Goal: Task Accomplishment & Management: Use online tool/utility

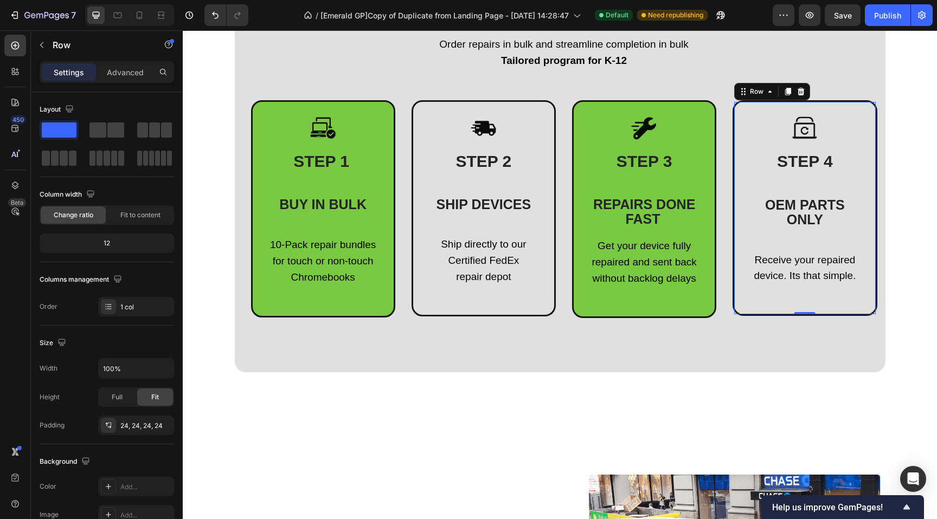
click at [761, 243] on div "Image ⁠⁠⁠⁠⁠⁠⁠ STEP 4 OEM PARTS ONLY Heading Receive your repaired device. Its t…" at bounding box center [804, 208] width 115 height 186
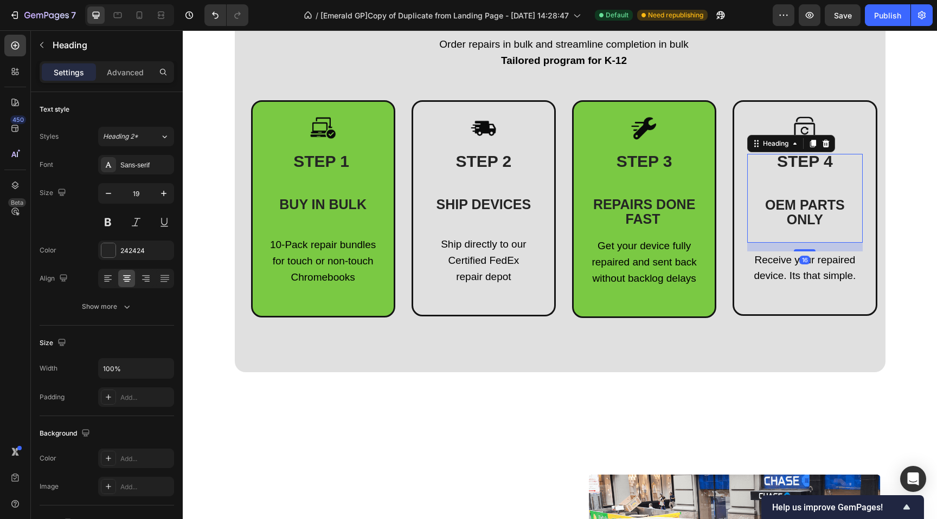
click at [782, 209] on span "OEM PARTS ONLY" at bounding box center [805, 212] width 80 height 30
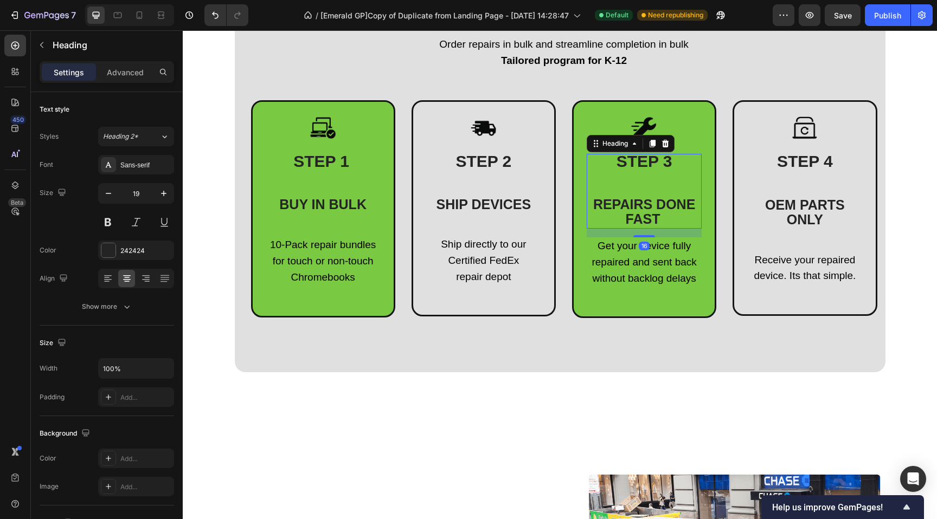
click at [645, 212] on span "REPAIRS DONE FAST" at bounding box center [644, 212] width 102 height 30
click at [492, 211] on span "SHIP DEVICES" at bounding box center [483, 204] width 95 height 15
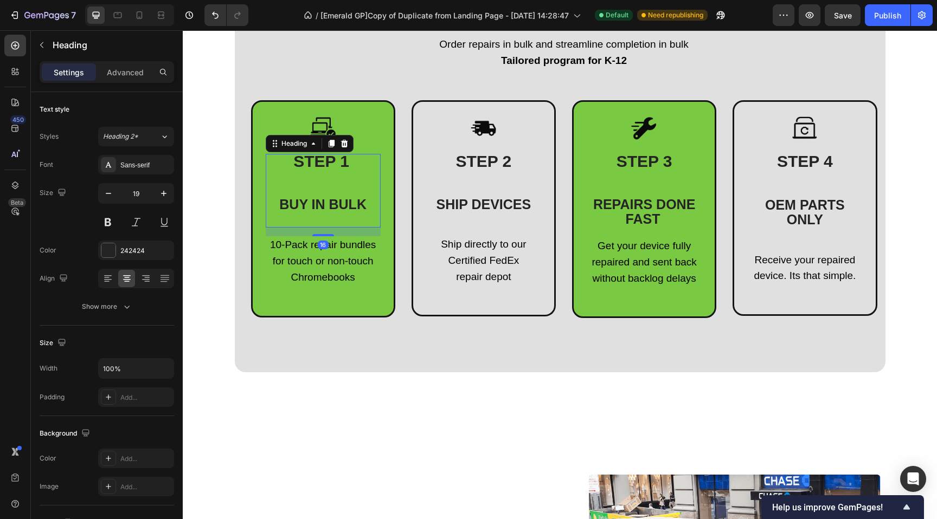
click at [313, 205] on span "BUY IN BULK" at bounding box center [322, 204] width 87 height 15
click at [792, 208] on span "OEM PARTS ONLY" at bounding box center [805, 212] width 80 height 30
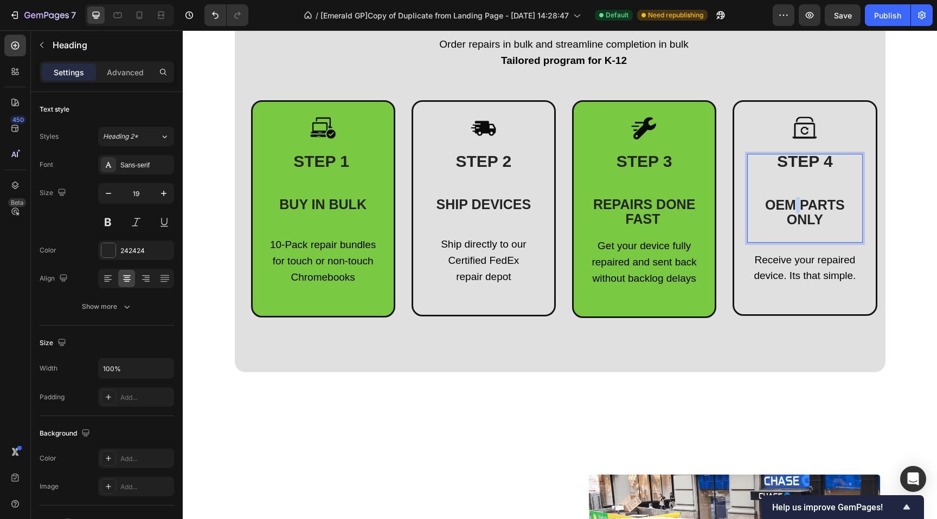
click at [792, 208] on span "OEM PARTS ONLY" at bounding box center [805, 212] width 80 height 30
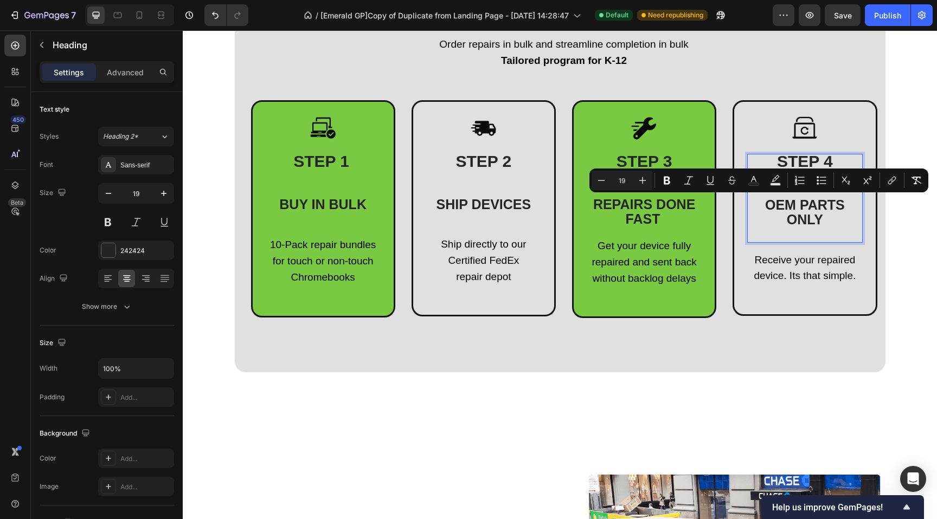
click at [795, 239] on p "STEP 4 OEM PARTS ONLY" at bounding box center [804, 198] width 113 height 86
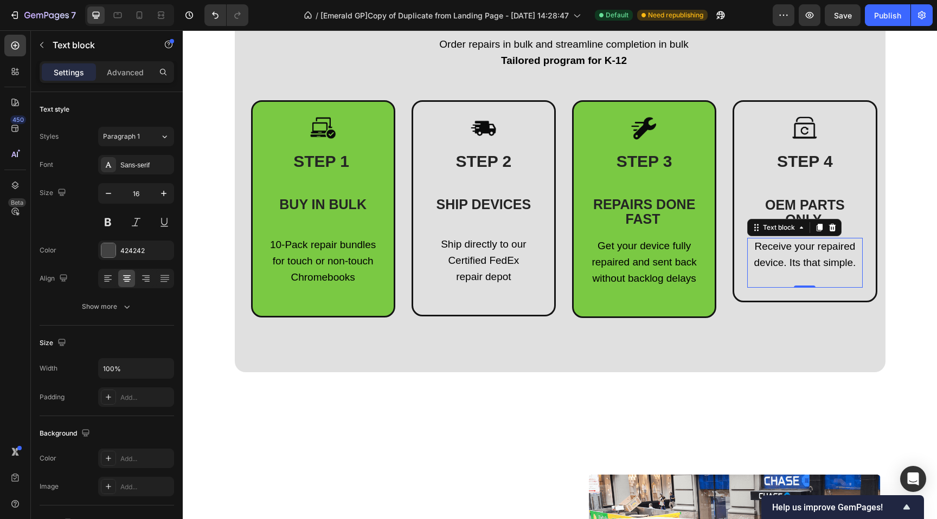
click at [788, 248] on span "Receive your repaired device. Its that simple." at bounding box center [804, 255] width 102 height 28
drag, startPoint x: 788, startPoint y: 247, endPoint x: 770, endPoint y: 262, distance: 23.1
click at [788, 247] on span "Receive your repaired device. Its that simple." at bounding box center [804, 255] width 102 height 28
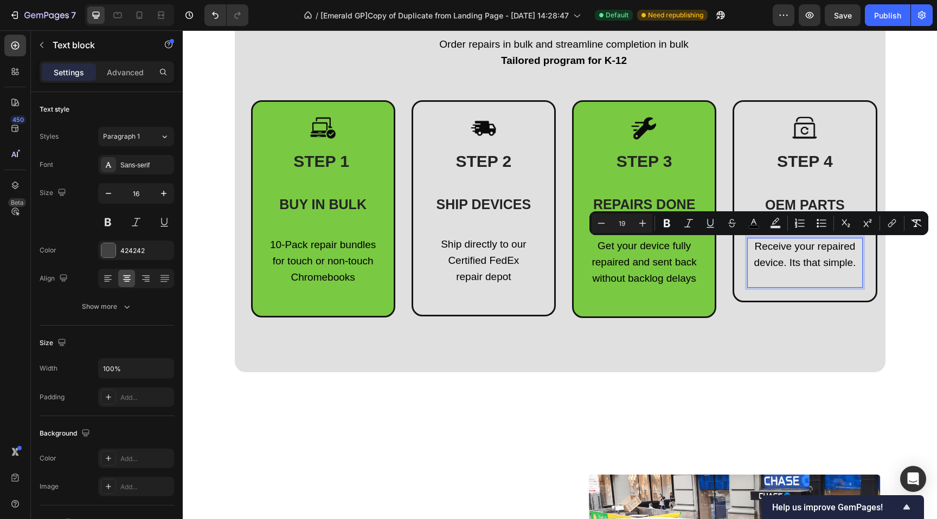
click at [768, 262] on span "Receive your repaired device. Its that simple." at bounding box center [804, 255] width 102 height 28
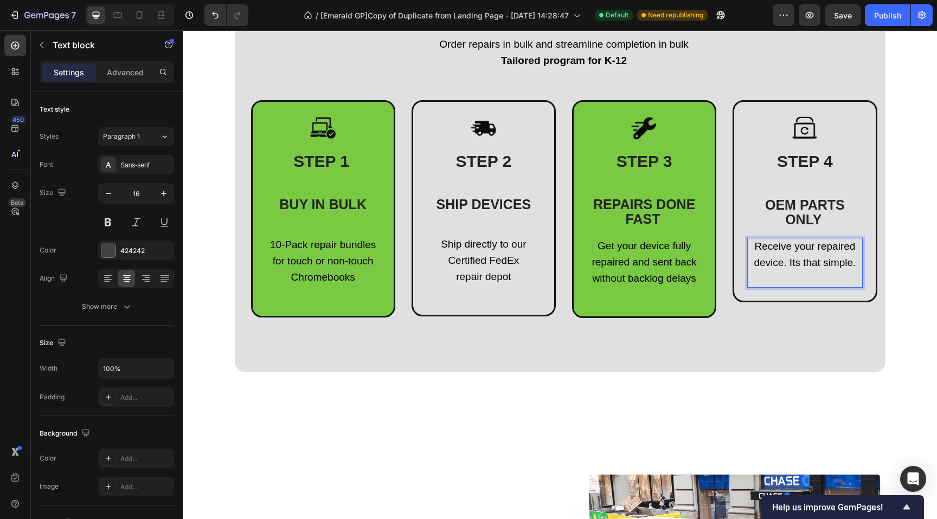
click at [781, 262] on span "Receive your repaired device. Its that simple." at bounding box center [804, 255] width 102 height 28
drag, startPoint x: 854, startPoint y: 262, endPoint x: 748, endPoint y: 250, distance: 106.9
click at [748, 249] on p "Receive your repaired device. Its that simple." at bounding box center [804, 255] width 113 height 33
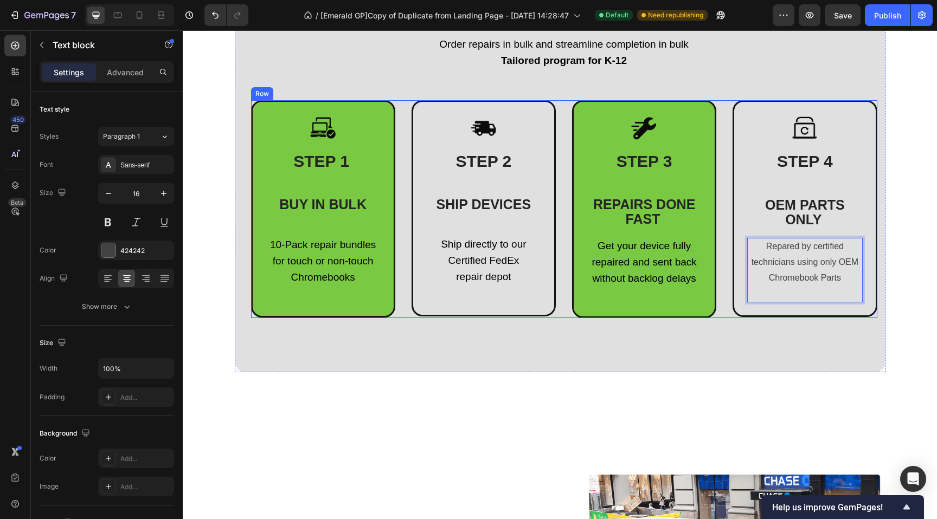
drag, startPoint x: 840, startPoint y: 279, endPoint x: 707, endPoint y: 221, distance: 145.4
click at [707, 221] on div "Image STEP 1 BUY IN BULK Heading 10-Pack repair bundles for touch or non-touch …" at bounding box center [564, 209] width 626 height 218
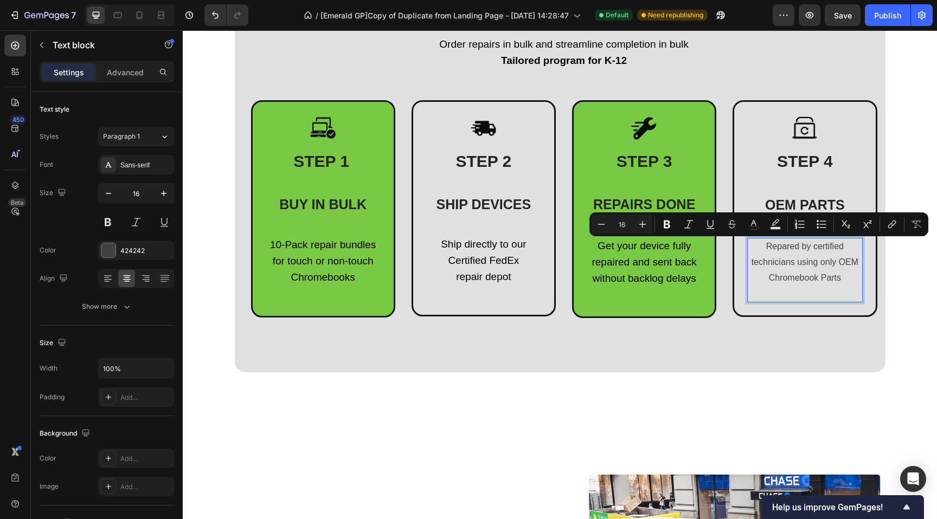
click at [775, 241] on p "Repared by certified technicians using only OEM Chromebook Parts" at bounding box center [804, 262] width 113 height 47
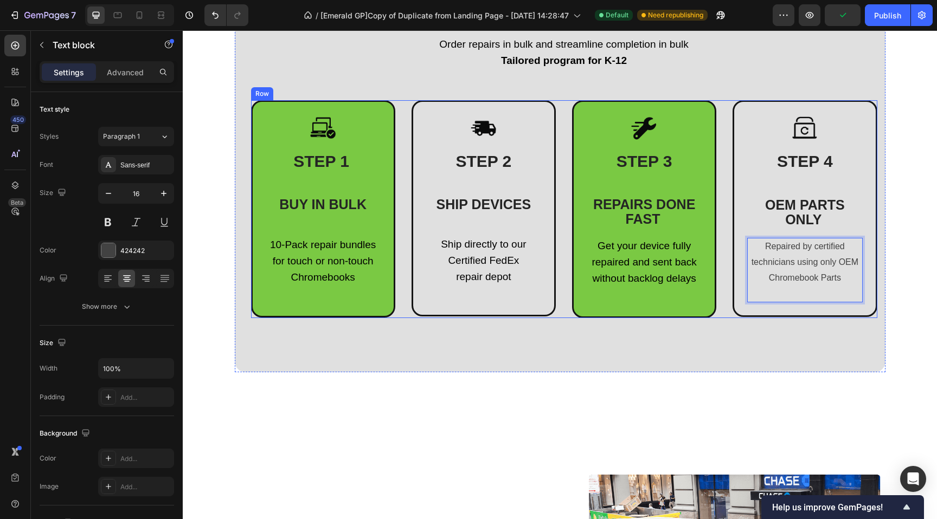
drag, startPoint x: 840, startPoint y: 280, endPoint x: 720, endPoint y: 223, distance: 133.1
click at [720, 222] on div "Image STEP 1 BUY IN BULK Heading 10-Pack repair bundles for touch or non-touch …" at bounding box center [564, 209] width 626 height 218
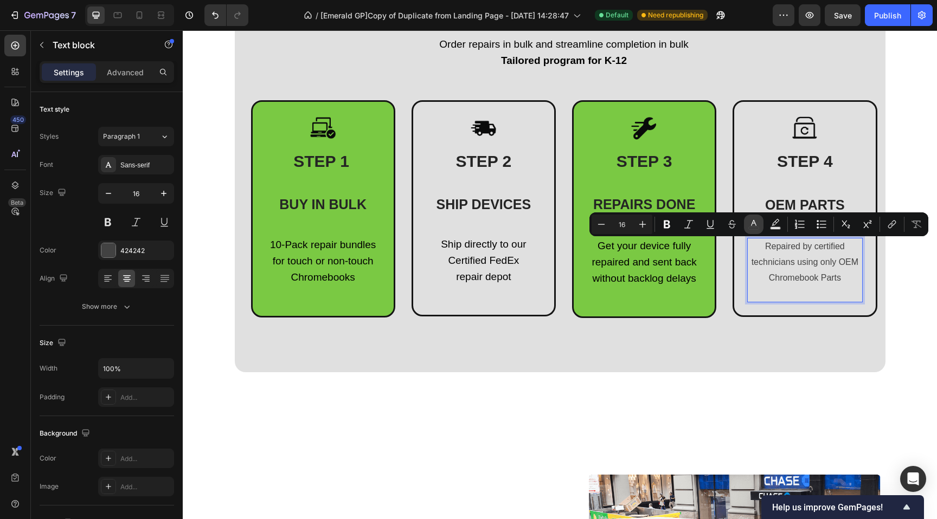
click at [745, 225] on button "color" at bounding box center [754, 225] width 20 height 20
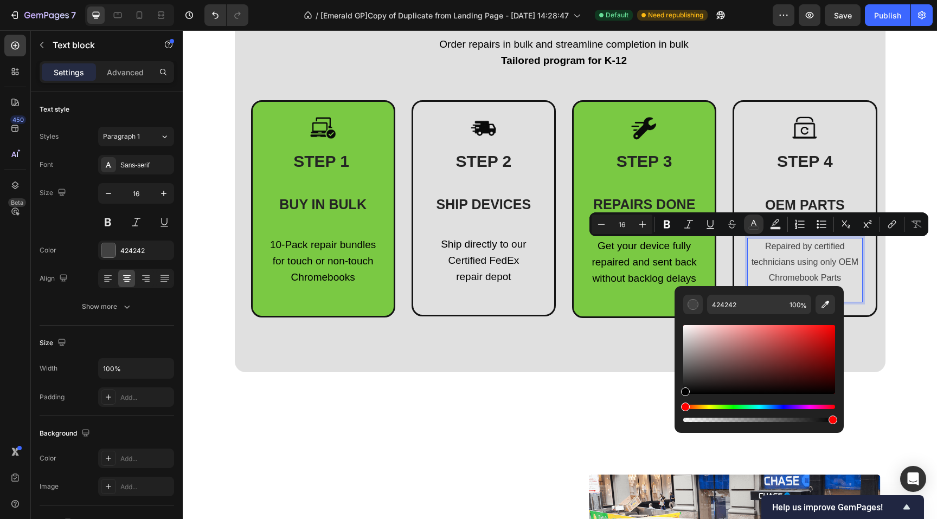
drag, startPoint x: 888, startPoint y: 391, endPoint x: 670, endPoint y: 407, distance: 219.1
type input "000000"
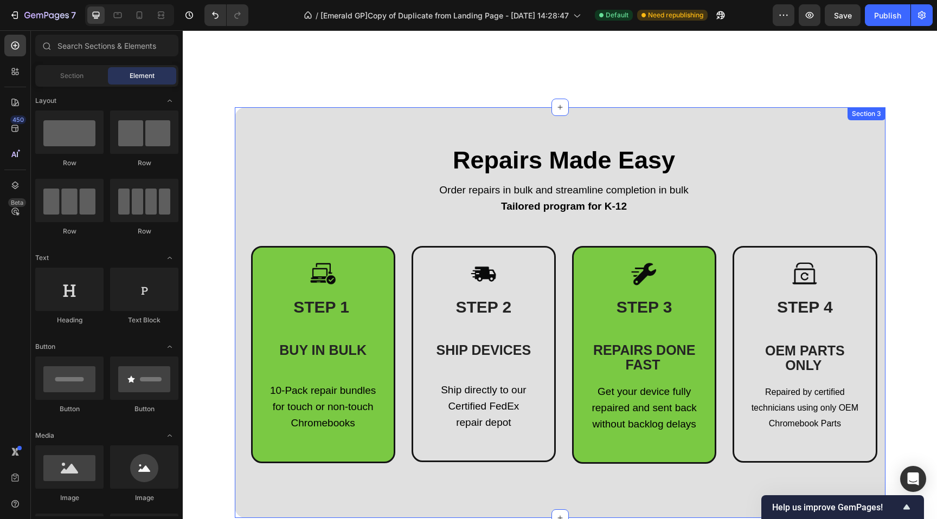
scroll to position [387, 0]
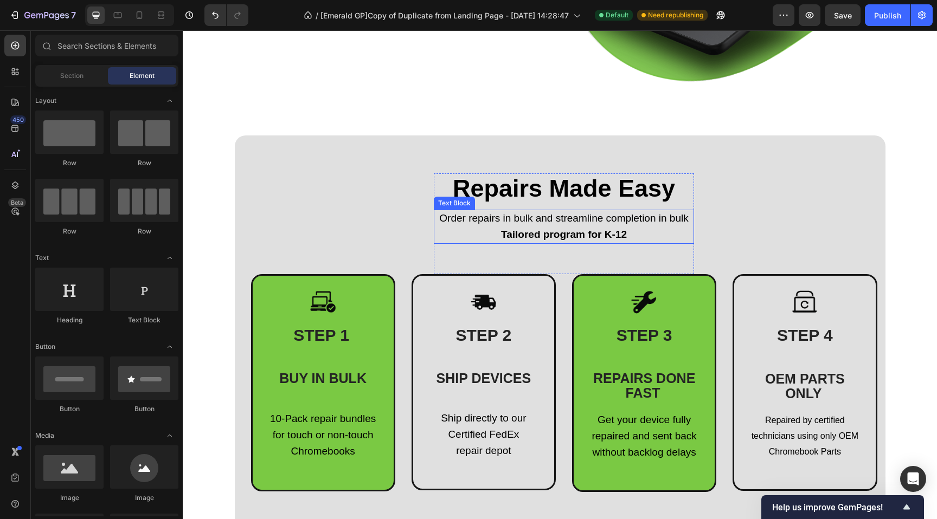
click at [548, 237] on strong "Tailored program for K-12" at bounding box center [564, 234] width 126 height 11
click at [548, 236] on strong "Tailored program for K-12" at bounding box center [564, 234] width 126 height 11
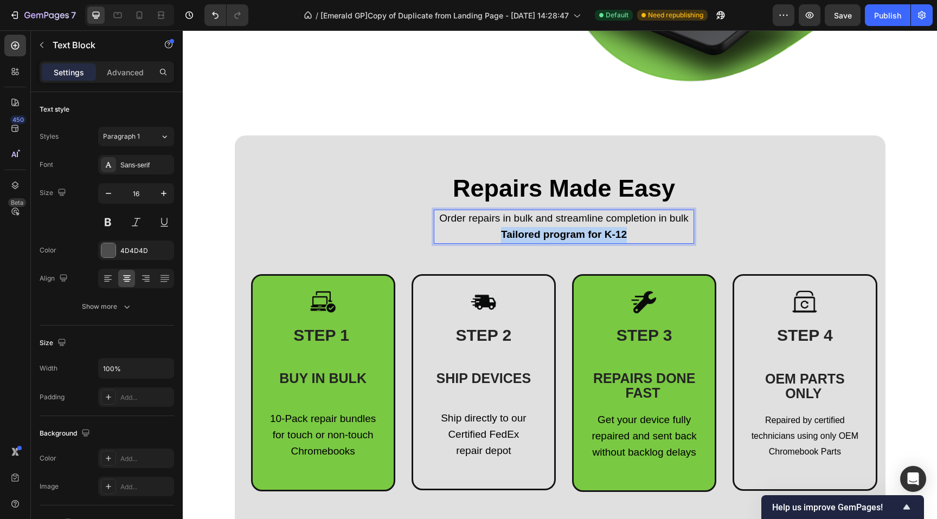
click at [548, 236] on strong "Tailored program for K-12" at bounding box center [564, 234] width 126 height 11
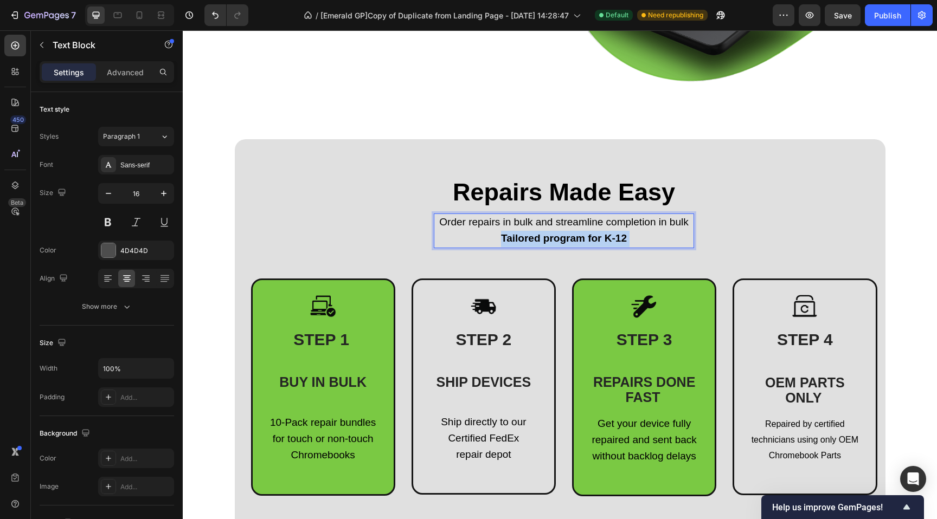
drag, startPoint x: 635, startPoint y: 232, endPoint x: 442, endPoint y: 223, distance: 193.2
click at [442, 225] on div "Order repairs in bulk and streamline completion in bulk Tailored program for K-…" at bounding box center [564, 231] width 260 height 35
drag, startPoint x: 433, startPoint y: 216, endPoint x: 641, endPoint y: 230, distance: 209.2
click at [641, 230] on div "Order repairs in bulk and streamline completion in bulk Tailored program for K-…" at bounding box center [564, 231] width 260 height 35
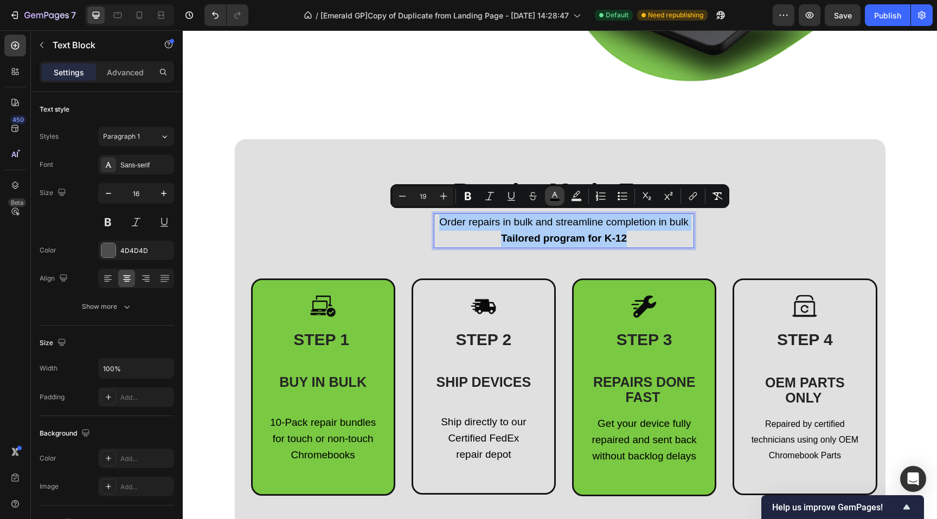
click at [558, 197] on icon "Editor contextual toolbar" at bounding box center [554, 196] width 11 height 11
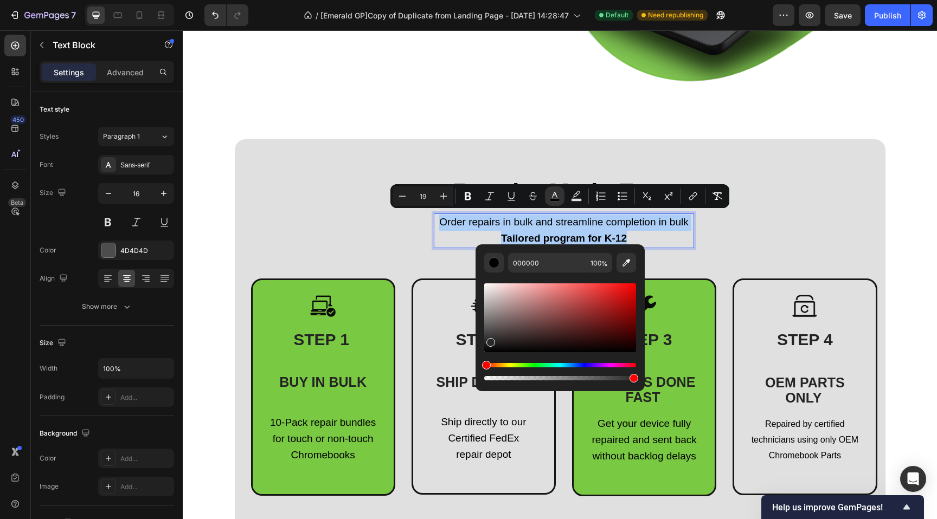
drag, startPoint x: 498, startPoint y: 341, endPoint x: 481, endPoint y: 339, distance: 16.9
click at [481, 339] on div "000000 100 %" at bounding box center [559, 313] width 169 height 138
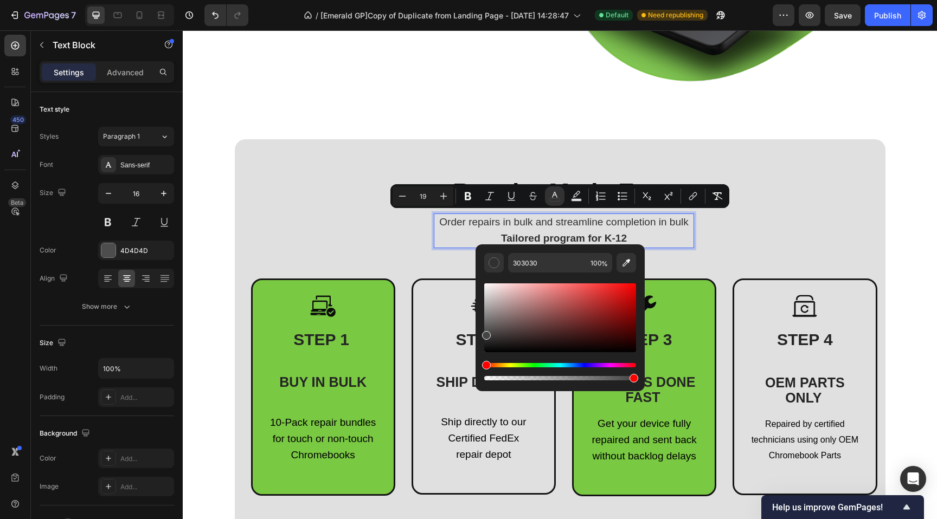
drag, startPoint x: 491, startPoint y: 339, endPoint x: 481, endPoint y: 332, distance: 12.2
click at [481, 332] on div "303030 100 %" at bounding box center [559, 313] width 169 height 138
click at [482, 339] on div "Editor contextual toolbar" at bounding box center [486, 341] width 9 height 9
type input "303030"
click at [176, 252] on div at bounding box center [179, 321] width 8 height 458
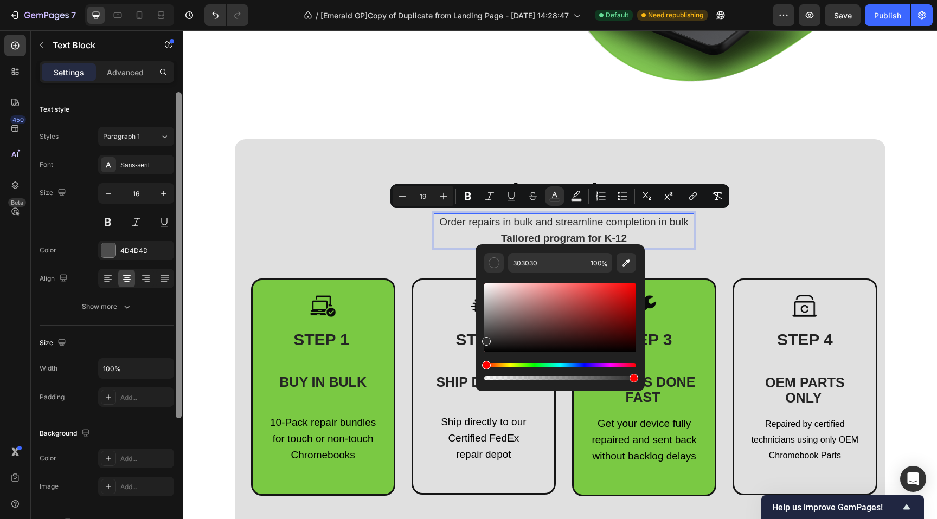
scroll to position [184, 0]
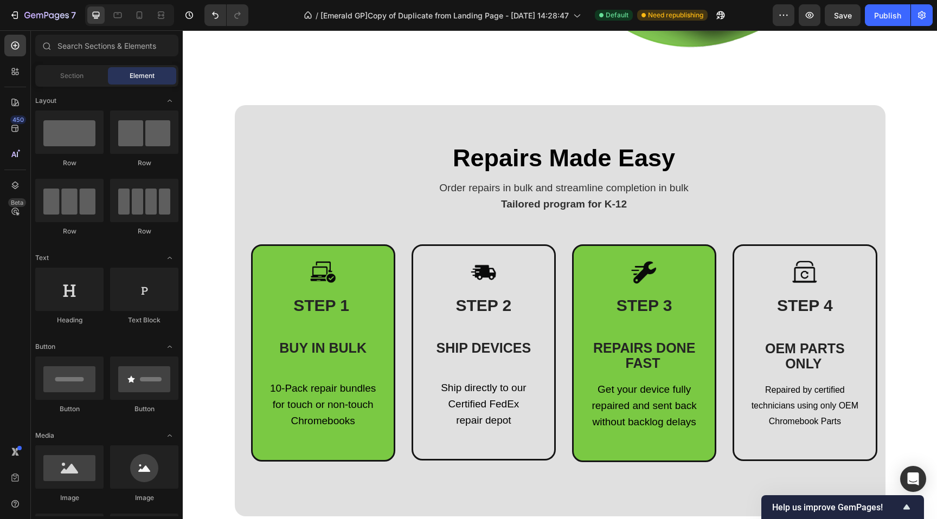
scroll to position [426, 0]
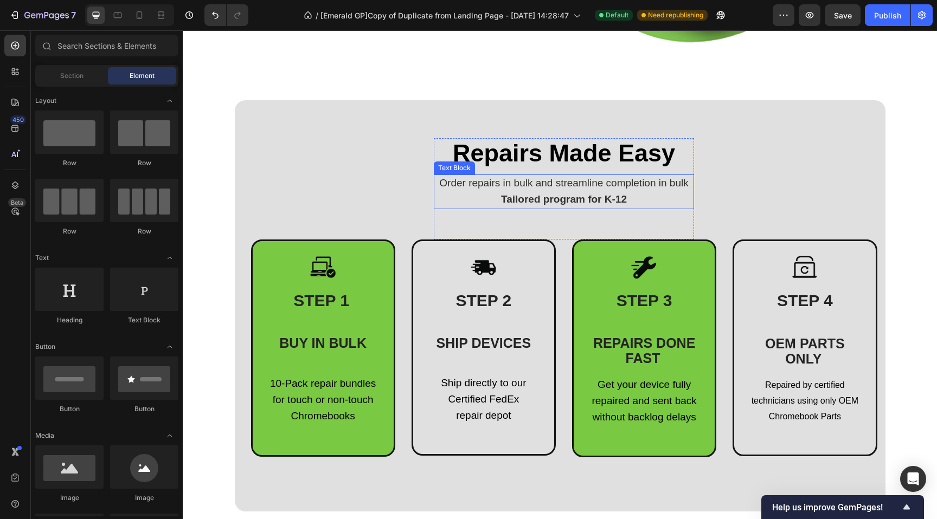
click at [579, 194] on strong "Tailored program for K-12" at bounding box center [564, 199] width 126 height 11
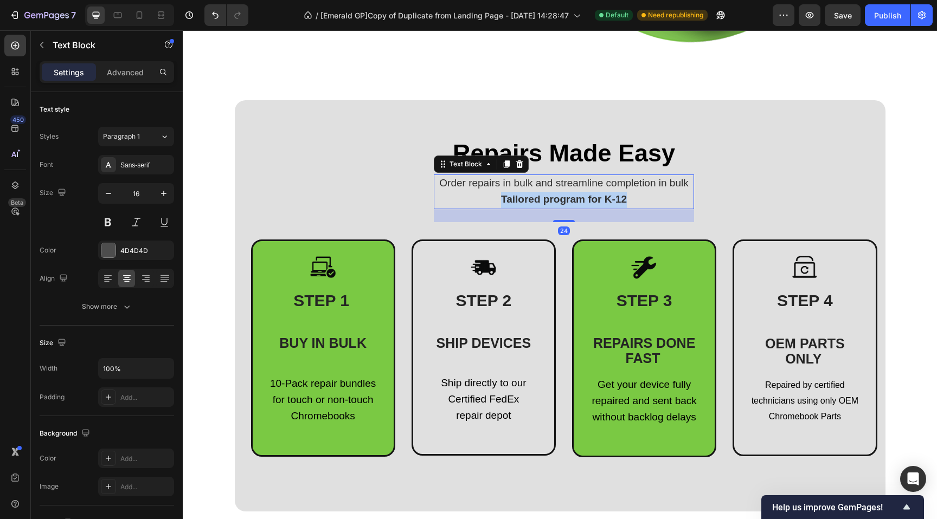
click at [579, 194] on strong "Tailored program for K-12" at bounding box center [564, 199] width 126 height 11
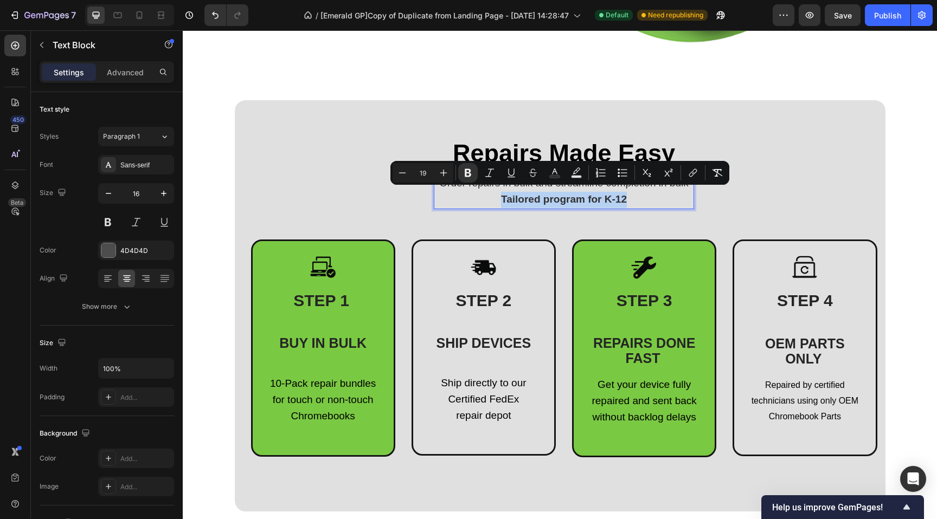
click at [626, 195] on p "Tailored program for K-12" at bounding box center [564, 200] width 258 height 16
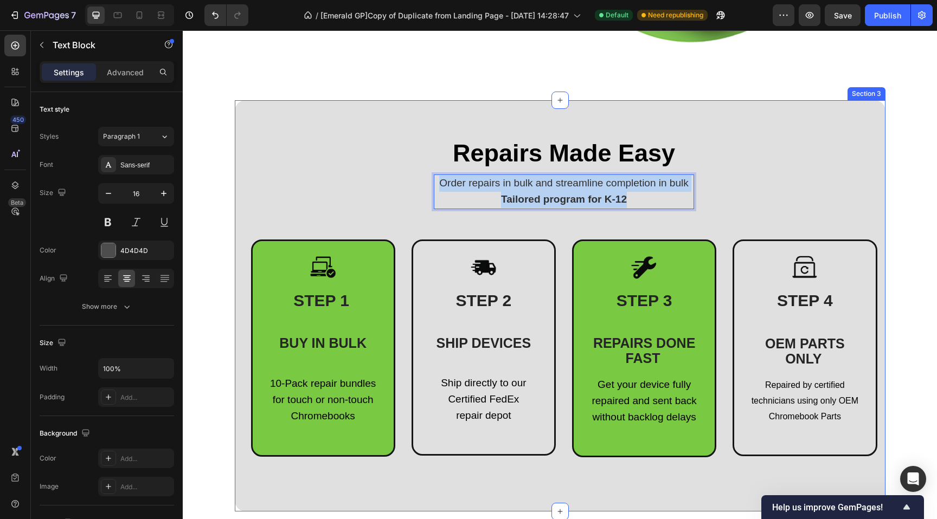
drag, startPoint x: 577, startPoint y: 195, endPoint x: 410, endPoint y: 175, distance: 168.7
click at [409, 174] on div "Repairs Made Easy Heading Order repairs in bulk and streamline completion in bu…" at bounding box center [564, 297] width 626 height 319
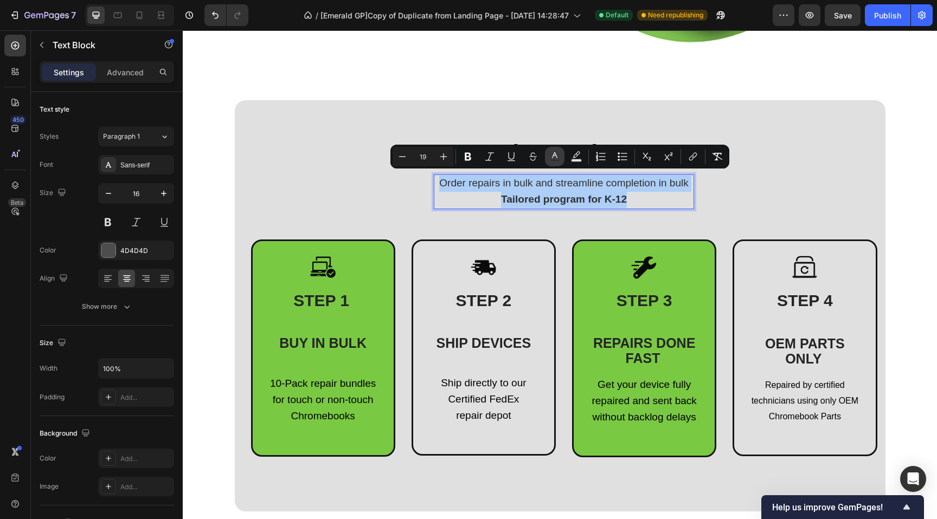
click at [562, 157] on button "color" at bounding box center [555, 157] width 20 height 20
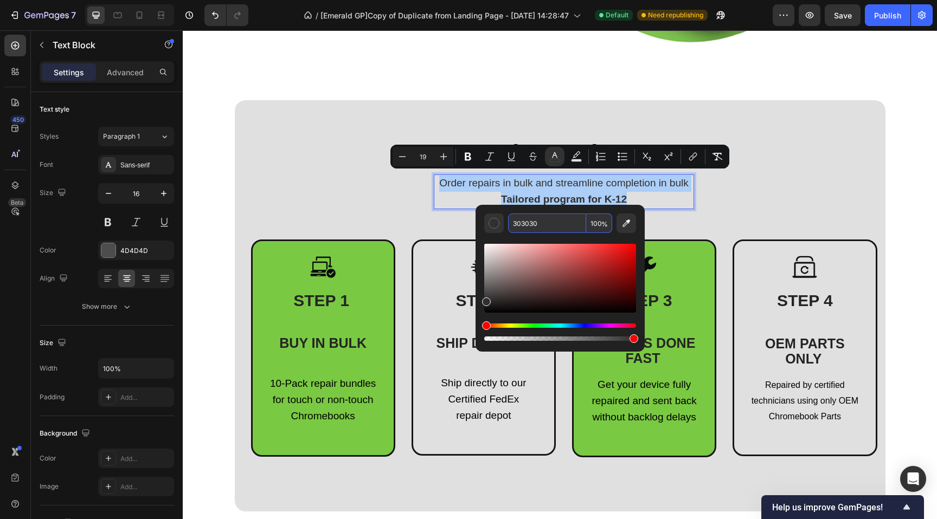
click at [516, 226] on input "303030" at bounding box center [547, 224] width 78 height 20
click at [525, 221] on input "303030" at bounding box center [547, 224] width 78 height 20
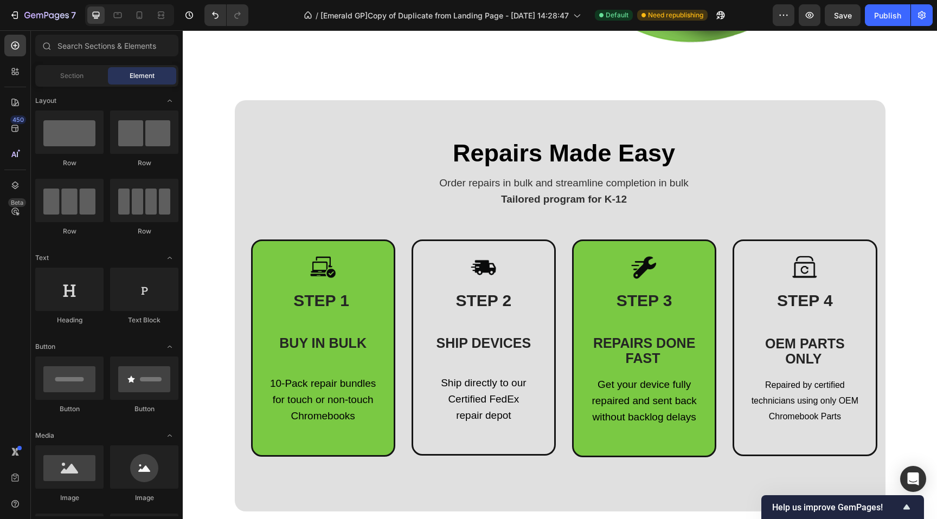
click at [226, 205] on section "Repairs Made Easy Heading Order repairs in bulk and streamline completion in bu…" at bounding box center [560, 305] width 668 height 411
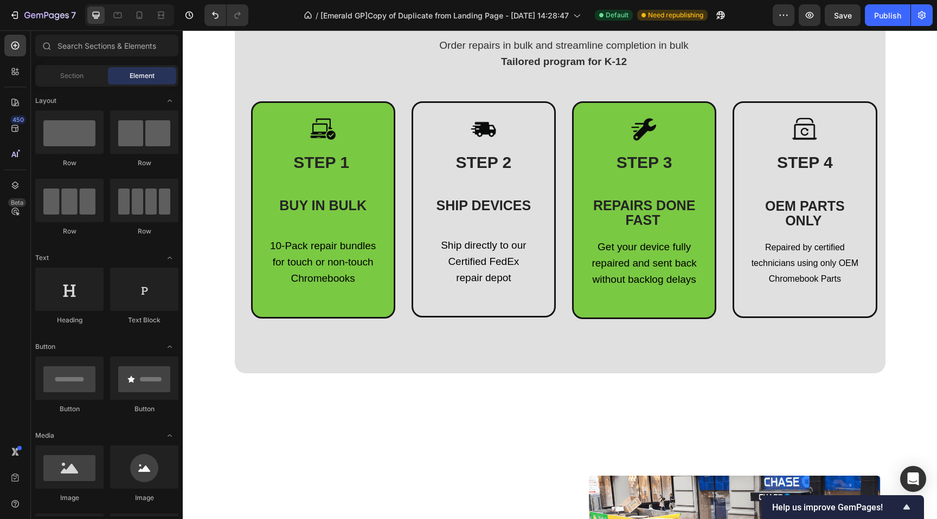
scroll to position [560, 0]
click at [311, 250] on span "10-Pack repair bundles for touch or non-touch" at bounding box center [323, 254] width 106 height 28
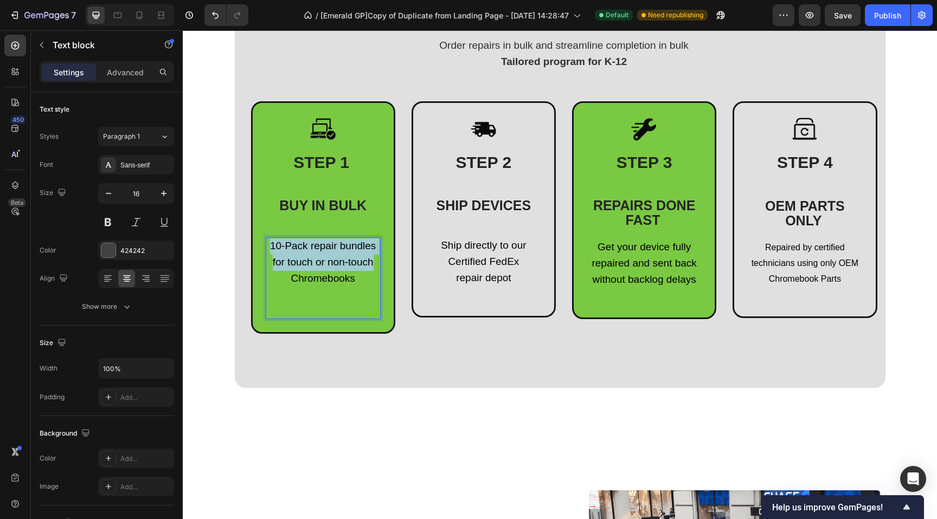
click at [311, 250] on span "10-Pack repair bundles for touch or non-touch" at bounding box center [323, 254] width 106 height 28
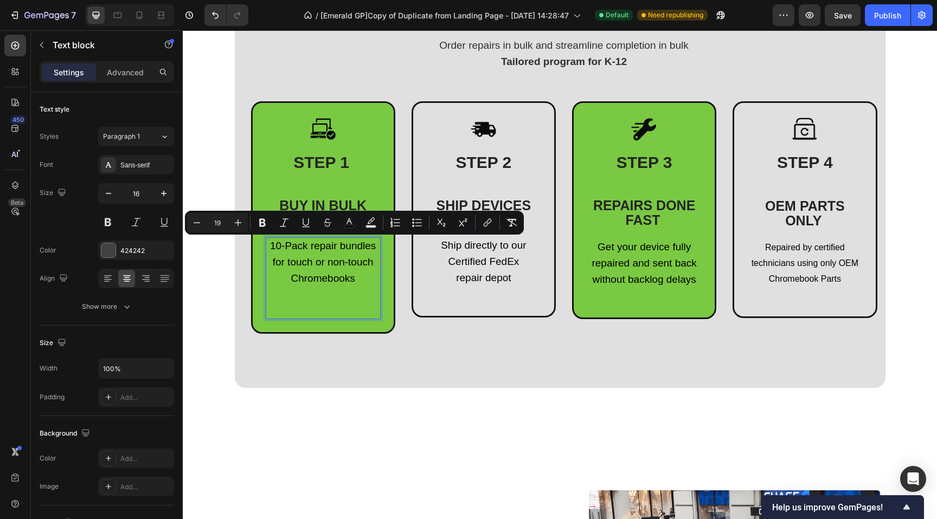
click at [313, 283] on span "Chromebooks" at bounding box center [323, 278] width 64 height 11
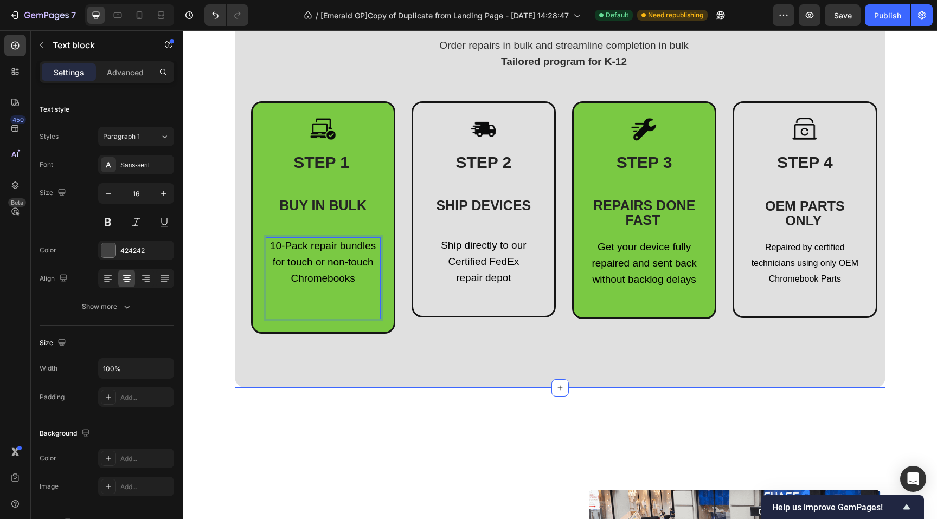
drag, startPoint x: 339, startPoint y: 278, endPoint x: 242, endPoint y: 232, distance: 107.4
click at [242, 232] on div "Repairs Made Easy Heading Order repairs in bulk and streamline completion in bu…" at bounding box center [560, 176] width 650 height 426
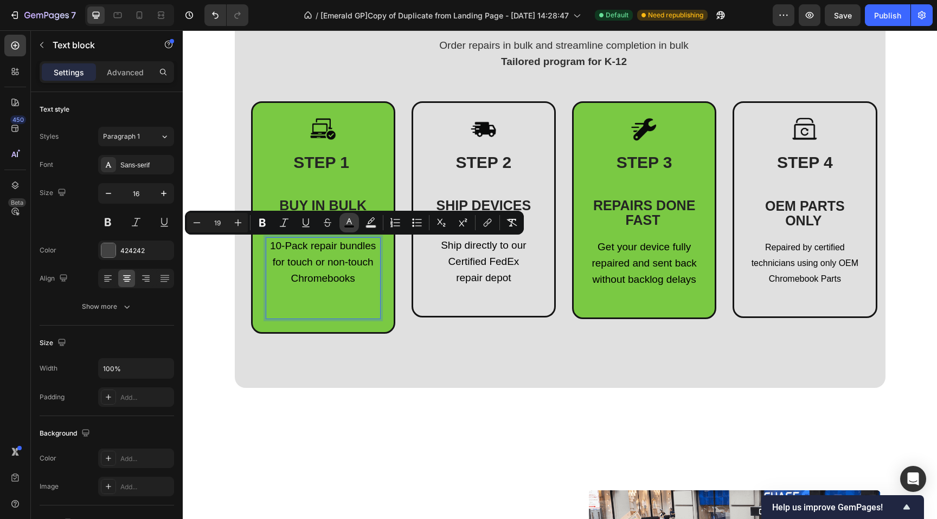
click at [351, 222] on icon "Editor contextual toolbar" at bounding box center [349, 222] width 11 height 11
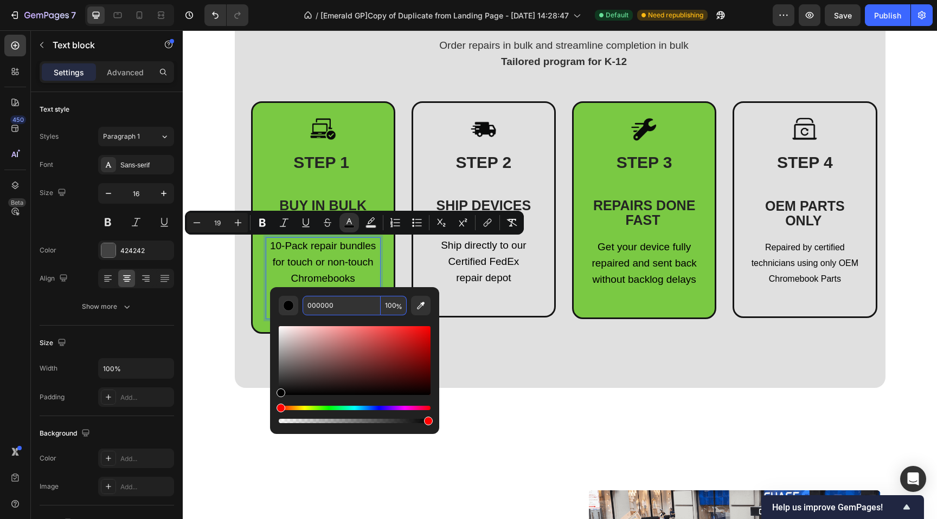
click at [338, 300] on input "000000" at bounding box center [341, 306] width 78 height 20
paste input "30303"
type input "303030"
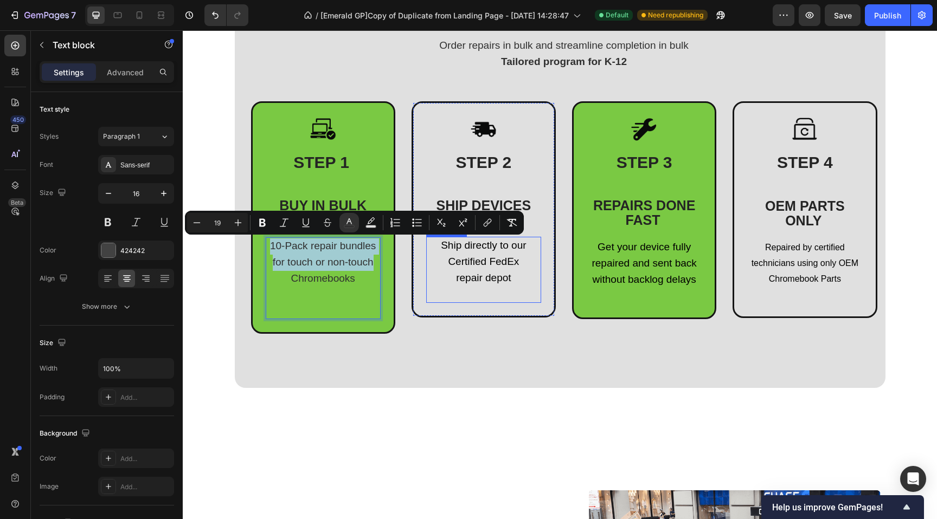
click at [485, 265] on span "Ship directly to our Certified FedEx" at bounding box center [483, 254] width 85 height 28
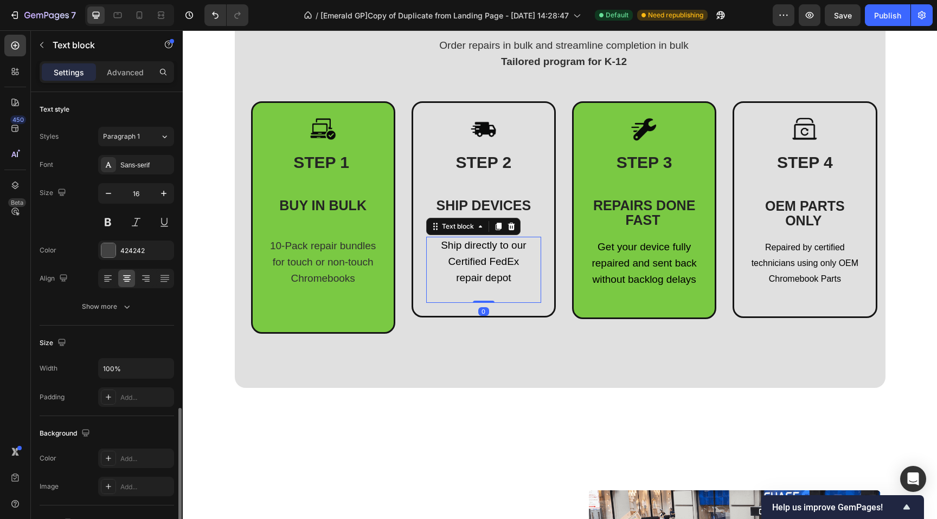
scroll to position [184, 0]
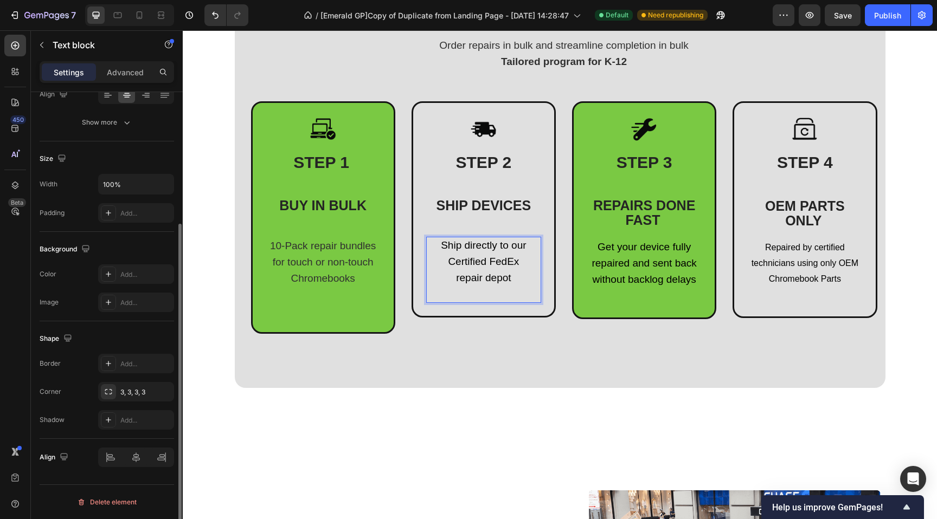
click at [510, 277] on p "Ship directly to our Certified FedEx repair depot" at bounding box center [483, 262] width 113 height 48
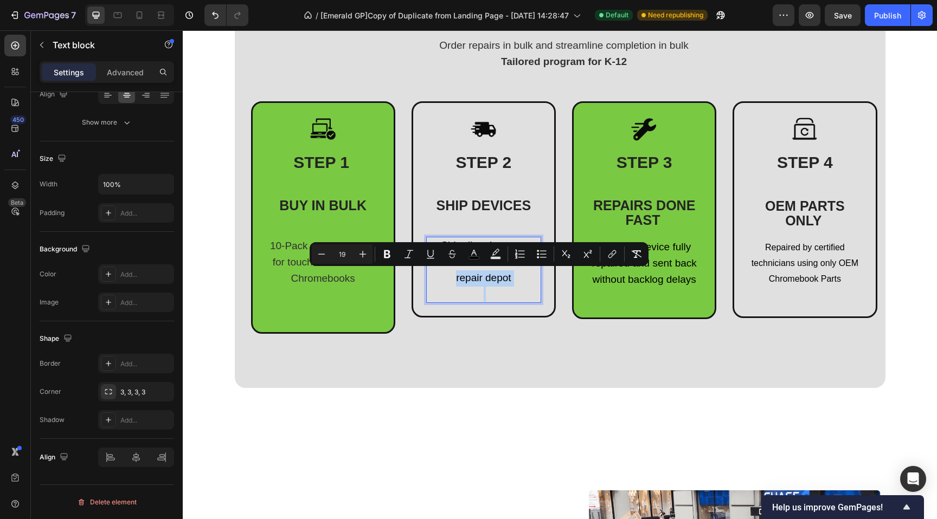
click at [505, 281] on span "repair depot" at bounding box center [483, 277] width 55 height 11
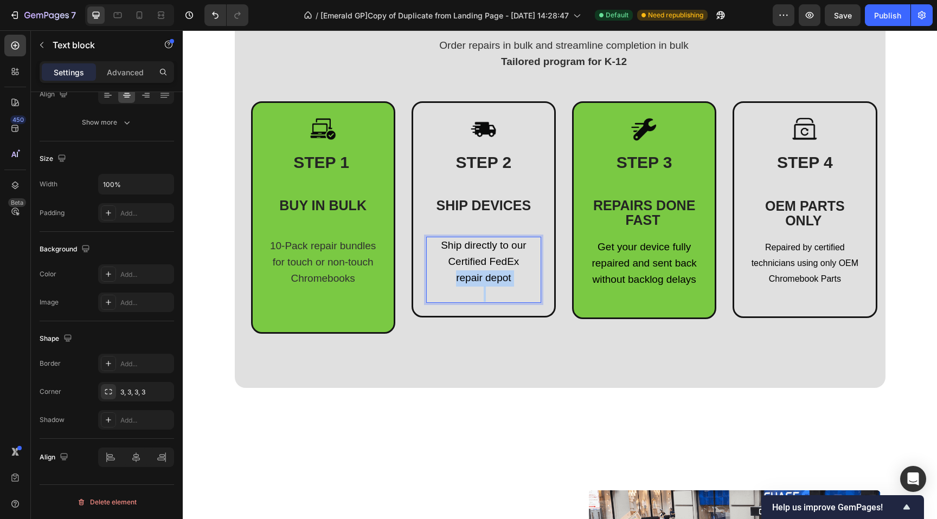
drag, startPoint x: 505, startPoint y: 278, endPoint x: 423, endPoint y: 237, distance: 90.9
click at [427, 238] on p "Ship directly to our Certified FedEx repair depot" at bounding box center [483, 262] width 113 height 48
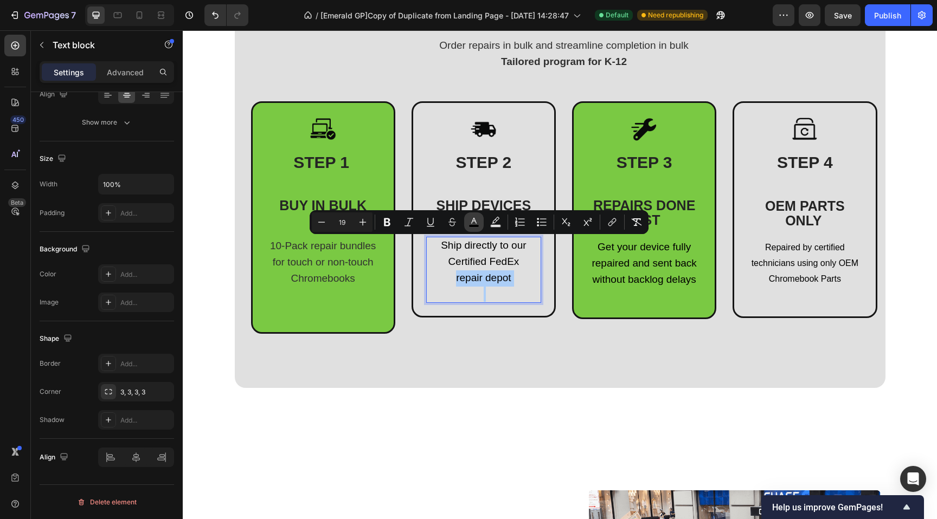
click at [476, 222] on icon "Editor contextual toolbar" at bounding box center [473, 222] width 11 height 11
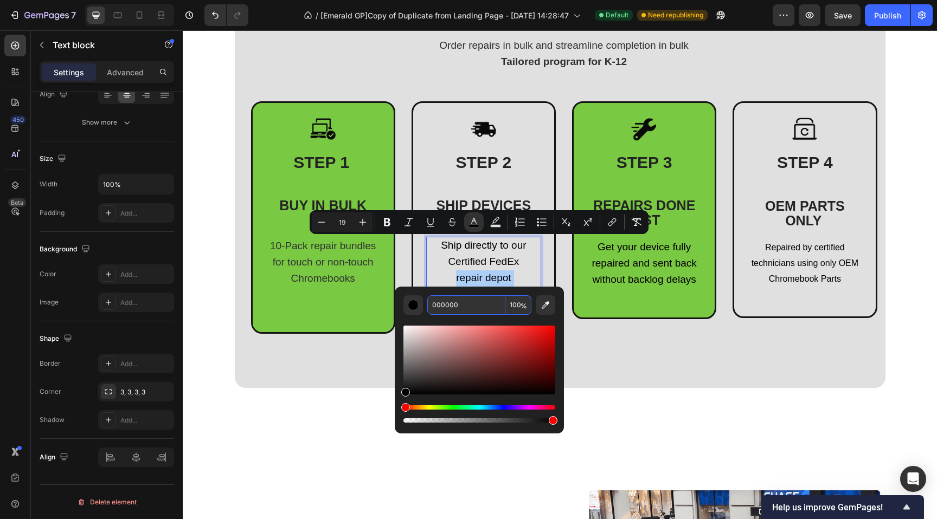
click at [483, 298] on input "000000" at bounding box center [466, 305] width 78 height 20
click at [482, 297] on input "000000" at bounding box center [466, 305] width 78 height 20
paste input "30303"
type input "303030"
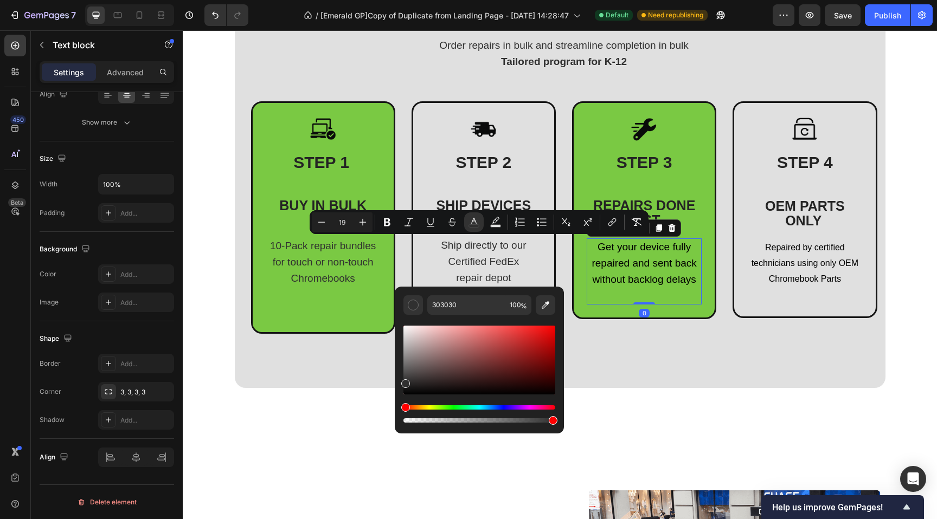
click at [629, 267] on span "Get your device fully repaired and sent back without backlog delays" at bounding box center [643, 263] width 105 height 44
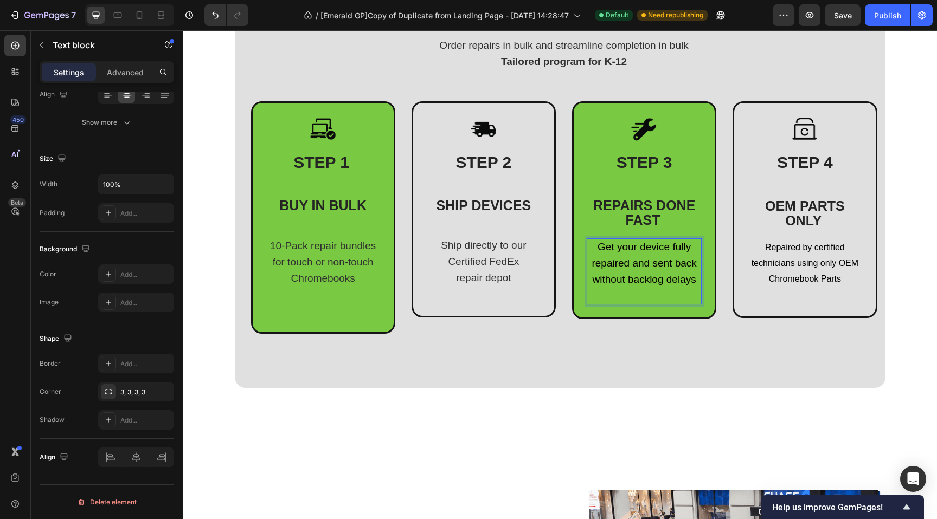
drag, startPoint x: 671, startPoint y: 282, endPoint x: 680, endPoint y: 281, distance: 9.2
click at [671, 281] on span "Get your device fully repaired and sent back without backlog delays" at bounding box center [643, 263] width 105 height 44
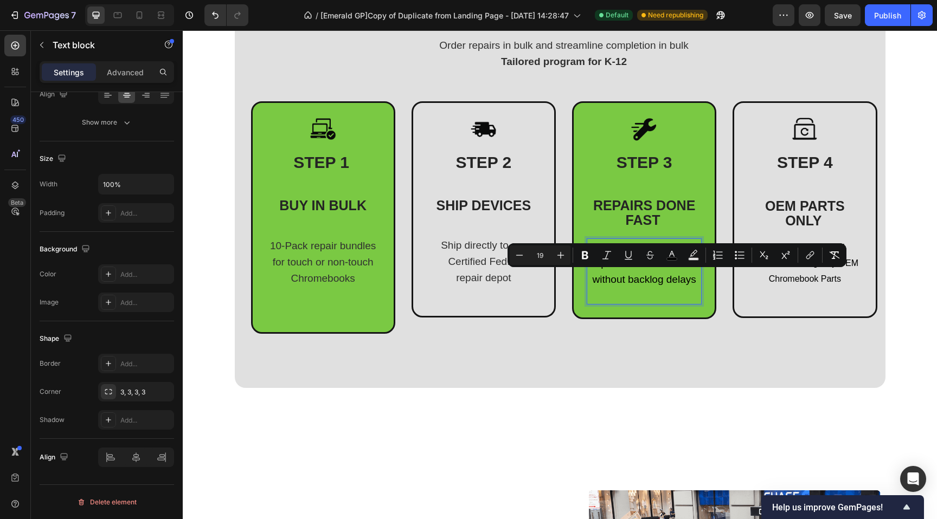
click at [691, 281] on span "Get your device fully repaired and sent back without backlog delays" at bounding box center [643, 263] width 105 height 44
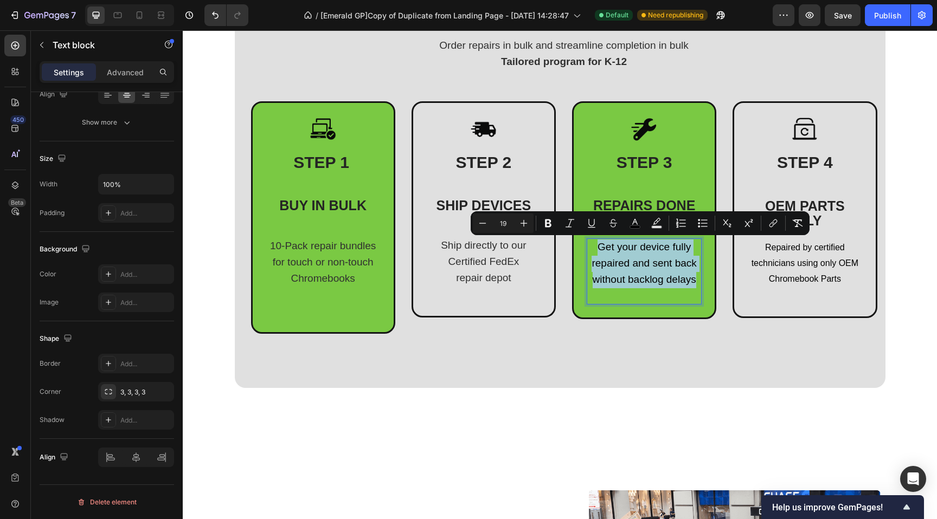
drag, startPoint x: 670, startPoint y: 278, endPoint x: 594, endPoint y: 248, distance: 82.0
click at [594, 248] on p "Get your device fully repaired and sent back without backlog delays" at bounding box center [644, 264] width 113 height 48
click at [632, 224] on icon "Editor contextual toolbar" at bounding box center [634, 223] width 11 height 11
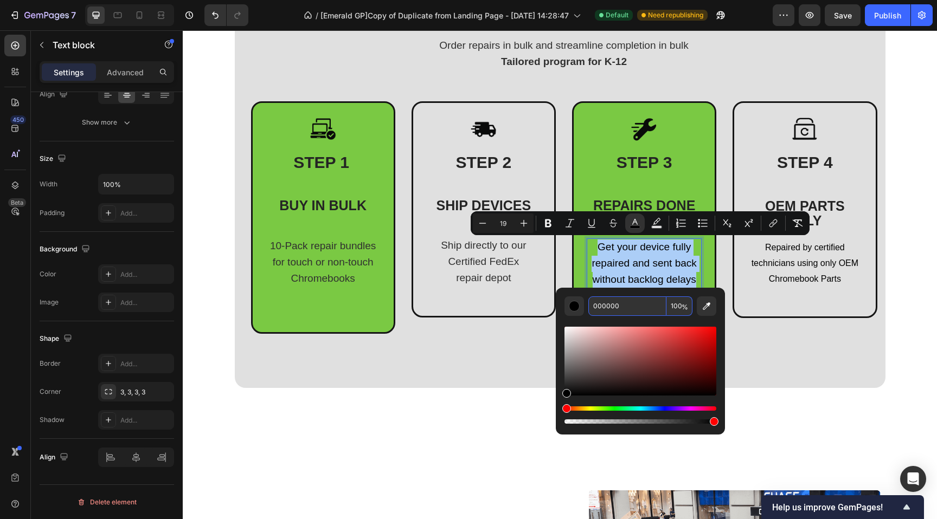
click at [626, 306] on input "000000" at bounding box center [627, 307] width 78 height 20
paste input "30303"
type input "303030"
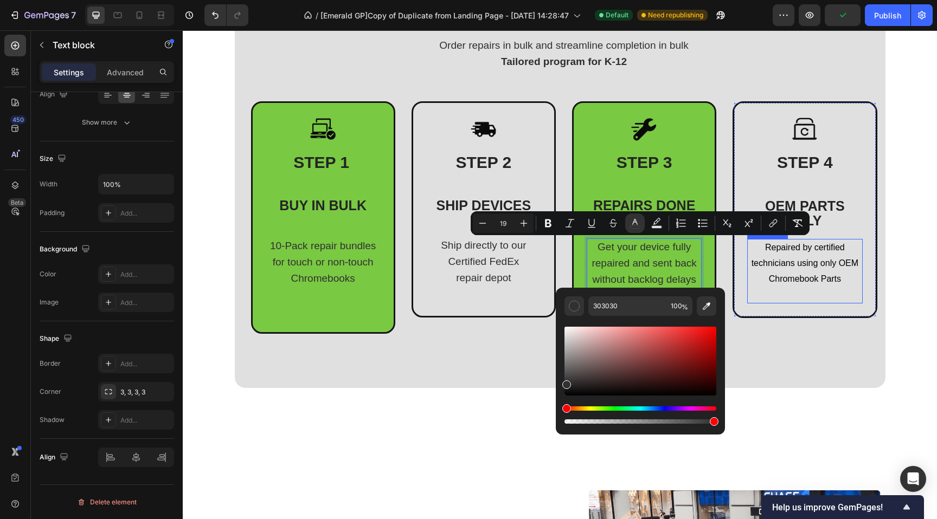
click at [805, 266] on span "Repaired by certified technicians using only OEM Chromebook Parts" at bounding box center [804, 263] width 107 height 41
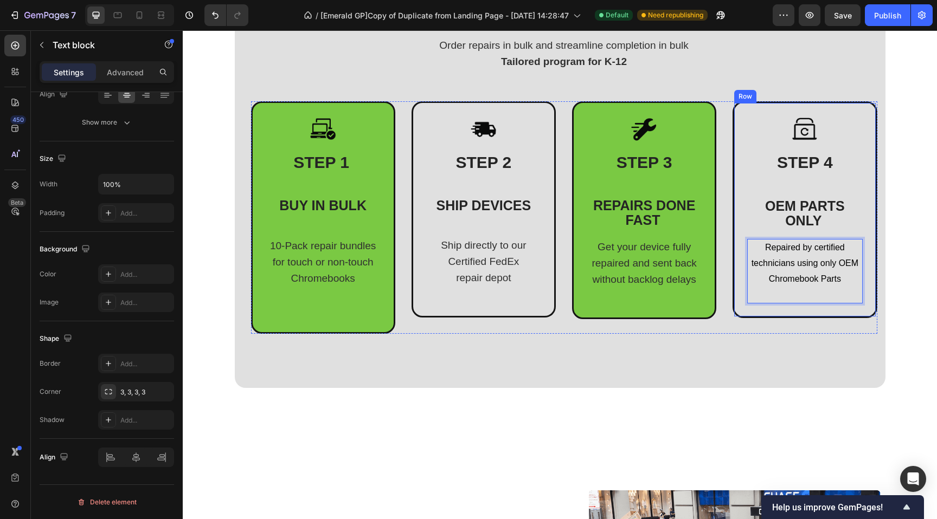
drag, startPoint x: 837, startPoint y: 279, endPoint x: 743, endPoint y: 244, distance: 100.3
click at [739, 242] on div "Image ⁠⁠⁠⁠⁠⁠⁠ STEP 4 OEM PARTS ONLY Heading Repaired by certified technicians u…" at bounding box center [804, 209] width 144 height 217
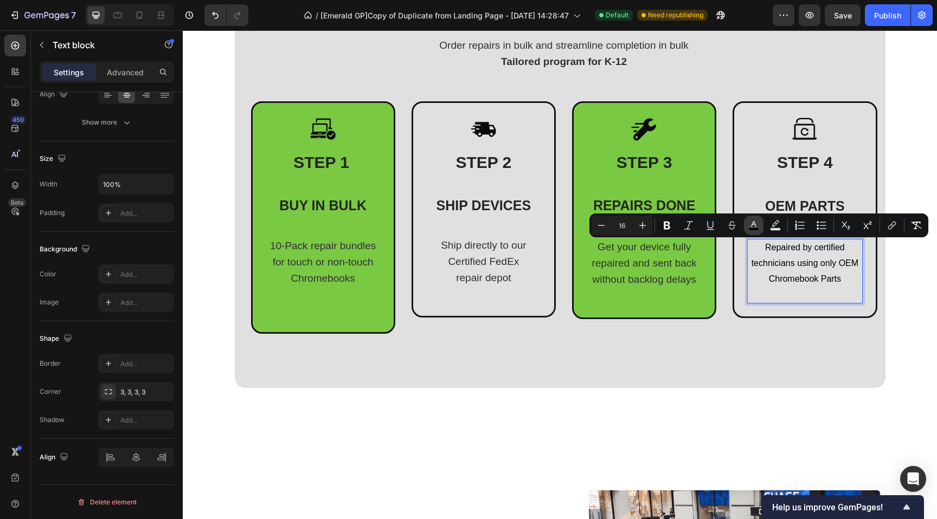
click at [752, 223] on icon "Editor contextual toolbar" at bounding box center [753, 224] width 5 height 6
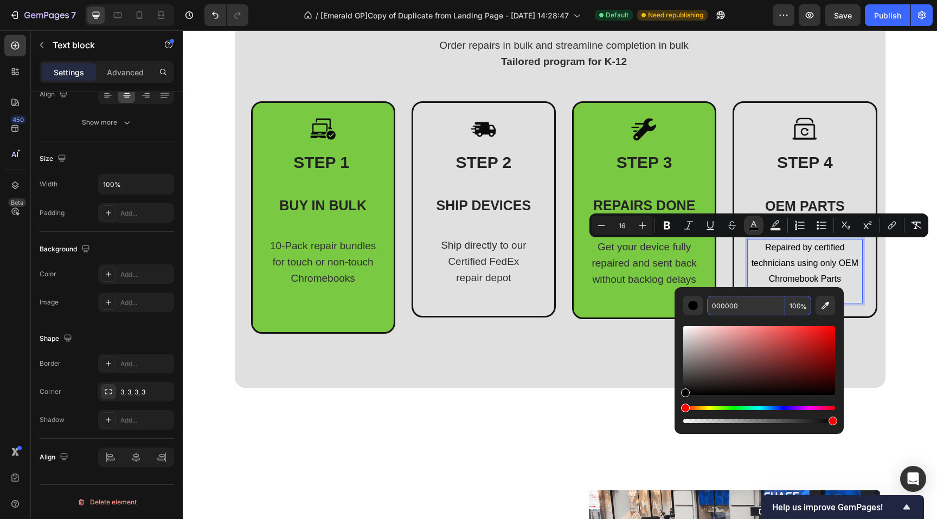
click at [751, 298] on input "000000" at bounding box center [746, 306] width 78 height 20
click at [752, 305] on input "000000" at bounding box center [746, 306] width 78 height 20
paste input "303030"
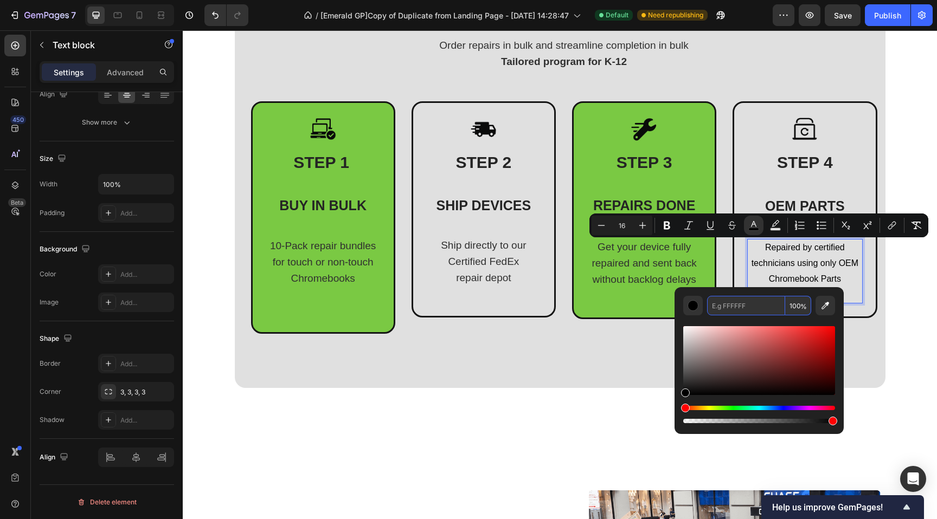
type input "303030"
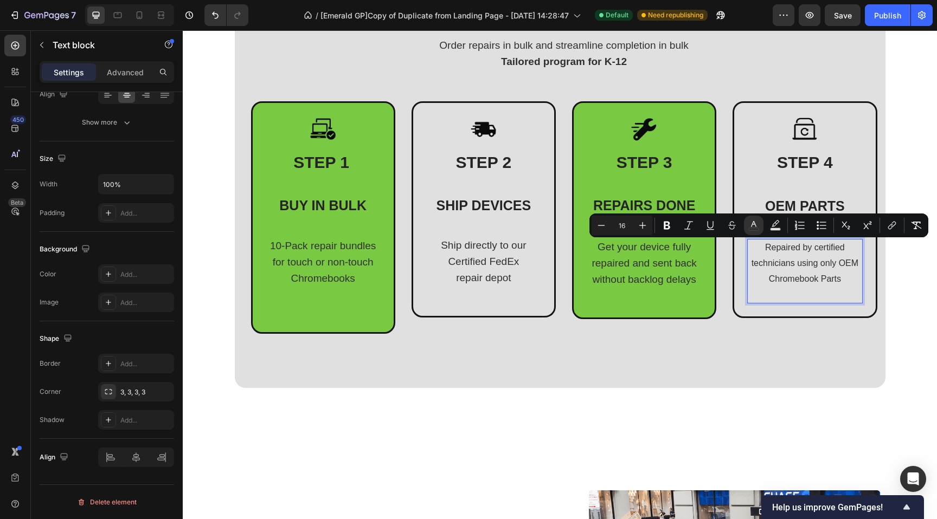
click at [226, 150] on section "Repairs Made Easy Heading Order repairs in bulk and streamline completion in bu…" at bounding box center [560, 176] width 668 height 426
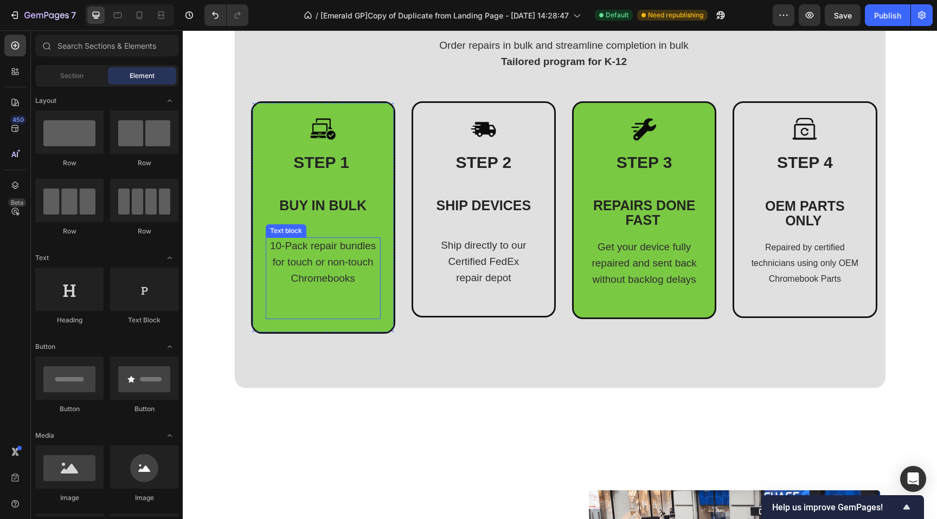
click at [308, 308] on p "Rich Text Editor. Editing area: main" at bounding box center [323, 302] width 113 height 31
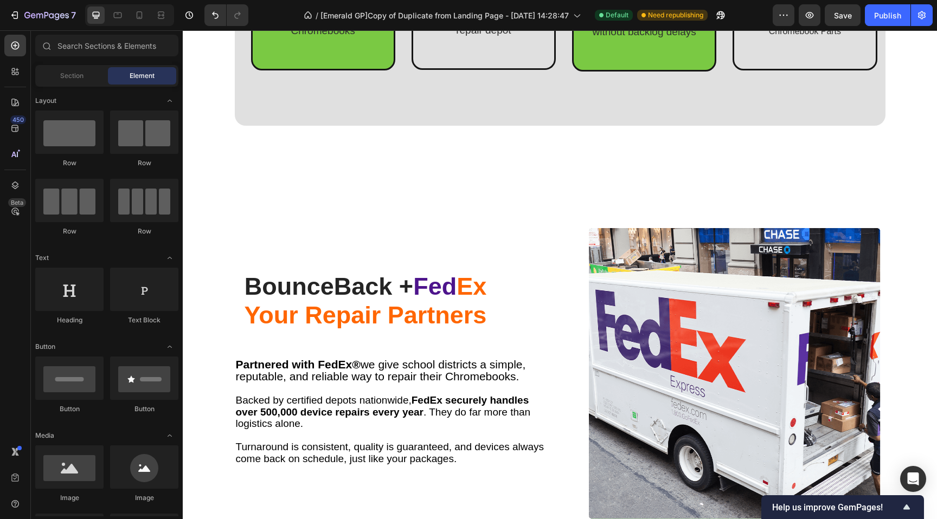
scroll to position [895, 0]
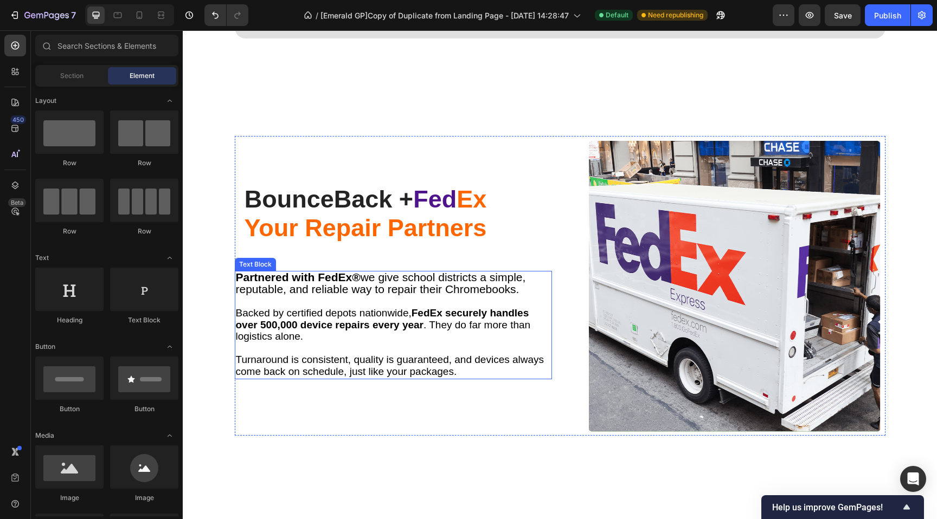
click at [272, 292] on span "Partnered with FedEx® we give school districts a simple, reputable, and reliabl…" at bounding box center [381, 283] width 290 height 25
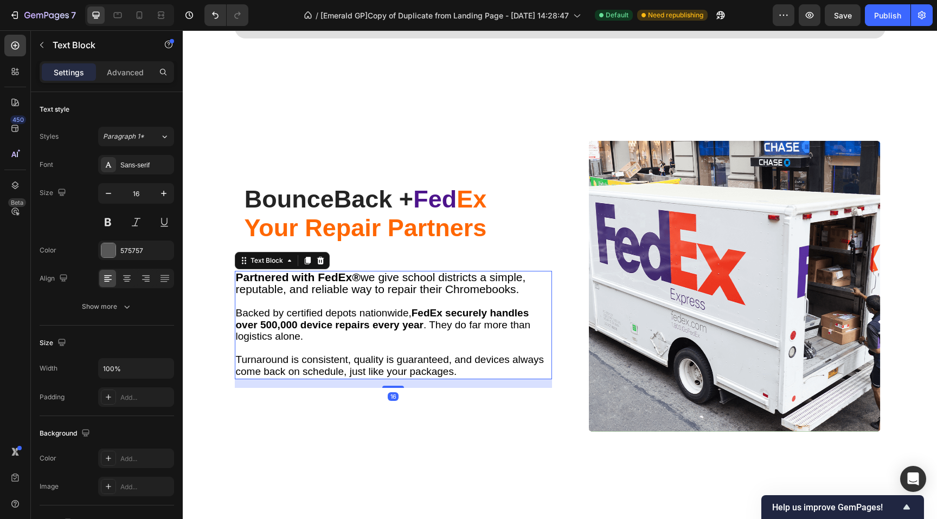
click at [289, 281] on strong "Partnered with FedEx®" at bounding box center [298, 277] width 125 height 12
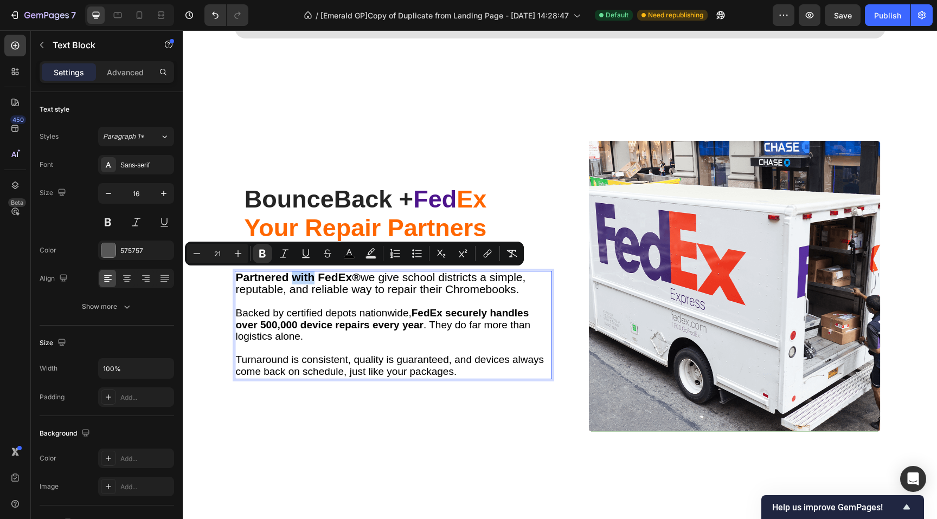
type input "19"
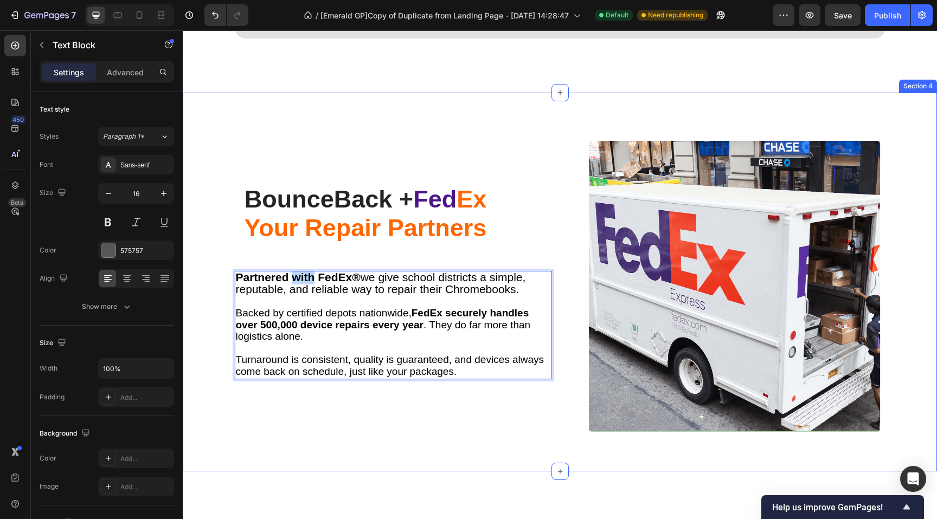
drag, startPoint x: 457, startPoint y: 372, endPoint x: 225, endPoint y: 275, distance: 251.7
click at [224, 274] on div "Bounce B ack + Fed Ex Your Repair Partners Heading Partnered with FedEx® we giv…" at bounding box center [560, 290] width 738 height 308
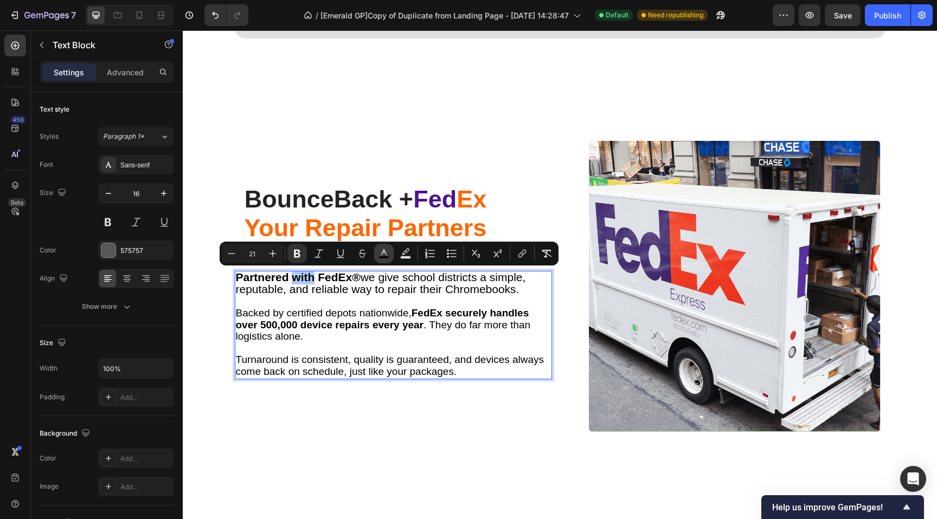
click at [385, 252] on icon "Editor contextual toolbar" at bounding box center [383, 253] width 11 height 11
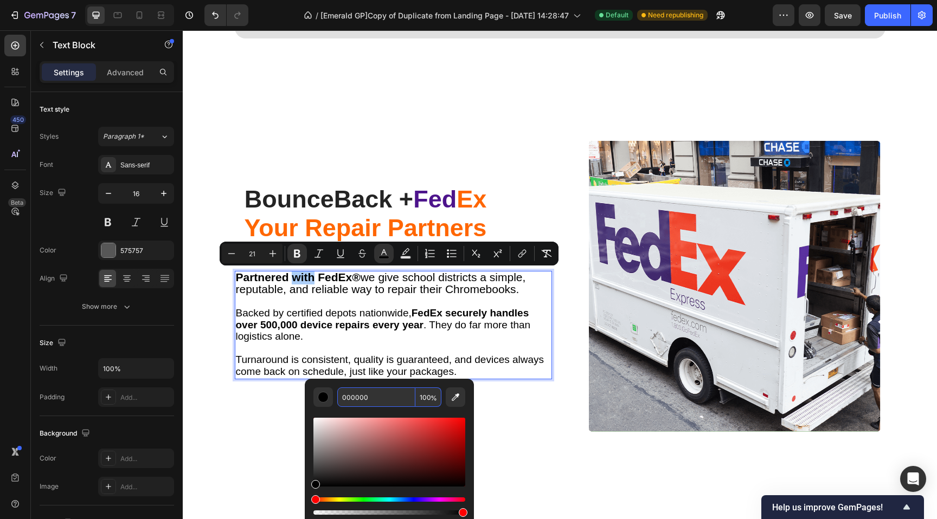
click at [376, 401] on input "000000" at bounding box center [376, 398] width 78 height 20
paste input "30303"
type input "303030"
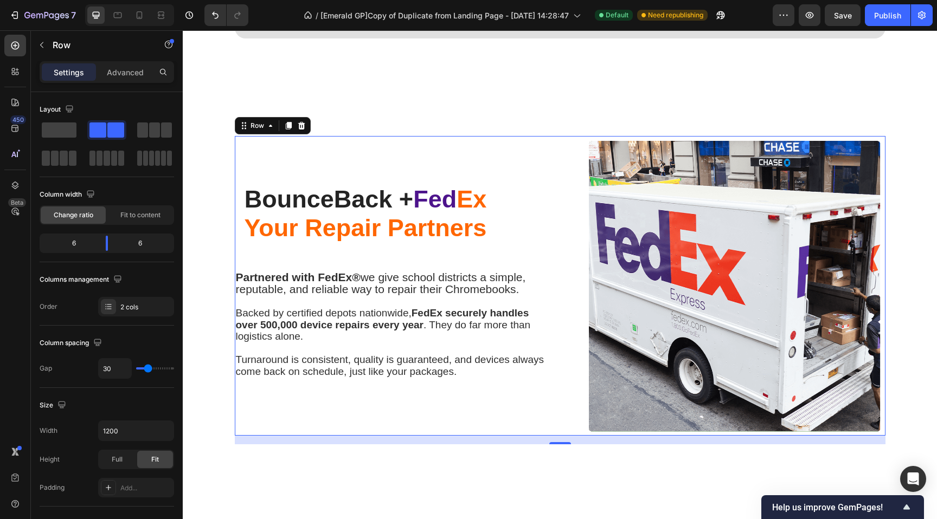
click at [307, 138] on div "Bounce B ack + Fed Ex Your Repair Partners Heading Partnered with FedEx® we giv…" at bounding box center [393, 286] width 317 height 300
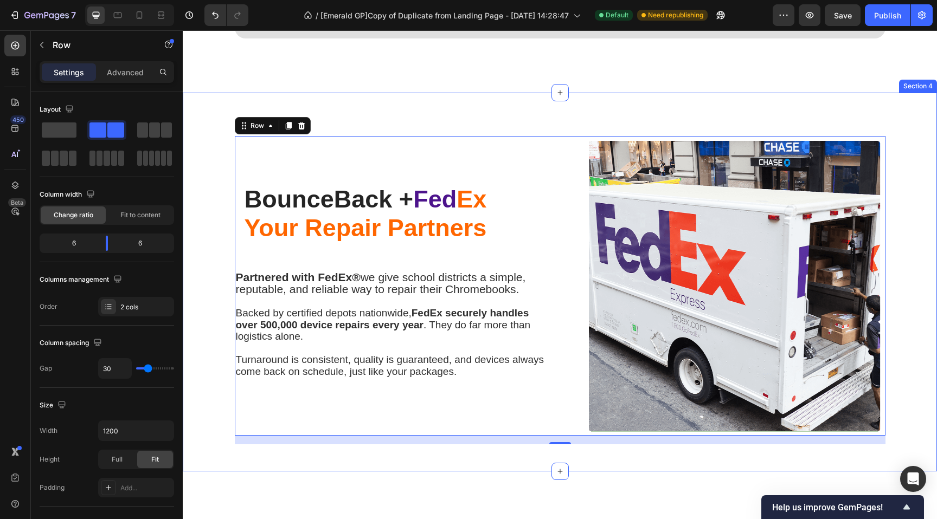
drag, startPoint x: 208, startPoint y: 153, endPoint x: 264, endPoint y: 145, distance: 56.4
click at [208, 153] on div "Bounce B ack + Fed Ex Your Repair Partners Heading Partnered with FedEx® we giv…" at bounding box center [560, 290] width 738 height 308
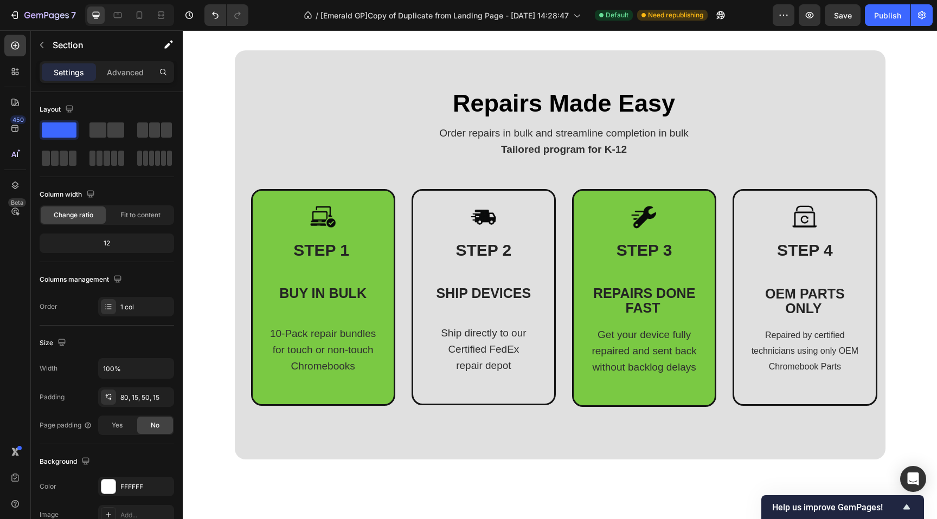
scroll to position [474, 0]
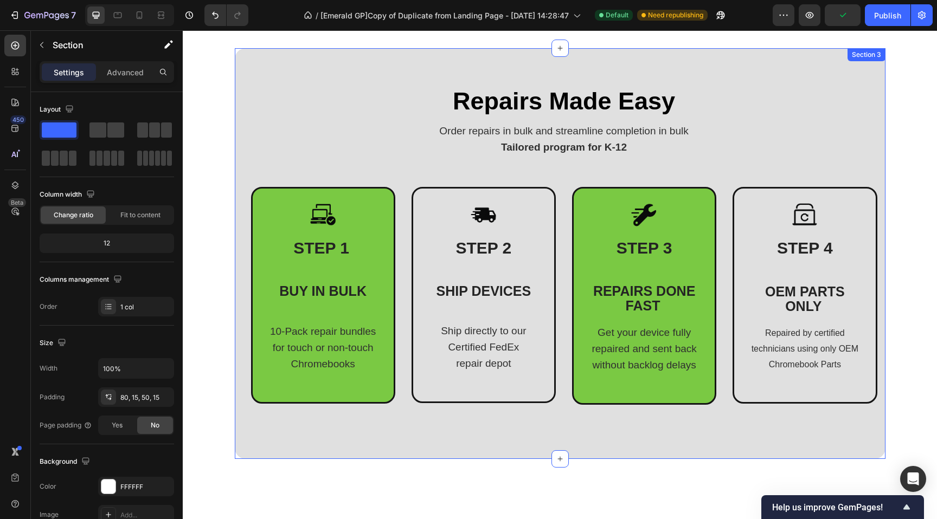
click at [242, 165] on div "Repairs Made Easy Heading Order repairs in bulk and streamline completion in bu…" at bounding box center [560, 253] width 650 height 411
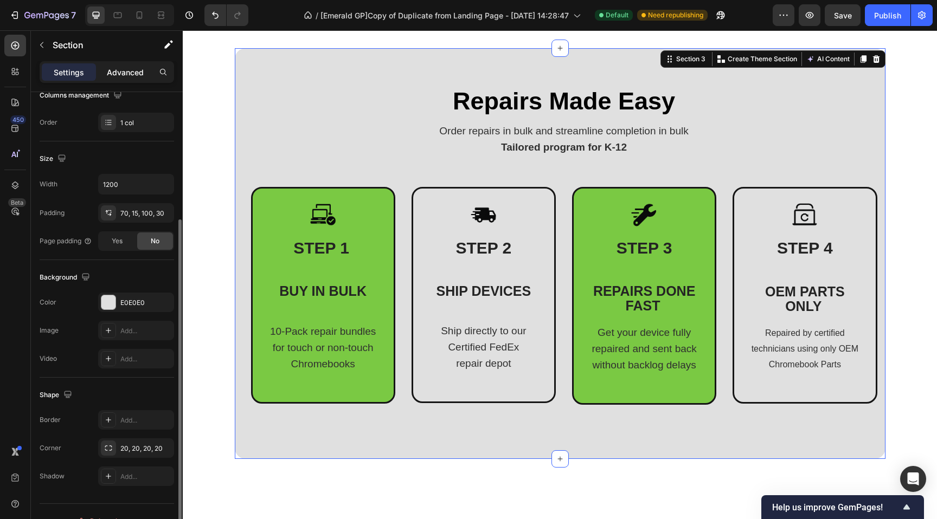
click at [128, 68] on p "Advanced" at bounding box center [125, 72] width 37 height 11
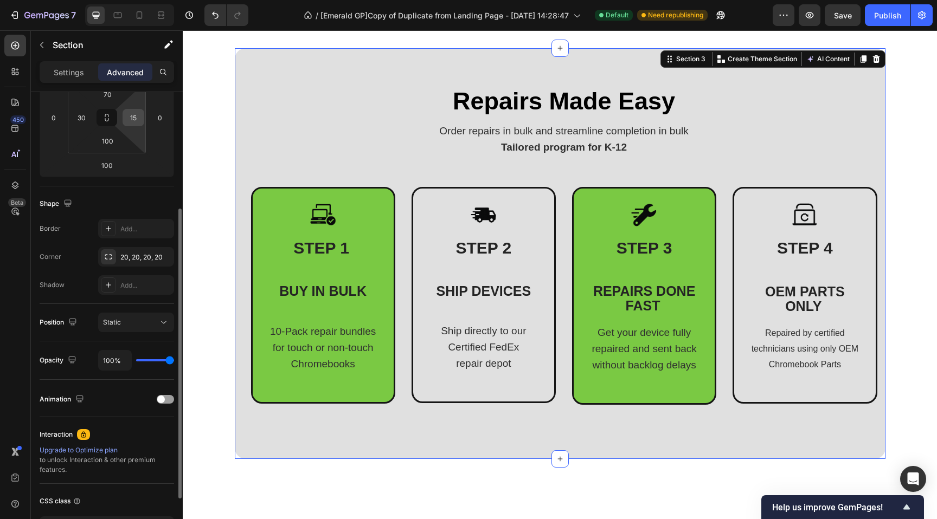
click at [127, 124] on input "15" at bounding box center [133, 117] width 16 height 16
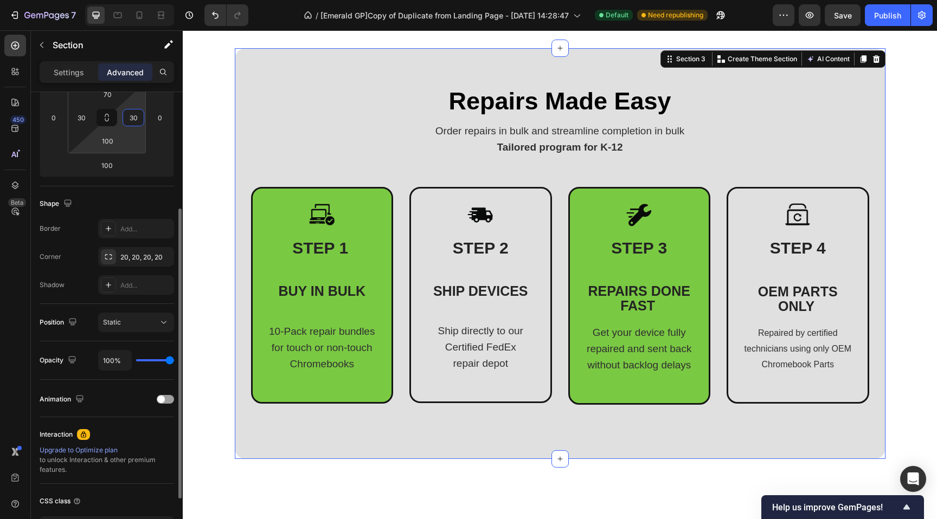
type input "30"
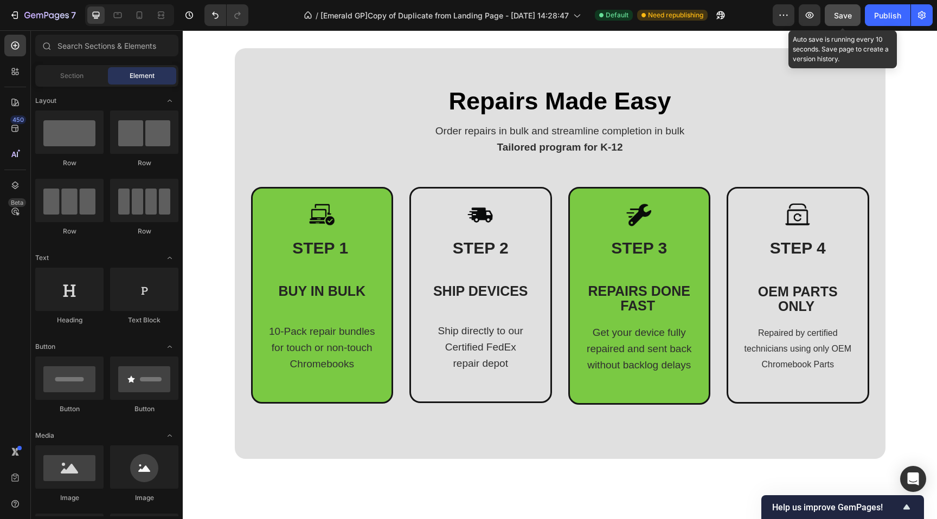
drag, startPoint x: 842, startPoint y: 16, endPoint x: 839, endPoint y: 25, distance: 10.0
click at [842, 15] on span "Save" at bounding box center [843, 15] width 18 height 9
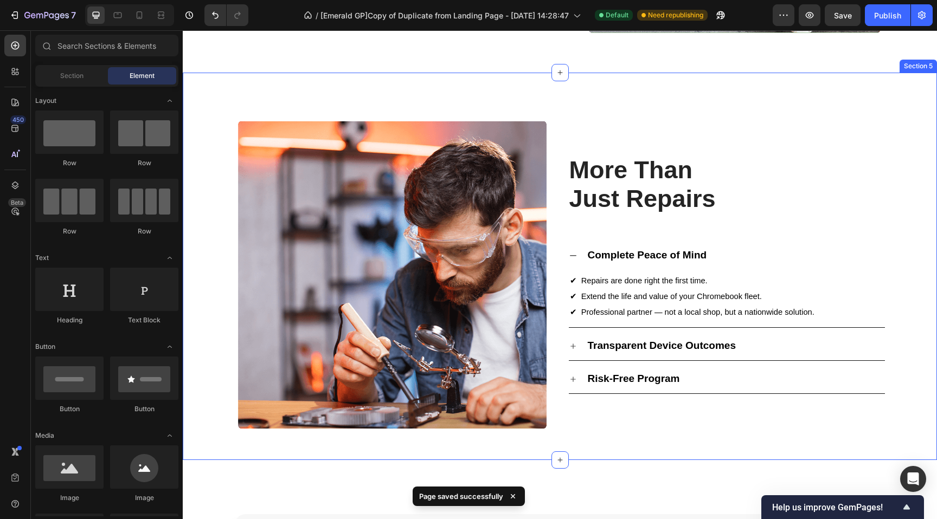
scroll to position [1311, 0]
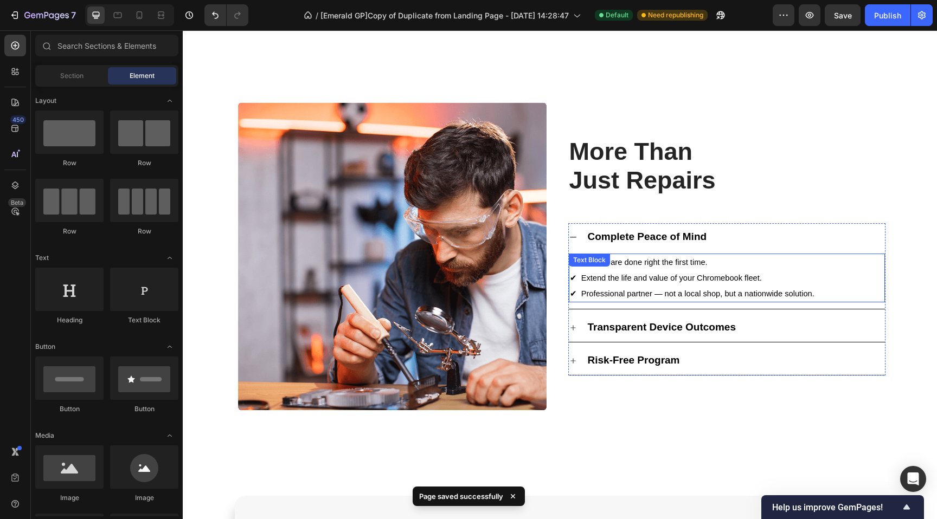
click at [632, 278] on span "✔ Extend the life and value of your Chromebook fleet." at bounding box center [666, 278] width 192 height 9
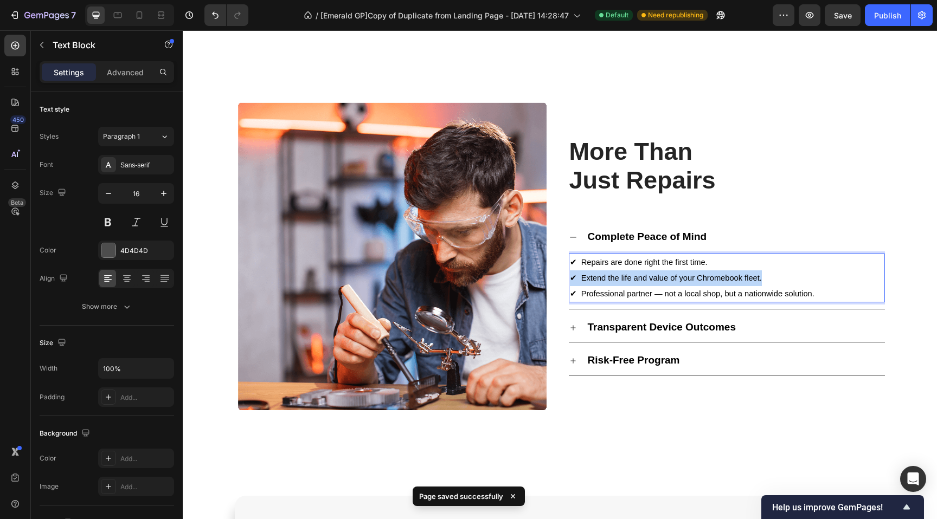
click at [632, 277] on span "✔ Extend the life and value of your Chromebook fleet." at bounding box center [666, 278] width 192 height 9
drag, startPoint x: 753, startPoint y: 287, endPoint x: 774, endPoint y: 293, distance: 21.1
click at [753, 287] on p "✔ Professional partner — not a local shop, but a nationwide solution." at bounding box center [727, 294] width 314 height 16
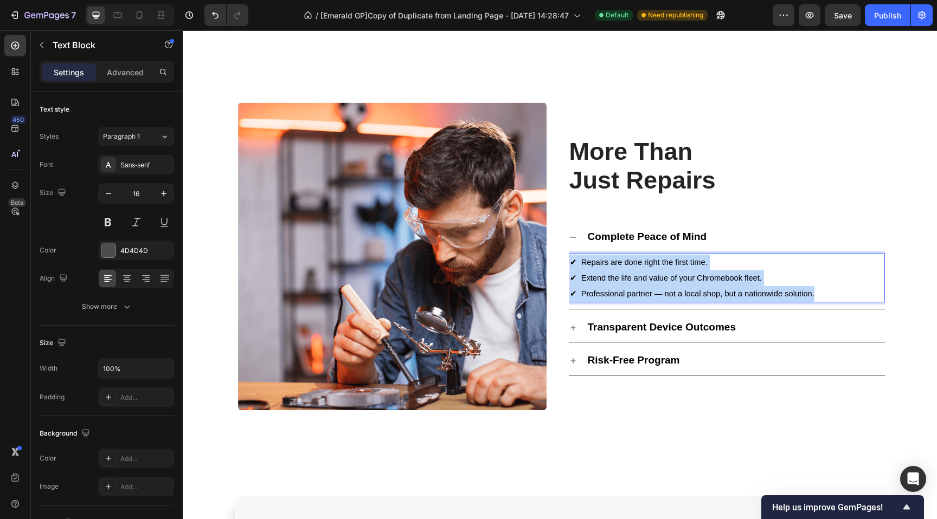
drag, startPoint x: 782, startPoint y: 297, endPoint x: 501, endPoint y: 245, distance: 285.5
click at [501, 246] on div "Image More Than Just Repairs Heading Complete Peace of Mind ✔ Repairs are done …" at bounding box center [560, 256] width 650 height 317
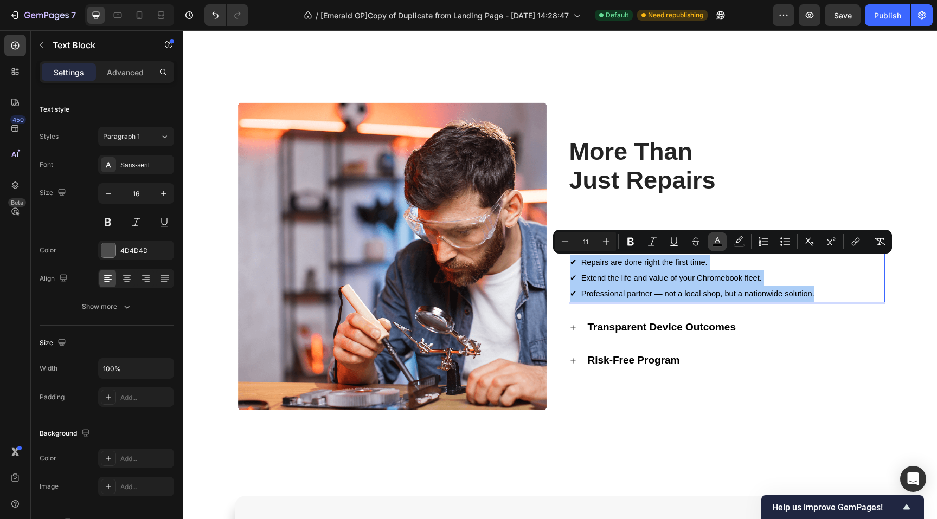
click at [719, 237] on icon "Editor contextual toolbar" at bounding box center [717, 241] width 11 height 11
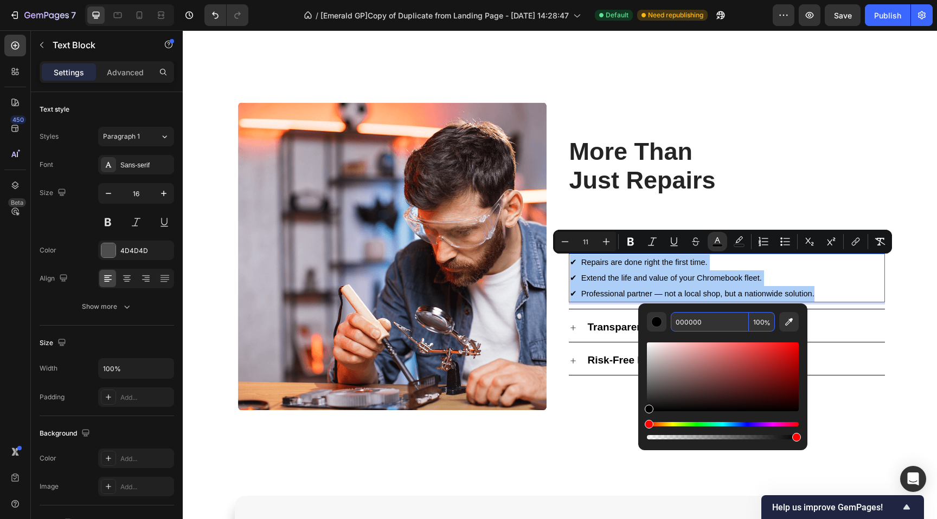
click at [705, 321] on input "000000" at bounding box center [710, 322] width 78 height 20
paste input "30303"
type input "303030"
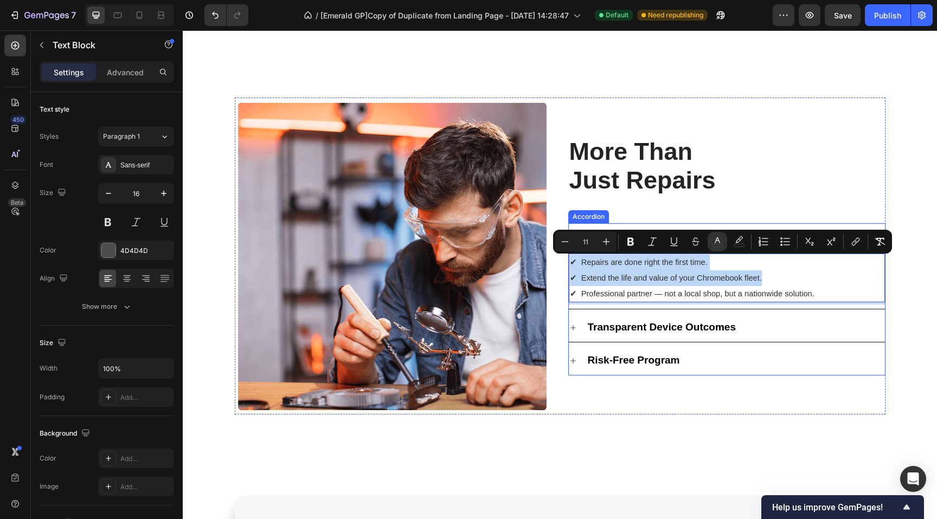
click at [571, 328] on icon at bounding box center [573, 328] width 9 height 9
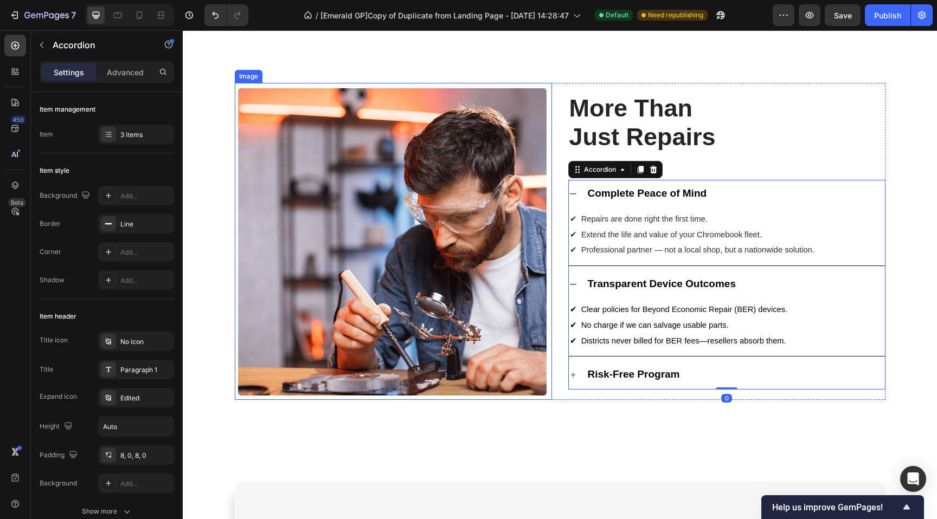
scroll to position [1396, 0]
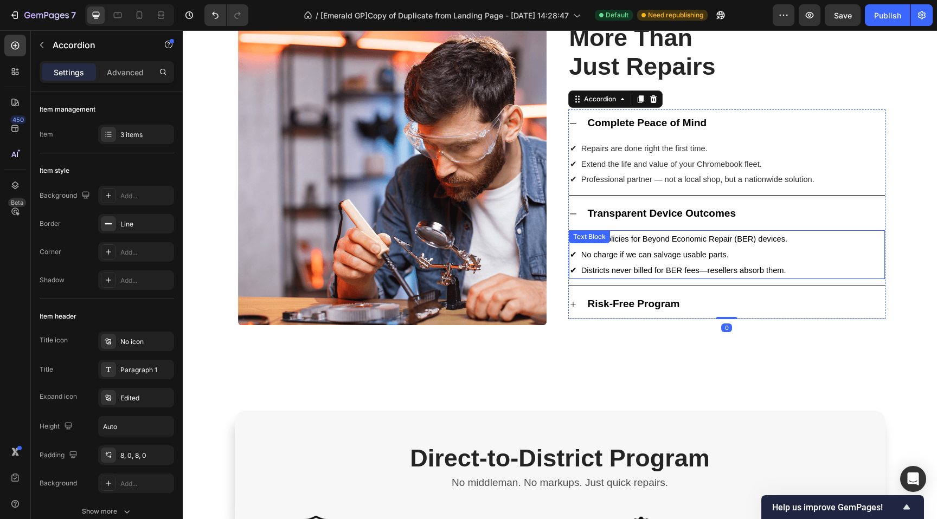
click at [614, 266] on span "✔ Districts never billed for BER fees—resellers absorb them." at bounding box center [678, 270] width 216 height 9
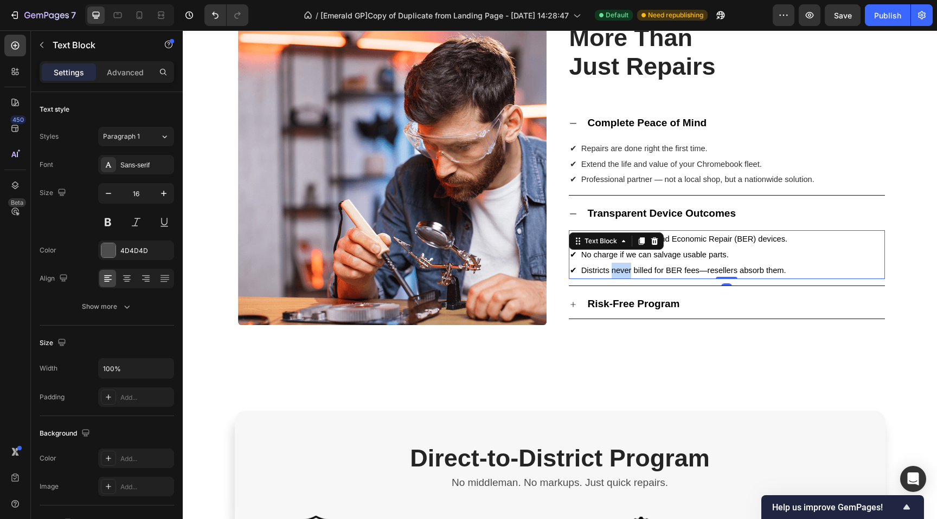
click at [614, 266] on span "✔ Districts never billed for BER fees—resellers absorb them." at bounding box center [678, 270] width 216 height 9
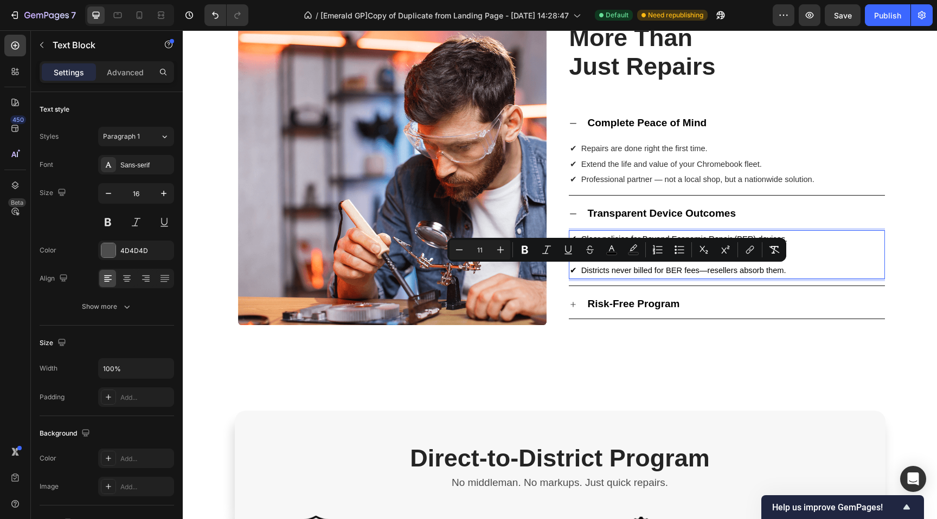
click at [762, 271] on span "✔ Districts never billed for BER fees—resellers absorb them." at bounding box center [678, 270] width 216 height 9
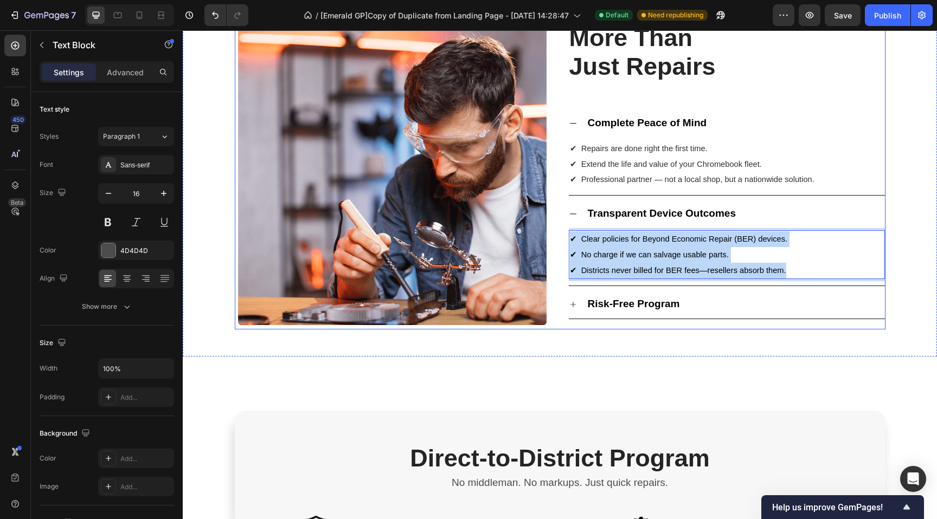
drag, startPoint x: 723, startPoint y: 271, endPoint x: 553, endPoint y: 233, distance: 174.0
click at [552, 232] on div "Image More Than Just Repairs Heading Complete Peace of Mind ✔ Repairs are done …" at bounding box center [560, 170] width 650 height 317
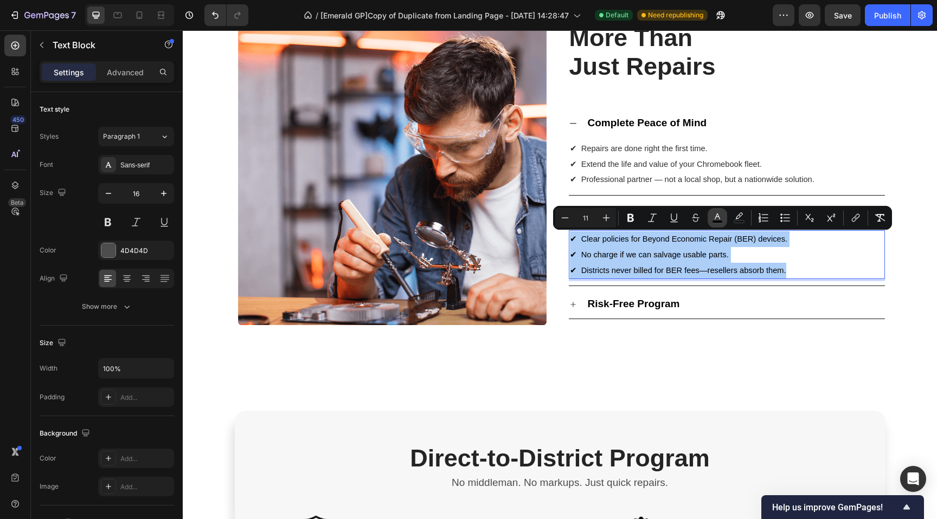
click at [723, 216] on button "color" at bounding box center [717, 218] width 20 height 20
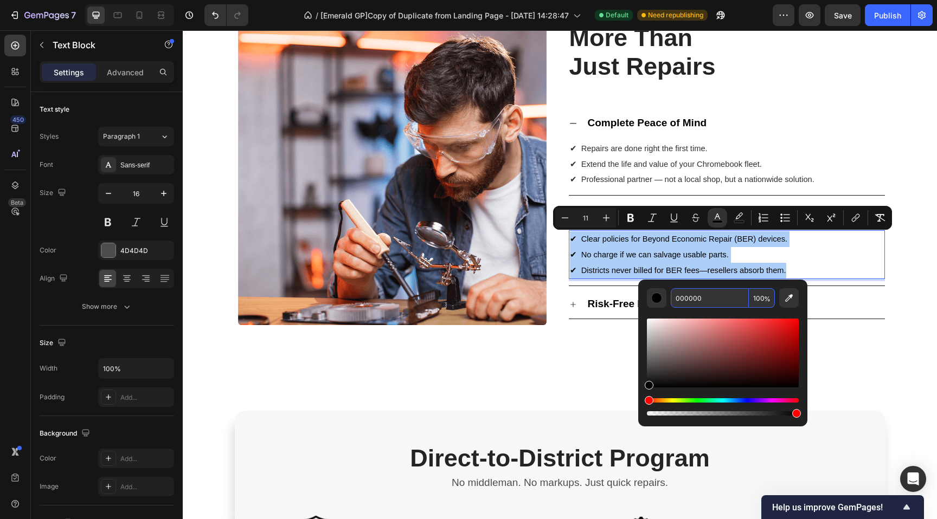
click at [704, 302] on input "000000" at bounding box center [710, 298] width 78 height 20
paste input "303030"
type input "303030"
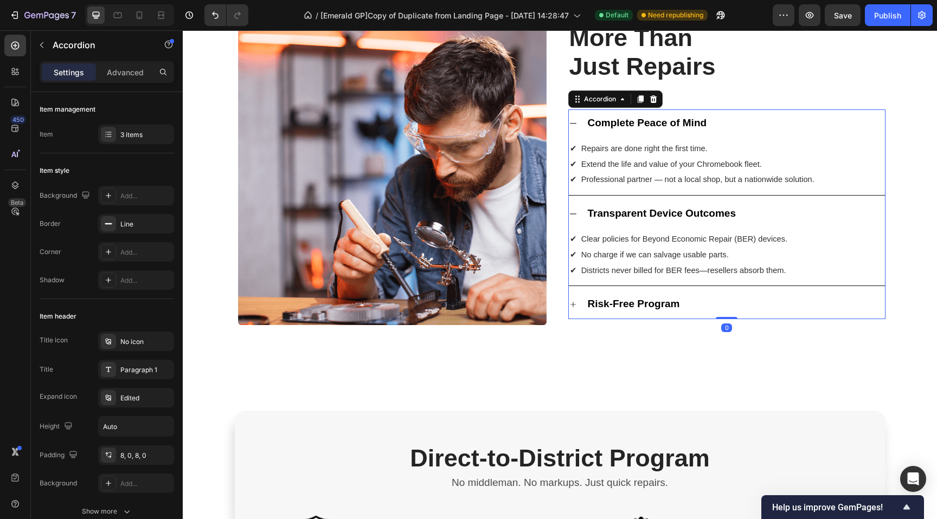
click at [569, 304] on icon at bounding box center [573, 304] width 9 height 9
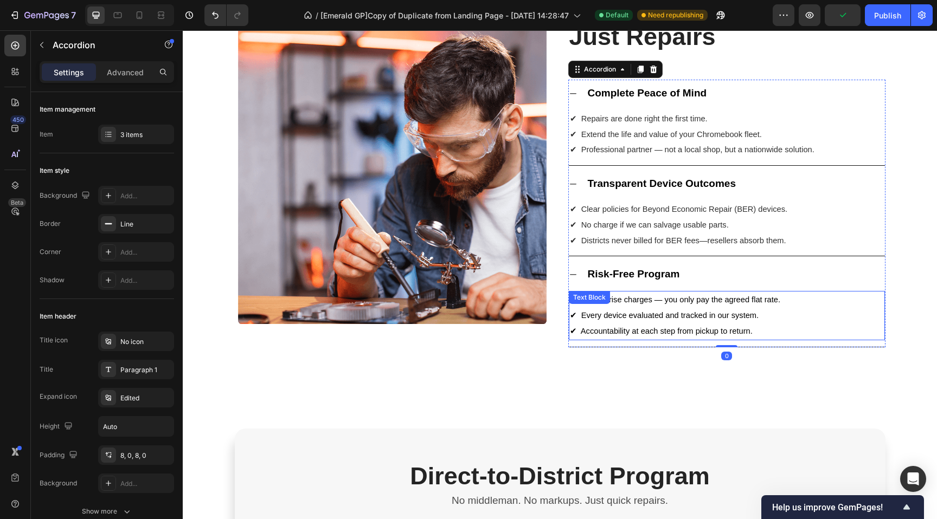
scroll to position [1416, 0]
click at [636, 315] on span "✔ Every device evaluated and tracked in our system." at bounding box center [664, 315] width 189 height 9
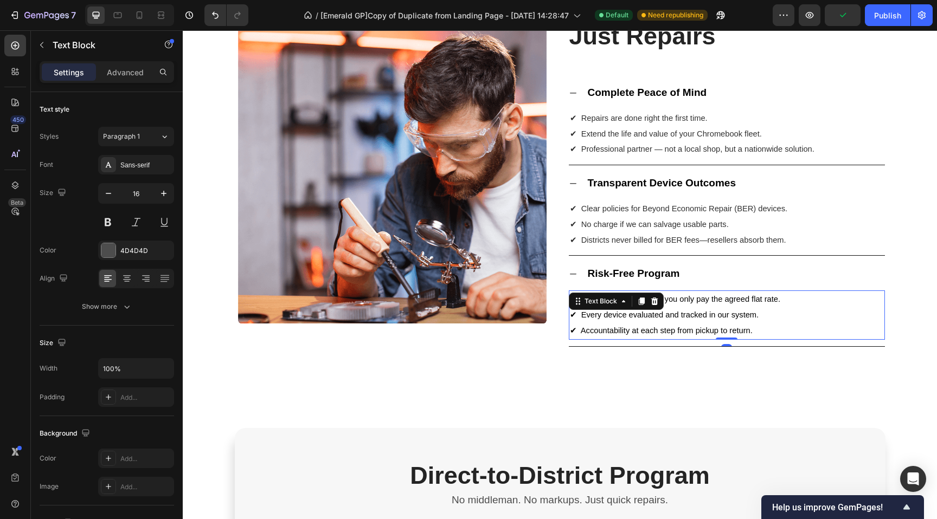
drag, startPoint x: 636, startPoint y: 315, endPoint x: 655, endPoint y: 317, distance: 18.6
click at [636, 314] on span "✔ Every device evaluated and tracked in our system." at bounding box center [664, 315] width 189 height 9
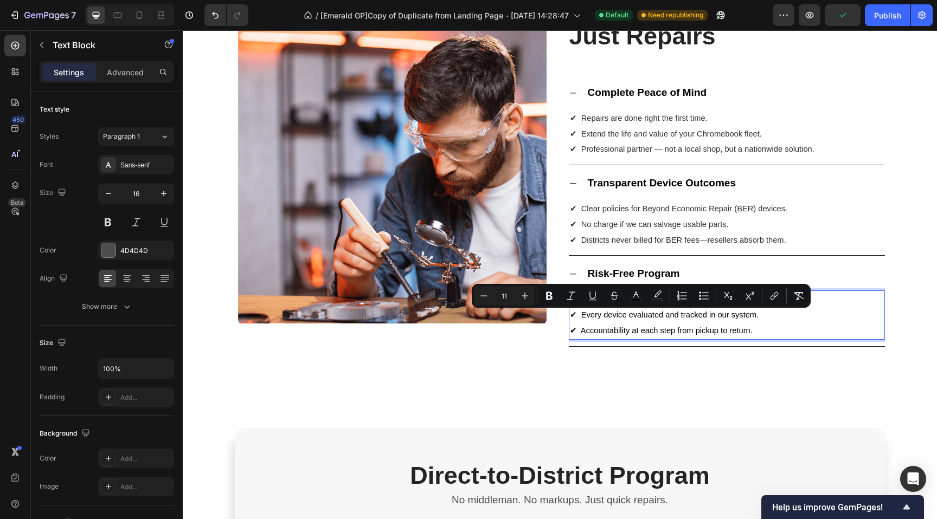
click at [733, 333] on span "✔ Accountability at each step from pickup to return." at bounding box center [661, 330] width 183 height 9
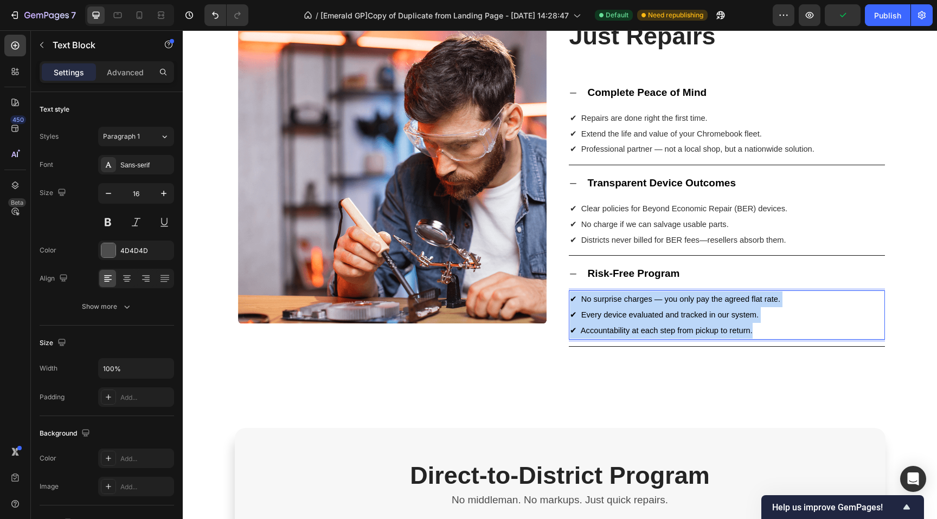
drag, startPoint x: 726, startPoint y: 331, endPoint x: 540, endPoint y: 289, distance: 189.9
click at [540, 289] on div "Image More Than Just Repairs Heading Complete Peace of Mind ✔ Repairs are done …" at bounding box center [560, 169] width 650 height 355
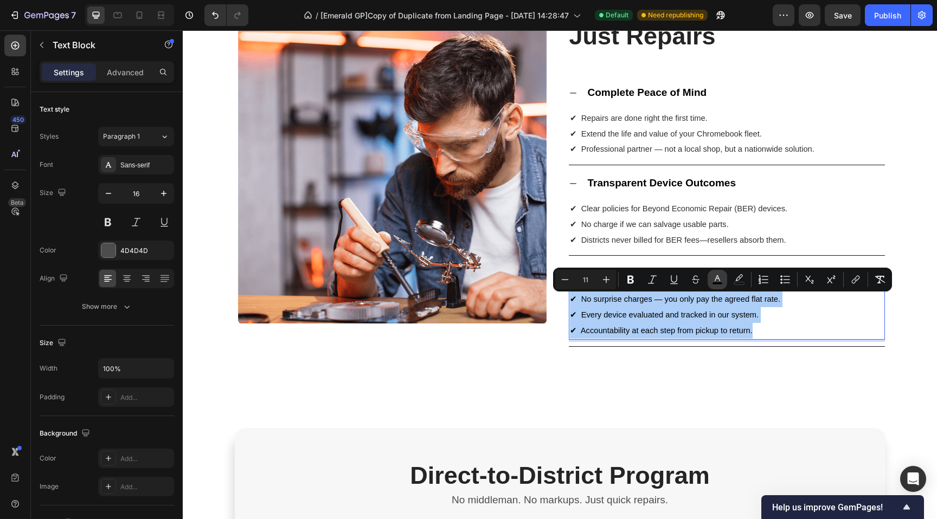
click at [716, 280] on icon "Editor contextual toolbar" at bounding box center [717, 279] width 11 height 11
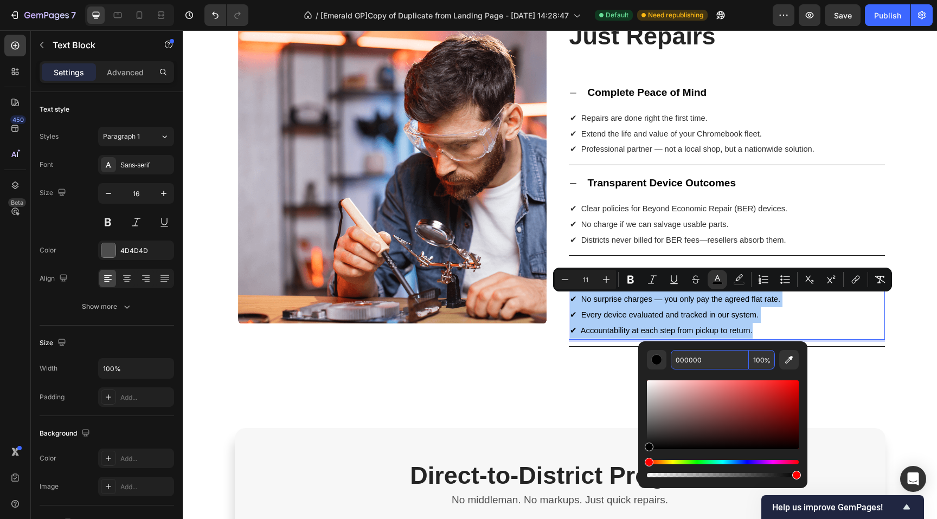
click at [711, 360] on input "000000" at bounding box center [710, 360] width 78 height 20
paste input "303030"
type input "303030"
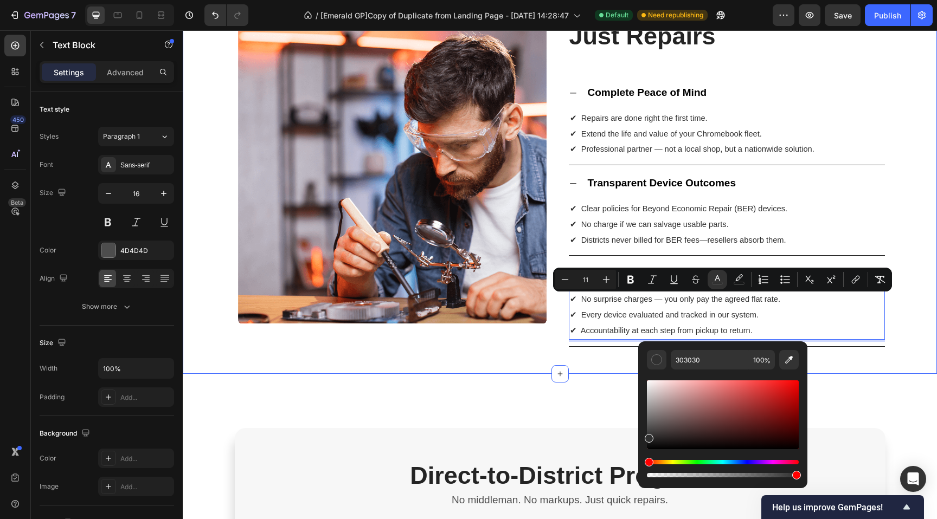
click at [193, 215] on div "Image More Than Just Repairs Heading Complete Peace of Mind ✔ Repairs are done …" at bounding box center [560, 169] width 738 height 355
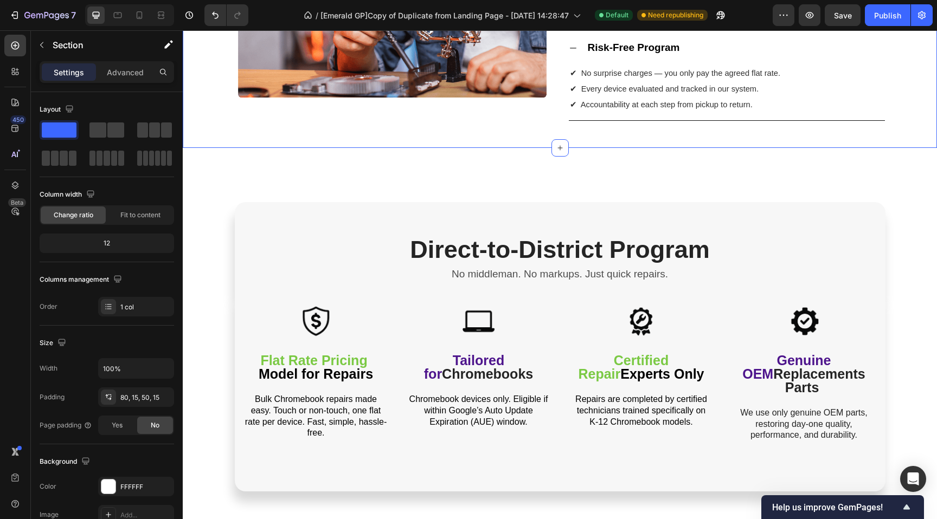
scroll to position [1704, 0]
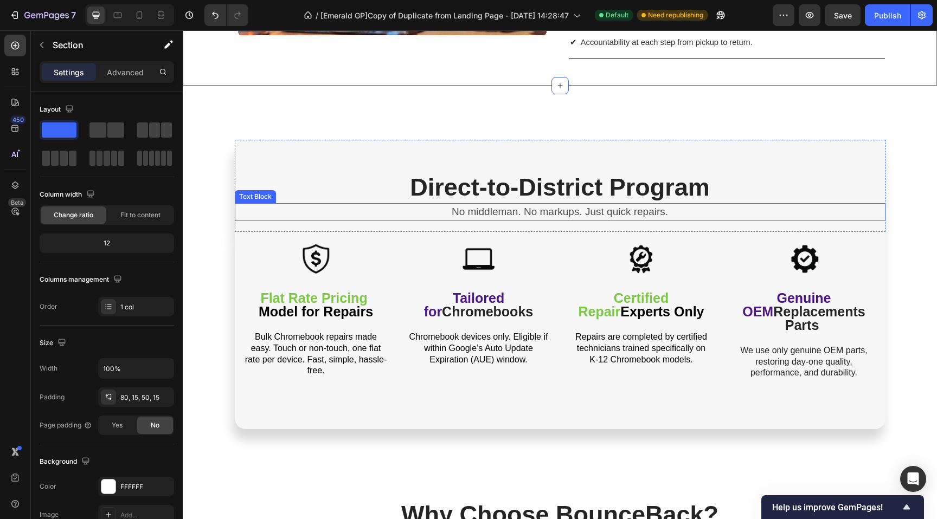
click at [492, 211] on span "No middleman. No markups. Just quick repairs." at bounding box center [560, 211] width 216 height 11
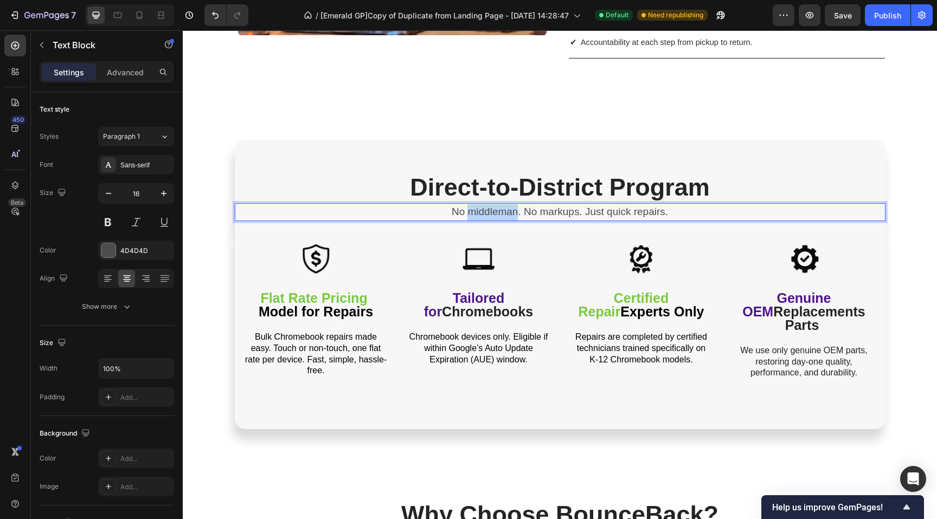
click at [492, 211] on span "No middleman. No markups. Just quick repairs." at bounding box center [560, 211] width 216 height 11
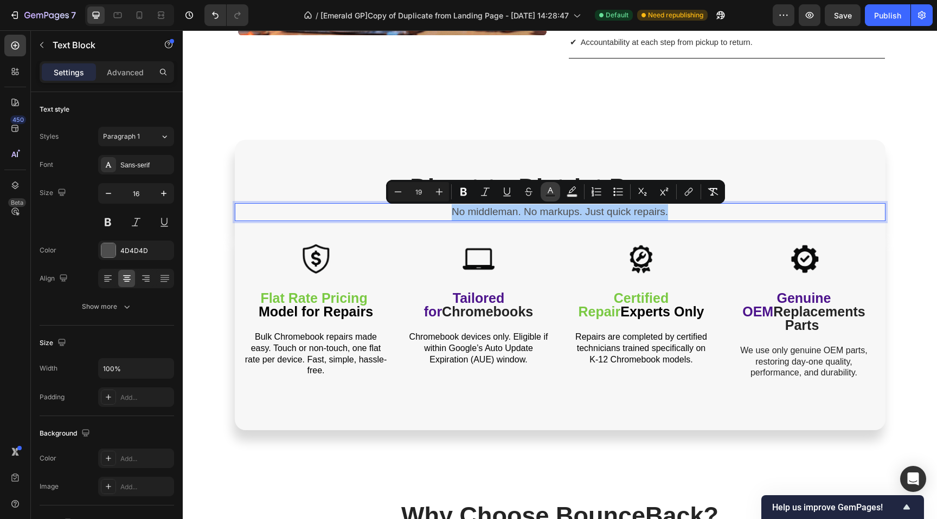
click at [556, 194] on button "Text Color" at bounding box center [550, 192] width 20 height 20
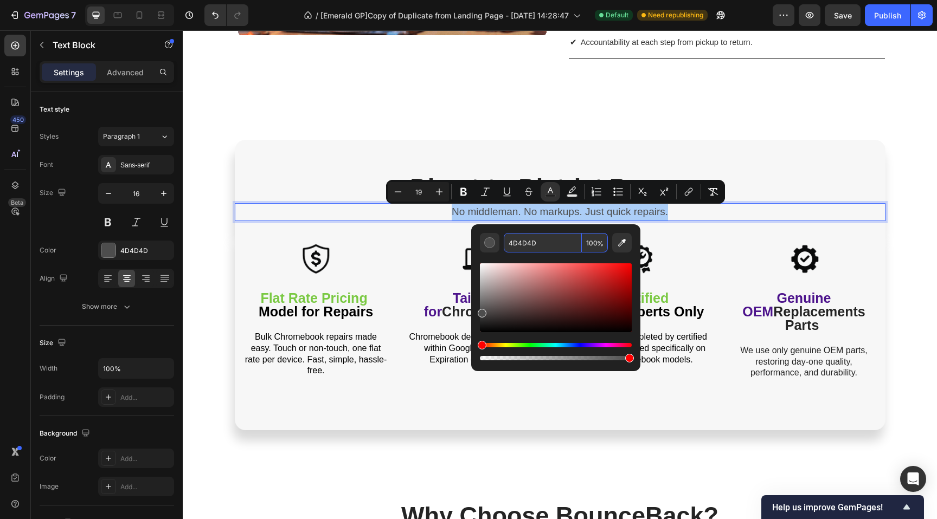
click at [554, 246] on input "4D4D4D" at bounding box center [543, 243] width 78 height 20
paste input "303030"
type input "303030"
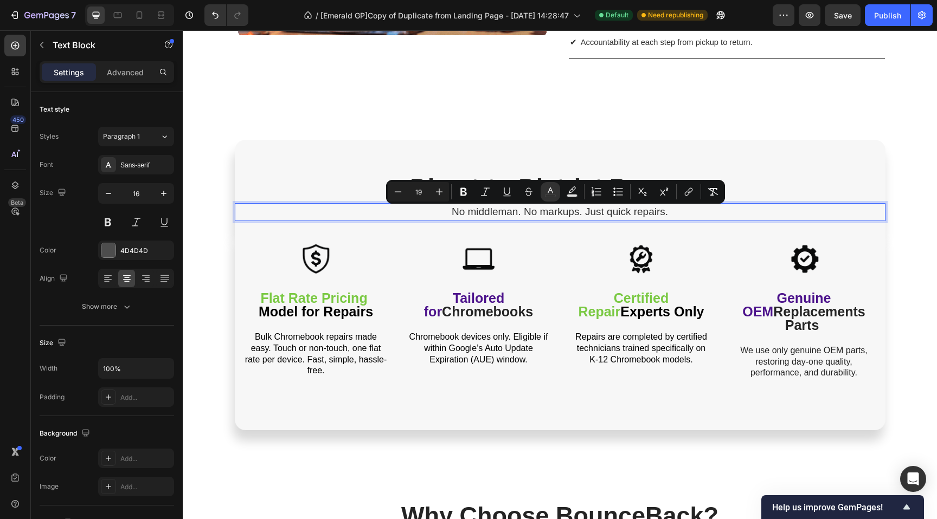
click at [216, 167] on div "Image More Than Just Repairs Heading Complete Peace of Mind ✔ Repairs are done …" at bounding box center [560, 502] width 754 height 4309
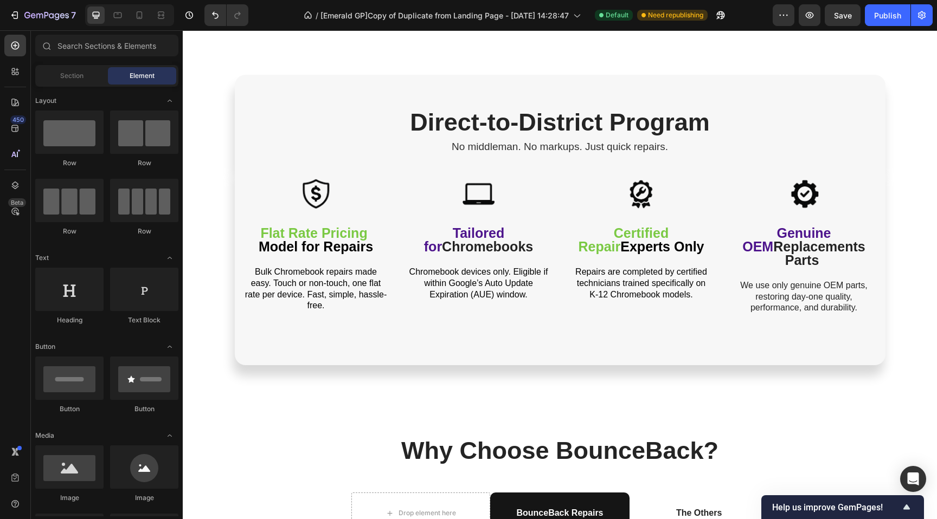
scroll to position [1770, 0]
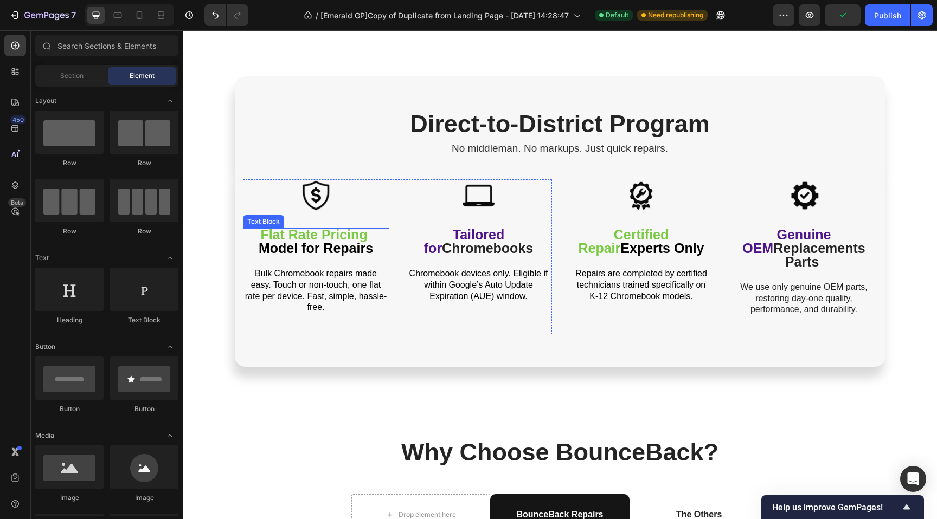
click at [311, 241] on span "Model for Repairs" at bounding box center [316, 248] width 114 height 15
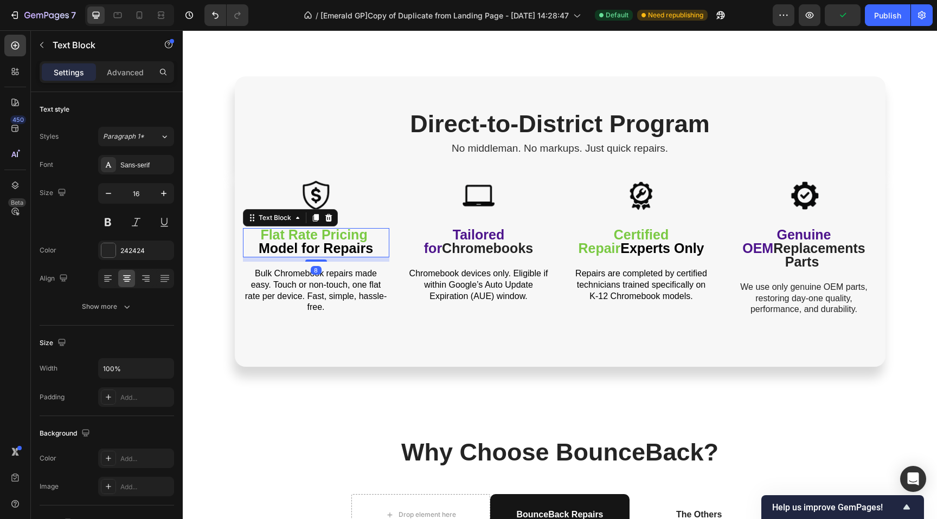
click at [310, 241] on span "Model for Repairs" at bounding box center [316, 248] width 114 height 15
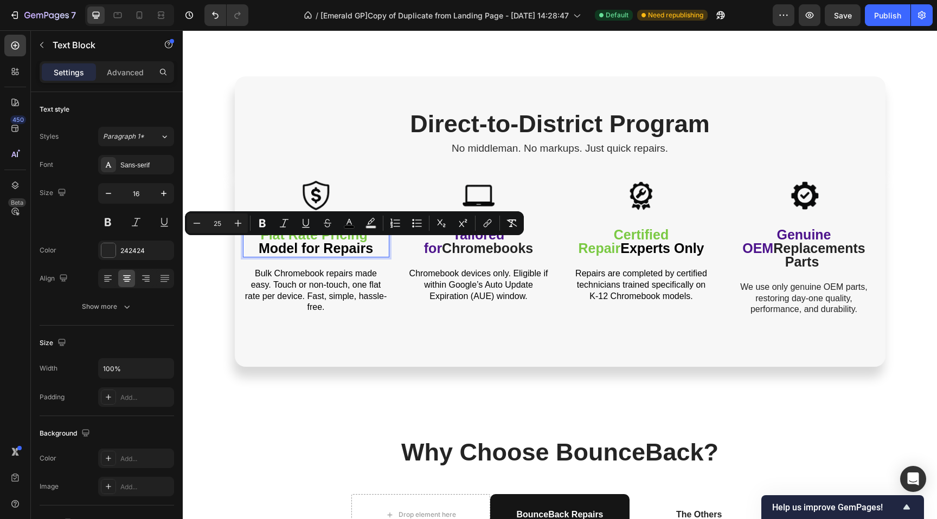
drag, startPoint x: 329, startPoint y: 246, endPoint x: 334, endPoint y: 249, distance: 6.1
click at [328, 246] on span "Model for Repairs" at bounding box center [316, 248] width 114 height 15
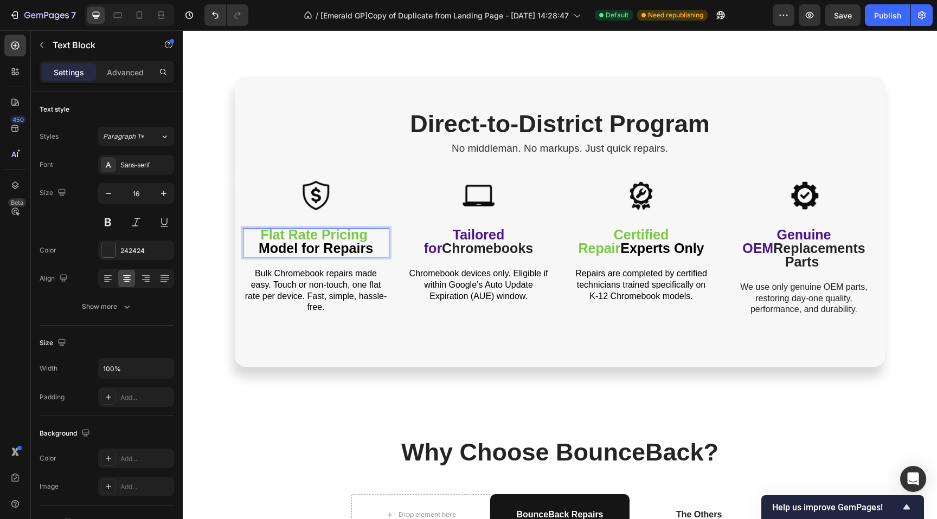
click at [377, 248] on p "Model for Repairs" at bounding box center [316, 250] width 144 height 14
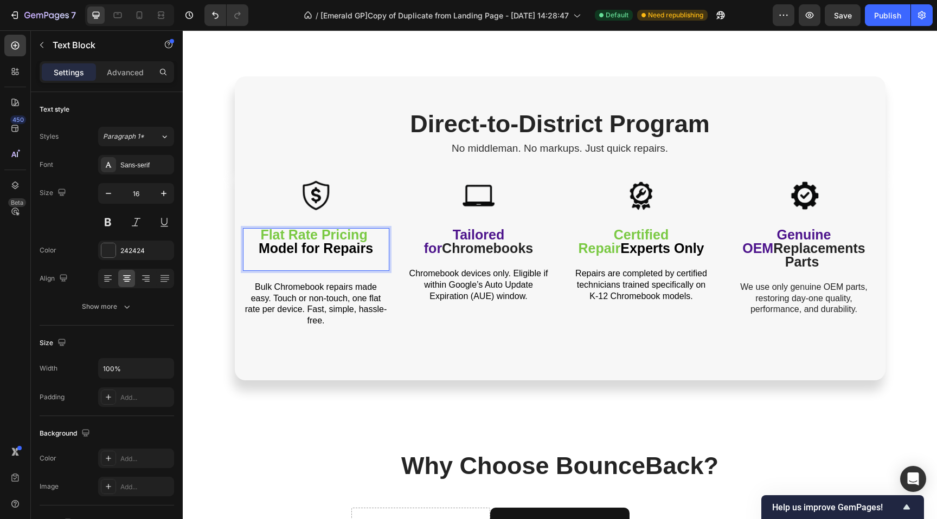
click at [252, 233] on p "Flat Rate Pricing" at bounding box center [316, 236] width 144 height 14
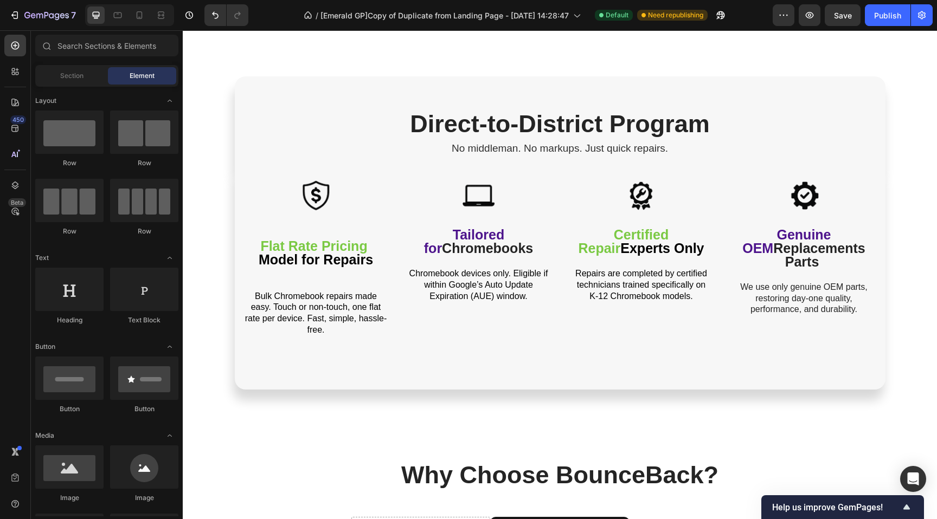
click at [215, 195] on div "Direct-to-District Program Heading No middleman. No markups. Just quick repairs…" at bounding box center [560, 449] width 754 height 4333
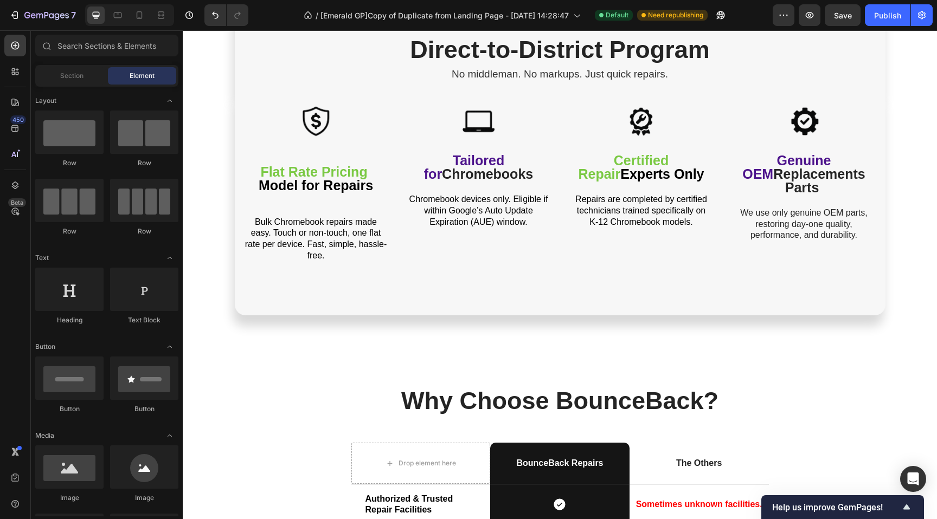
scroll to position [1852, 0]
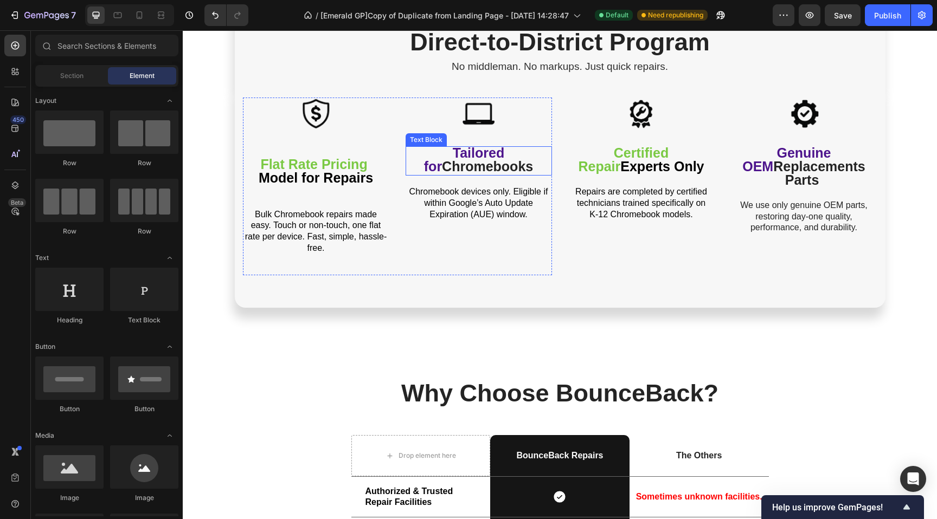
click at [469, 164] on span "Chromebooks" at bounding box center [487, 166] width 91 height 15
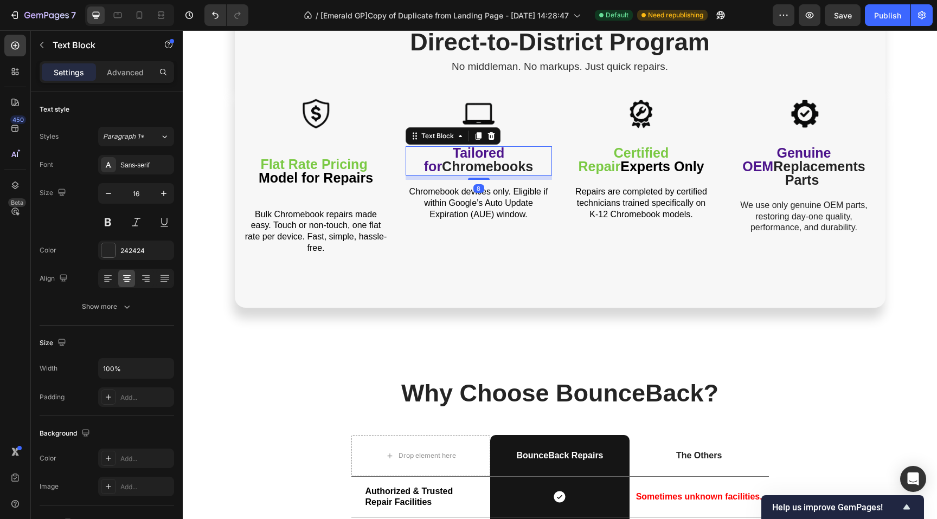
click at [469, 164] on span "Chromebooks" at bounding box center [487, 166] width 91 height 15
click at [413, 155] on p "Tailored for Chromebooks" at bounding box center [479, 160] width 144 height 27
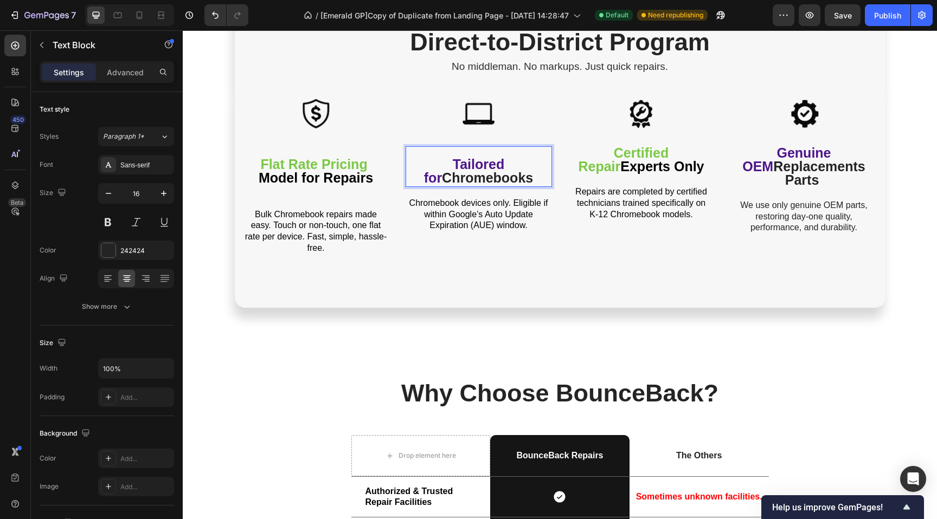
click at [412, 179] on p "Tailored for Chromebooks" at bounding box center [479, 172] width 144 height 27
click at [523, 175] on p "Chromebooks" at bounding box center [479, 179] width 144 height 14
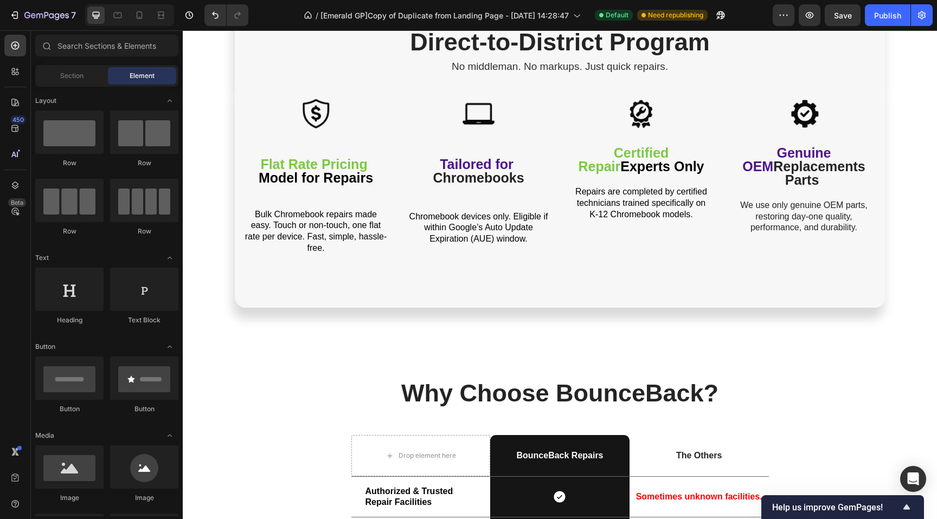
click at [199, 139] on div "Direct-to-District Program Heading No middleman. No markups. Just quick repairs…" at bounding box center [560, 367] width 754 height 4333
click at [620, 170] on span "Experts Only" at bounding box center [661, 166] width 83 height 15
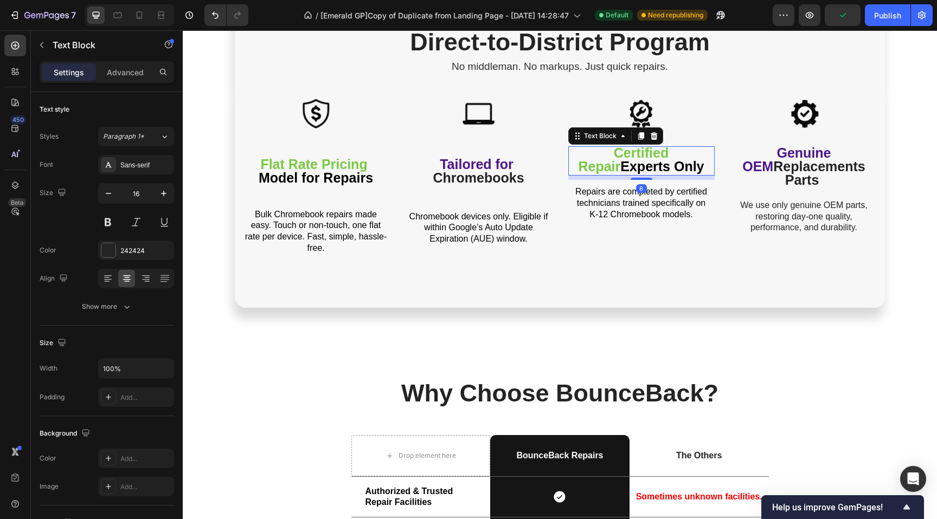
click at [620, 171] on span "Experts Only" at bounding box center [661, 166] width 83 height 15
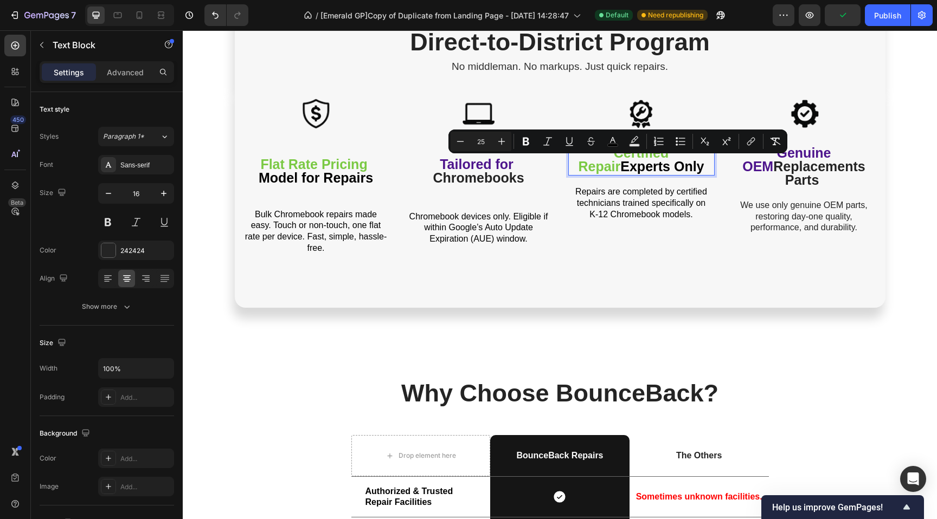
click at [582, 153] on p "Certified Repair Experts Only" at bounding box center [641, 160] width 144 height 27
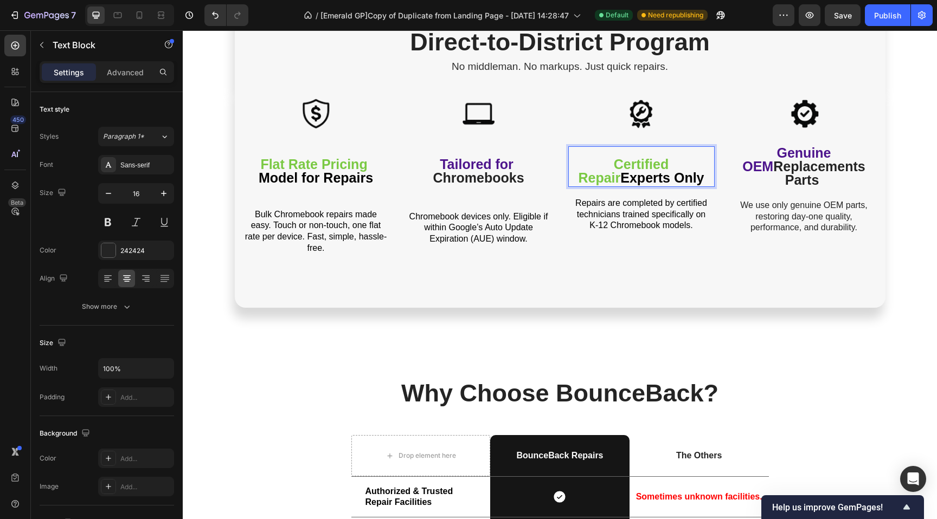
click at [679, 176] on span "Experts Only" at bounding box center [661, 177] width 83 height 15
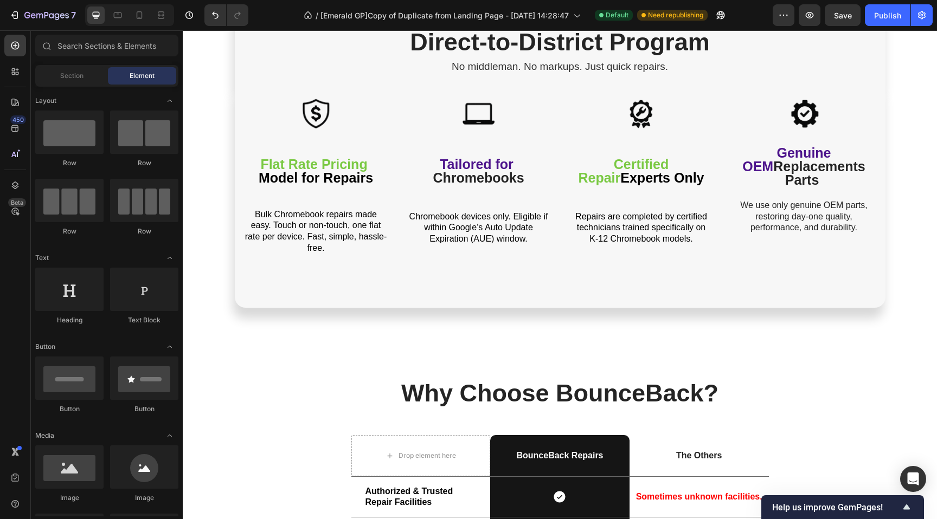
click at [204, 150] on div "Direct-to-District Program Heading No middleman. No markups. Just quick repairs…" at bounding box center [560, 367] width 754 height 4333
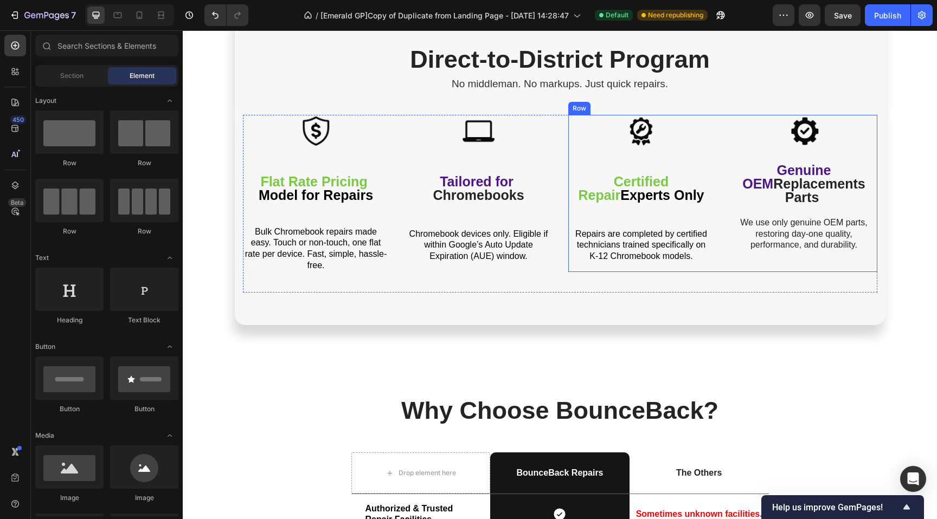
scroll to position [1833, 0]
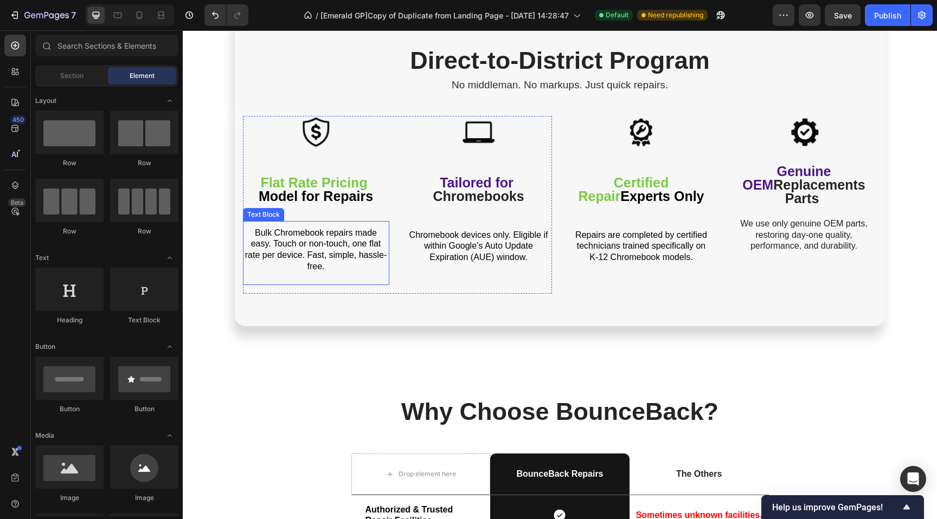
click at [336, 242] on span "Bulk Chromebook repairs made easy. Touch or non-touch, one flat rate per device…" at bounding box center [315, 249] width 141 height 43
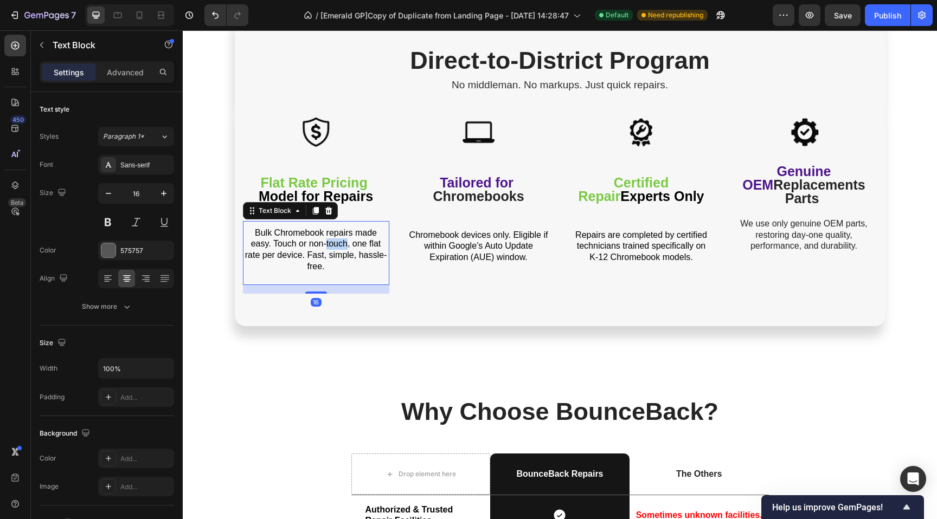
click at [336, 242] on span "Bulk Chromebook repairs made easy. Touch or non-touch, one flat rate per device…" at bounding box center [315, 249] width 141 height 43
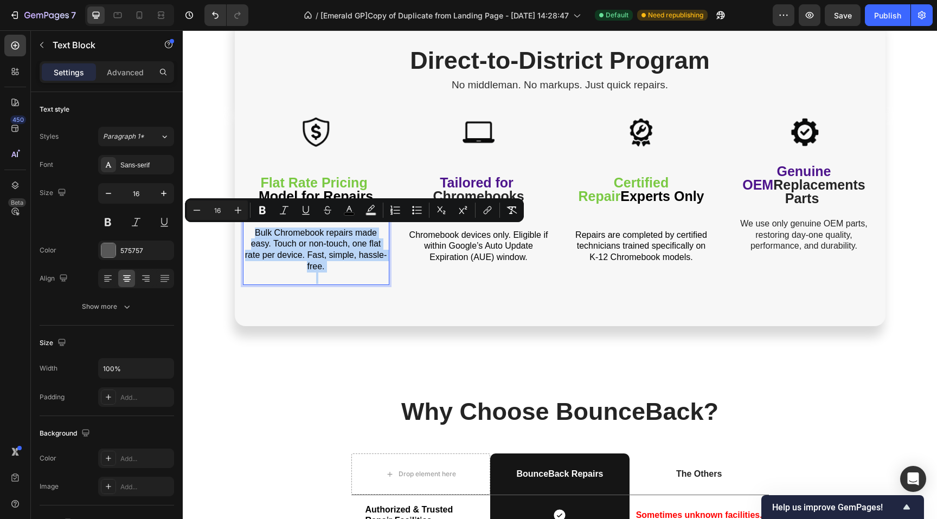
click at [326, 264] on p "Bulk Chromebook repairs made easy. Touch or non-touch, one flat rate per device…" at bounding box center [316, 250] width 144 height 45
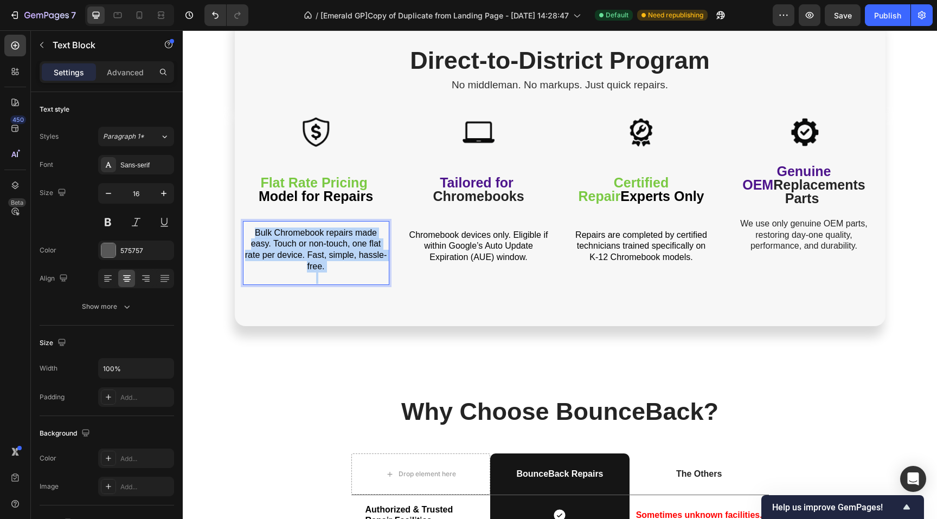
click at [301, 262] on p "Bulk Chromebook repairs made easy. Touch or non-touch, one flat rate per device…" at bounding box center [316, 250] width 144 height 45
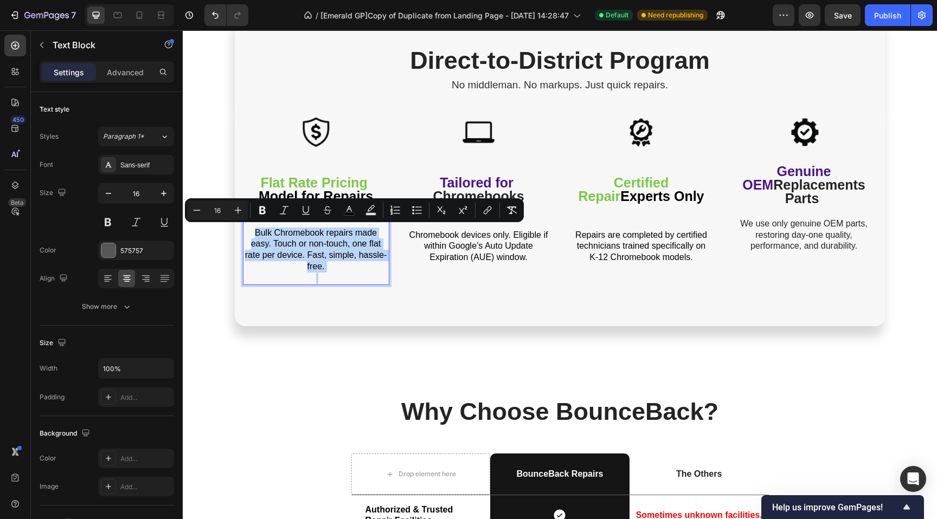
click at [311, 268] on span "Bulk Chromebook repairs made easy. Touch or non-touch, one flat rate per device…" at bounding box center [315, 249] width 141 height 43
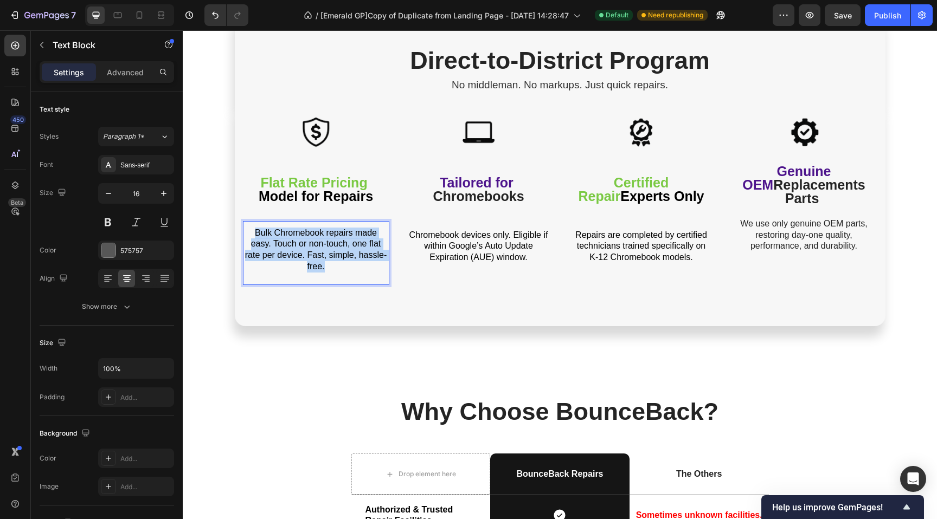
drag, startPoint x: 318, startPoint y: 266, endPoint x: 213, endPoint y: 214, distance: 117.1
click at [214, 214] on div "Direct-to-District Program Heading No middleman. No markups. Just quick repairs…" at bounding box center [560, 385] width 754 height 4333
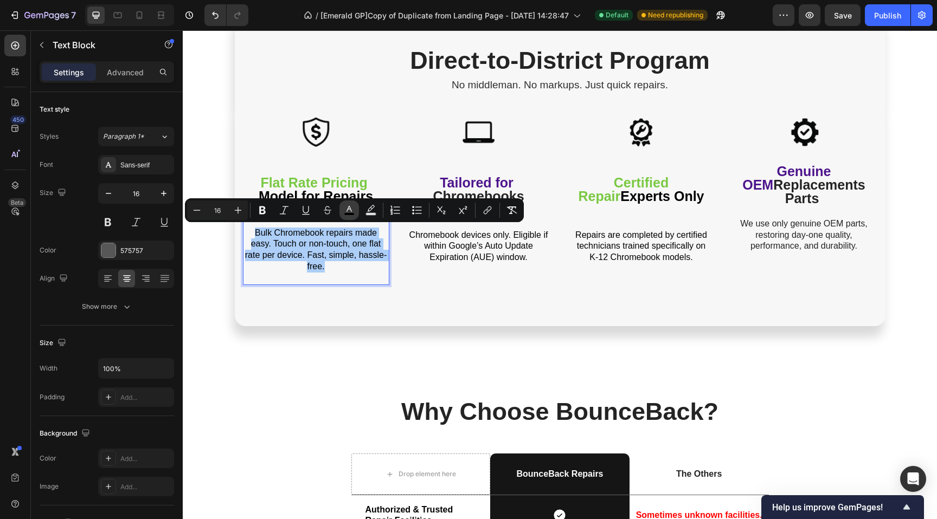
click at [352, 214] on rect "Editor contextual toolbar" at bounding box center [349, 214] width 10 height 3
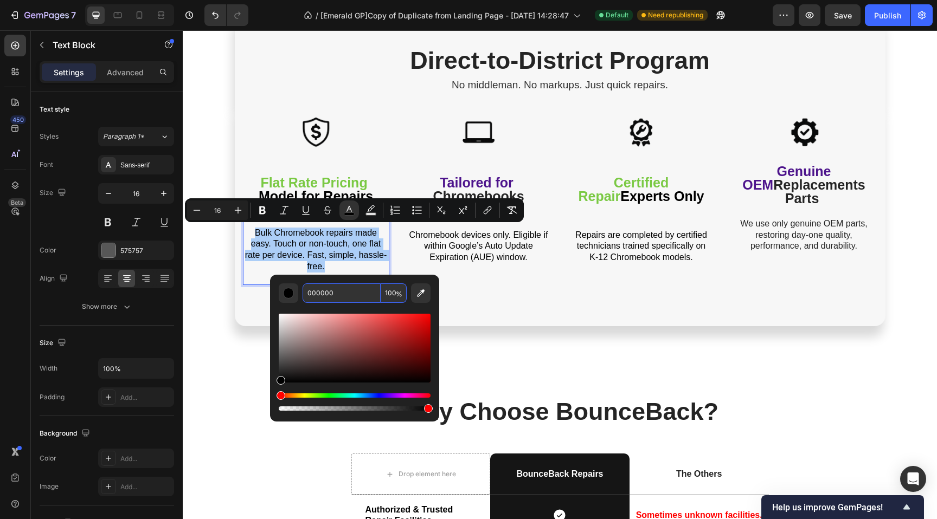
drag, startPoint x: 348, startPoint y: 301, endPoint x: 349, endPoint y: 293, distance: 8.7
click at [348, 299] on input "000000" at bounding box center [341, 293] width 78 height 20
click at [349, 293] on input "000000" at bounding box center [341, 293] width 78 height 20
type input "0"
paste input "303030"
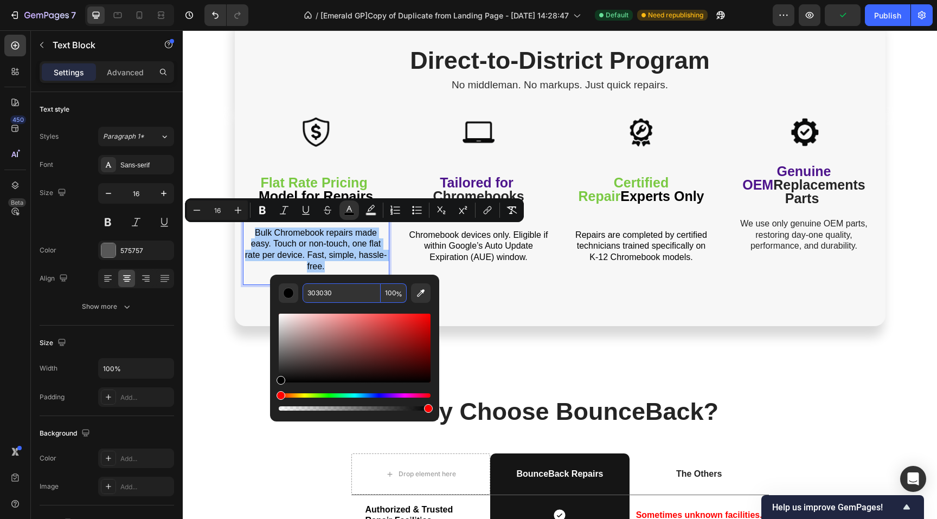
type input "303030"
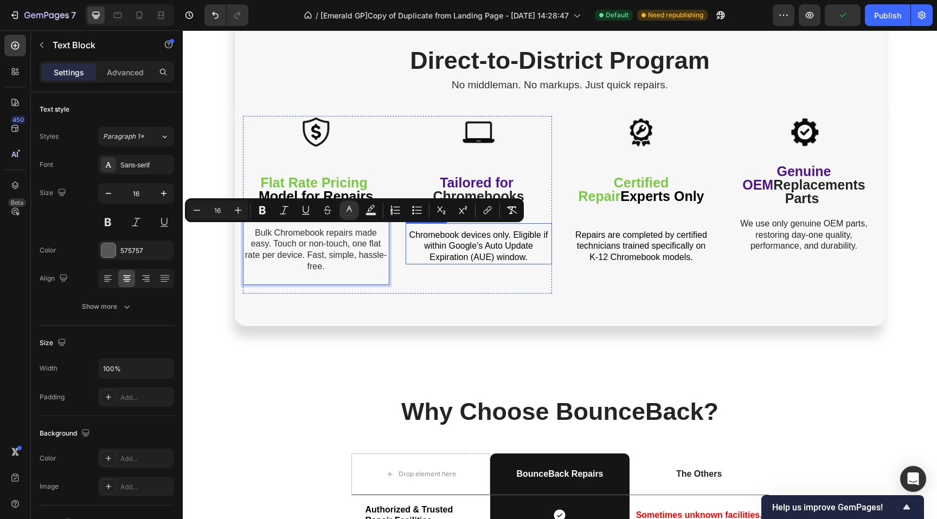
click at [483, 244] on span "Chromebook devices only. Eligible if within Google’s Auto Update Expiration (AU…" at bounding box center [478, 246] width 139 height 32
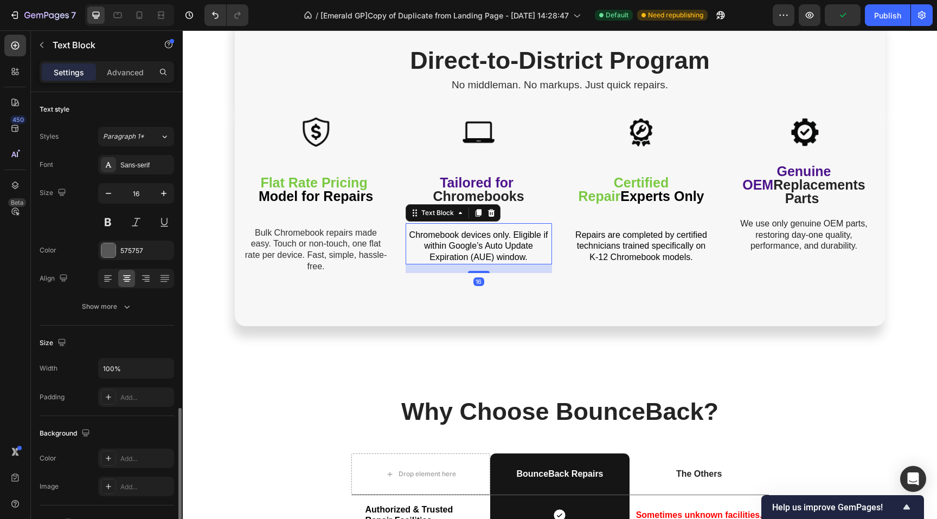
scroll to position [184, 0]
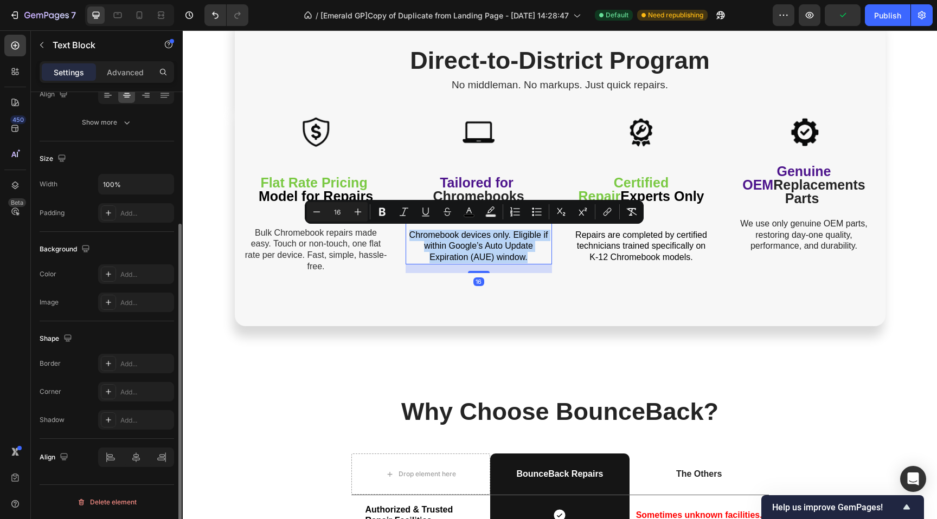
click at [483, 244] on span "Chromebook devices only. Eligible if within Google’s Auto Update Expiration (AU…" at bounding box center [478, 246] width 139 height 32
click at [465, 209] on icon "Editor contextual toolbar" at bounding box center [468, 212] width 11 height 11
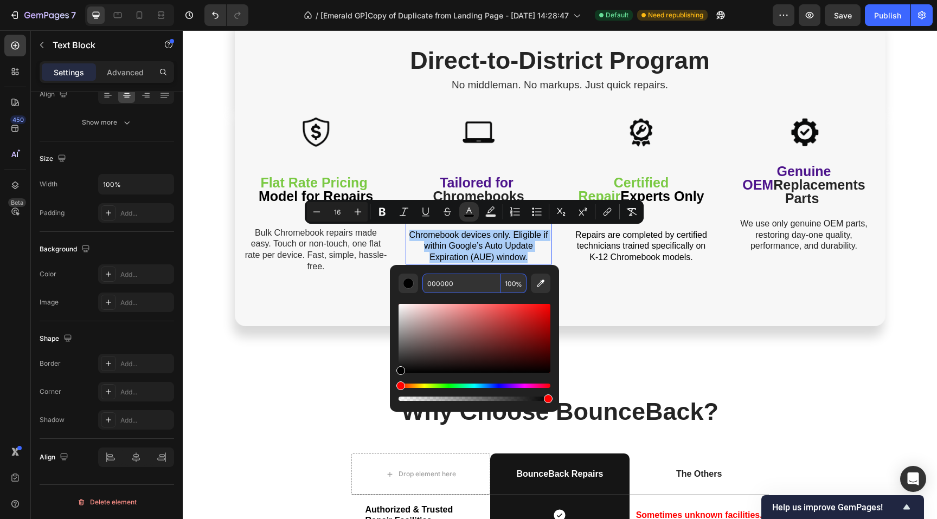
click at [474, 289] on input "000000" at bounding box center [461, 284] width 78 height 20
paste input "303030"
type input "303030"
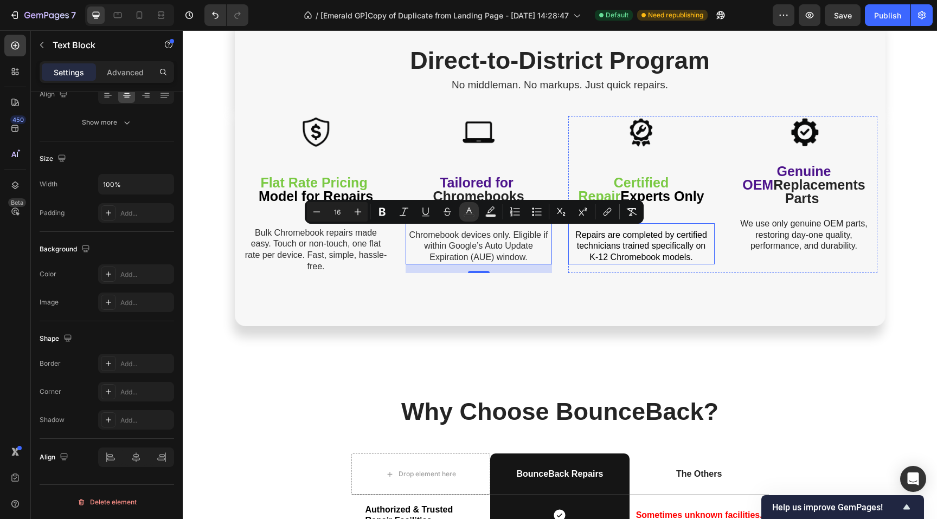
click at [626, 234] on span "Repairs are completed by certified technicians trained specifically on" at bounding box center [641, 240] width 132 height 21
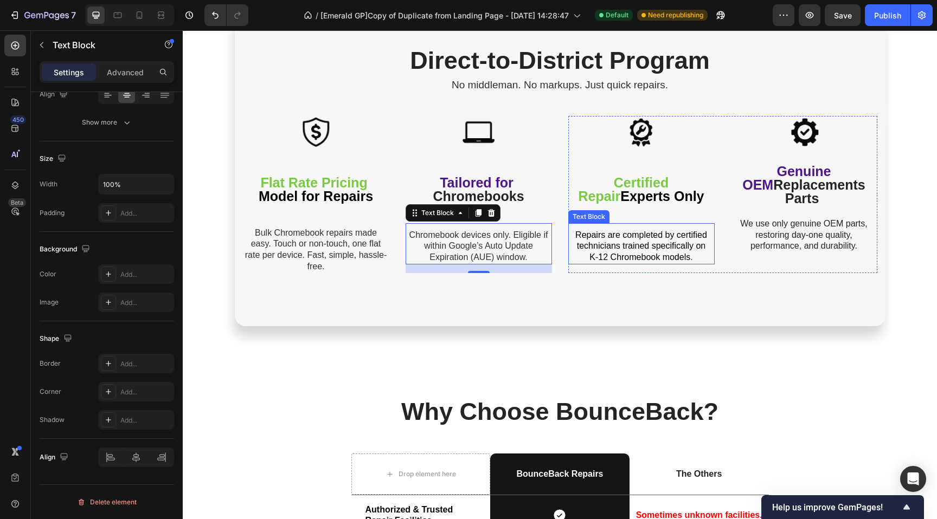
click at [626, 234] on span "Repairs are completed by certified technicians trained specifically on" at bounding box center [641, 240] width 132 height 21
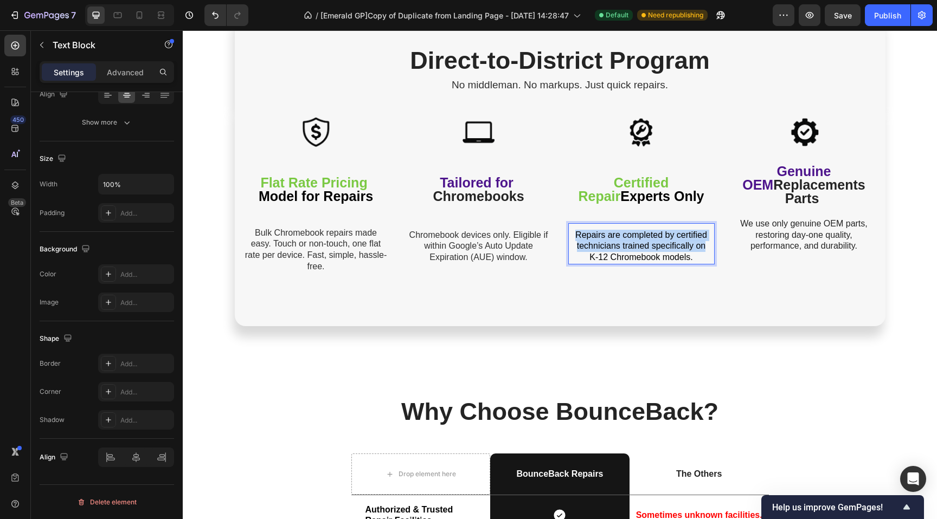
click at [626, 234] on span "Repairs are completed by certified technicians trained specifically on" at bounding box center [641, 240] width 132 height 21
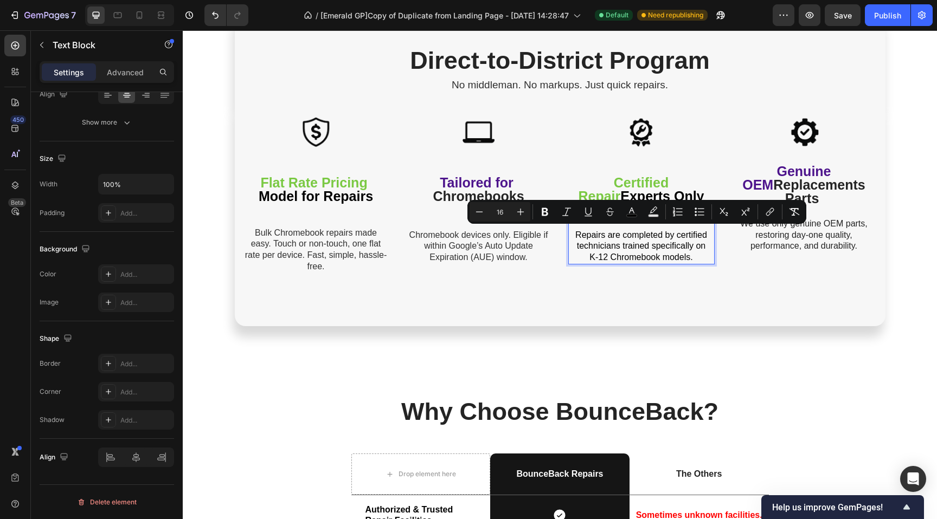
drag, startPoint x: 626, startPoint y: 255, endPoint x: 640, endPoint y: 255, distance: 14.1
click at [626, 255] on span "K-12 Chromebook models." at bounding box center [640, 257] width 103 height 9
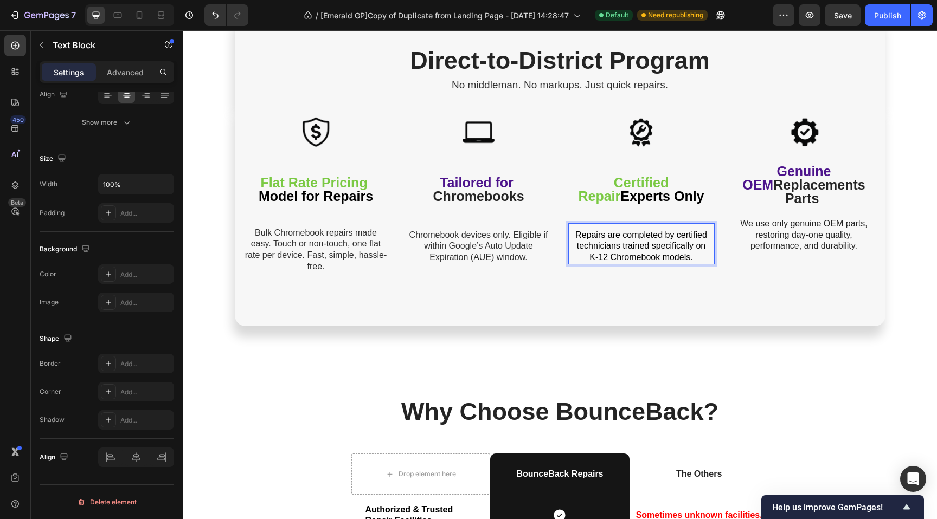
drag, startPoint x: 681, startPoint y: 255, endPoint x: 518, endPoint y: 225, distance: 165.9
click at [518, 225] on div "Image Flat Rate Pricing Model for Repairs Text Block Bulk Chromebook repairs ma…" at bounding box center [560, 204] width 634 height 177
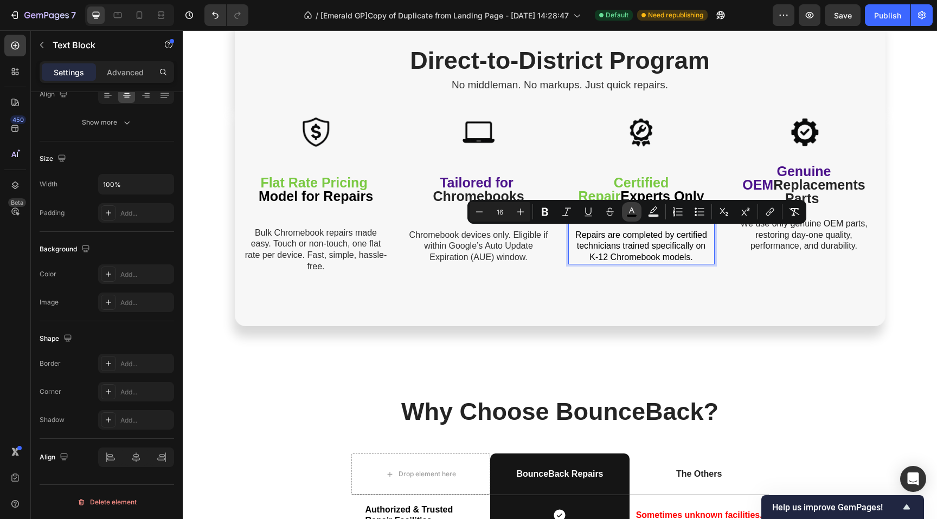
click at [629, 213] on icon "Editor contextual toolbar" at bounding box center [631, 211] width 5 height 6
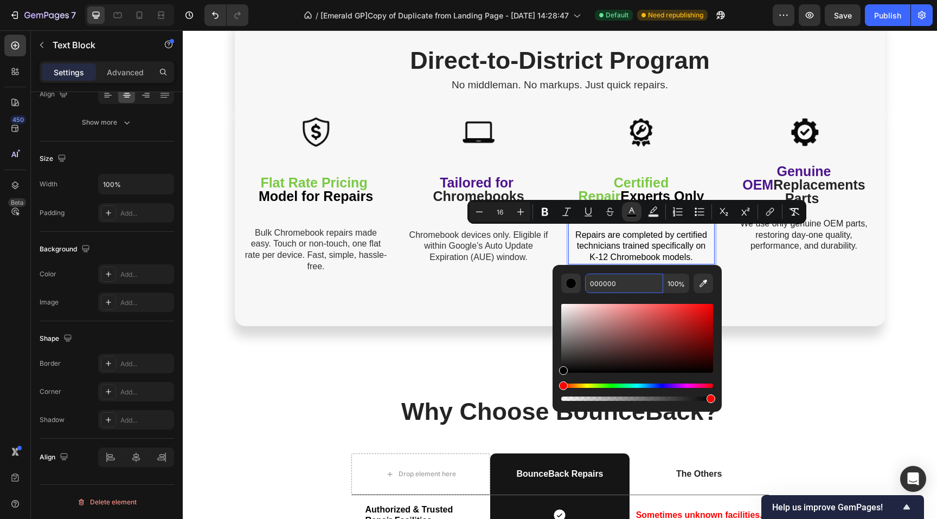
click at [627, 287] on input "000000" at bounding box center [624, 284] width 78 height 20
paste input "30303"
type input "303030"
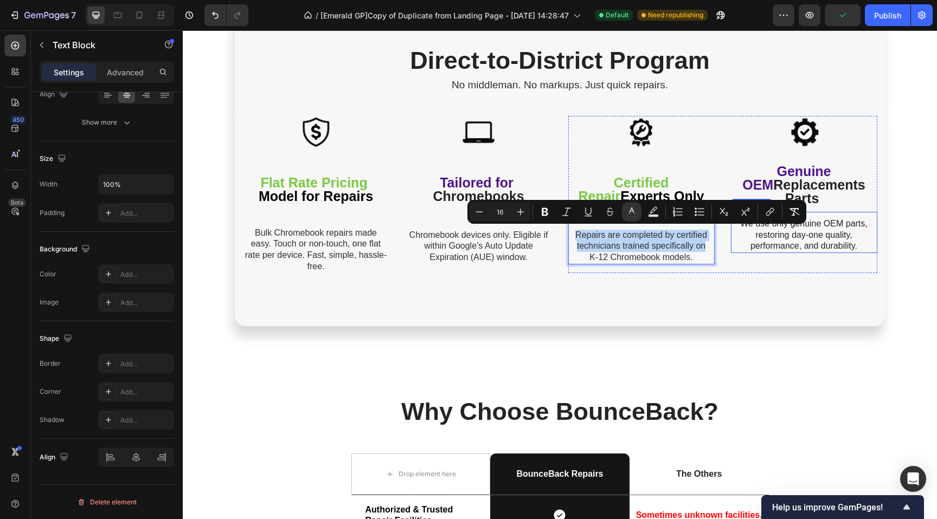
click at [771, 226] on p "We use only genuine OEM parts, restoring day-one quality, performance, and dura…" at bounding box center [804, 235] width 144 height 34
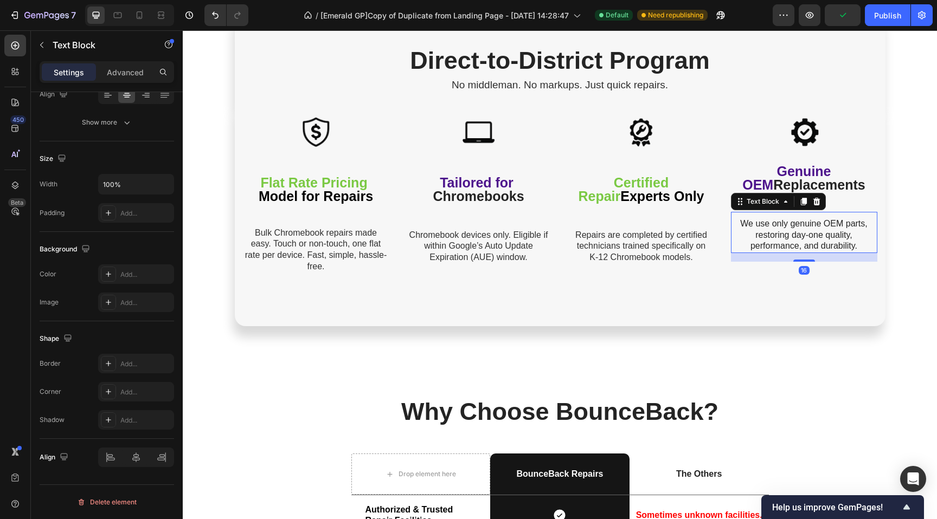
click at [771, 226] on p "We use only genuine OEM parts, restoring day-one quality, performance, and dura…" at bounding box center [804, 235] width 144 height 34
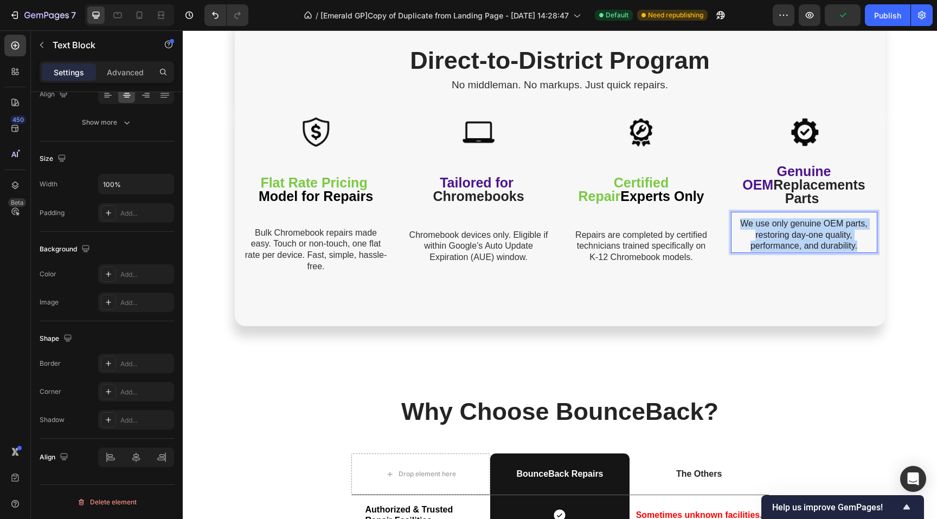
click at [771, 226] on p "We use only genuine OEM parts, restoring day-one quality, performance, and dura…" at bounding box center [804, 235] width 144 height 34
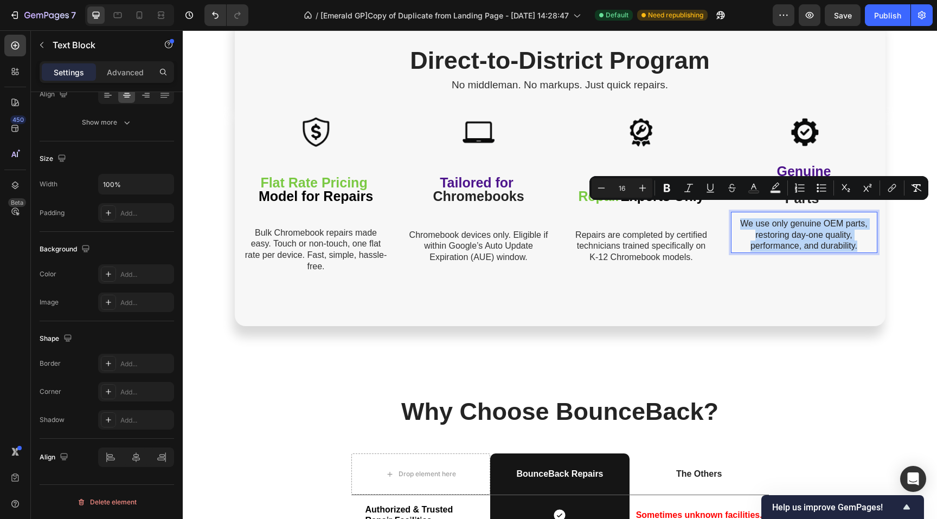
drag, startPoint x: 778, startPoint y: 228, endPoint x: 961, endPoint y: 222, distance: 183.3
click at [778, 227] on span "We use only genuine OEM parts, restoring day-one quality, performance, and dura…" at bounding box center [803, 235] width 127 height 32
click at [751, 187] on icon "Editor contextual toolbar" at bounding box center [753, 188] width 11 height 11
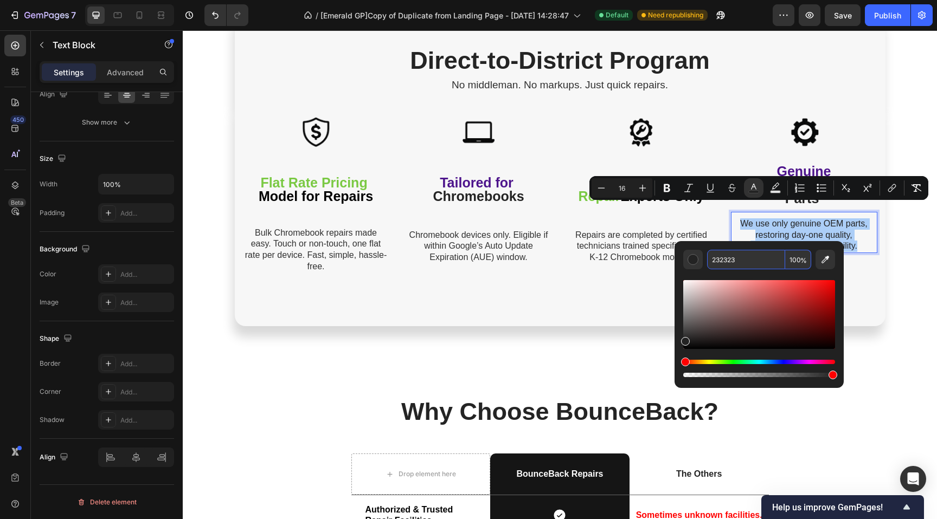
click at [753, 258] on input "232323" at bounding box center [746, 260] width 78 height 20
paste input "303030"
type input "303030"
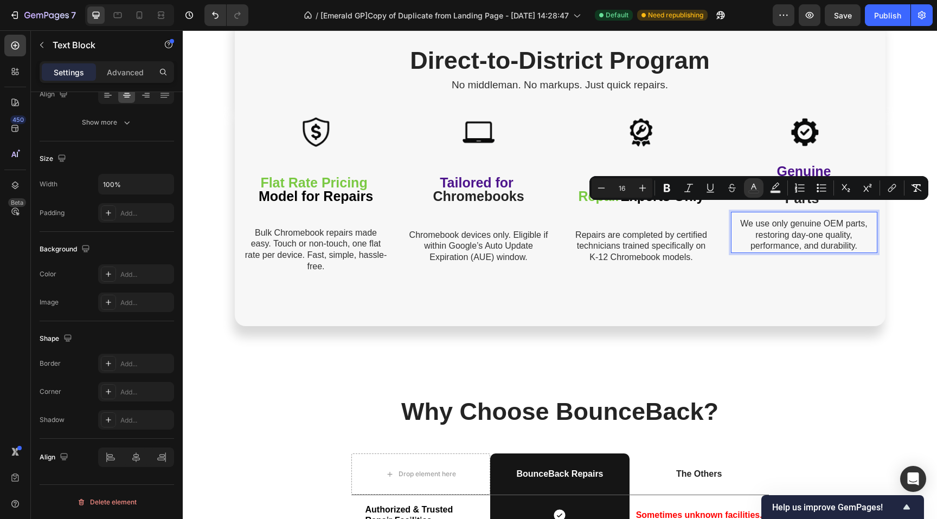
click at [742, 230] on p "We use only genuine OEM parts, restoring day-one quality, performance, and dura…" at bounding box center [804, 235] width 144 height 34
click at [726, 89] on p "No middleman. No markups. Just quick repairs." at bounding box center [560, 86] width 648 height 16
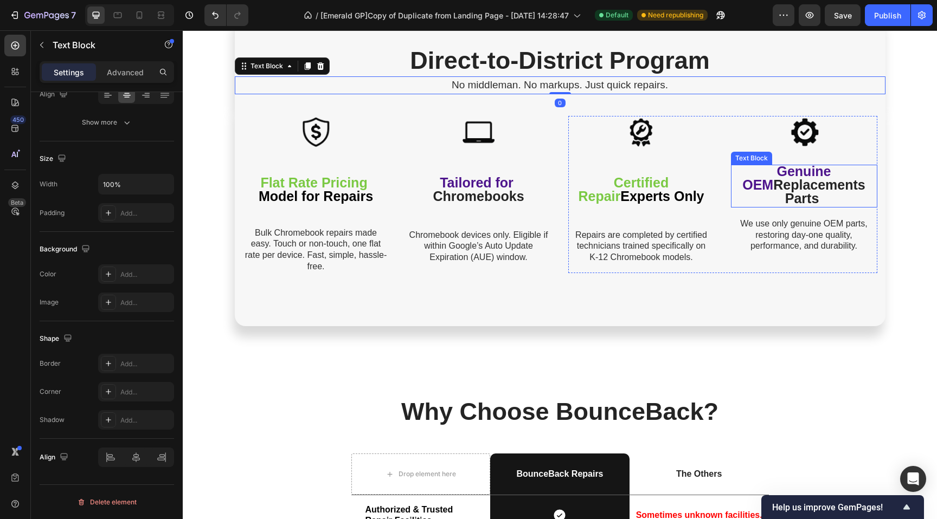
click at [777, 173] on strong "Genuine OEM" at bounding box center [786, 178] width 88 height 29
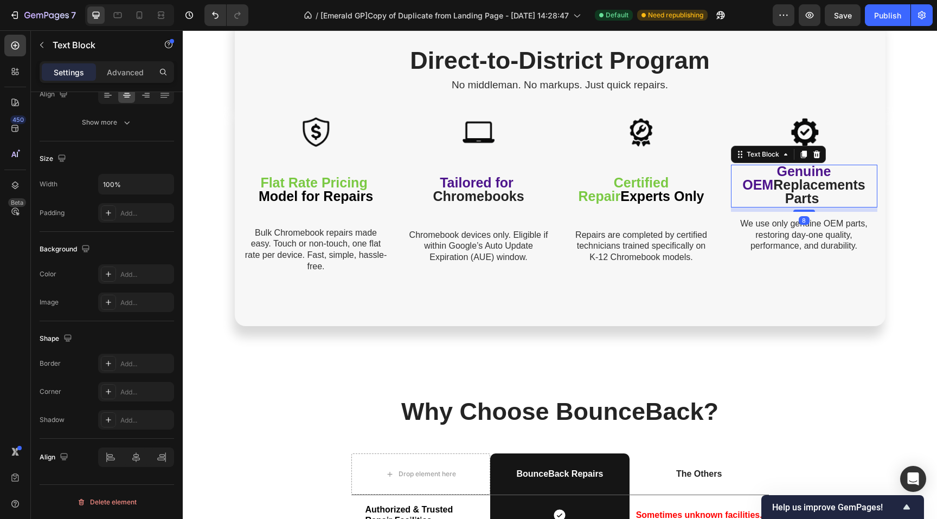
click at [765, 172] on strong "Genuine OEM" at bounding box center [786, 178] width 88 height 29
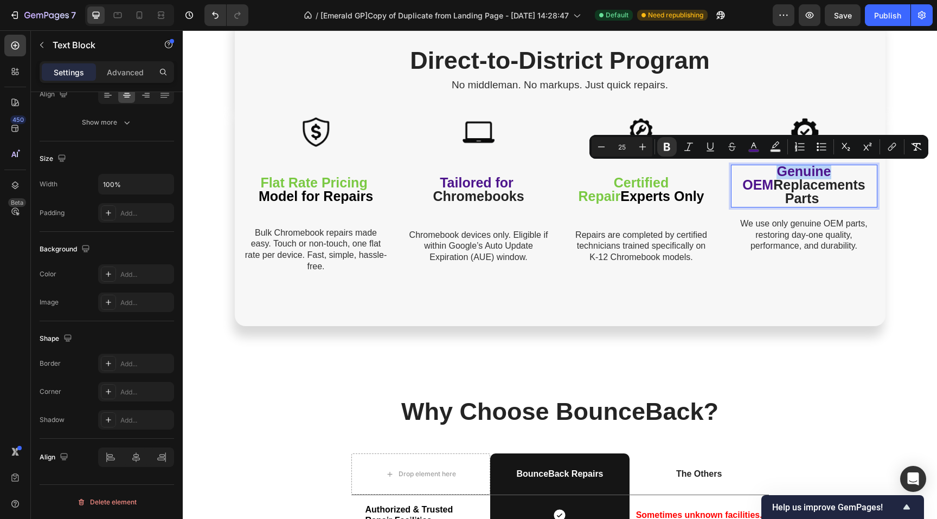
click at [756, 169] on strong "Genuine OEM" at bounding box center [786, 178] width 88 height 29
drag, startPoint x: 752, startPoint y: 173, endPoint x: 758, endPoint y: 178, distance: 7.7
click at [753, 173] on p "Genuine OEM Replacements Parts" at bounding box center [804, 186] width 144 height 40
click at [806, 175] on strong "Genuine OEM" at bounding box center [786, 178] width 88 height 29
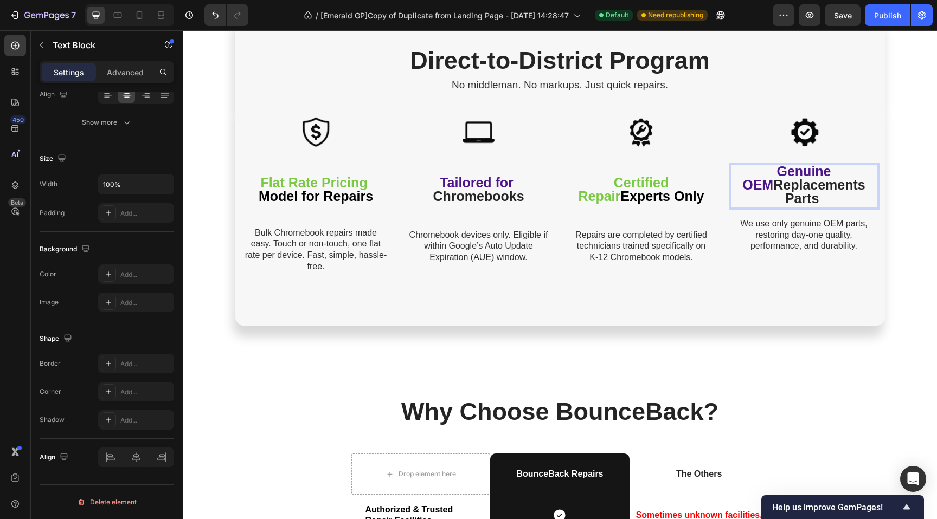
drag, startPoint x: 829, startPoint y: 173, endPoint x: 822, endPoint y: 174, distance: 7.1
click at [829, 173] on strong "Genuine OEM" at bounding box center [786, 178] width 88 height 29
click at [749, 173] on p "Genuine OEM Replacements Parts" at bounding box center [804, 186] width 144 height 40
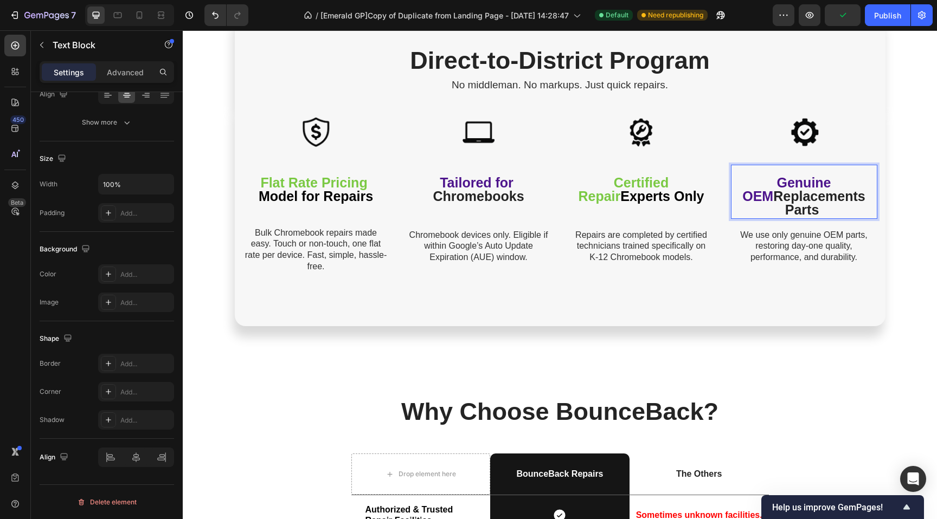
click at [732, 195] on p "Genuine OEM Replacements Parts" at bounding box center [804, 197] width 144 height 40
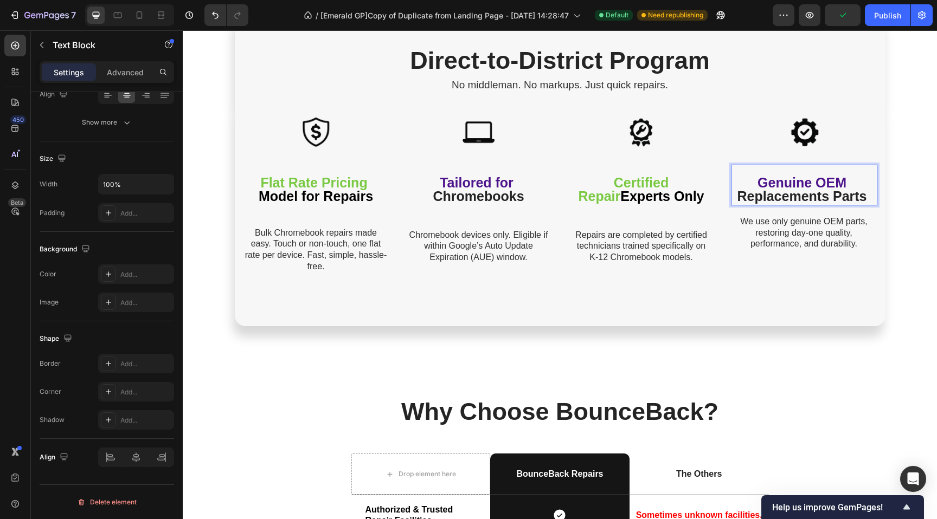
click at [862, 194] on strong "Replacements Parts" at bounding box center [802, 196] width 130 height 15
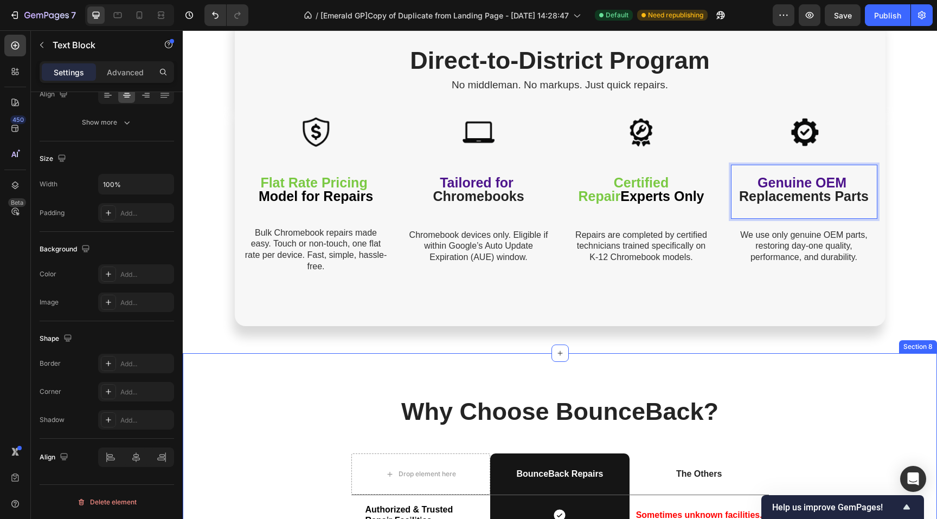
click at [696, 350] on div "Direct-to-District Program Heading No middleman. No markups. Just quick repairs…" at bounding box center [560, 385] width 754 height 4333
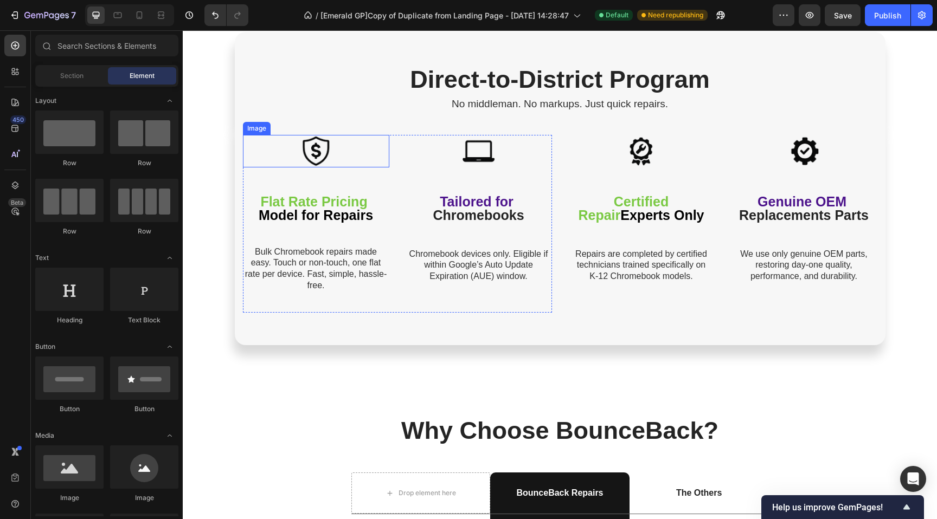
scroll to position [1745, 0]
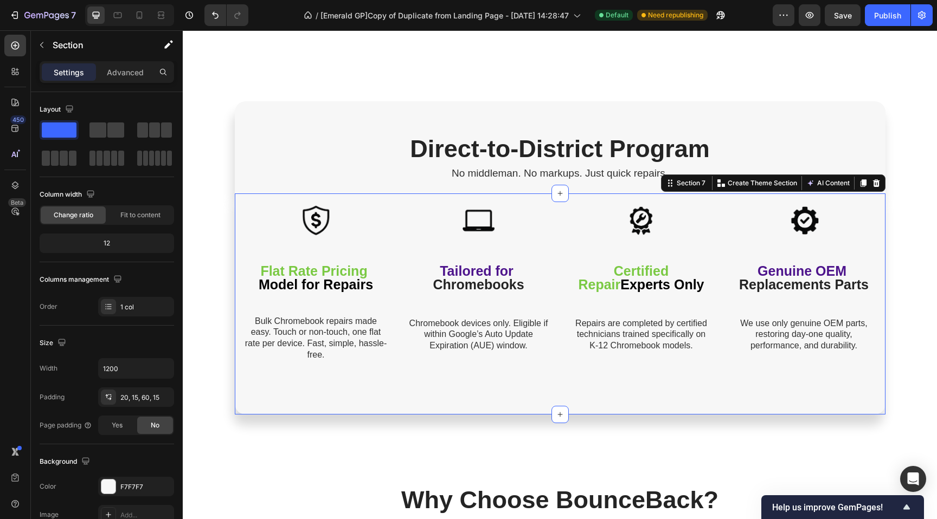
click at [274, 201] on div "Image Flat Rate Pricing Model for Repairs Text Block Bulk Chromebook repairs ma…" at bounding box center [560, 304] width 650 height 221
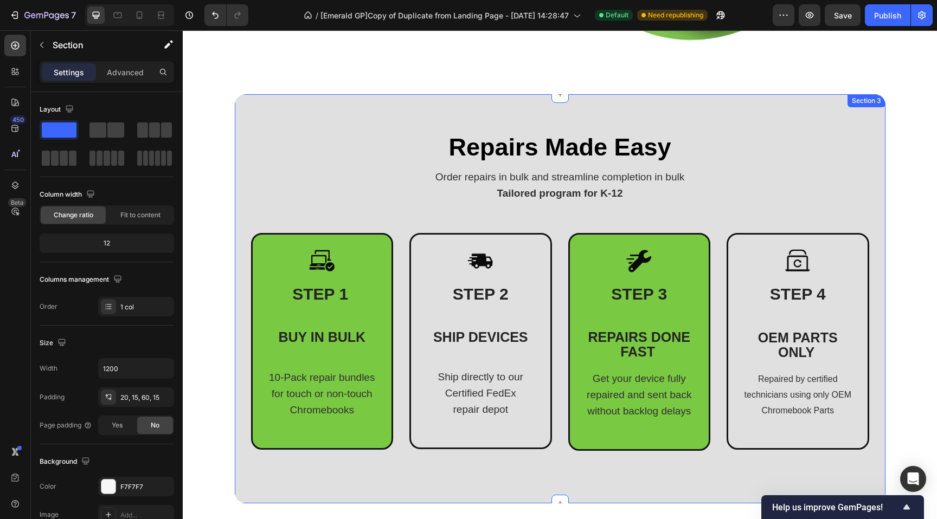
scroll to position [310, 0]
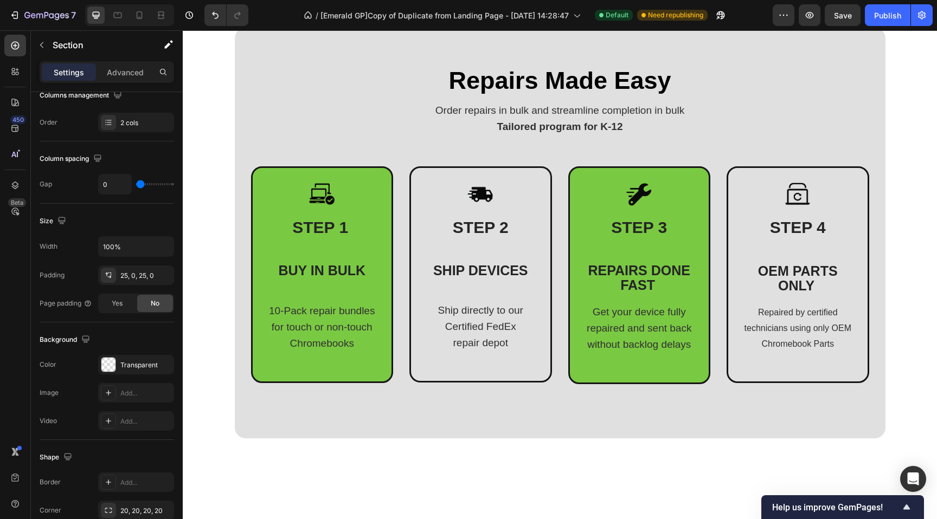
scroll to position [493, 0]
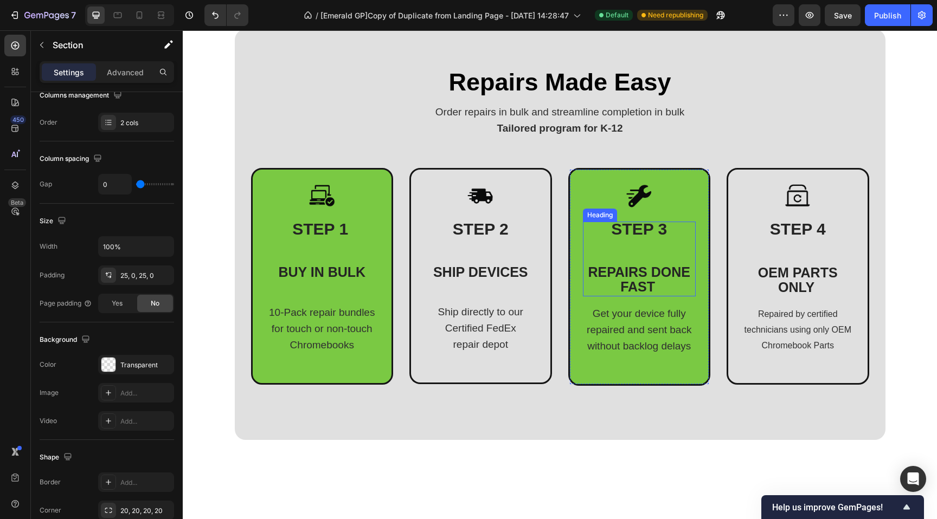
click at [633, 269] on span "REPAIRS DONE FAST" at bounding box center [639, 280] width 102 height 30
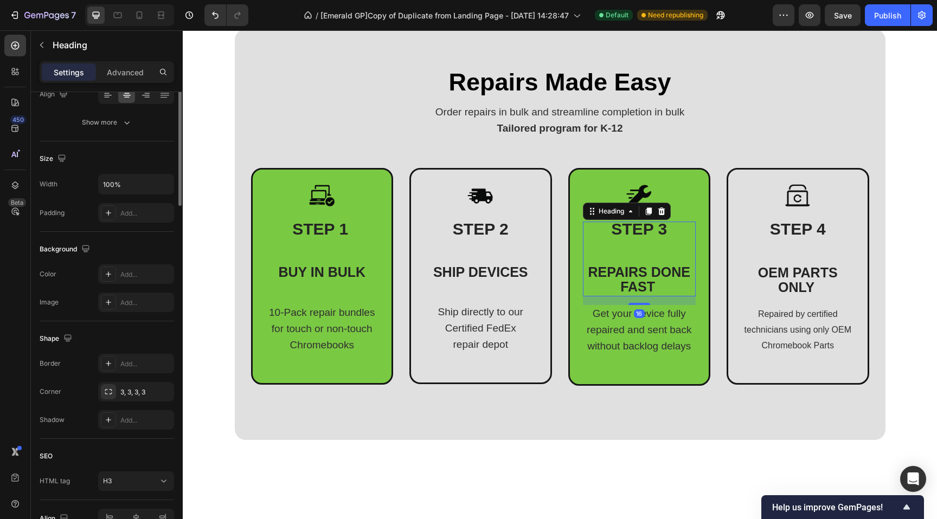
scroll to position [0, 0]
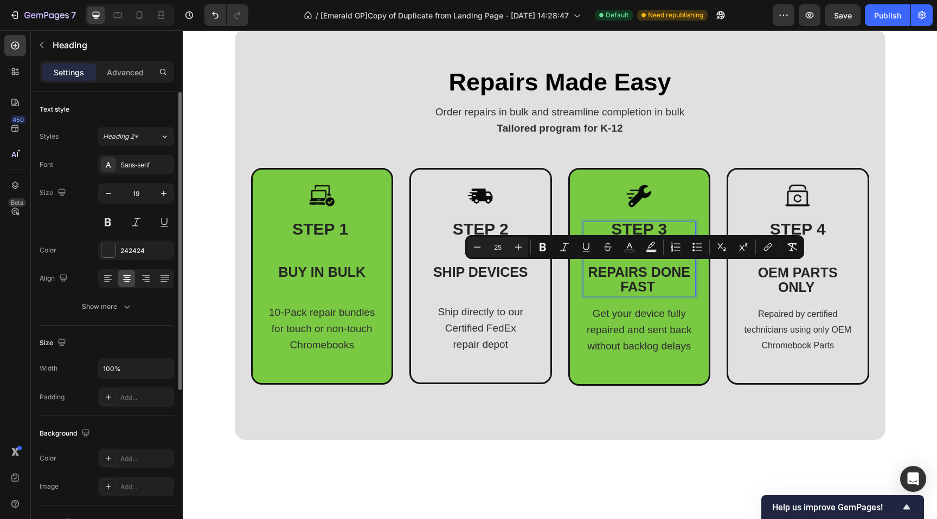
click at [633, 278] on span "REPAIRS DONE FAST" at bounding box center [639, 280] width 102 height 30
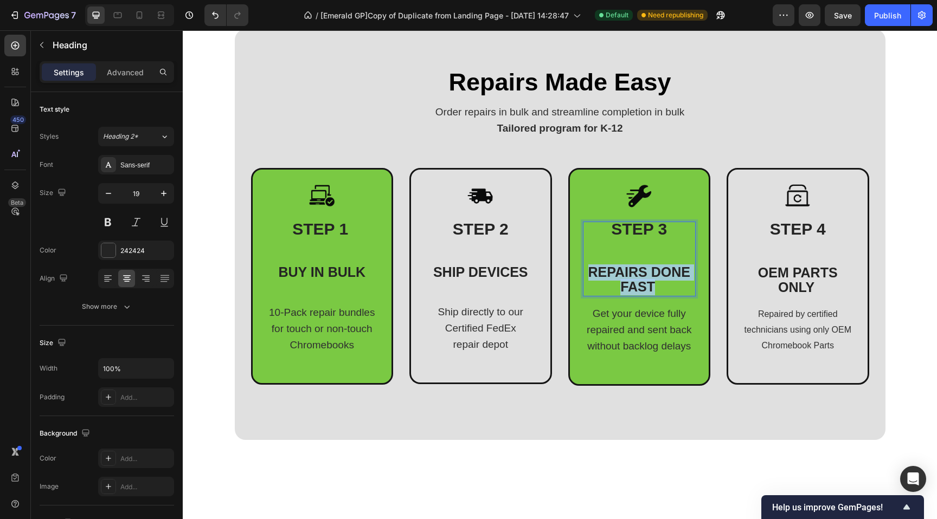
drag, startPoint x: 639, startPoint y: 286, endPoint x: 584, endPoint y: 274, distance: 55.6
click at [588, 274] on span "REPAIRS DONE FAST" at bounding box center [639, 280] width 102 height 30
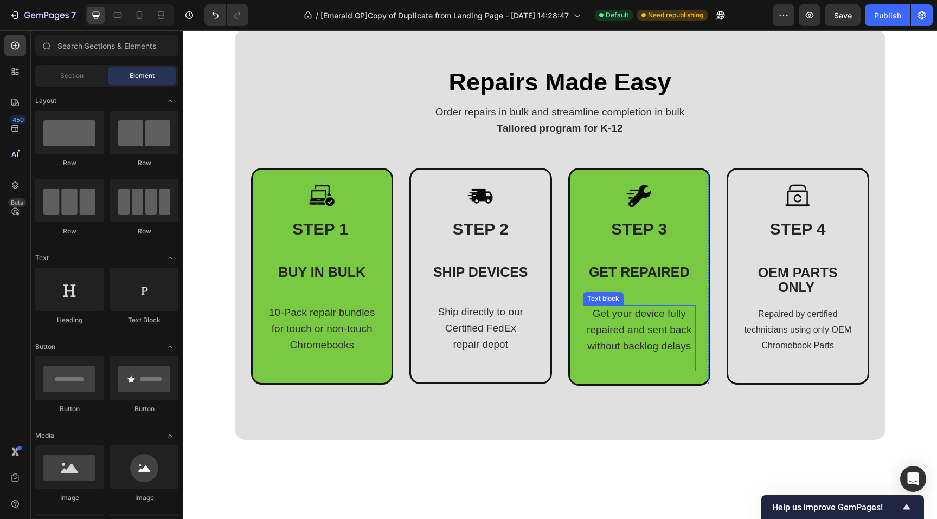
click at [642, 346] on span "Get your device fully repaired and sent back without backlog delays" at bounding box center [639, 330] width 105 height 44
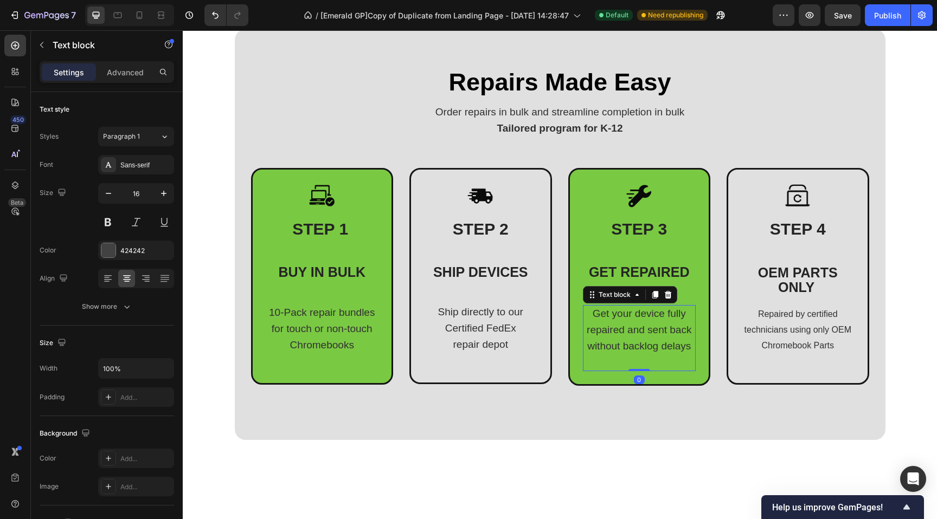
click at [642, 345] on span "Get your device fully repaired and sent back without backlog delays" at bounding box center [639, 330] width 105 height 44
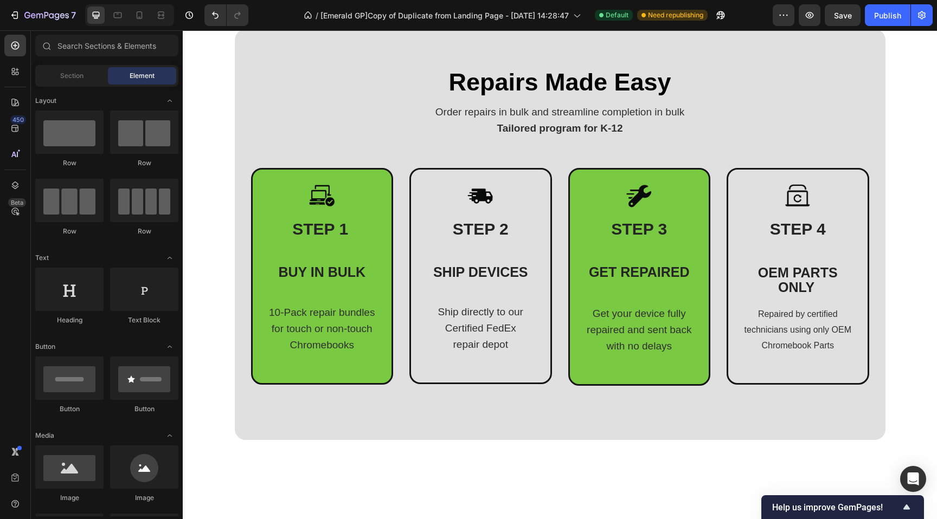
click at [306, 341] on span "Chromebooks" at bounding box center [322, 344] width 64 height 11
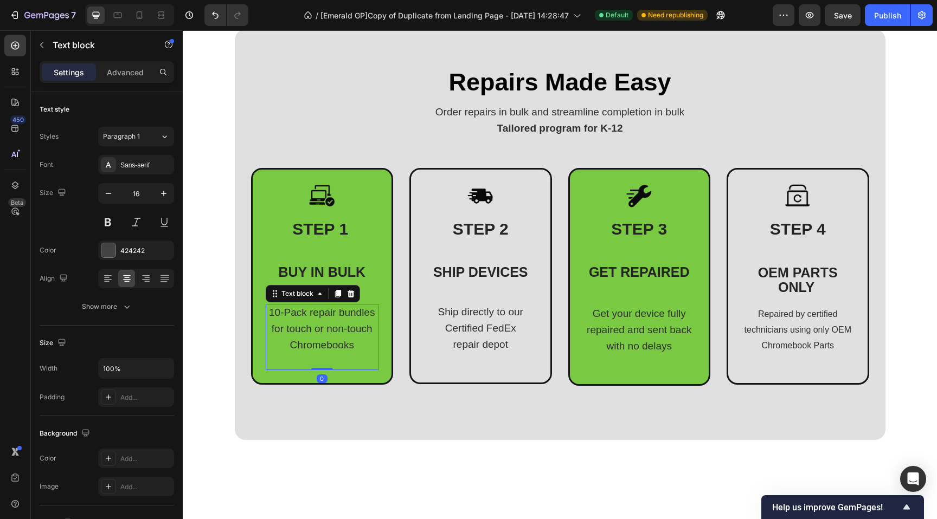
click at [301, 319] on p "10-Pack repair bundles for touch or non-touch" at bounding box center [322, 321] width 111 height 33
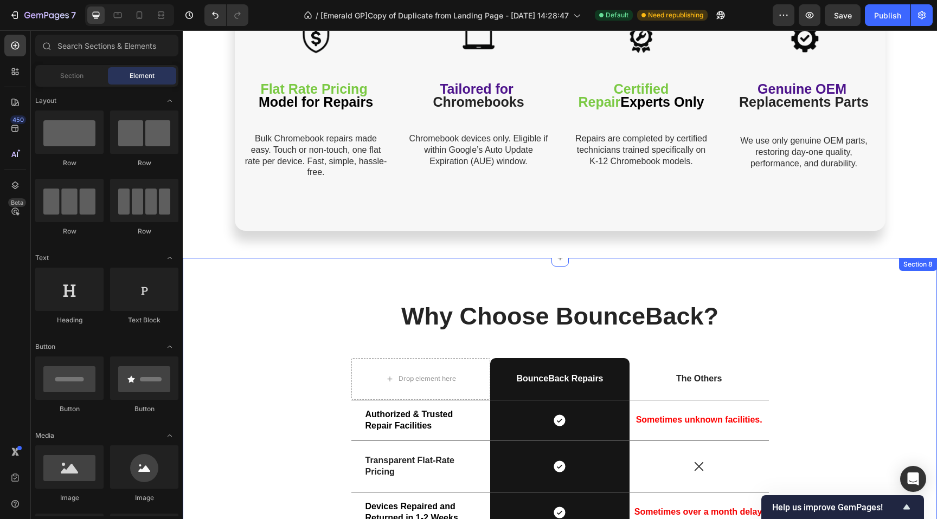
scroll to position [1684, 0]
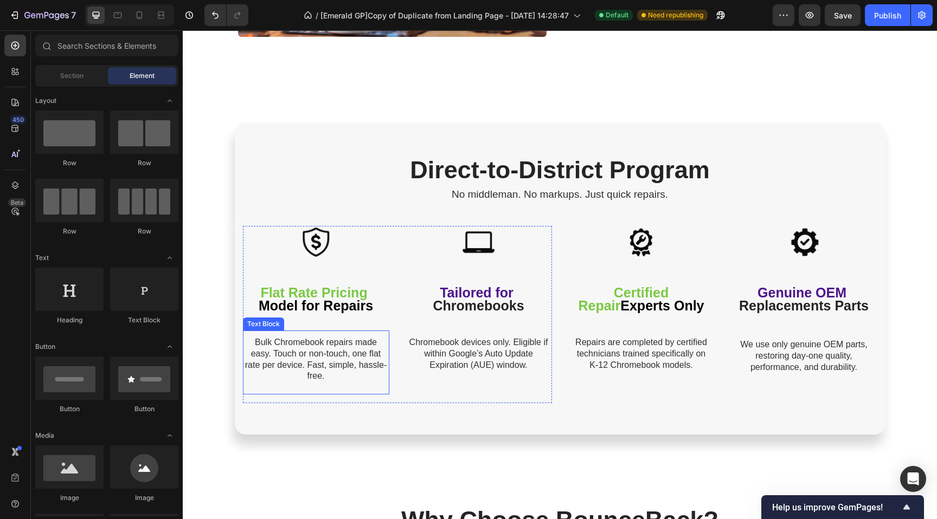
click at [305, 357] on span "Bulk Chromebook repairs made easy. Touch or non-touch, one flat rate per device…" at bounding box center [315, 359] width 141 height 43
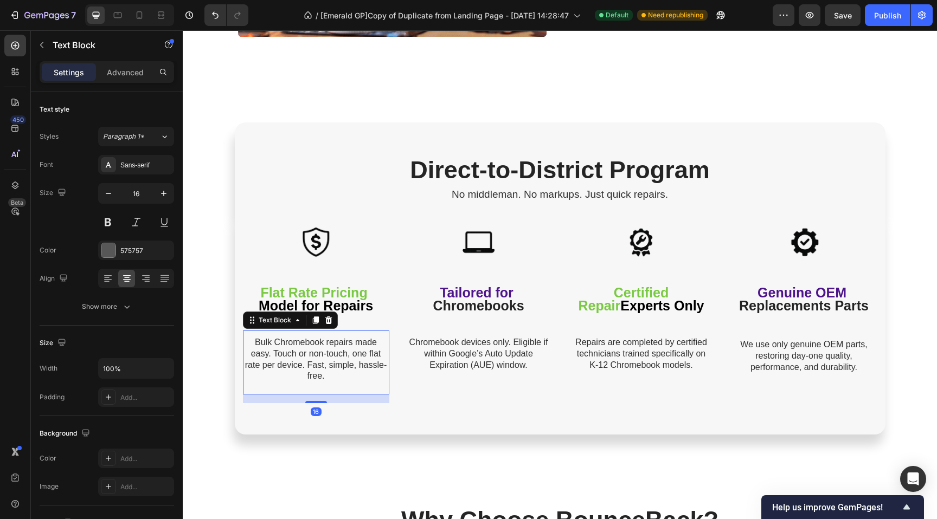
click at [305, 357] on span "Bulk Chromebook repairs made easy. Touch or non-touch, one flat rate per device…" at bounding box center [315, 359] width 141 height 43
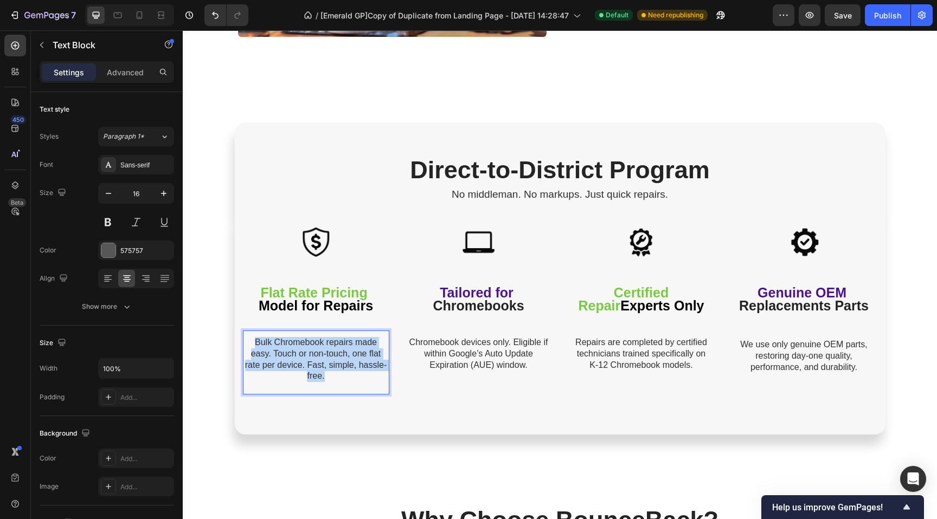
click at [305, 357] on span "Bulk Chromebook repairs made easy. Touch or non-touch, one flat rate per device…" at bounding box center [315, 359] width 141 height 43
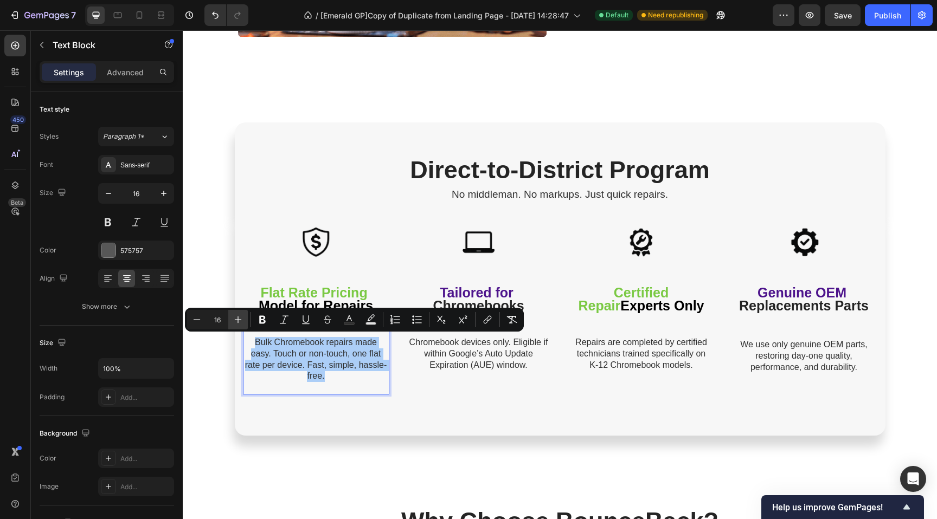
click at [239, 317] on icon "Editor contextual toolbar" at bounding box center [238, 319] width 11 height 11
type input "19"
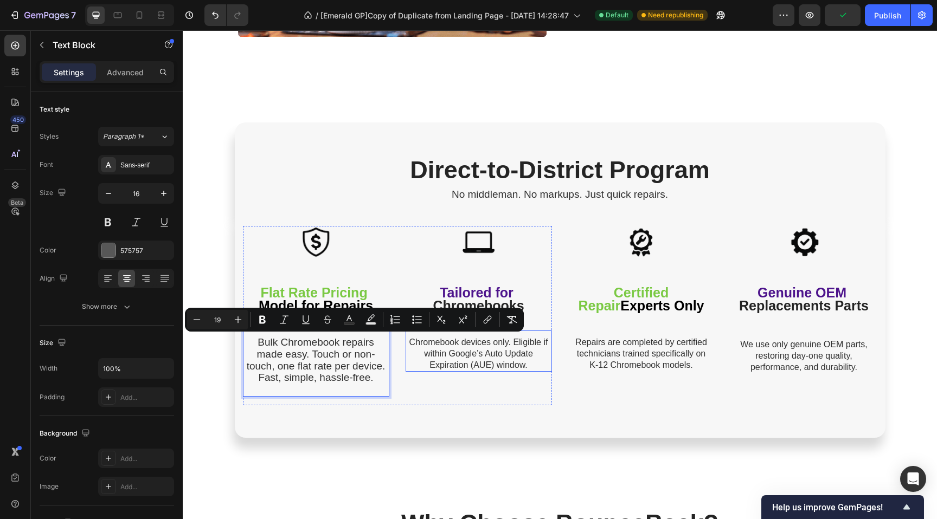
click at [481, 353] on span "Chromebook devices only. Eligible if within Google’s Auto Update Expiration (AU…" at bounding box center [478, 354] width 139 height 32
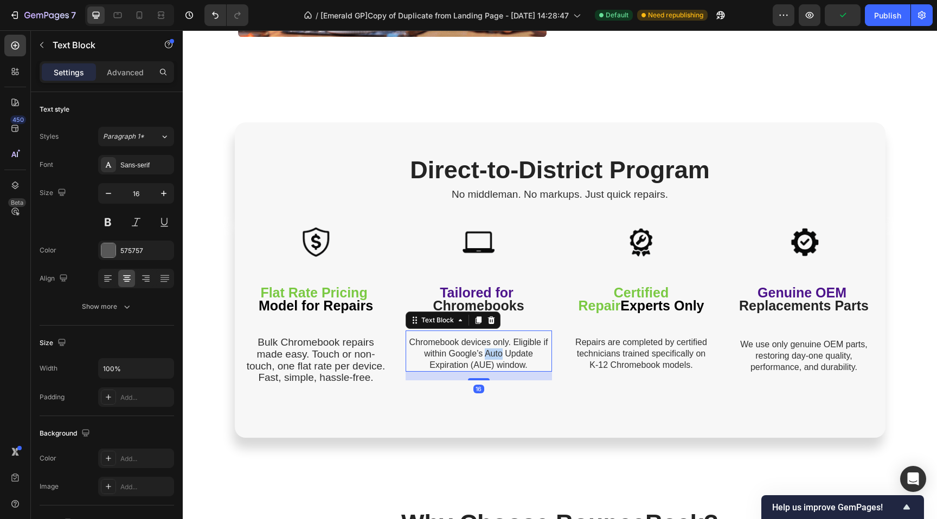
click at [481, 353] on span "Chromebook devices only. Eligible if within Google’s Auto Update Expiration (AU…" at bounding box center [478, 354] width 139 height 32
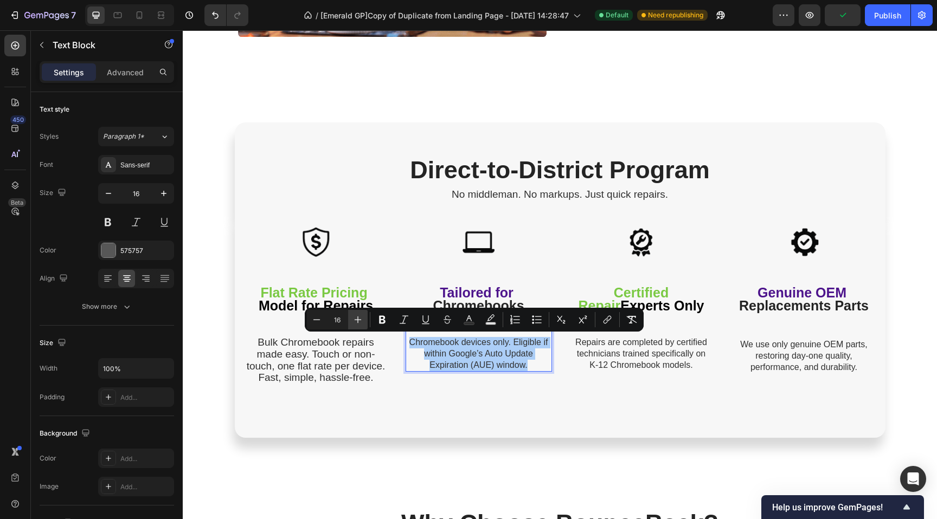
click at [353, 317] on icon "Editor contextual toolbar" at bounding box center [357, 319] width 11 height 11
click at [358, 319] on icon "Editor contextual toolbar" at bounding box center [358, 320] width 7 height 7
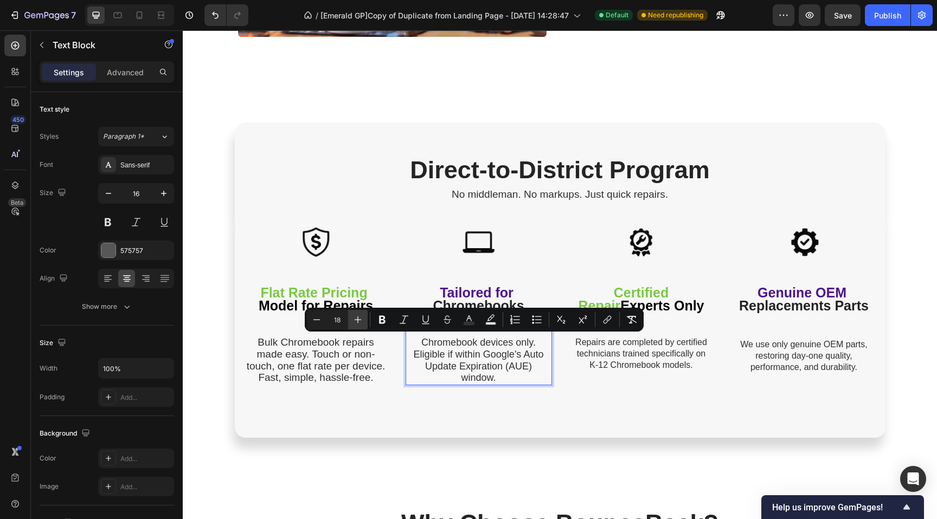
click at [358, 319] on icon "Editor contextual toolbar" at bounding box center [358, 320] width 7 height 7
type input "19"
click at [623, 356] on span "Repairs are completed by certified technicians trained specifically on" at bounding box center [641, 348] width 132 height 21
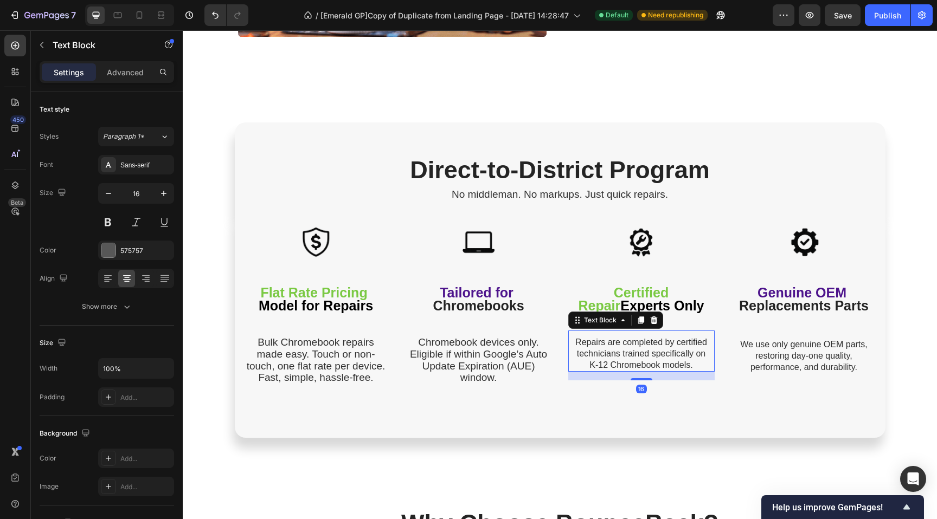
click at [623, 356] on span "Repairs are completed by certified technicians trained specifically on" at bounding box center [641, 348] width 132 height 21
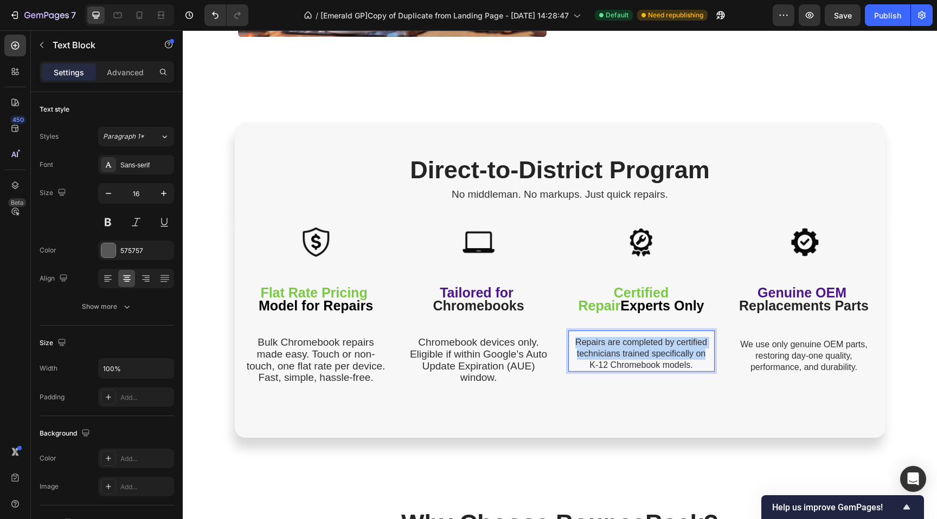
click at [623, 356] on span "Repairs are completed by certified technicians trained specifically on" at bounding box center [641, 348] width 132 height 21
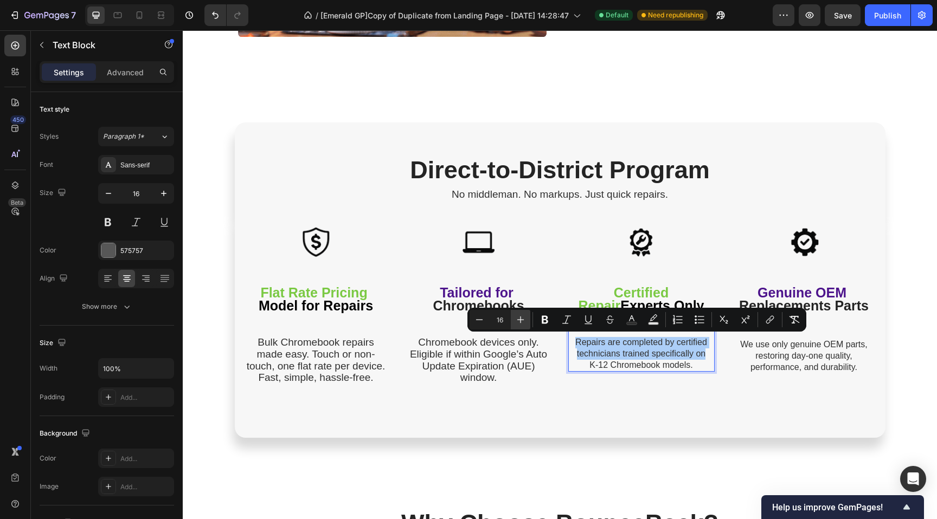
click at [524, 319] on icon "Editor contextual toolbar" at bounding box center [520, 319] width 11 height 11
type input "19"
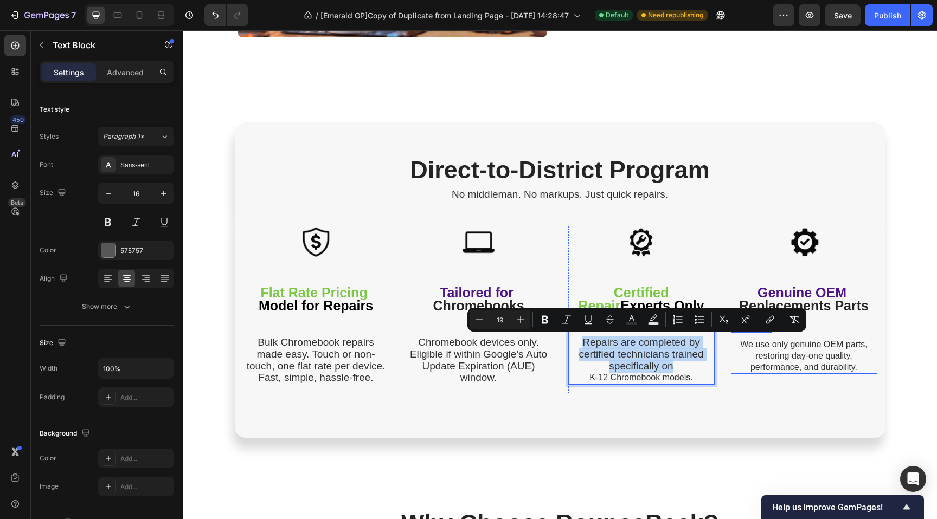
click at [781, 360] on span "We use only genuine OEM parts, restoring day-one quality, performance, and dura…" at bounding box center [803, 356] width 127 height 32
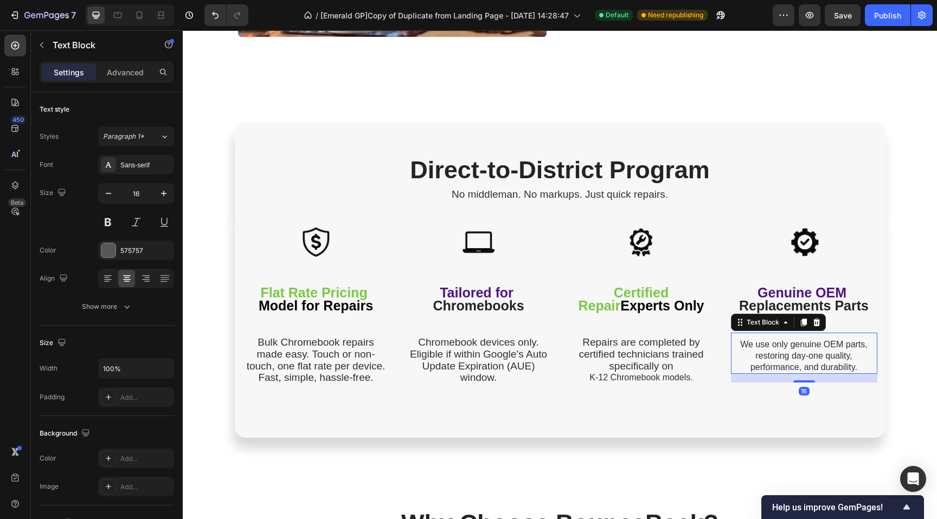
click at [781, 360] on span "We use only genuine OEM parts, restoring day-one quality, performance, and dura…" at bounding box center [803, 356] width 127 height 32
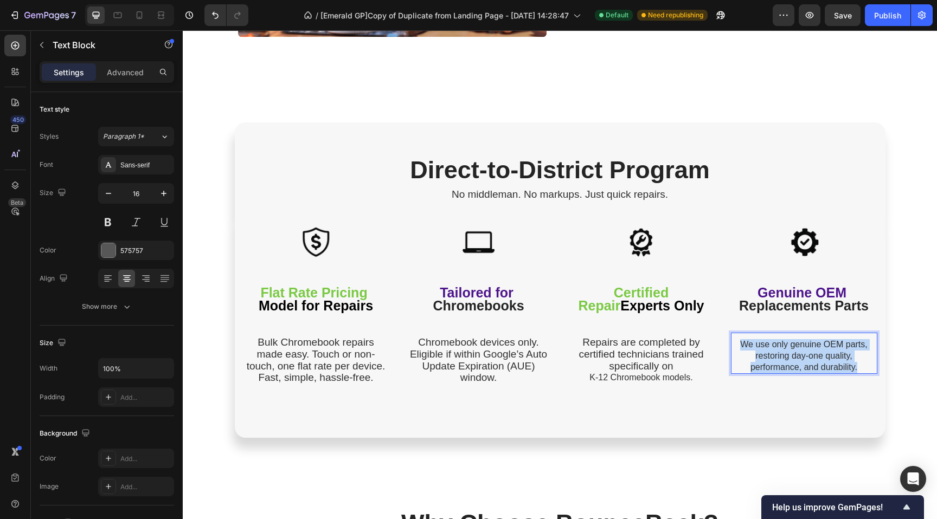
click at [781, 360] on span "We use only genuine OEM parts, restoring day-one quality, performance, and dura…" at bounding box center [803, 356] width 127 height 32
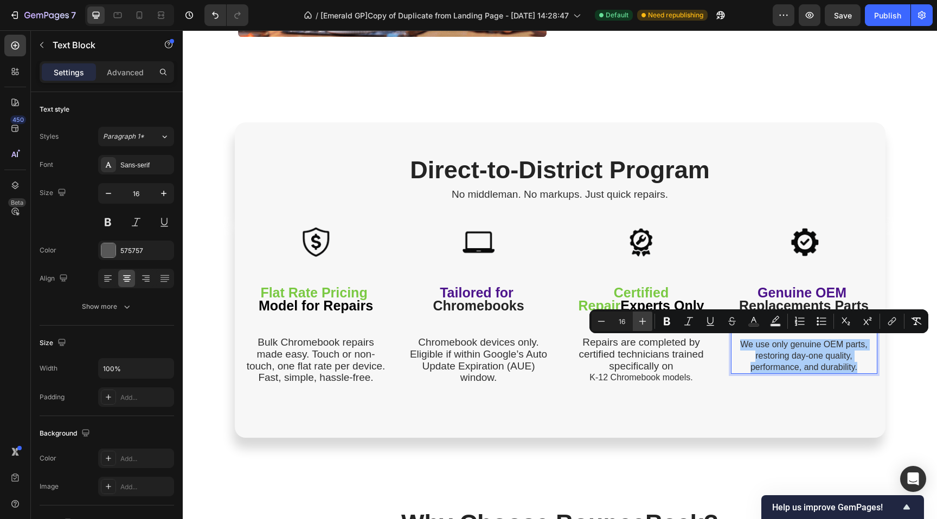
click at [643, 323] on icon "Editor contextual toolbar" at bounding box center [642, 321] width 11 height 11
type input "19"
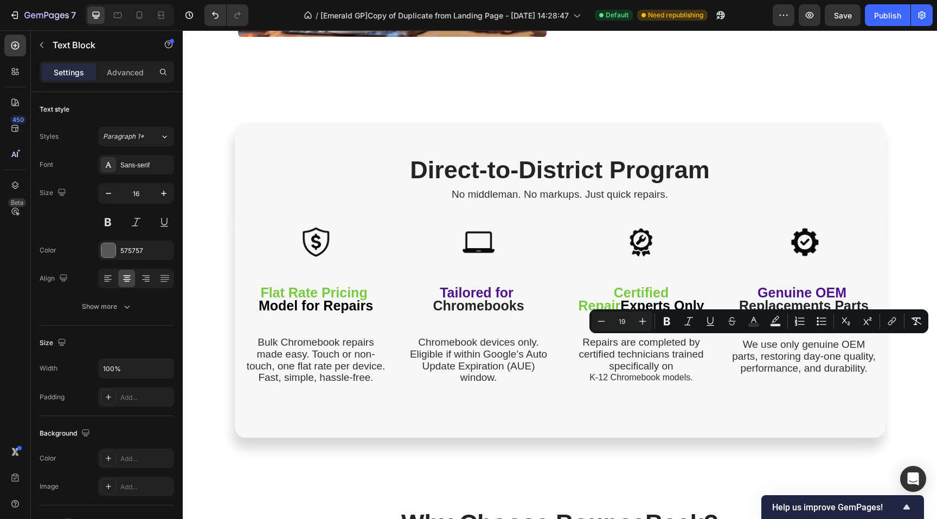
click at [219, 181] on div "Image More Than Just Repairs Heading Complete Peace of Mind ✔ Repairs are done …" at bounding box center [560, 516] width 754 height 4296
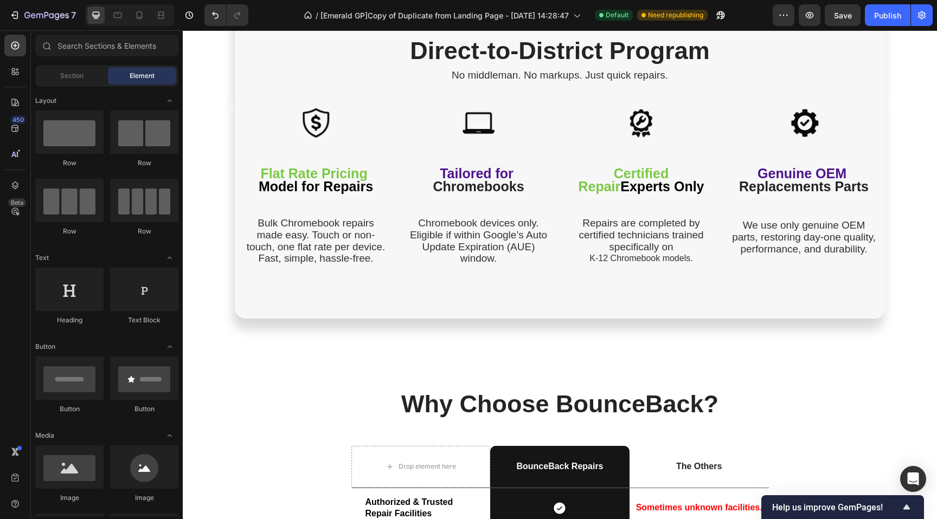
scroll to position [1815, 0]
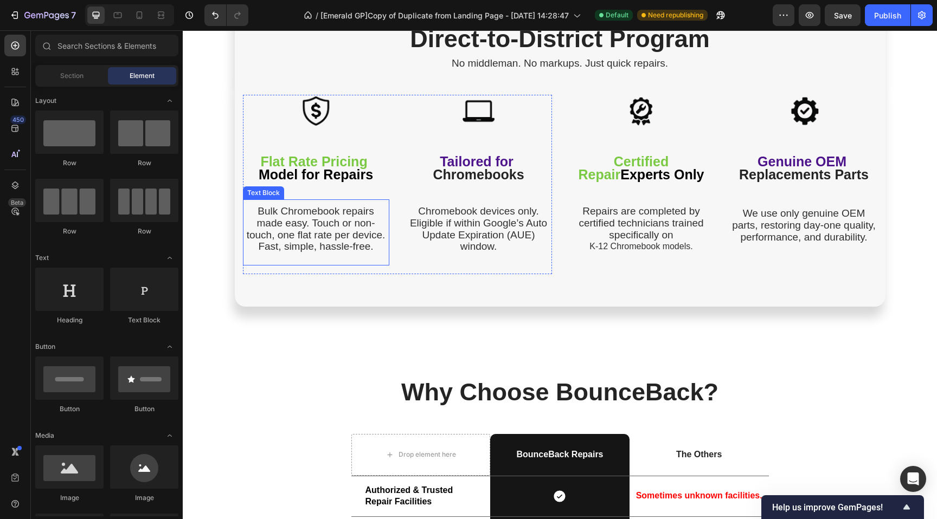
click at [336, 246] on span "Bulk Chromebook repairs made easy. Touch or non-touch, one flat rate per device…" at bounding box center [316, 228] width 139 height 47
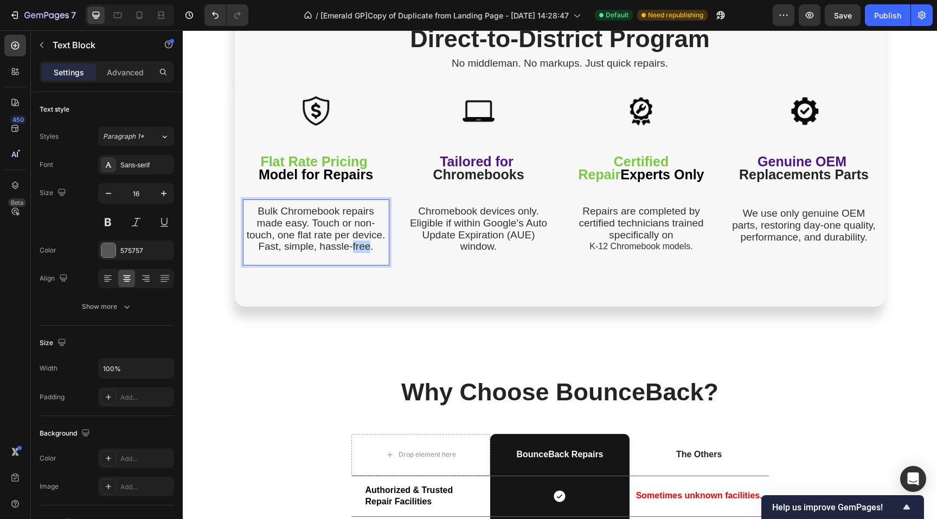
click at [356, 248] on span "Bulk Chromebook repairs made easy. Touch or non-touch, one flat rate per device…" at bounding box center [316, 228] width 139 height 47
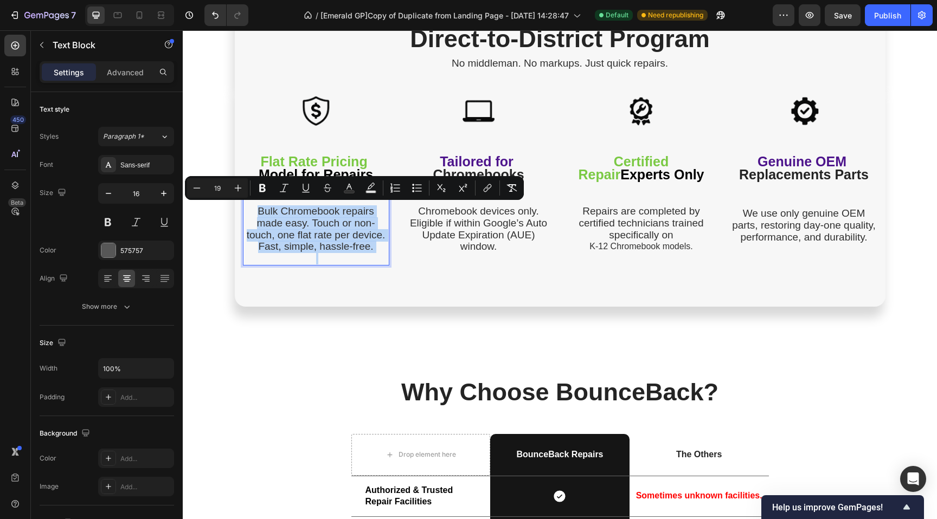
click at [357, 248] on span "Bulk Chromebook repairs made easy. Touch or non-touch, one flat rate per device…" at bounding box center [316, 228] width 139 height 47
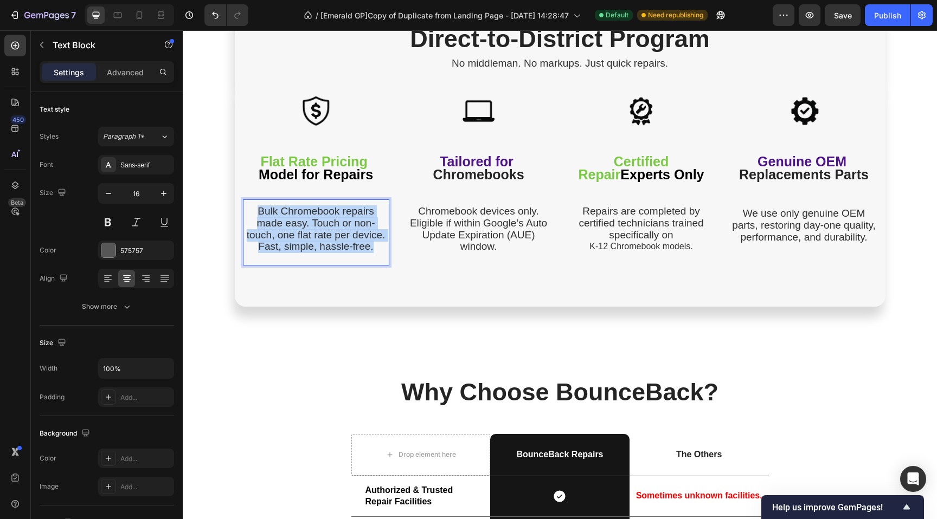
drag, startPoint x: 368, startPoint y: 248, endPoint x: 241, endPoint y: 204, distance: 134.2
click at [243, 205] on div "Bulk Chromebook repairs made easy. Touch or non-touch, one flat rate per device…" at bounding box center [316, 235] width 146 height 61
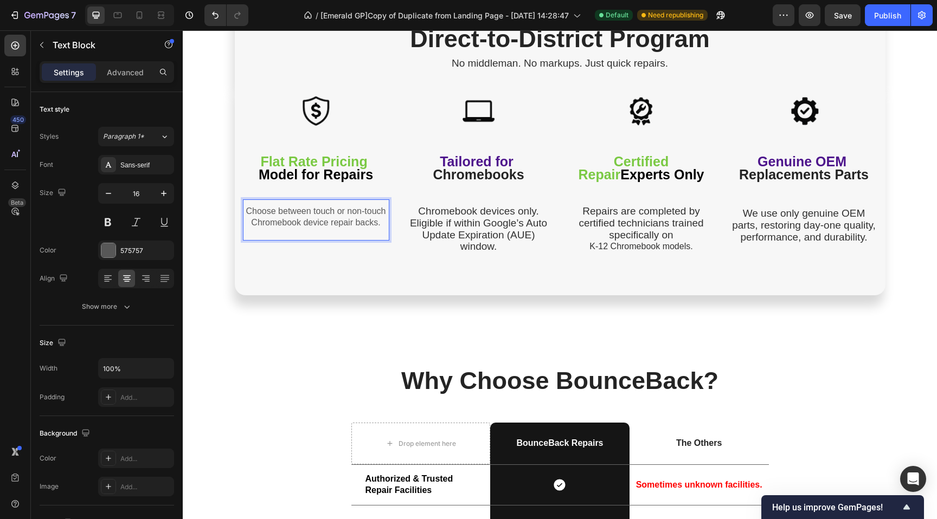
click at [318, 216] on p "Choose between touch or non-touch Chromebook device repair backs." at bounding box center [316, 217] width 144 height 23
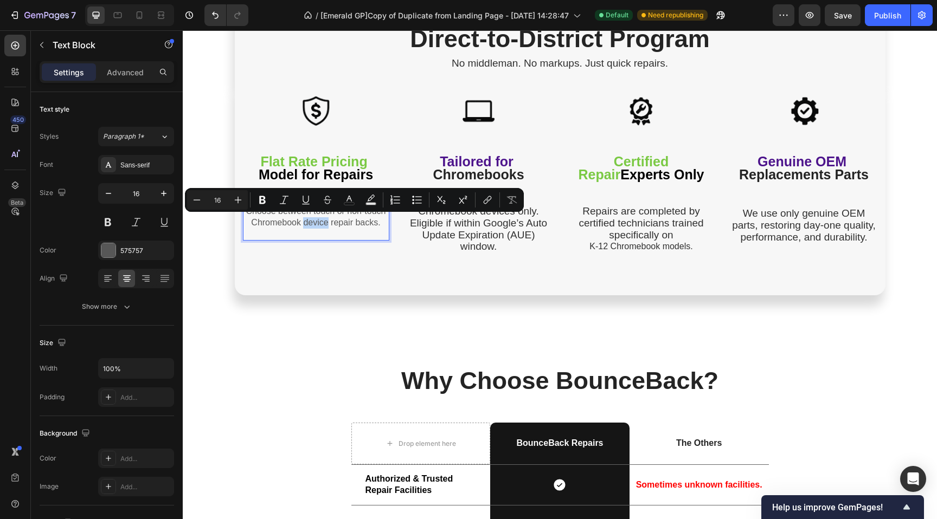
click at [318, 216] on p "Choose between touch or non-touch Chromebook device repair backs." at bounding box center [316, 217] width 144 height 23
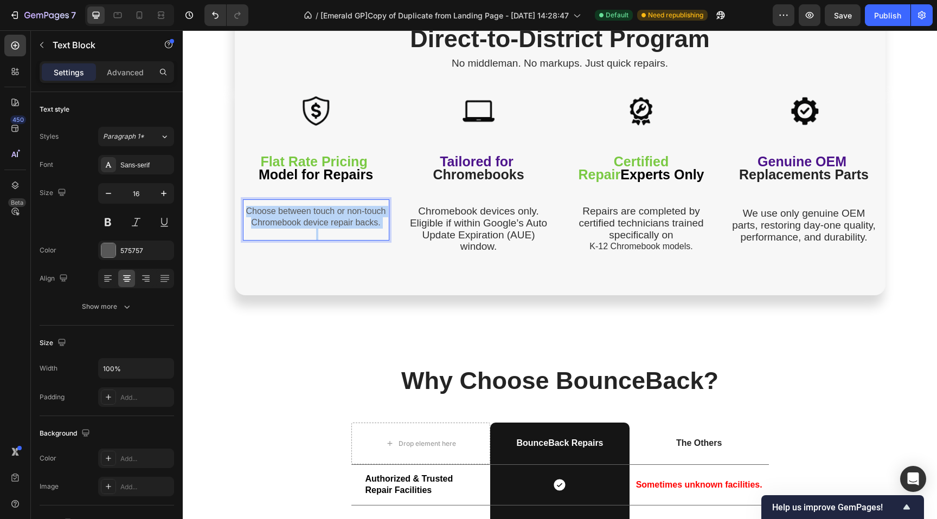
click at [318, 216] on p "Choose between touch or non-touch Chromebook device repair backs." at bounding box center [316, 217] width 144 height 23
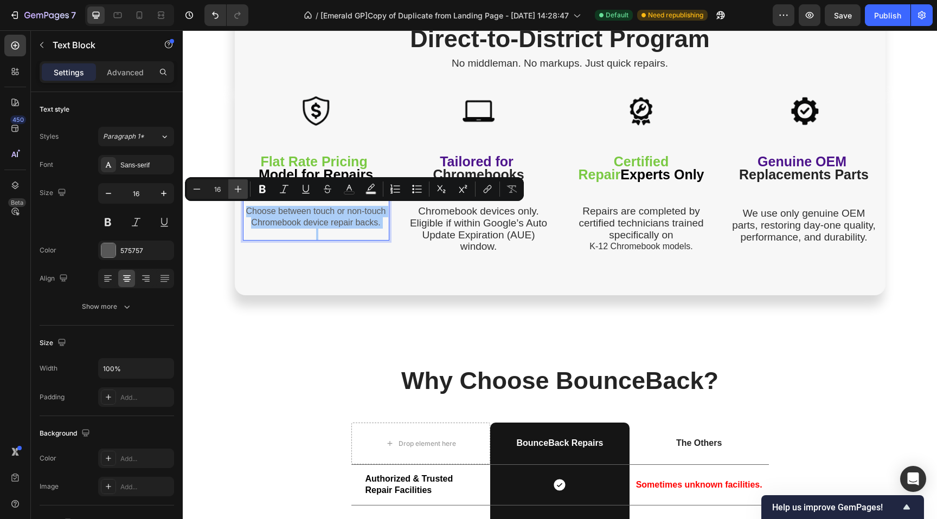
click at [241, 189] on icon "Editor contextual toolbar" at bounding box center [238, 189] width 7 height 7
type input "19"
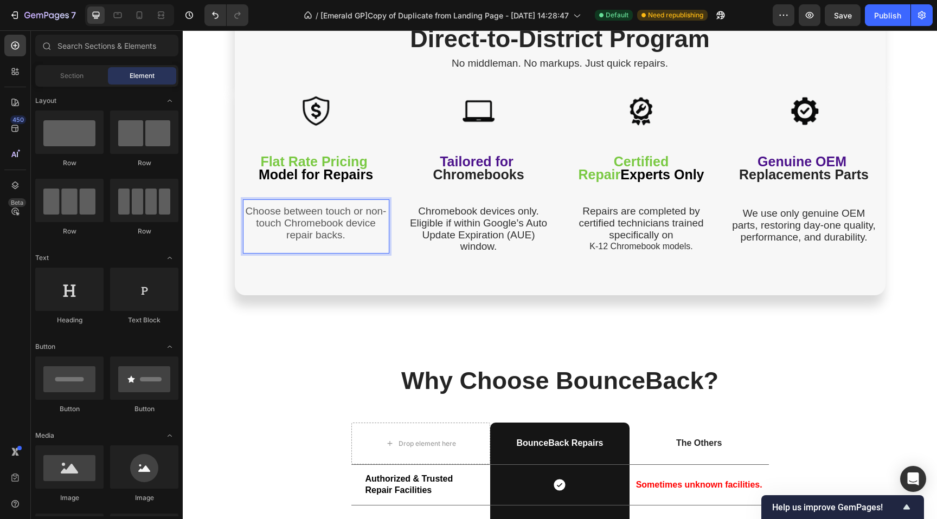
click at [212, 230] on div "Direct-to-District Program Heading No middleman. No markups. Just quick repairs…" at bounding box center [560, 379] width 754 height 4285
click at [355, 210] on span "Choose between touch or non-touch Chromebook device repair backs." at bounding box center [316, 222] width 141 height 35
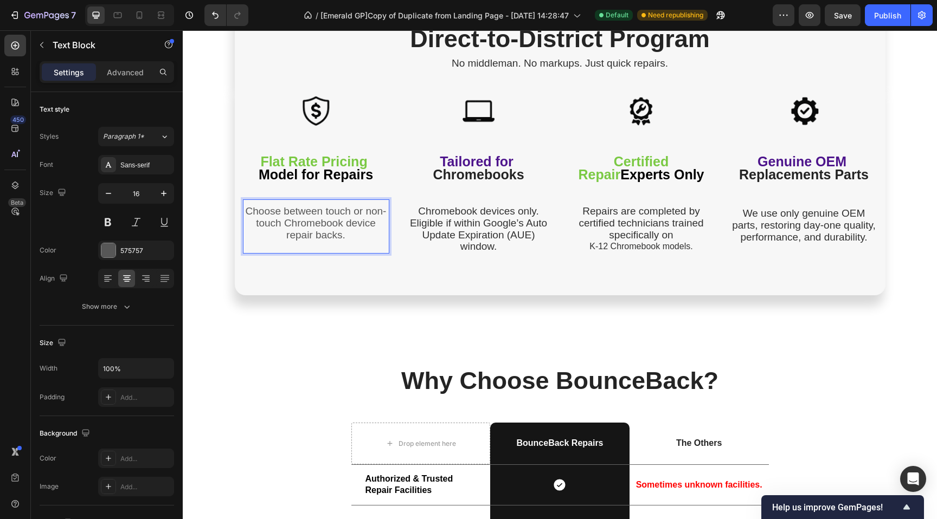
click at [359, 211] on span "Choose between touch or non-touch Chromebook device repair backs." at bounding box center [316, 222] width 141 height 35
click at [363, 210] on span "Choose between touch or non-touch Chromebook device repair backs." at bounding box center [316, 222] width 141 height 35
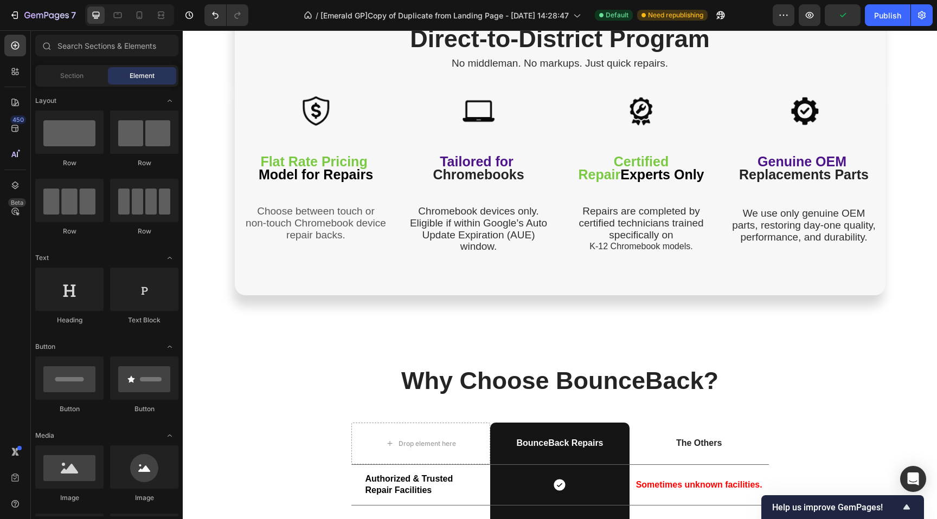
click at [215, 167] on div "Direct-to-District Program Heading No middleman. No markups. Just quick repairs…" at bounding box center [560, 379] width 754 height 4285
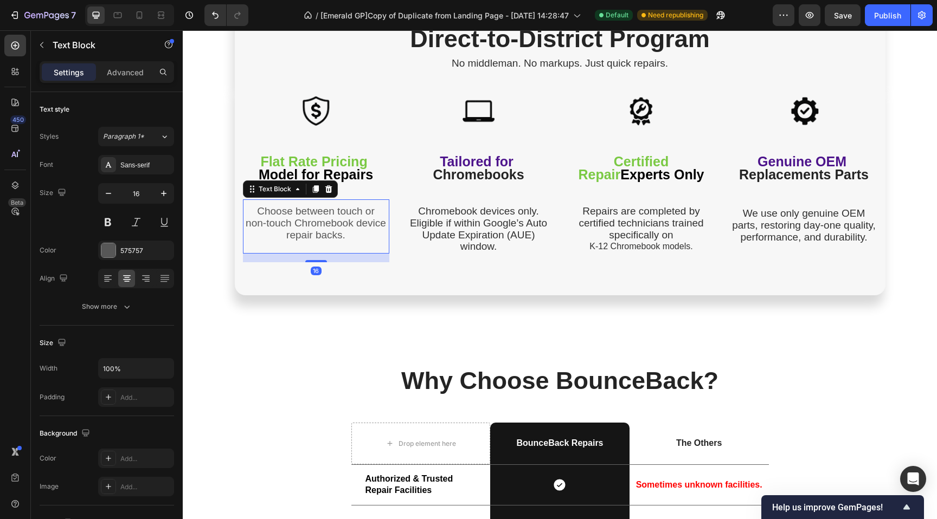
click at [325, 218] on span "non-touch Chromebook device repair backs." at bounding box center [316, 228] width 140 height 23
click at [353, 223] on span "non-touch Chromebook device repair backs." at bounding box center [316, 228] width 140 height 23
click at [215, 172] on div "Direct-to-District Program Heading No middleman. No markups. Just quick repairs…" at bounding box center [560, 379] width 754 height 4285
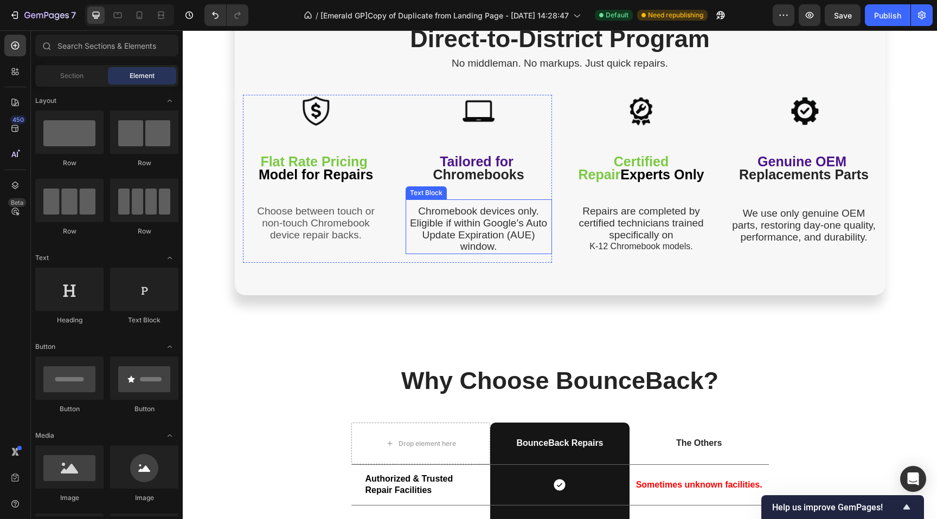
click at [484, 210] on span "Chromebook devices only. Eligible if within Google’s Auto Update Expiration (AU…" at bounding box center [478, 228] width 137 height 47
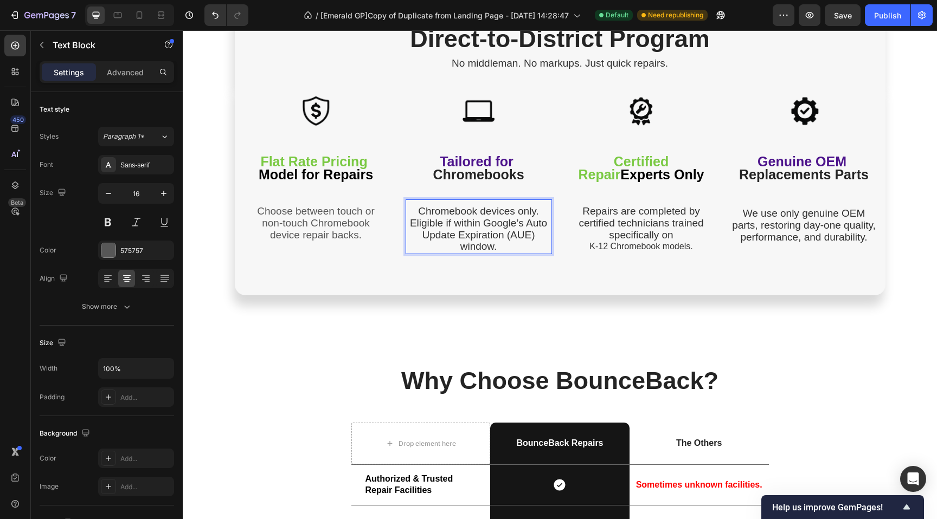
click at [484, 210] on span "Chromebook devices only. Eligible if within Google’s Auto Update Expiration (AU…" at bounding box center [478, 228] width 137 height 47
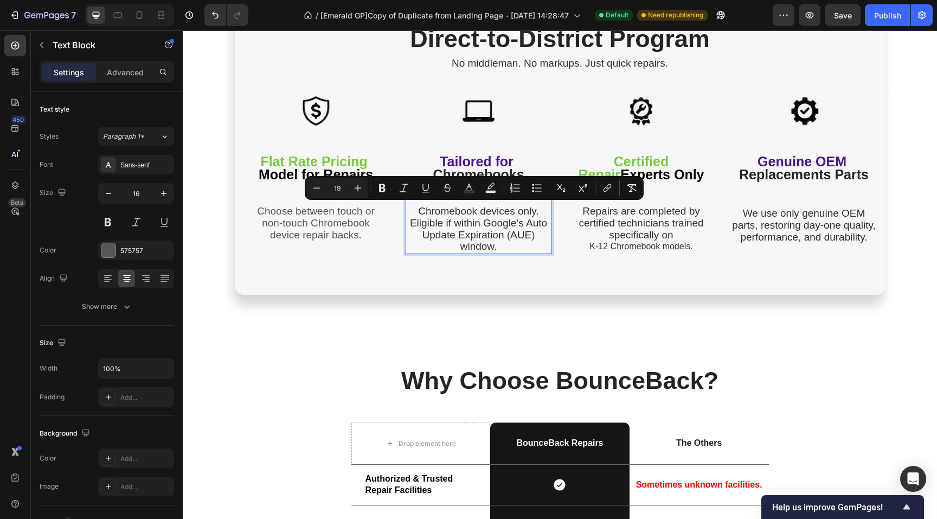
click at [482, 237] on span "Chromebook devices only. Eligible if within Google’s Auto Update Expiration (AU…" at bounding box center [478, 228] width 137 height 47
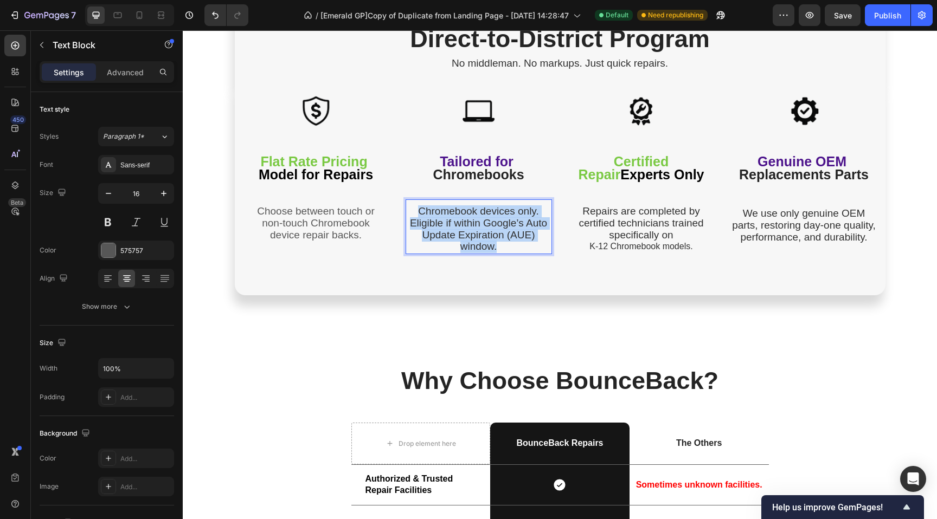
drag, startPoint x: 493, startPoint y: 247, endPoint x: 407, endPoint y: 209, distance: 94.4
click at [407, 209] on p "Chromebook devices only. Eligible if within Google’s Auto Update Expiration (AU…" at bounding box center [479, 229] width 144 height 47
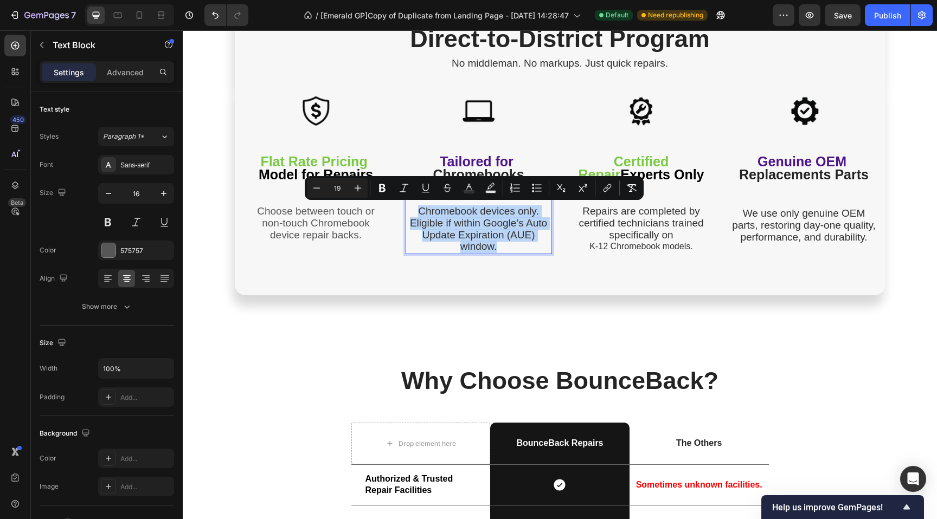
click at [407, 210] on p "Chromebook devices only. Eligible if within Google’s Auto Update Expiration (AU…" at bounding box center [479, 229] width 144 height 47
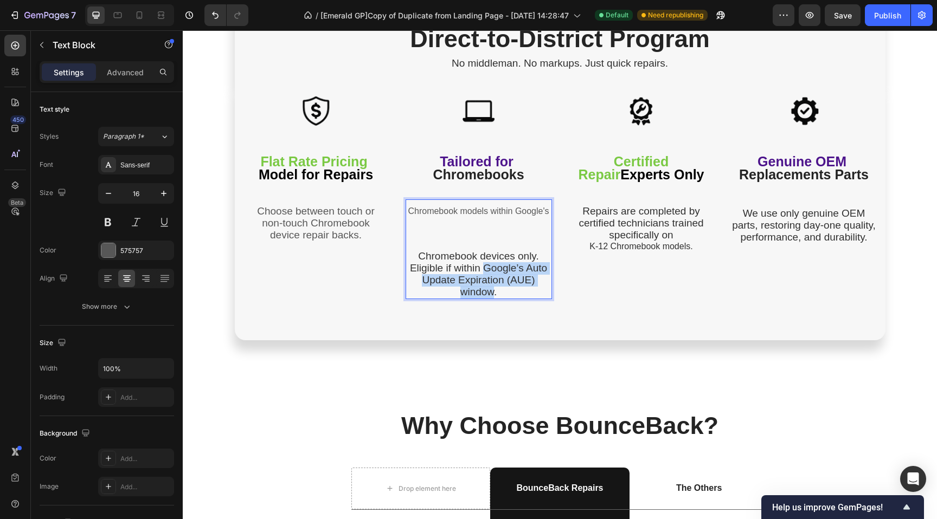
drag, startPoint x: 479, startPoint y: 267, endPoint x: 491, endPoint y: 282, distance: 19.0
click at [491, 290] on span "Chromebook devices only. Eligible if within Google’s Auto Update Expiration (AU…" at bounding box center [478, 273] width 137 height 47
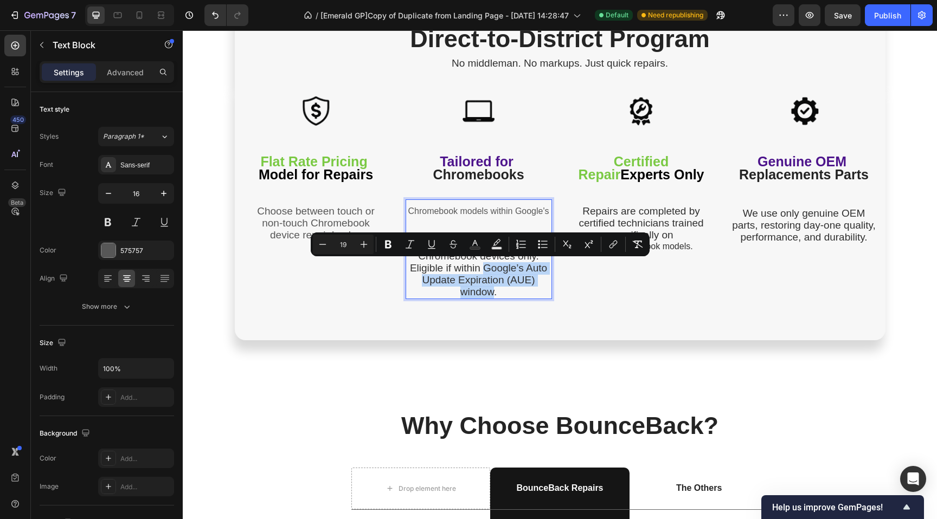
copy span "Google’s Auto Update Expiration (AUE) window"
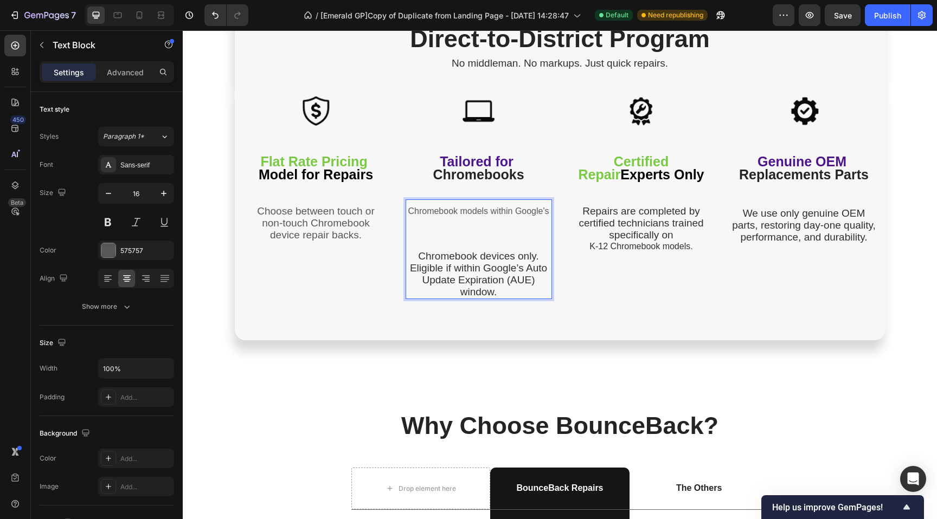
drag, startPoint x: 524, startPoint y: 215, endPoint x: 534, endPoint y: 214, distance: 10.3
click at [524, 215] on p "Chromebook models within Google's" at bounding box center [479, 211] width 144 height 11
click at [545, 210] on p "Chromebook models within Google's" at bounding box center [479, 211] width 144 height 11
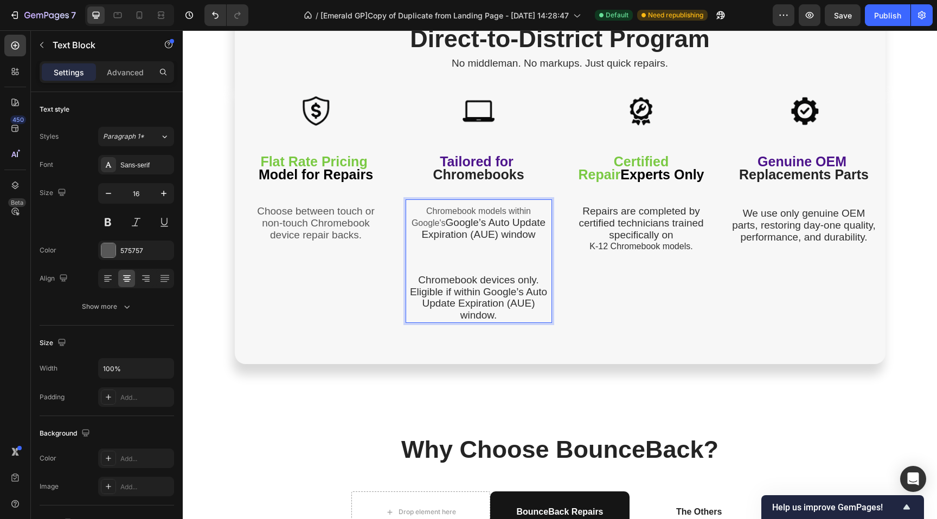
click at [407, 210] on p "Chromebook models within Google's Google’s Auto Update Expiration (AUE) window" at bounding box center [479, 223] width 144 height 35
click at [533, 233] on p "11.6" Chromebook models within Google's Google’s Auto Update Expiration (AUE) w…" at bounding box center [479, 223] width 144 height 35
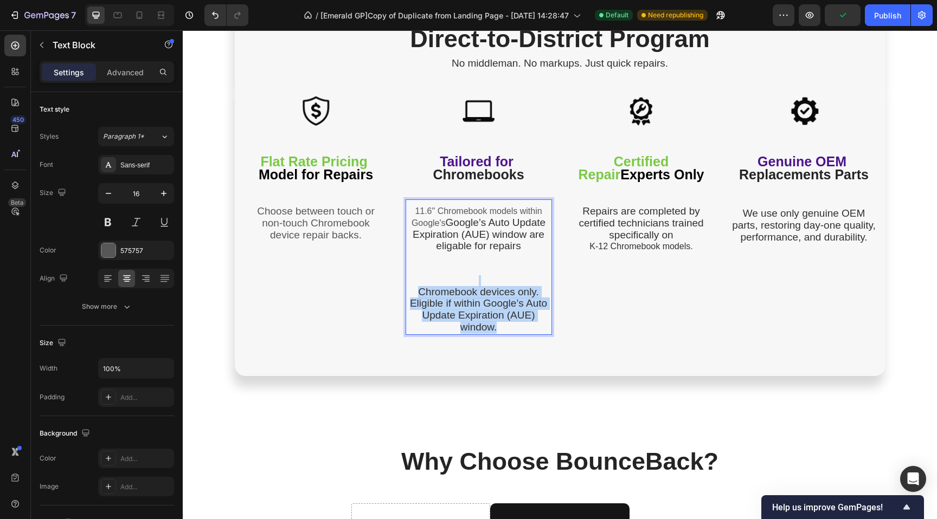
drag, startPoint x: 431, startPoint y: 279, endPoint x: 525, endPoint y: 344, distance: 114.1
click at [525, 344] on div "Image Flat Rate Pricing Model for Repairs Text Block Choose between touch or no…" at bounding box center [560, 230] width 650 height 292
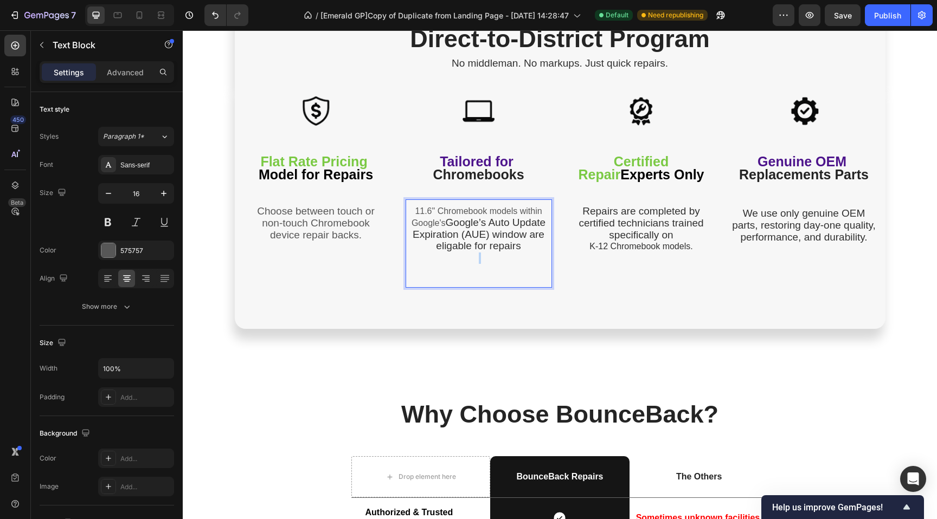
drag, startPoint x: 523, startPoint y: 247, endPoint x: 499, endPoint y: 252, distance: 24.3
click at [499, 252] on div "11.6" Chromebook models within Google's Google’s Auto Update Expiration (AUE) w…" at bounding box center [478, 246] width 146 height 83
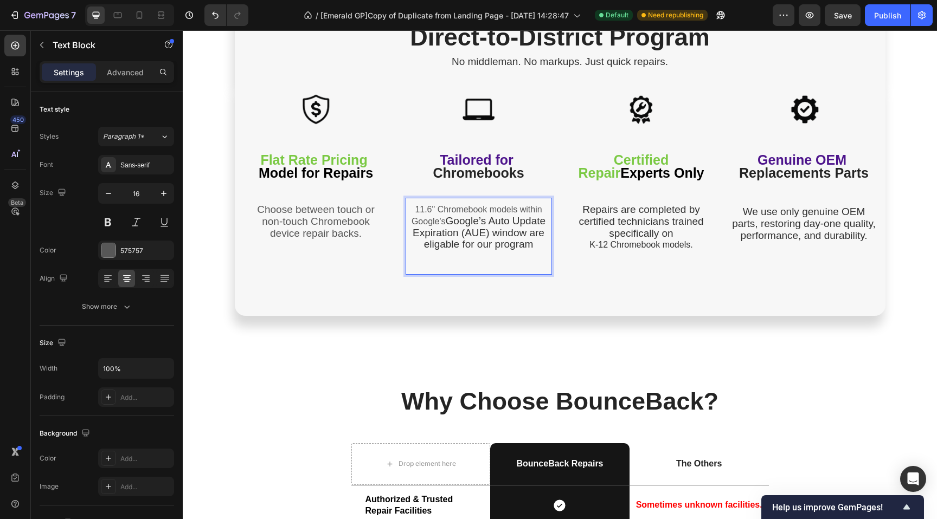
scroll to position [1818, 0]
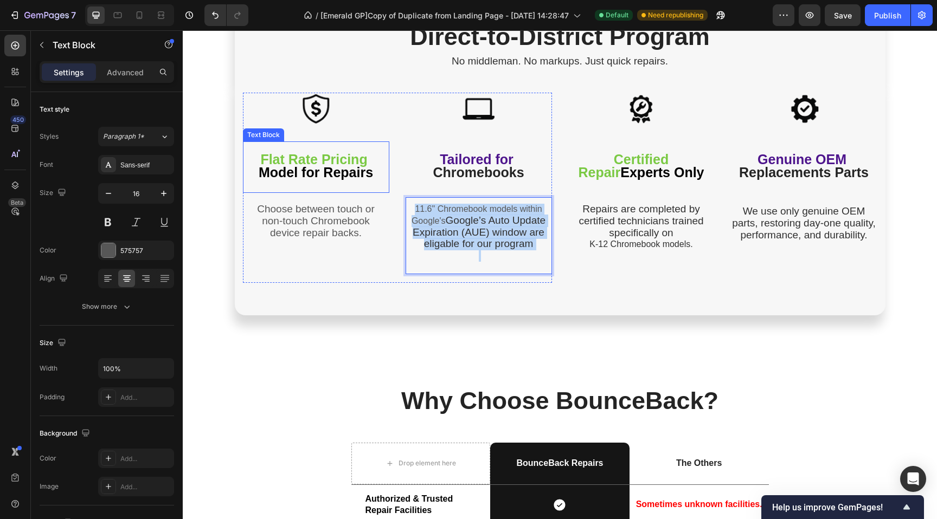
drag, startPoint x: 492, startPoint y: 255, endPoint x: 352, endPoint y: 168, distance: 165.3
click at [352, 168] on div "Image Flat Rate Pricing Model for Repairs Text Block Choose between touch or no…" at bounding box center [397, 188] width 309 height 190
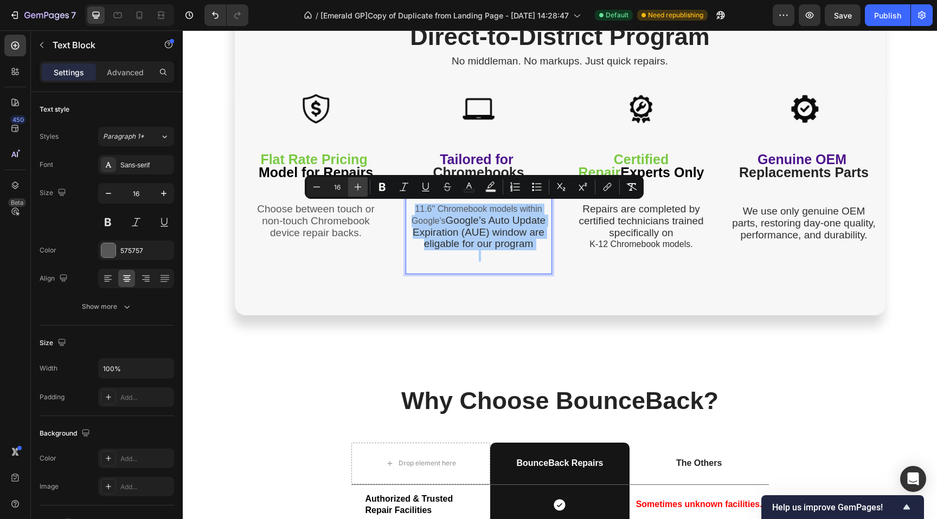
click at [352, 188] on icon "Editor contextual toolbar" at bounding box center [357, 187] width 11 height 11
click at [358, 188] on icon "Editor contextual toolbar" at bounding box center [358, 187] width 7 height 7
type input "19"
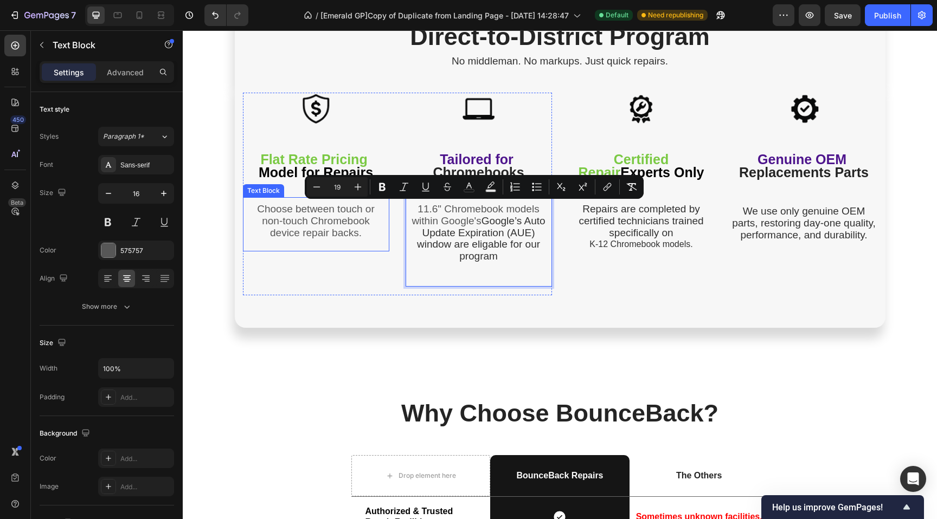
click at [313, 218] on span "non-touch Chromebook" at bounding box center [316, 220] width 108 height 11
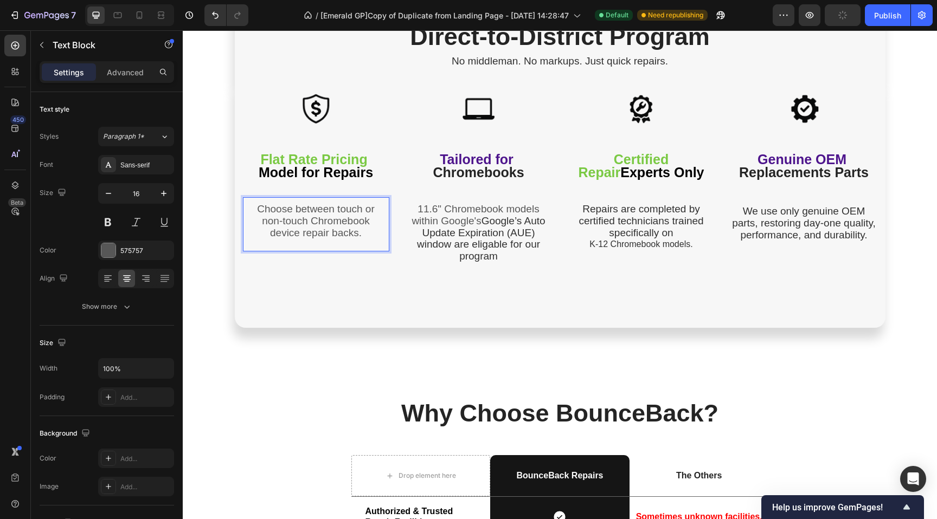
click at [313, 218] on span "non-touch Chromebook" at bounding box center [316, 220] width 108 height 11
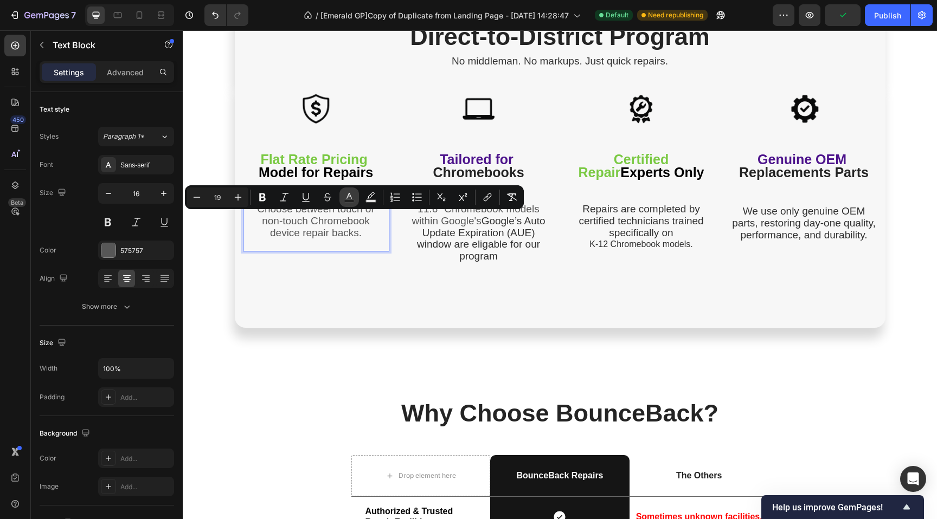
click at [346, 195] on icon "Editor contextual toolbar" at bounding box center [349, 197] width 11 height 11
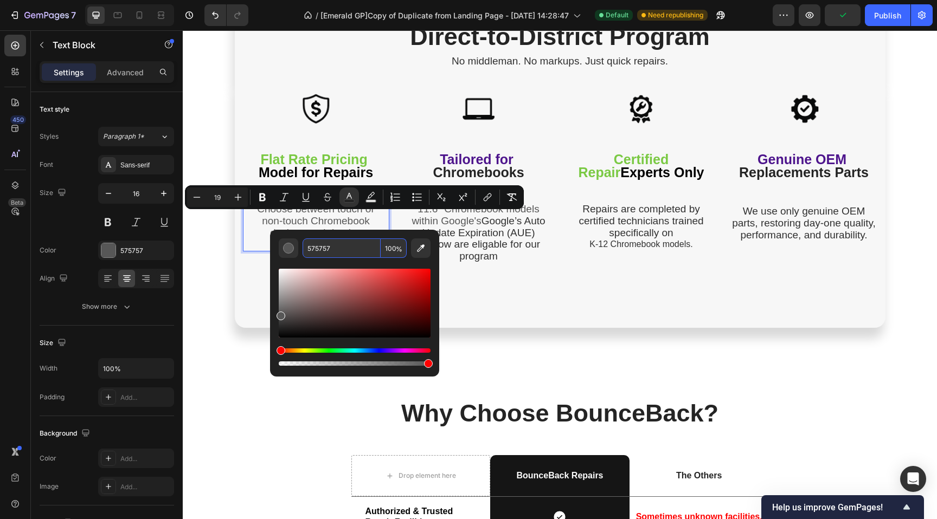
click at [357, 253] on input "575757" at bounding box center [341, 249] width 78 height 20
click at [486, 234] on span "Google’s Auto Update Expiration (AUE) window are eligable for our program" at bounding box center [481, 238] width 128 height 47
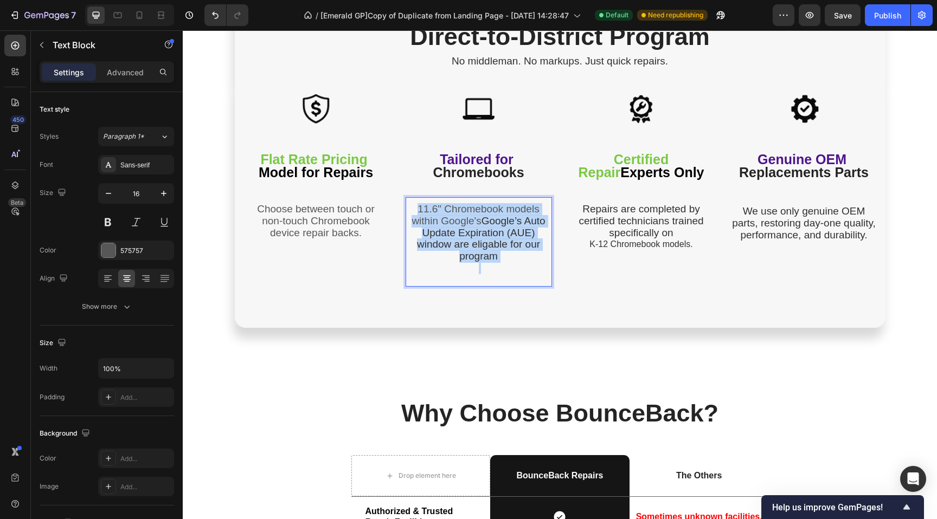
click at [486, 234] on span "Google’s Auto Update Expiration (AUE) window are eligable for our program" at bounding box center [481, 238] width 128 height 47
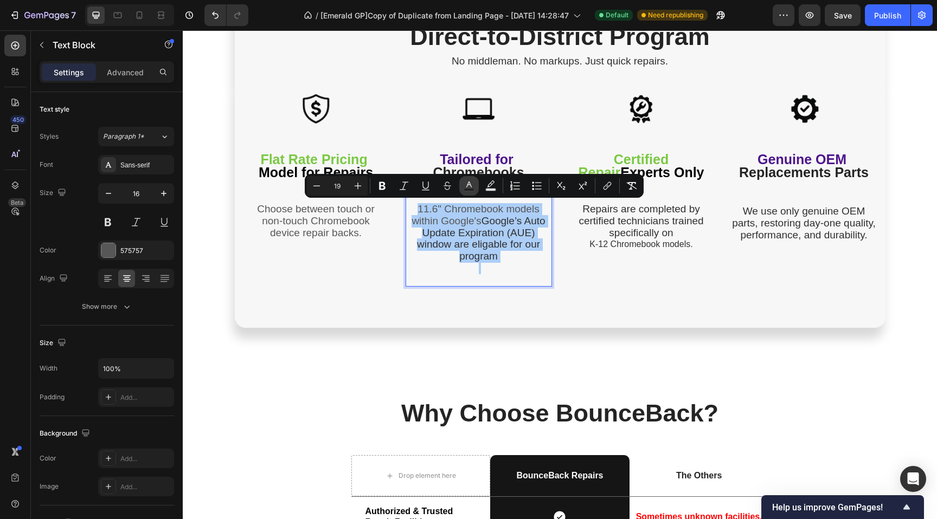
click at [468, 185] on icon "Editor contextual toolbar" at bounding box center [468, 185] width 5 height 6
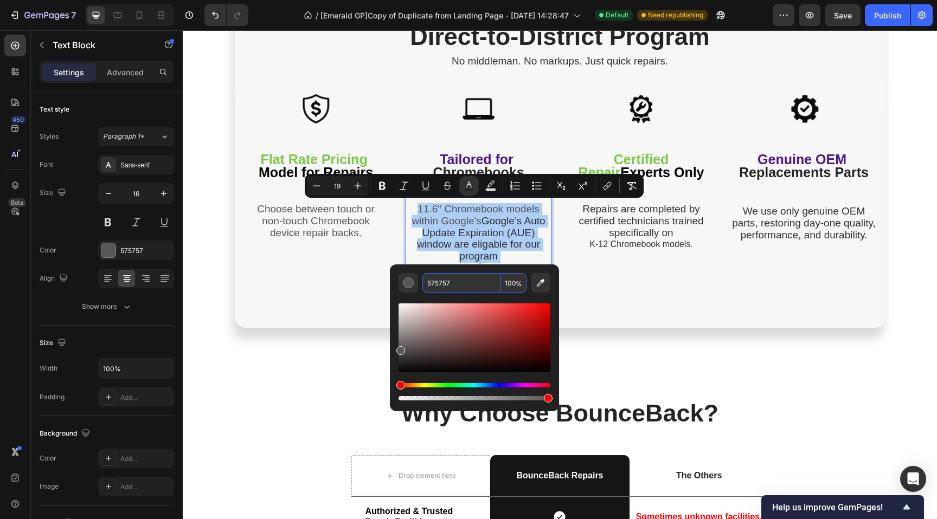
click at [461, 281] on input "575757" at bounding box center [461, 283] width 78 height 20
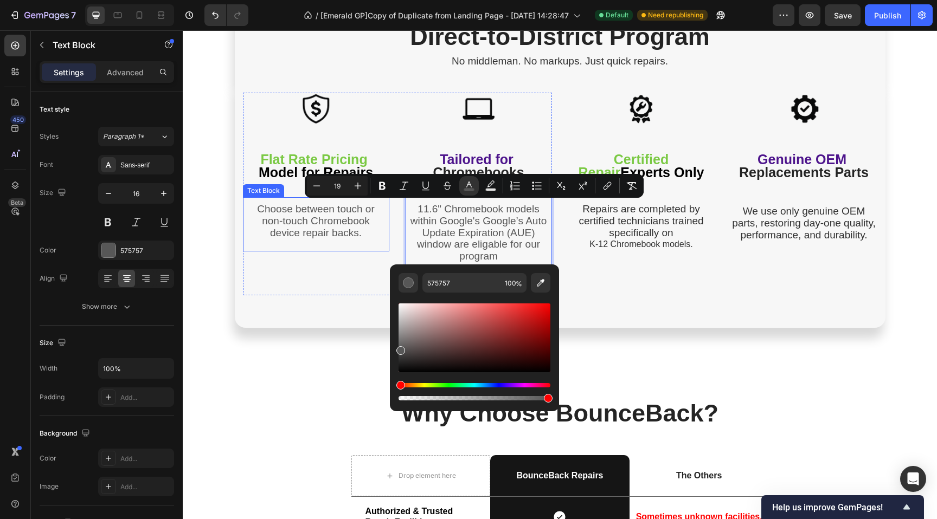
click at [332, 220] on span "non-touch Chromebook" at bounding box center [316, 220] width 108 height 11
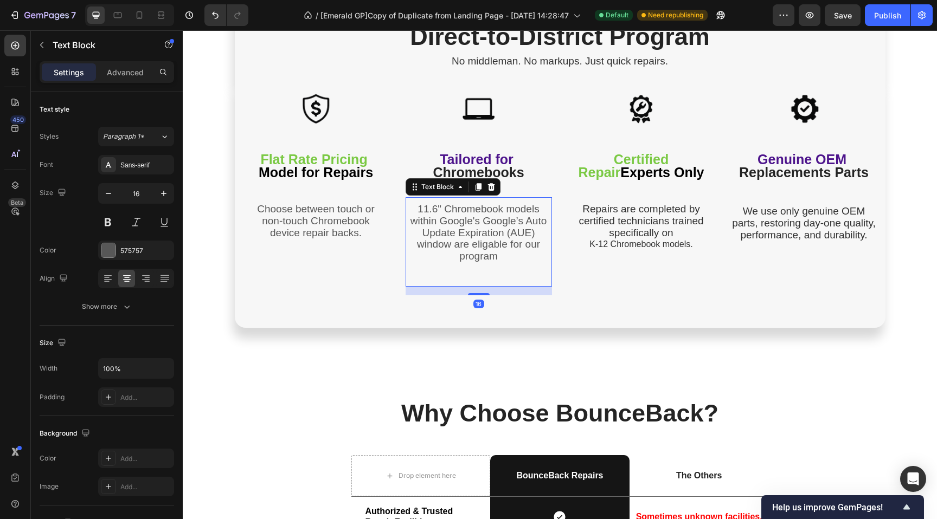
click at [440, 225] on span "11.6" Chromebook models within Google's Google’s Auto Update Expiration (AUE) w…" at bounding box center [478, 232] width 137 height 59
click at [314, 216] on span "non-touch Chromebook" at bounding box center [316, 220] width 108 height 11
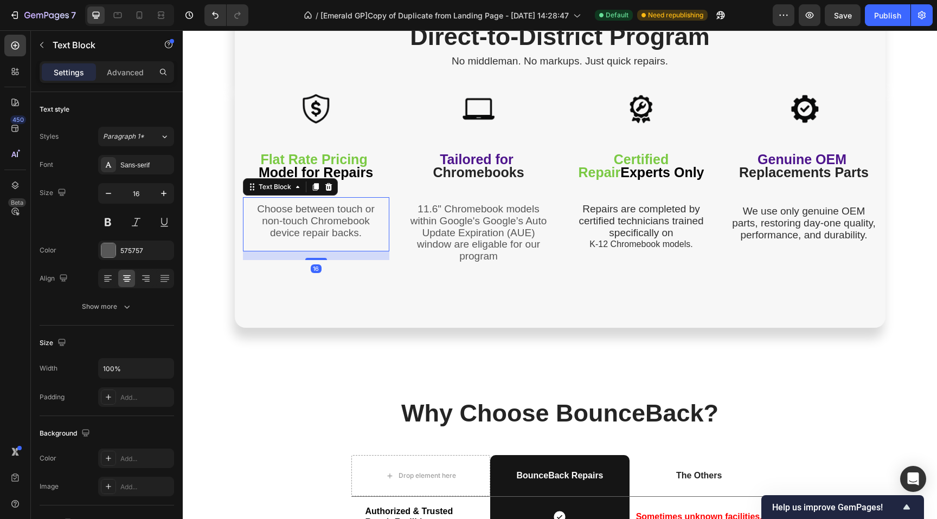
click at [450, 220] on span "11.6" Chromebook models within Google's Google’s Auto Update Expiration (AUE) w…" at bounding box center [478, 232] width 137 height 59
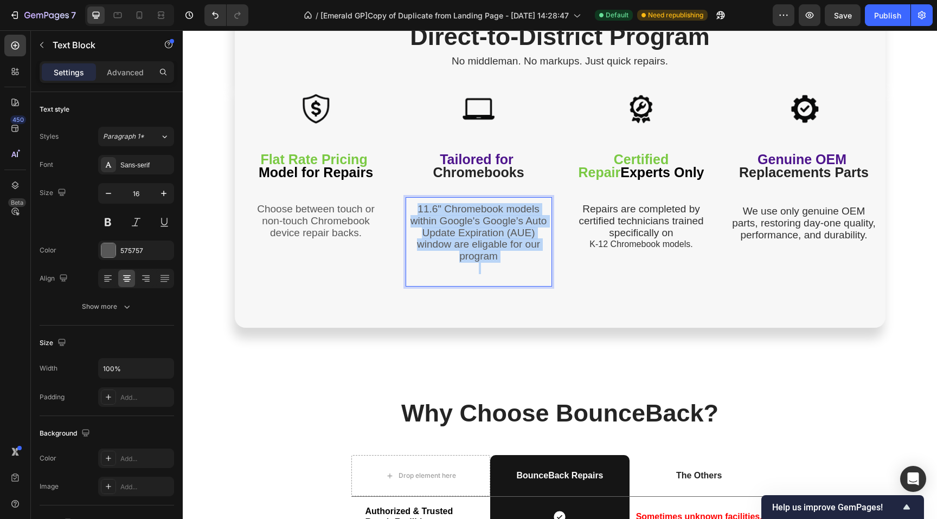
click at [450, 220] on span "11.6" Chromebook models within Google's Google’s Auto Update Expiration (AUE) w…" at bounding box center [478, 232] width 137 height 59
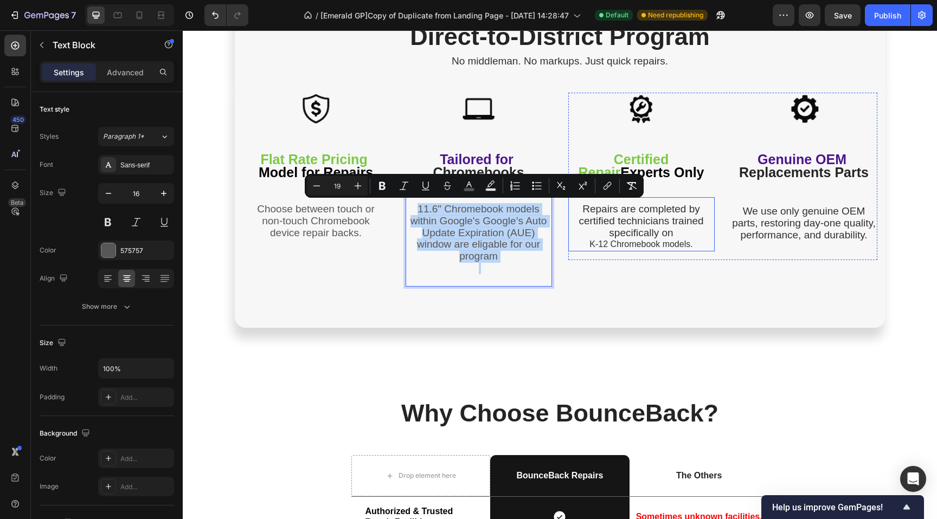
click at [615, 221] on span "Repairs are completed by certified technicians trained specifically on" at bounding box center [640, 220] width 125 height 35
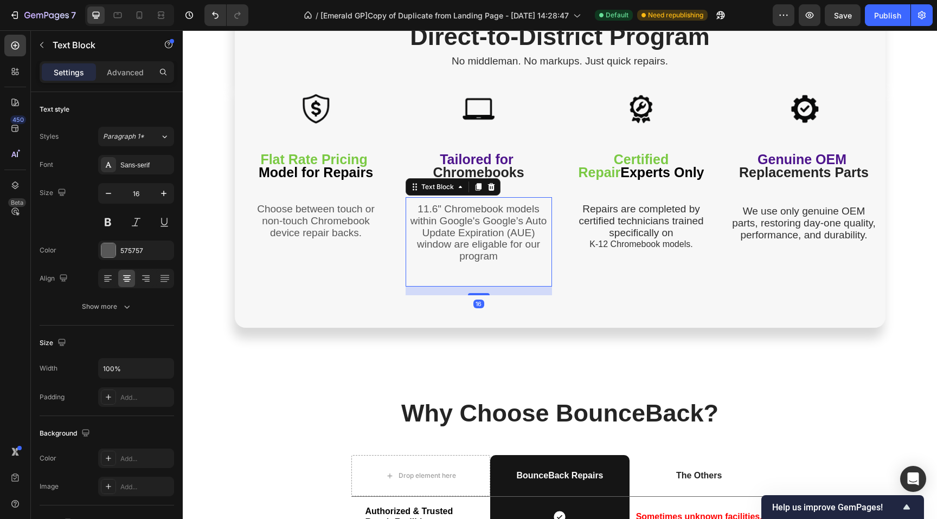
click at [433, 223] on span "11.6" Chromebook models within Google's Google’s Auto Update Expiration (AUE) w…" at bounding box center [478, 232] width 137 height 59
click at [323, 291] on div "Image Flat Rate Pricing Model for Repairs Text Block Choose between touch or no…" at bounding box center [316, 194] width 146 height 203
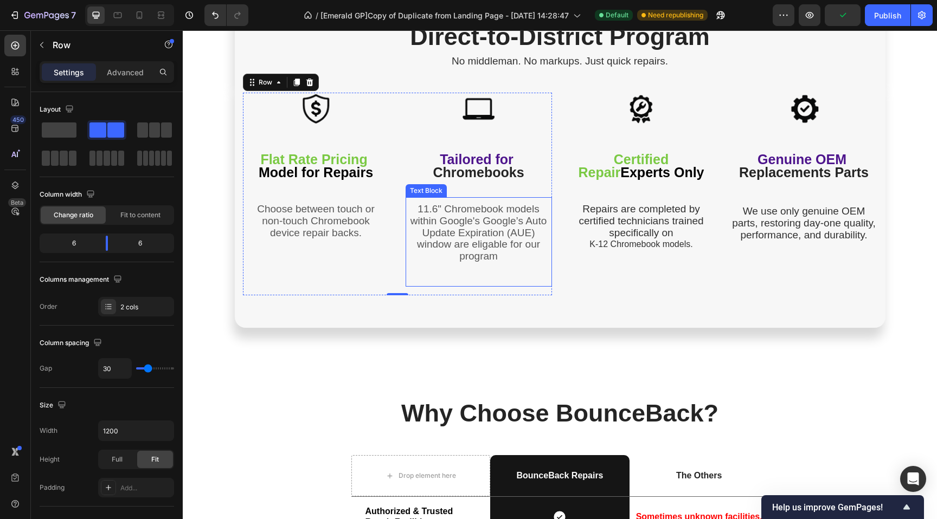
click at [473, 223] on span "11.6" Chromebook models within Google's Google’s Auto Update Expiration (AUE) w…" at bounding box center [478, 232] width 137 height 59
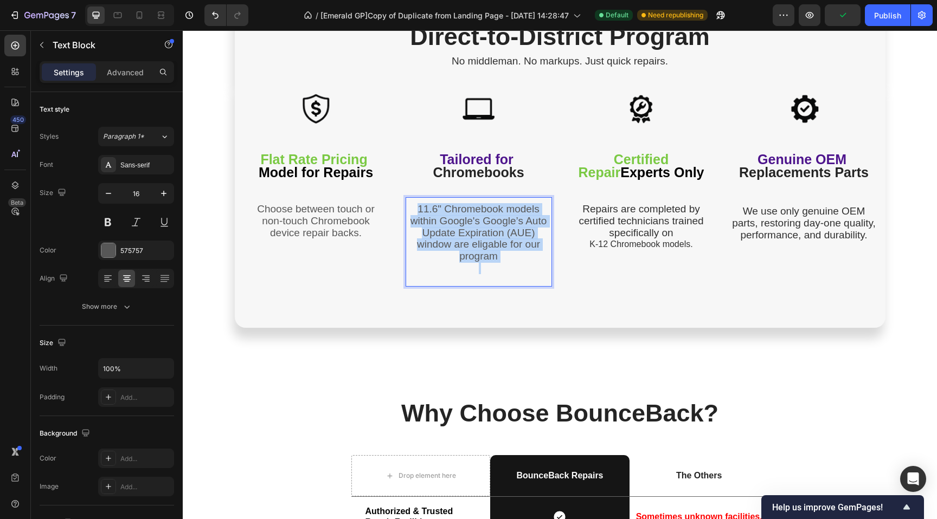
click at [473, 223] on span "11.6" Chromebook models within Google's Google’s Auto Update Expiration (AUE) w…" at bounding box center [478, 232] width 137 height 59
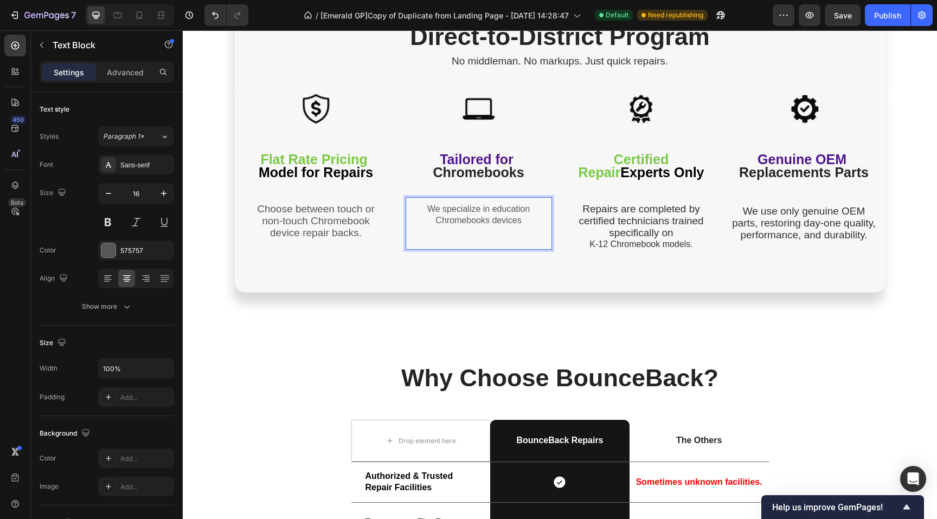
click at [427, 219] on p "We specialize in education Chromebooks devices" at bounding box center [479, 215] width 144 height 23
click at [491, 209] on p "We specialize in education Chromebooks devices" at bounding box center [479, 215] width 144 height 23
click at [488, 209] on p "We specialize in education Chromebooks devices" at bounding box center [479, 215] width 144 height 23
click at [511, 208] on p "We specialize in K12 education Chromebooks devices" at bounding box center [479, 215] width 144 height 23
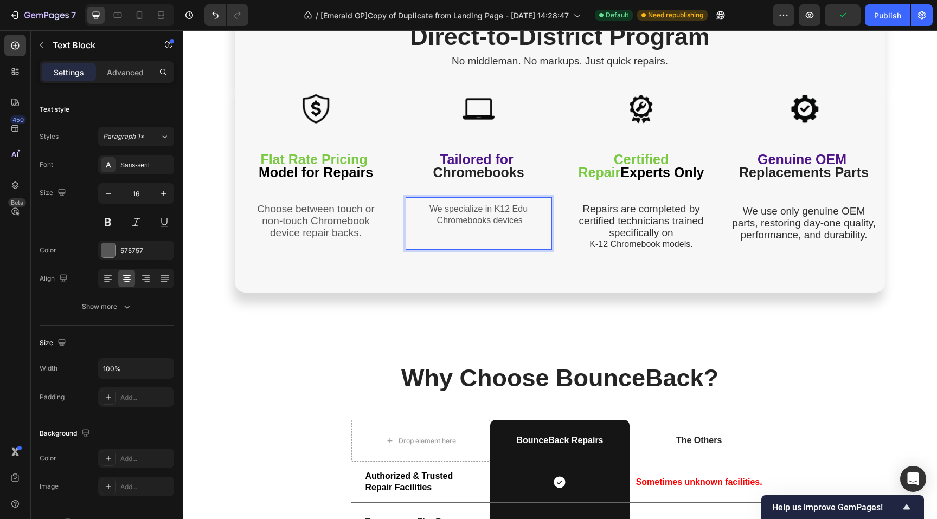
drag, startPoint x: 516, startPoint y: 219, endPoint x: 516, endPoint y: 227, distance: 8.1
click at [516, 219] on p "We specialize in K12 Edu Chromebooks devices" at bounding box center [479, 215] width 144 height 23
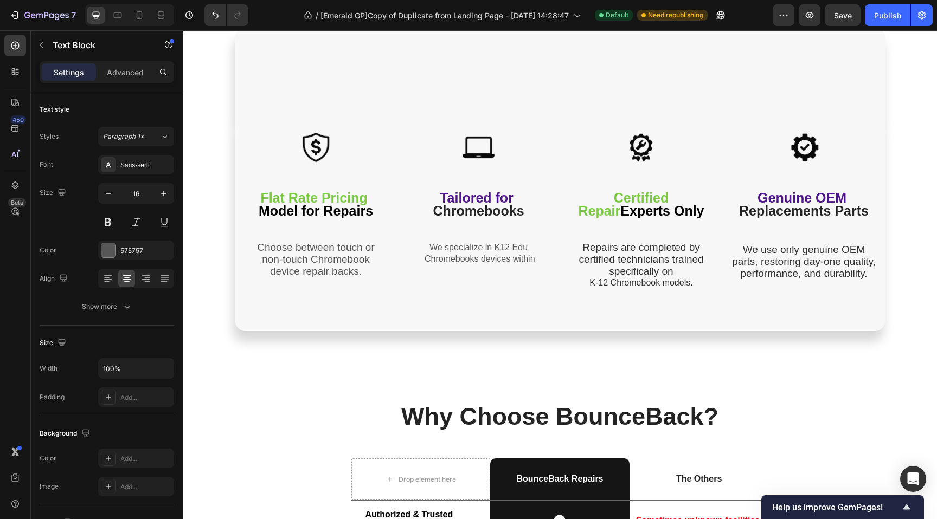
scroll to position [1778, 0]
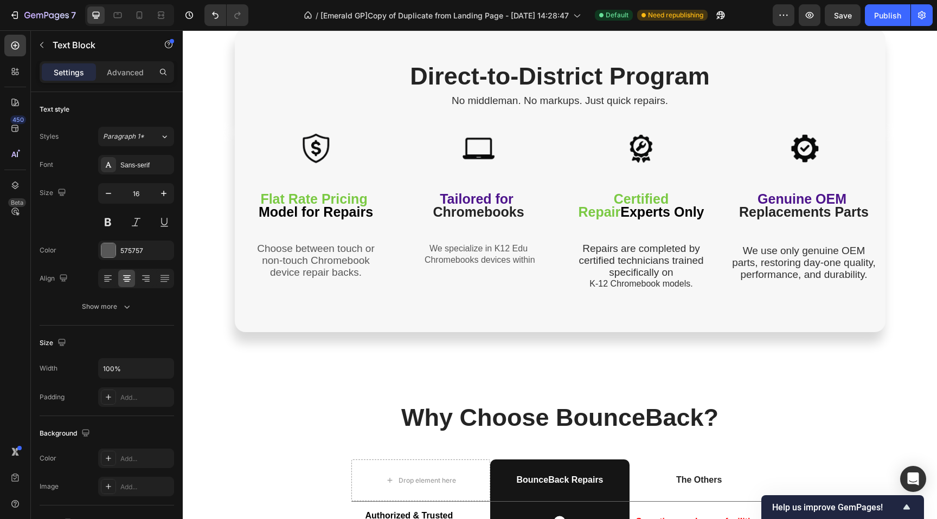
click at [511, 244] on p "We specialize in K12 Edu Chromebooks devices within" at bounding box center [479, 254] width 144 height 23
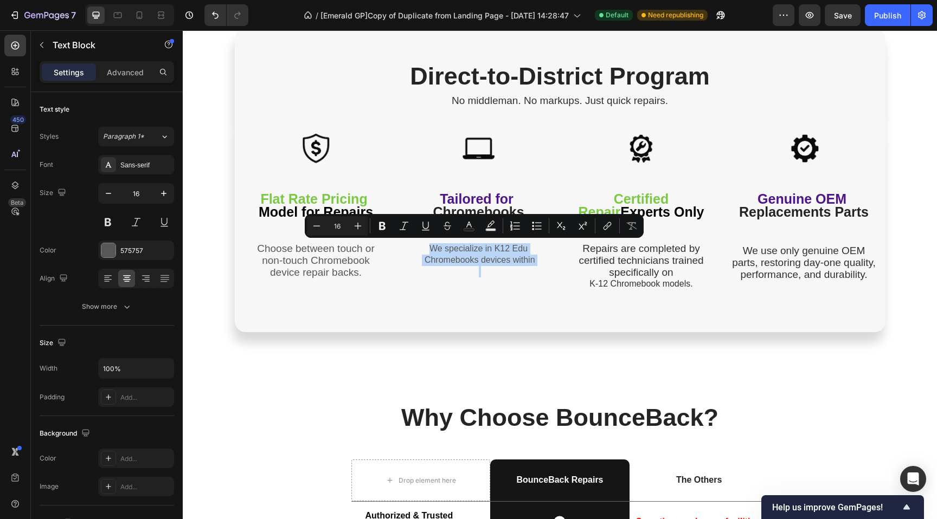
click at [514, 248] on p "We specialize in K12 Edu Chromebooks devices within" at bounding box center [479, 254] width 144 height 23
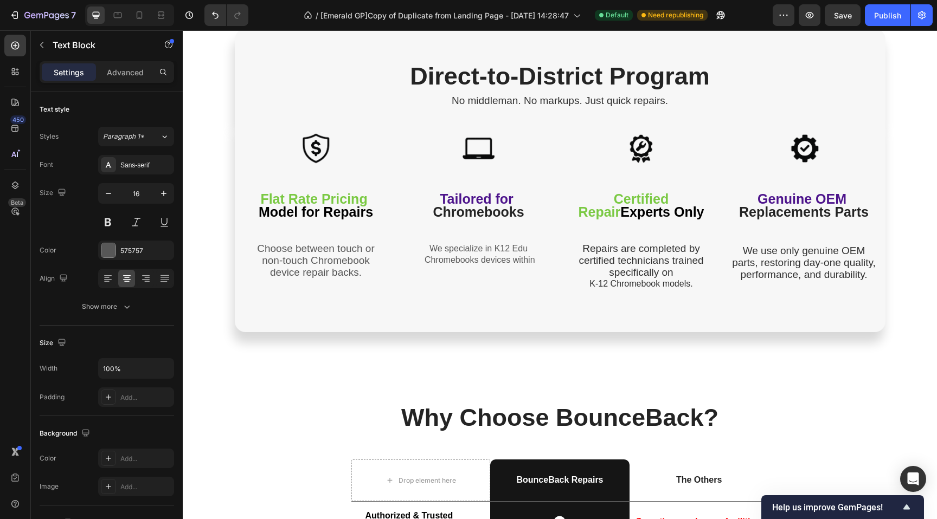
click at [521, 247] on p "We specialize in K12 Edu Chromebooks devices within" at bounding box center [479, 254] width 144 height 23
click at [500, 262] on p "We specialize in K12 Edu Chromebooks devices within" at bounding box center [479, 254] width 144 height 23
click at [512, 259] on p "We specialize in K12 Edu Chromebooks devices within" at bounding box center [479, 254] width 144 height 23
click at [479, 256] on p "We specialize in K12 Edu Chromebooks devices" at bounding box center [479, 254] width 144 height 23
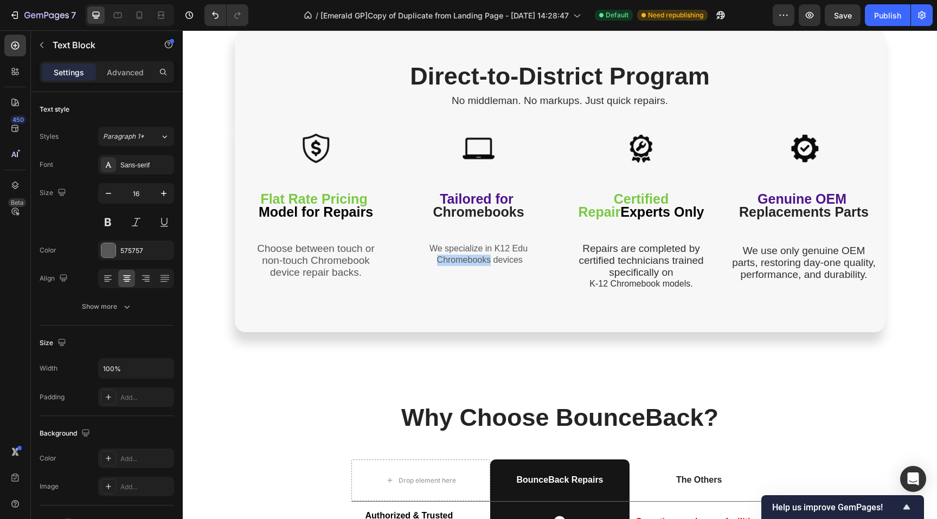
click at [479, 256] on p "We specialize in K12 Edu Chromebooks devices" at bounding box center [479, 254] width 144 height 23
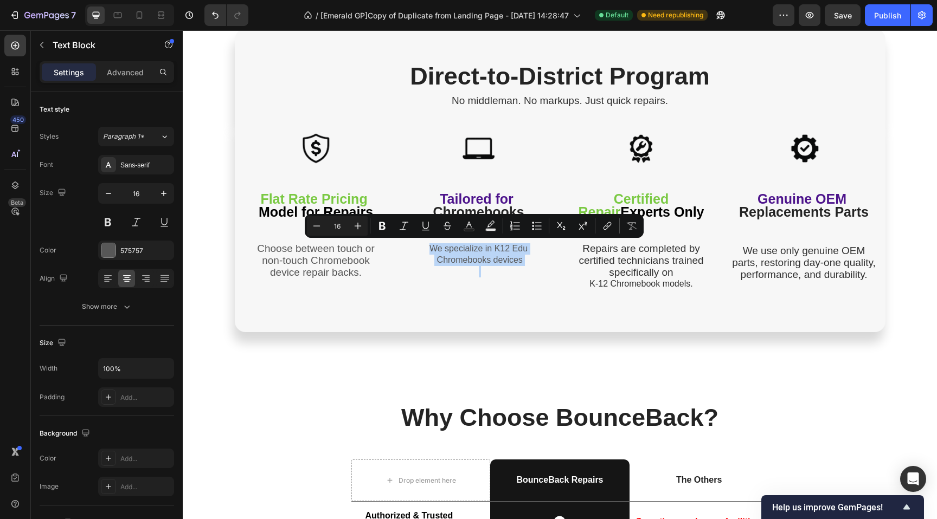
click at [489, 262] on p "We specialize in K12 Edu Chromebooks devices" at bounding box center [479, 254] width 144 height 23
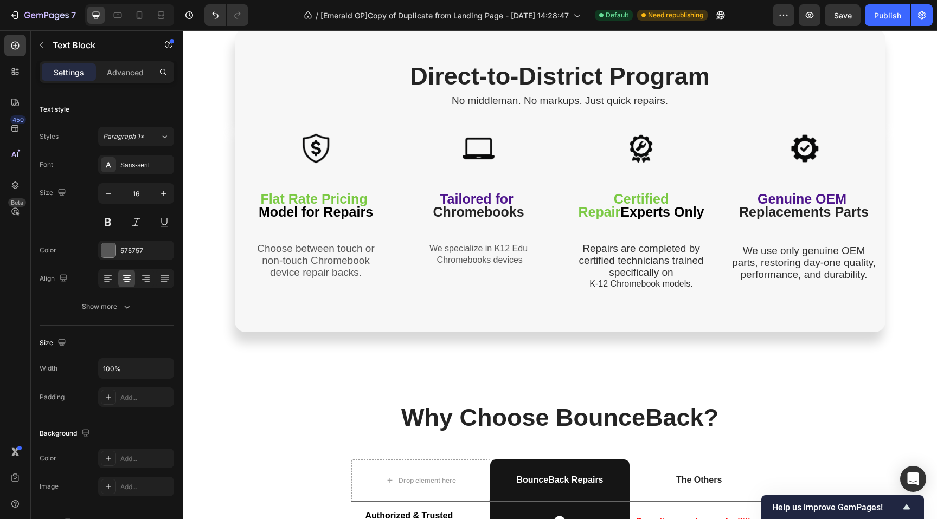
click at [487, 257] on p "We specialize in K12 Edu Chromebooks devices" at bounding box center [479, 254] width 144 height 23
click at [487, 256] on p "We specialize in K12 Edu Chromebooks devices" at bounding box center [479, 254] width 144 height 23
click at [486, 256] on p "We specialize in K12 Edu Chromebooks devices" at bounding box center [479, 254] width 144 height 23
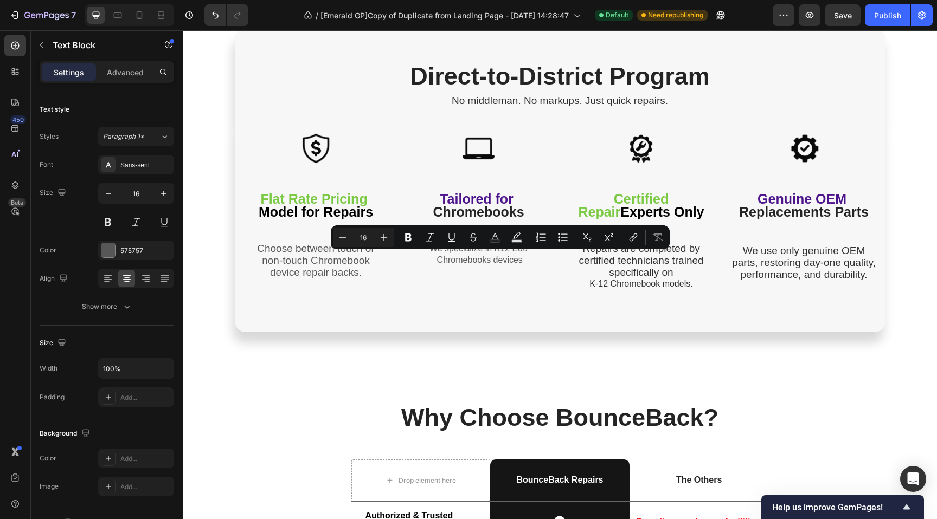
click at [468, 256] on p "We specialize in K12 Edu Chromebooks devices" at bounding box center [479, 254] width 144 height 23
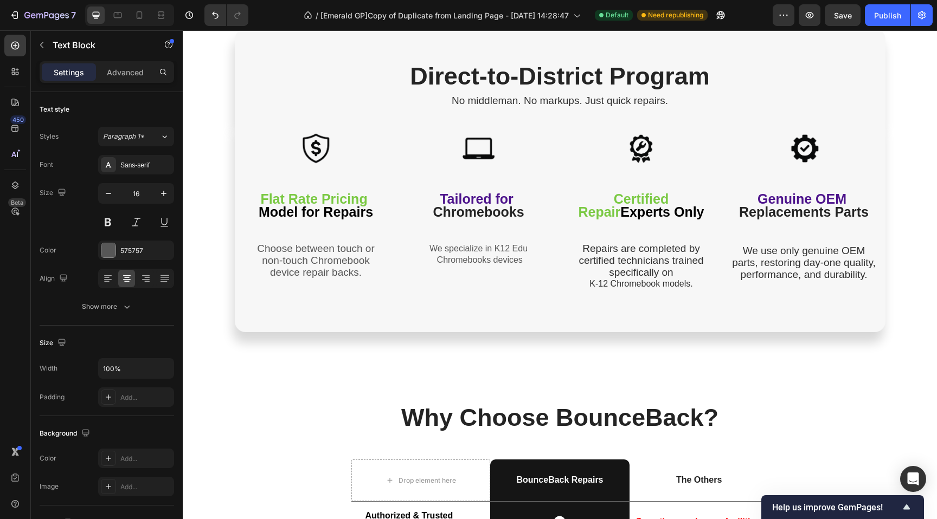
click at [502, 252] on p "We specialize in K12 Edu Chromebooks devices" at bounding box center [479, 254] width 144 height 23
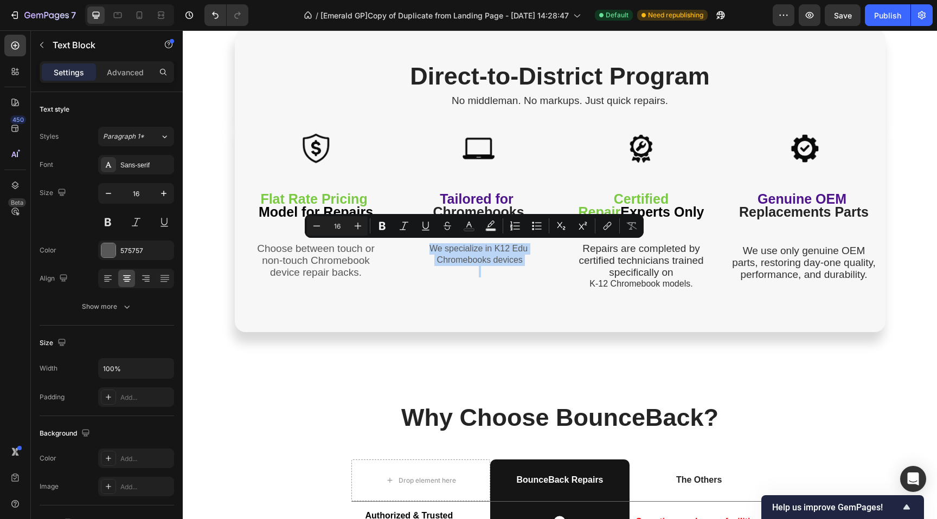
click at [503, 266] on p "Rich Text Editor. Editing area: main" at bounding box center [479, 271] width 144 height 11
click at [506, 260] on p "We specialize in K12 Edu Chromebooks devices" at bounding box center [479, 254] width 144 height 23
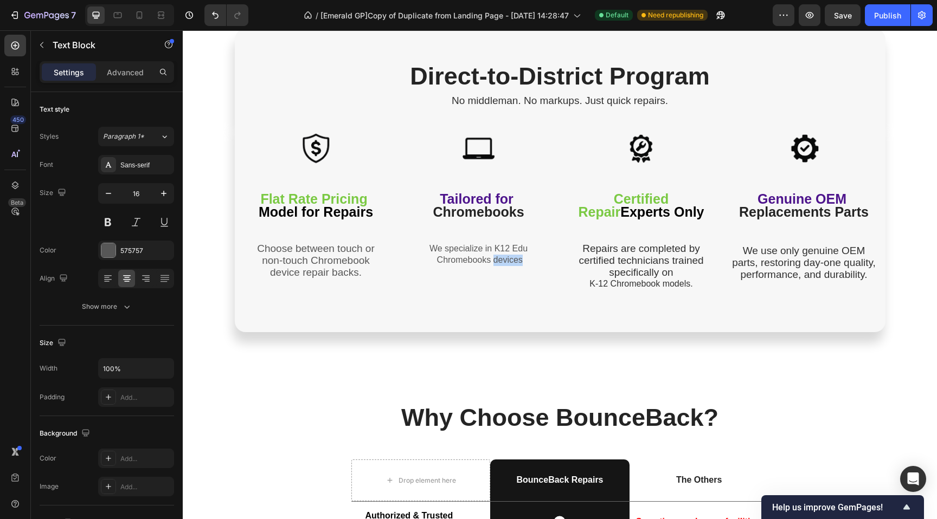
click at [506, 260] on p "We specialize in K12 Edu Chromebooks devices" at bounding box center [479, 254] width 144 height 23
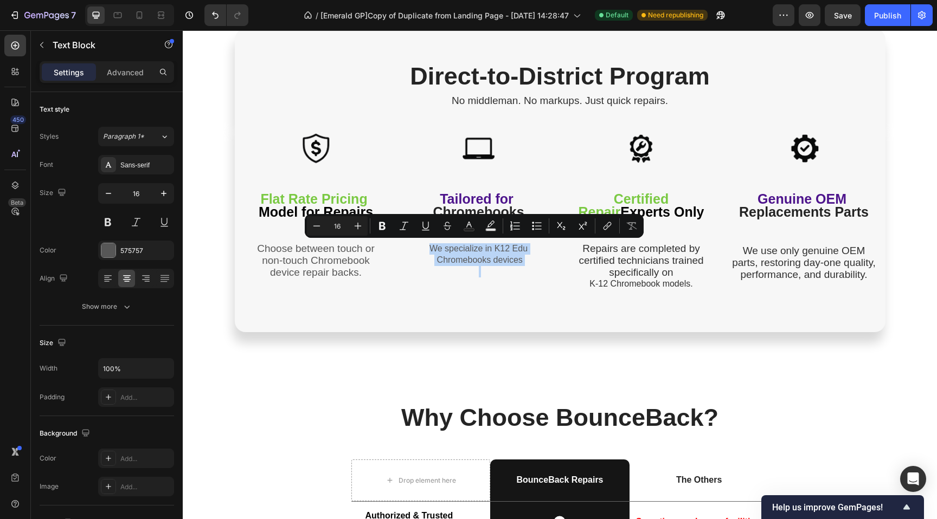
click at [514, 262] on p "We specialize in K12 Edu Chromebooks devices" at bounding box center [479, 254] width 144 height 23
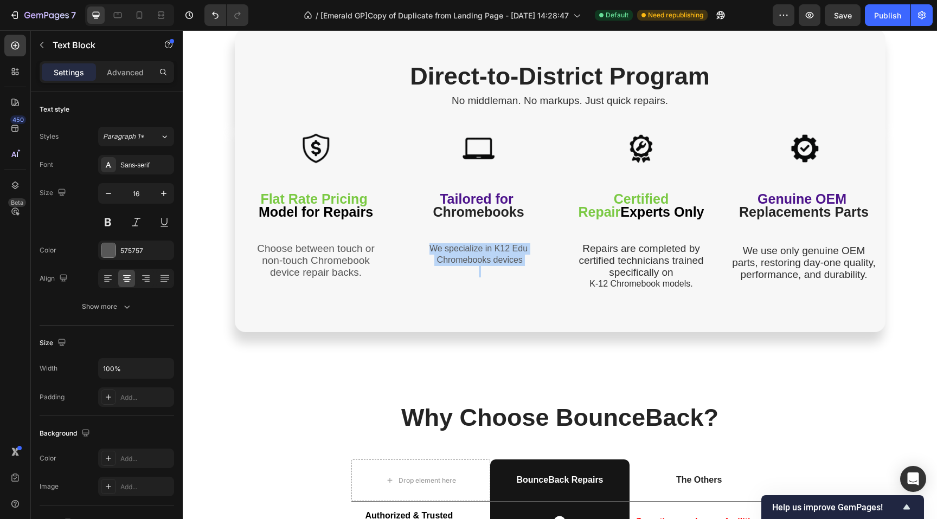
drag, startPoint x: 519, startPoint y: 262, endPoint x: 429, endPoint y: 248, distance: 91.2
click at [407, 243] on p "We specialize in K12 Edu Chromebooks devices" at bounding box center [479, 254] width 144 height 23
click at [480, 255] on p "We do one thing well and that repairs for K12 model Chromebooks" at bounding box center [479, 254] width 144 height 23
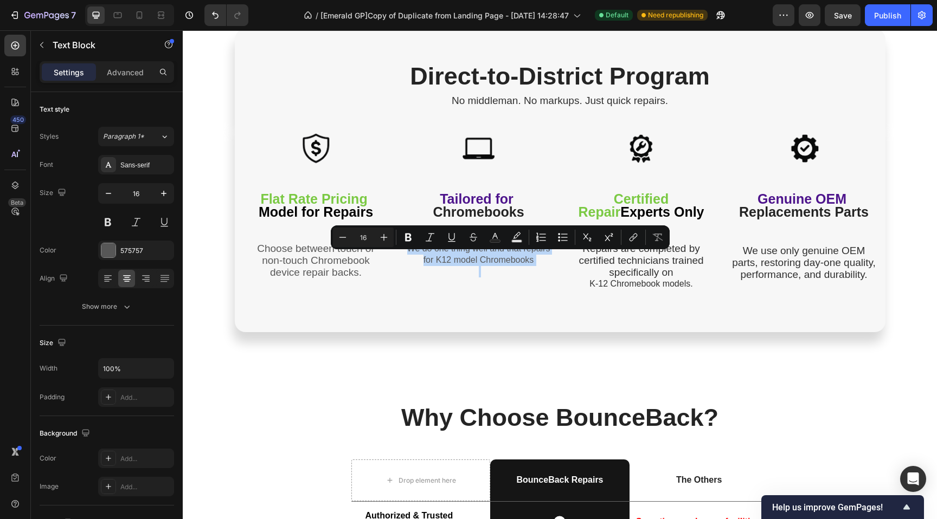
click at [480, 255] on p "We do one thing well and that repairs for K12 model Chromebooks" at bounding box center [479, 254] width 144 height 23
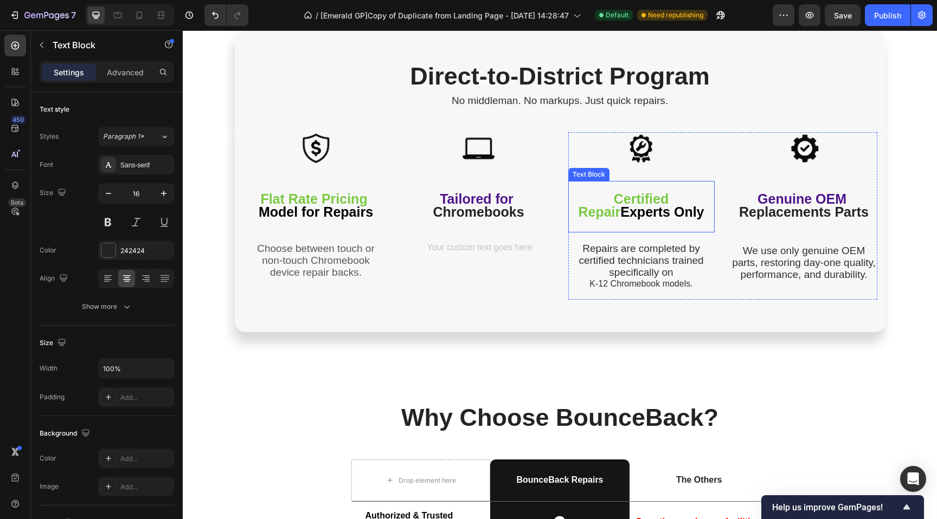
click at [620, 211] on span "Experts Only" at bounding box center [661, 211] width 83 height 15
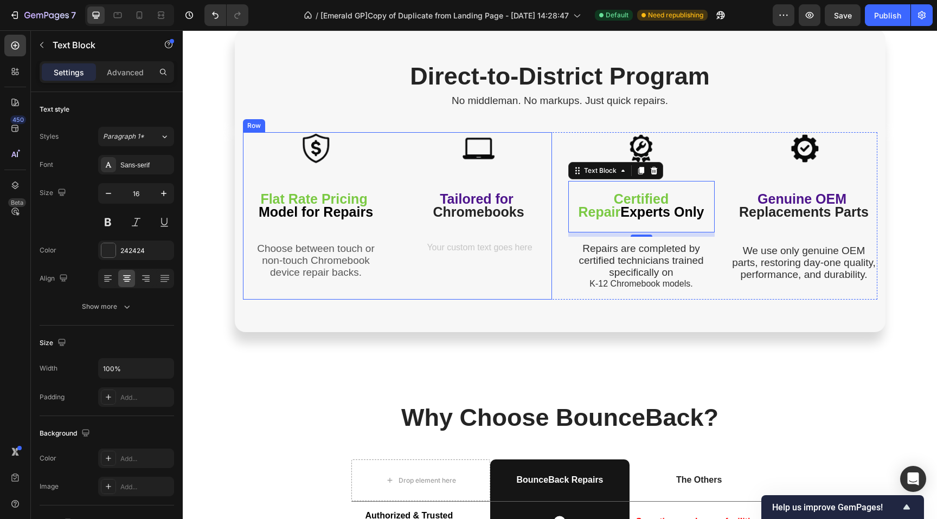
click at [484, 249] on div "Rich Text Editor. Editing area: main" at bounding box center [478, 260] width 146 height 36
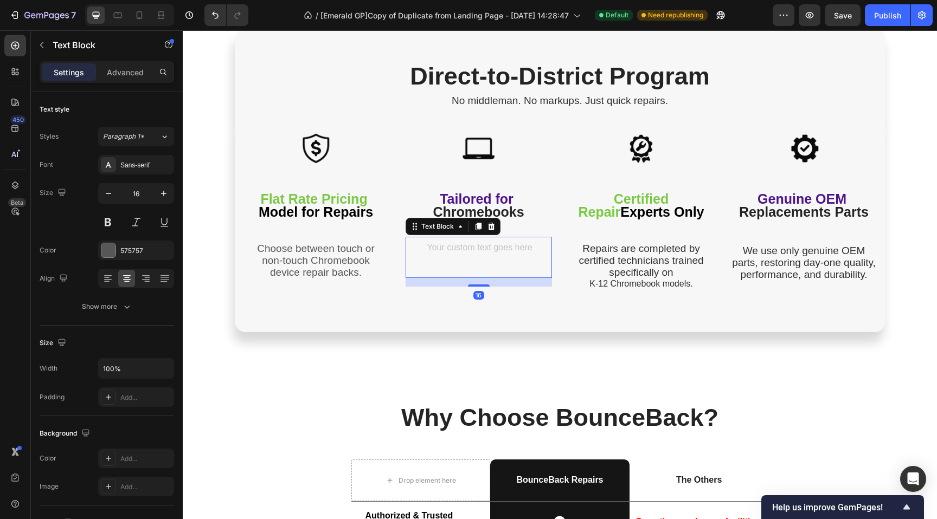
click at [479, 244] on div "Rich Text Editor. Editing area: main" at bounding box center [478, 260] width 146 height 36
click at [468, 246] on div "Rich Text Editor. Editing area: main" at bounding box center [478, 260] width 146 height 36
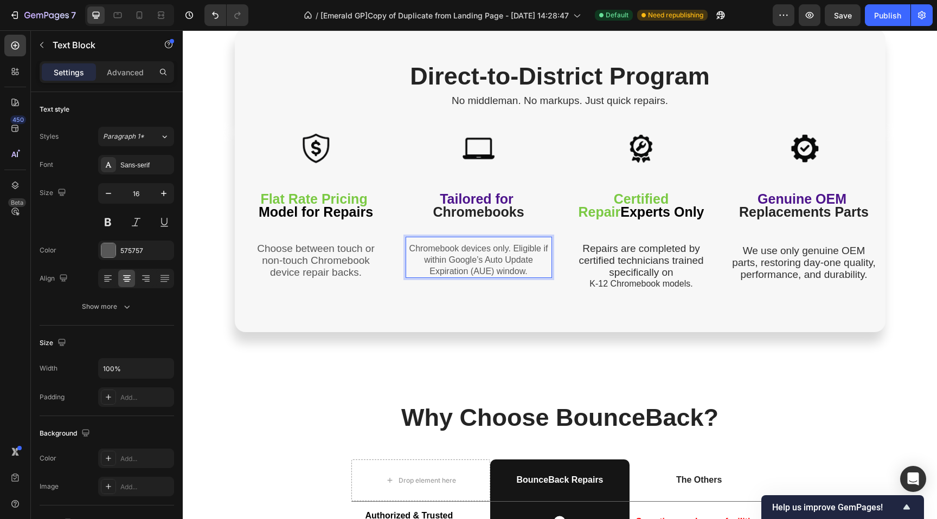
click at [201, 219] on div "Direct-to-District Program Heading No middleman. No markups. Just quick repairs…" at bounding box center [560, 418] width 754 height 4286
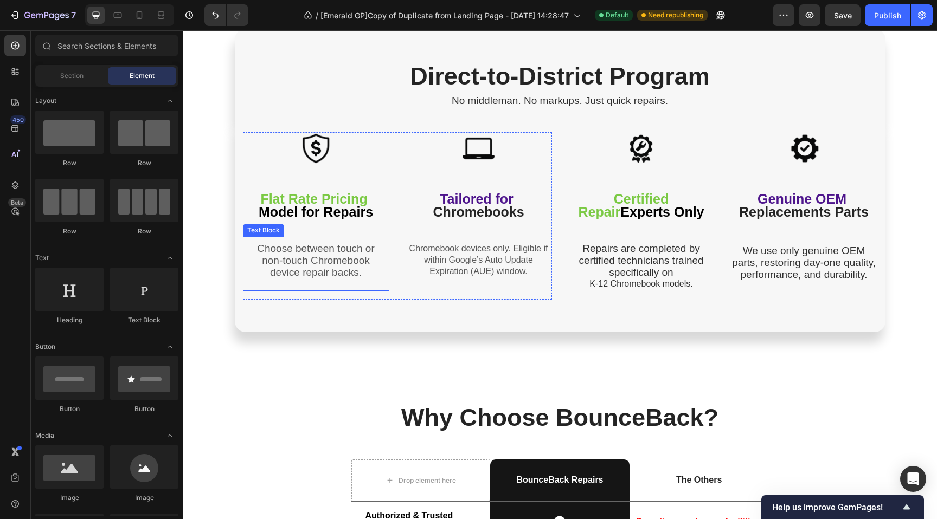
click at [319, 261] on span "non-touch Chromebook" at bounding box center [316, 260] width 108 height 11
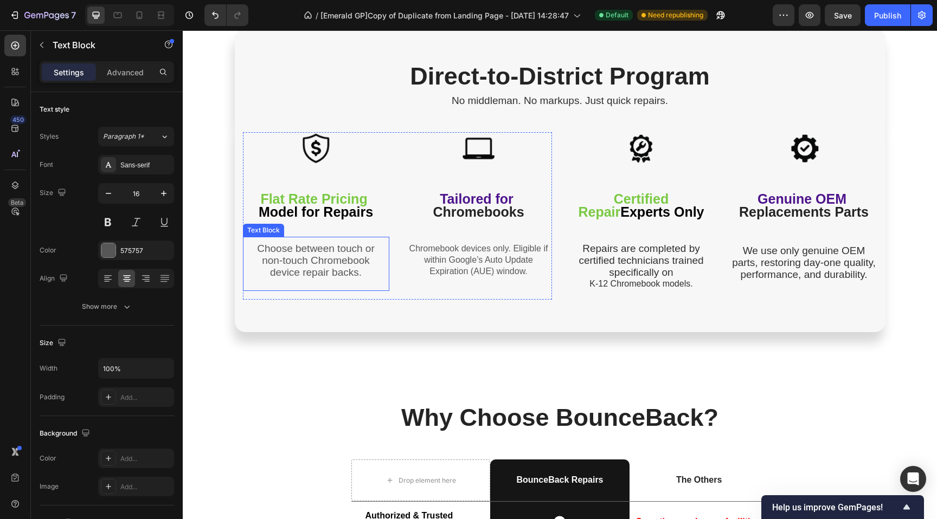
click at [319, 261] on span "non-touch Chromebook" at bounding box center [316, 260] width 108 height 11
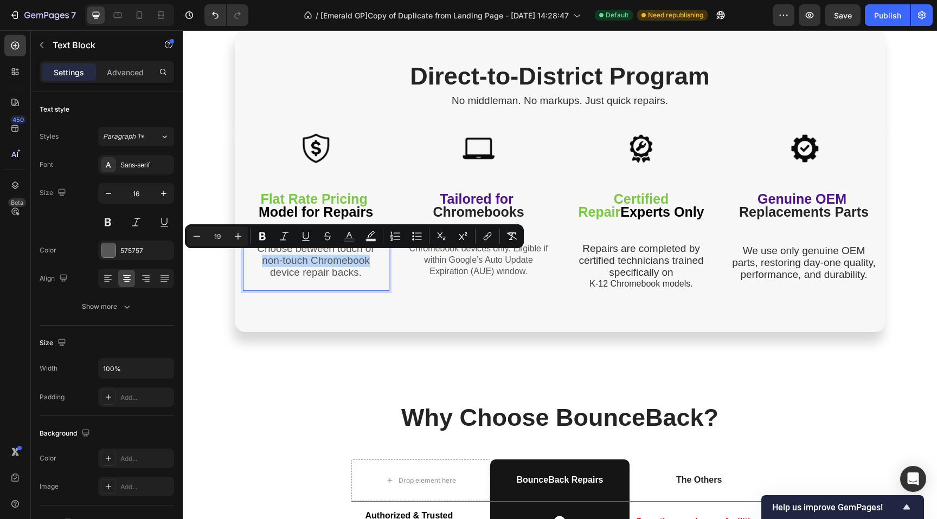
click at [462, 261] on p "Chromebook devices only. Eligible if within Google’s Auto Update Expiration (AU…" at bounding box center [479, 260] width 144 height 34
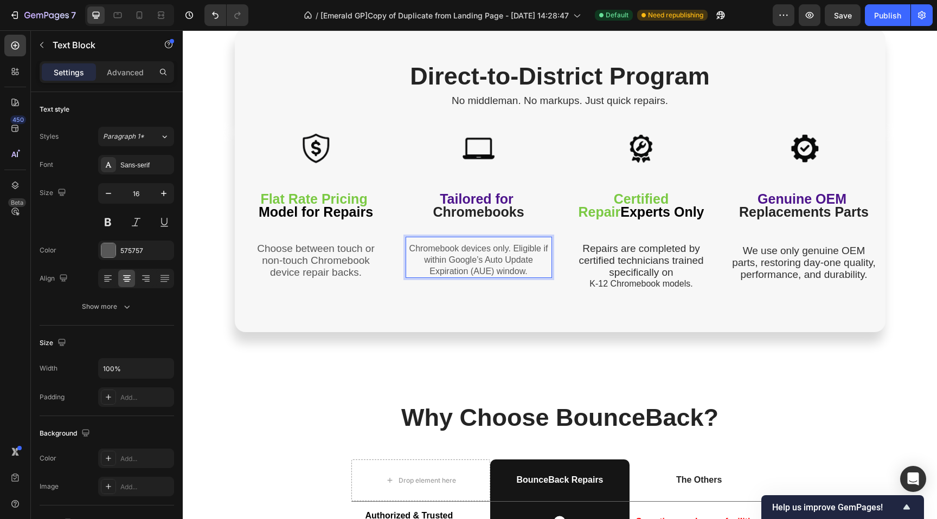
click at [462, 261] on p "Chromebook devices only. Eligible if within Google’s Auto Update Expiration (AU…" at bounding box center [479, 260] width 144 height 34
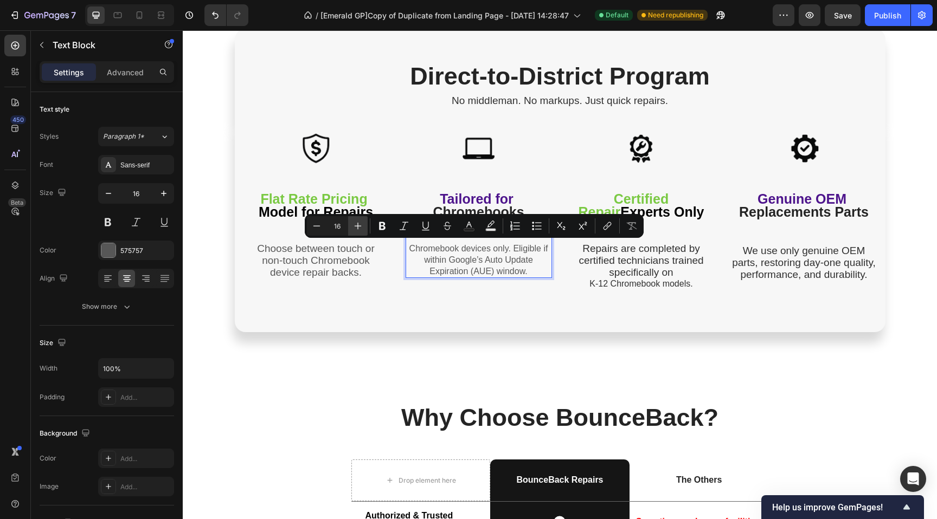
click at [364, 222] on button "Plus" at bounding box center [358, 226] width 20 height 20
type input "19"
click at [211, 252] on div "Direct-to-District Program Heading No middleman. No markups. Just quick repairs…" at bounding box center [560, 418] width 754 height 4287
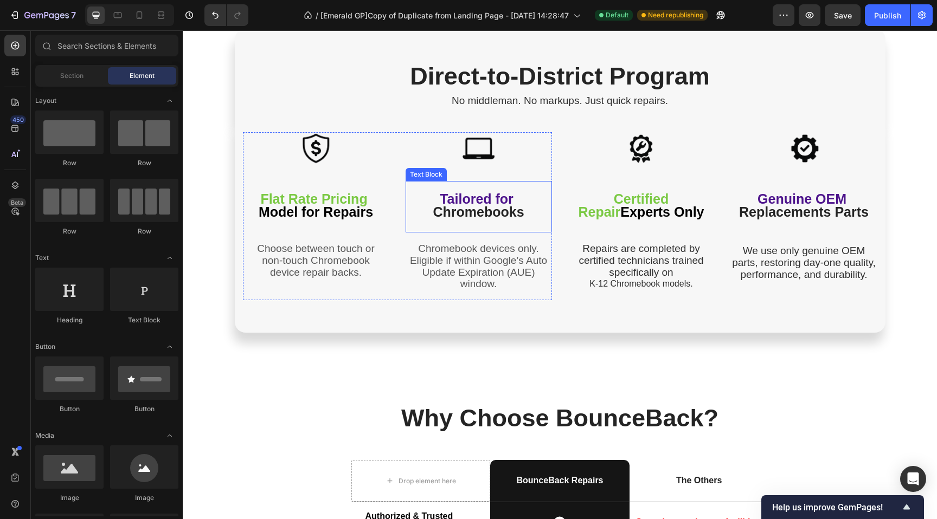
click at [452, 202] on span "Tailored for" at bounding box center [477, 198] width 74 height 15
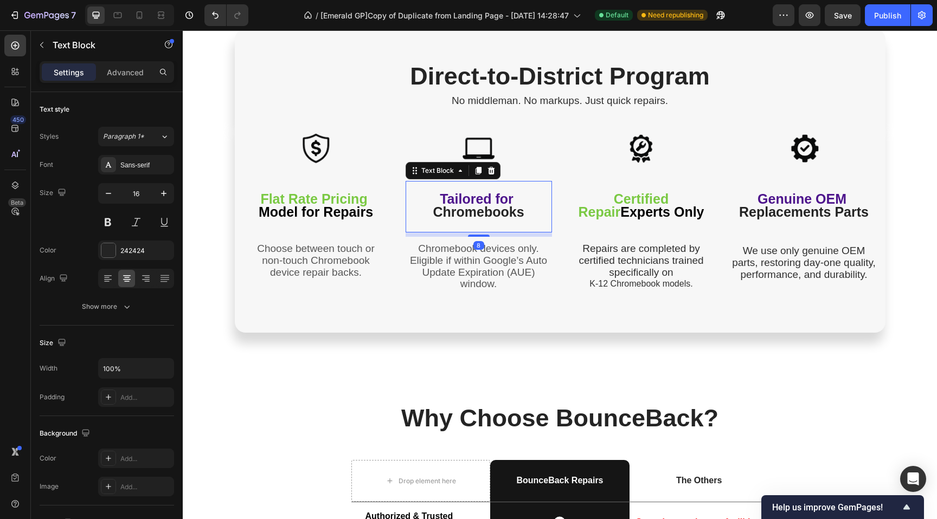
click at [452, 202] on span "Tailored for" at bounding box center [477, 198] width 74 height 15
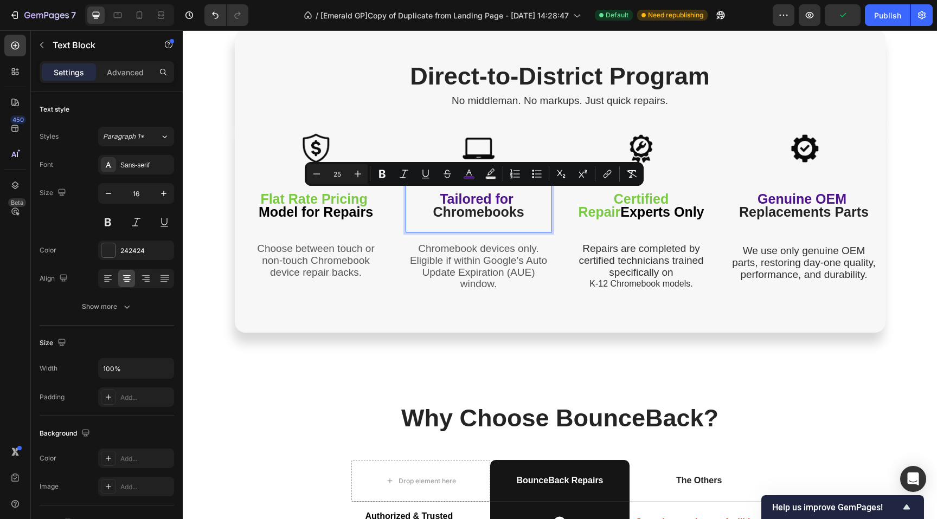
click at [456, 212] on span "Chromebooks" at bounding box center [478, 211] width 91 height 15
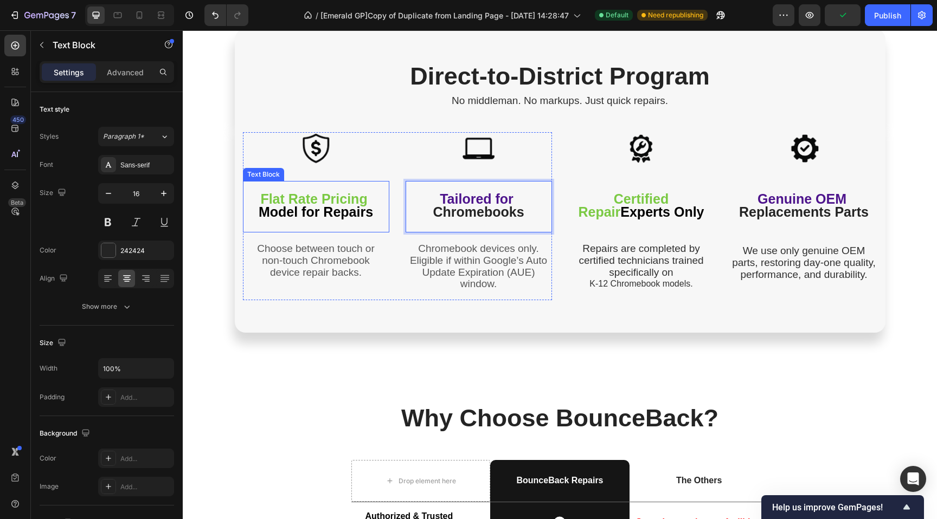
click at [306, 204] on span "Model for Repairs" at bounding box center [316, 211] width 114 height 15
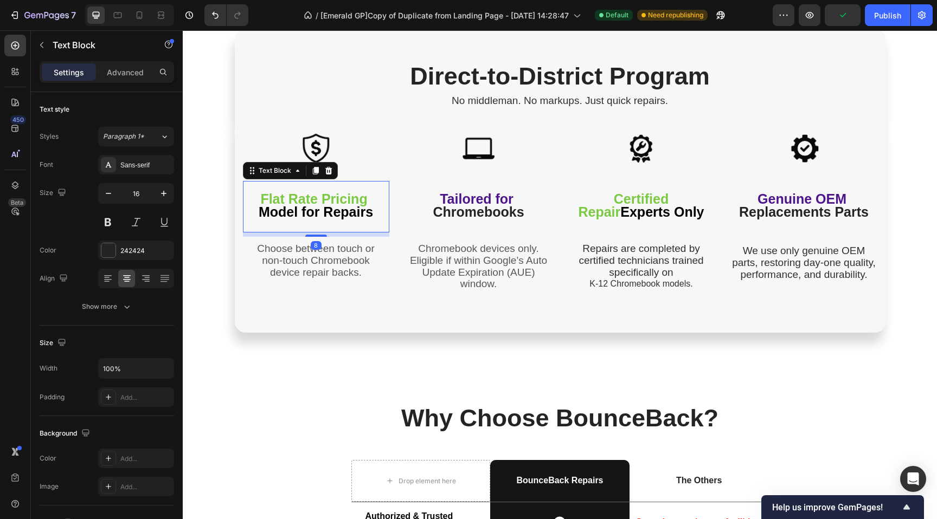
click at [306, 204] on span "Model for Repairs" at bounding box center [316, 211] width 114 height 15
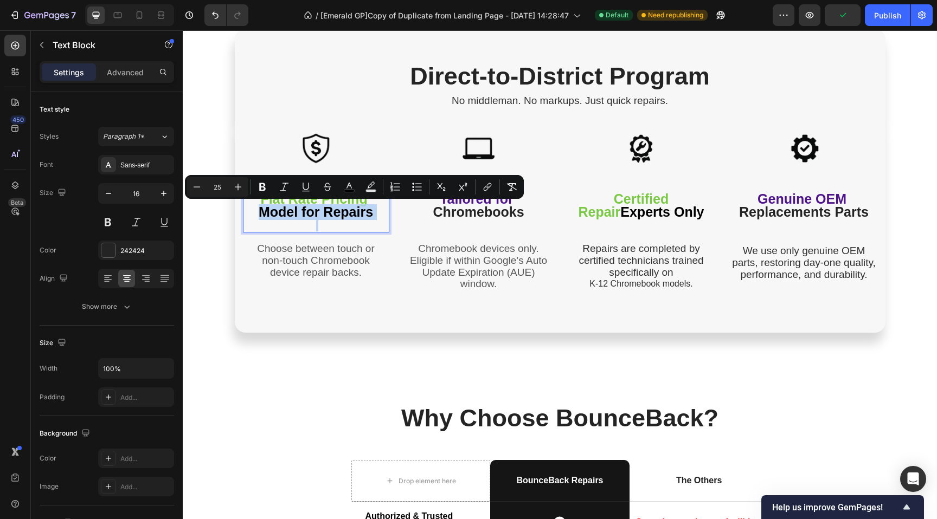
click at [306, 204] on span "Model for Repairs" at bounding box center [316, 211] width 114 height 15
click at [226, 244] on section "Image Flat Rate Pricing Model for Repairs Text Block 8 Choose between touch or …" at bounding box center [560, 226] width 668 height 211
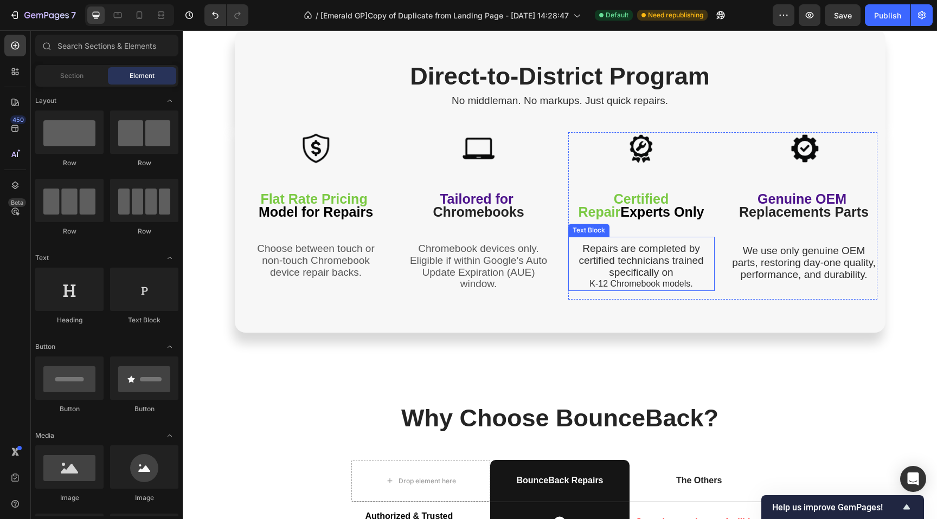
click at [620, 243] on span "Repairs are completed by certified technicians trained specifically on" at bounding box center [640, 260] width 125 height 35
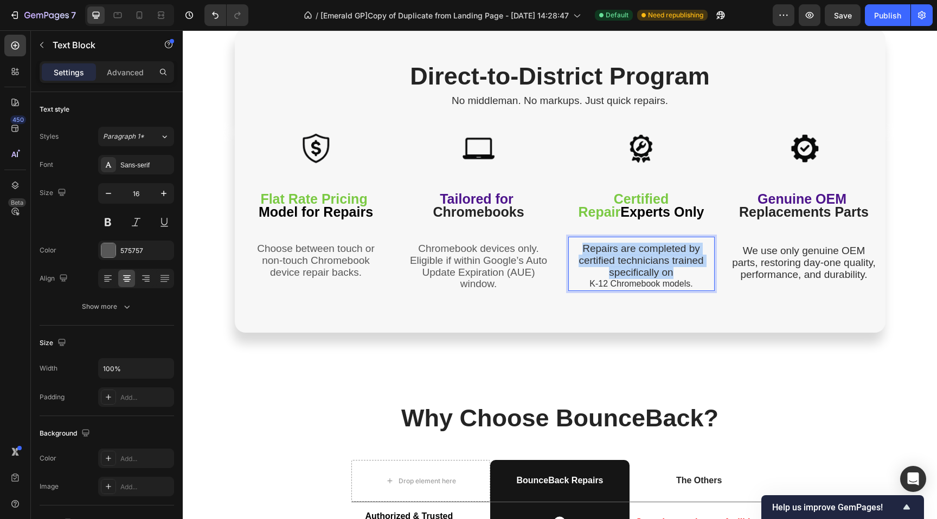
click at [620, 243] on span "Repairs are completed by certified technicians trained specifically on" at bounding box center [640, 260] width 125 height 35
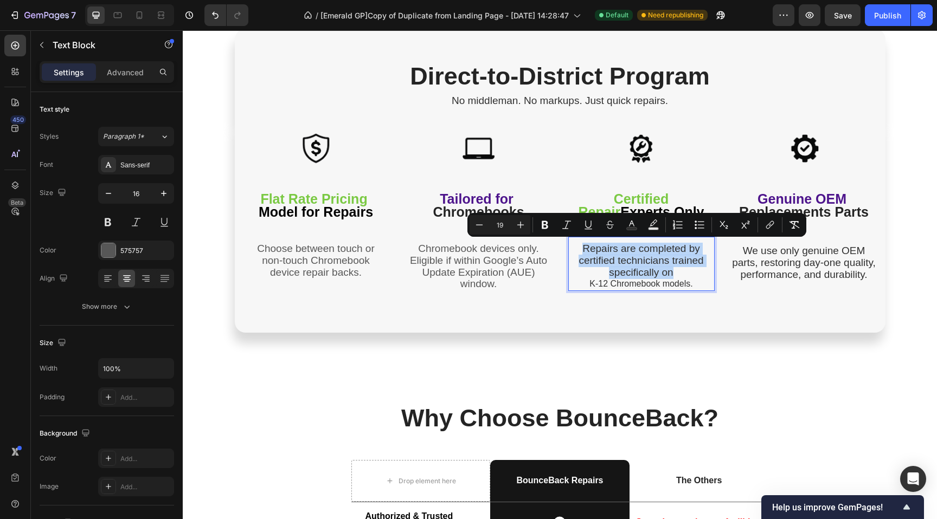
click at [620, 257] on span "Repairs are completed by certified technicians trained specifically on" at bounding box center [640, 260] width 125 height 35
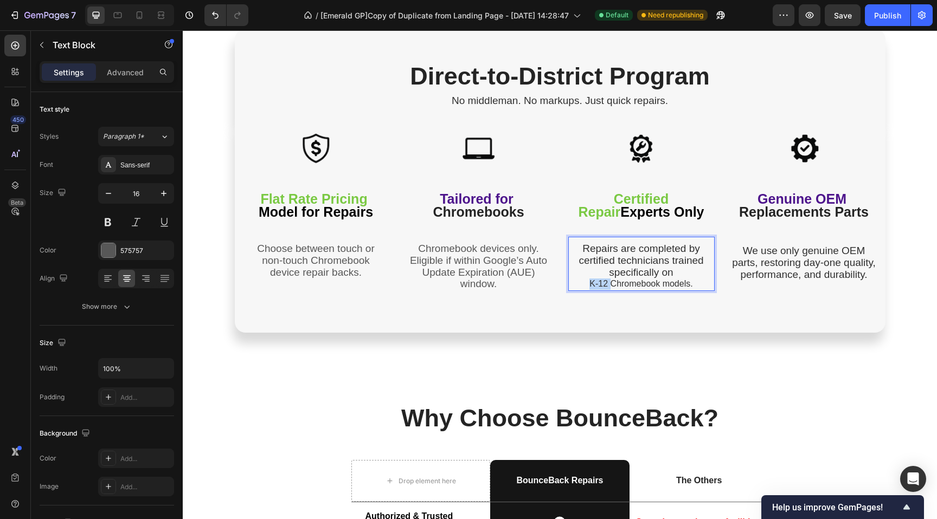
drag, startPoint x: 604, startPoint y: 283, endPoint x: 577, endPoint y: 283, distance: 26.6
click at [577, 283] on p "K-12 Chromebook models." at bounding box center [641, 284] width 144 height 11
drag, startPoint x: 682, startPoint y: 282, endPoint x: 557, endPoint y: 225, distance: 138.0
click at [557, 224] on div "Image Flat Rate Pricing Model for Repairs Text Block Choose between touch or no…" at bounding box center [560, 216] width 634 height 168
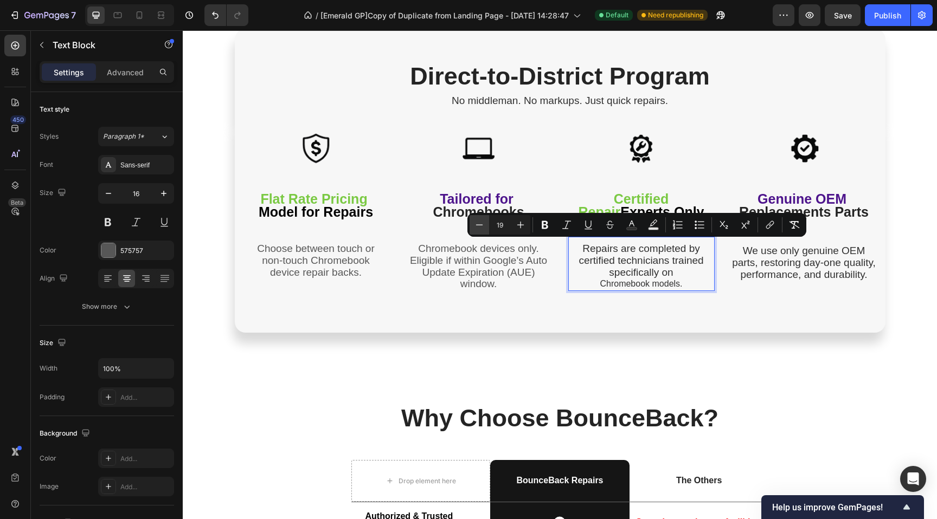
click at [471, 227] on button "Minus" at bounding box center [479, 225] width 20 height 20
click at [519, 223] on icon "Editor contextual toolbar" at bounding box center [520, 225] width 11 height 11
type input "19"
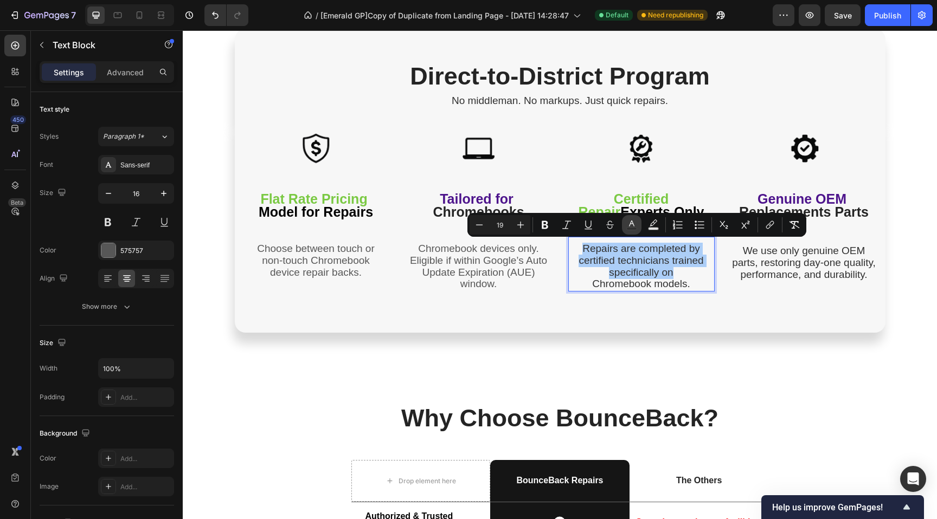
click at [633, 225] on icon "Editor contextual toolbar" at bounding box center [631, 225] width 11 height 11
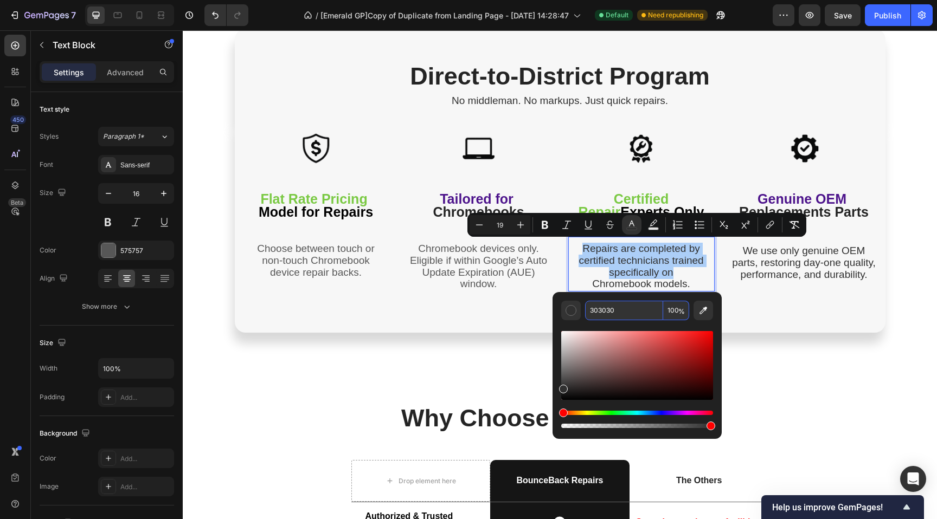
click at [617, 310] on input "303030" at bounding box center [624, 311] width 78 height 20
paste input "Chromebook devices only. Eligible if within Google’s Auto Update Expiration (AU…"
type input "Chromebook devices only. Eligible if within Google’s Auto Update Expiration (AU…"
click at [617, 312] on input "Chromebook devices only. Eligible if within Google’s Auto Update Expiration (AU…" at bounding box center [624, 311] width 78 height 20
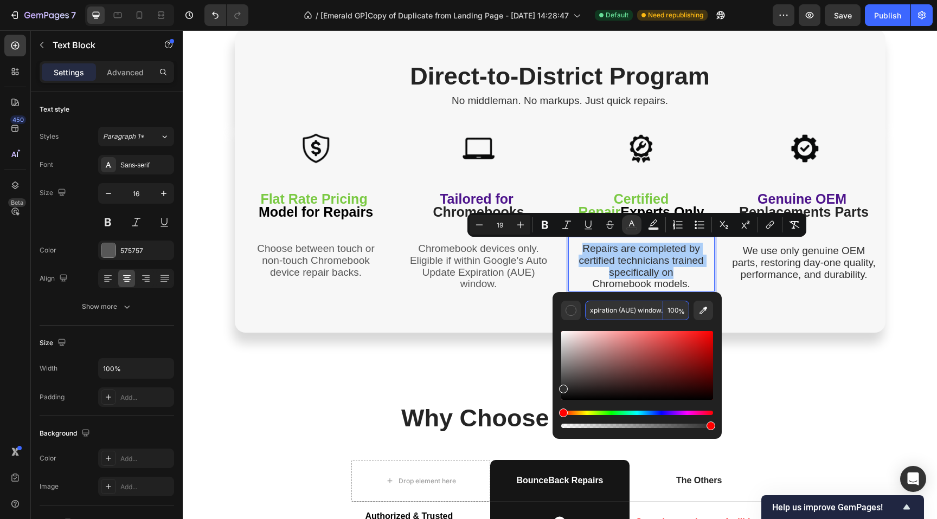
click at [617, 312] on input "Chromebook devices only. Eligible if within Google’s Auto Update Expiration (AU…" at bounding box center [624, 311] width 78 height 20
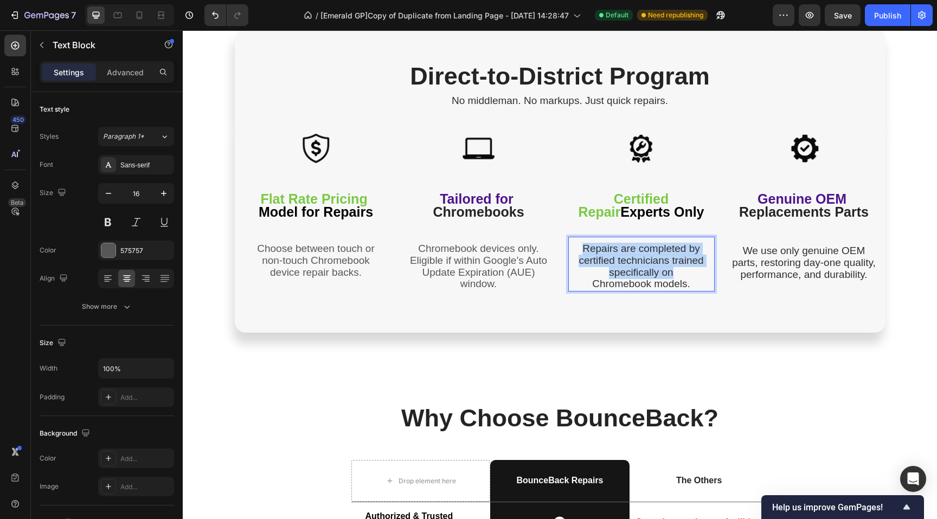
click at [474, 284] on span "Chromebook devices only. Eligible if within Google’s Auto Update Expiration (AU…" at bounding box center [478, 266] width 137 height 47
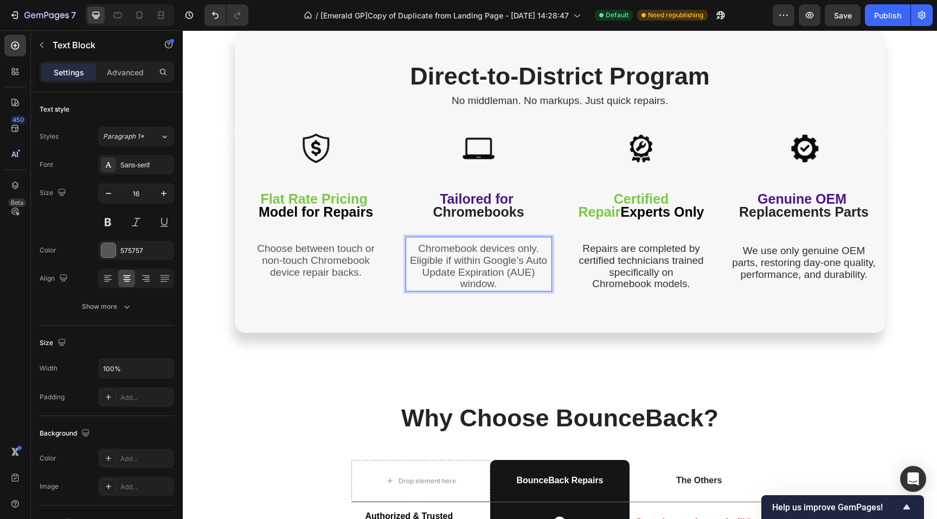
click at [458, 260] on span "Chromebook devices only. Eligible if within Google’s Auto Update Expiration (AU…" at bounding box center [478, 266] width 137 height 47
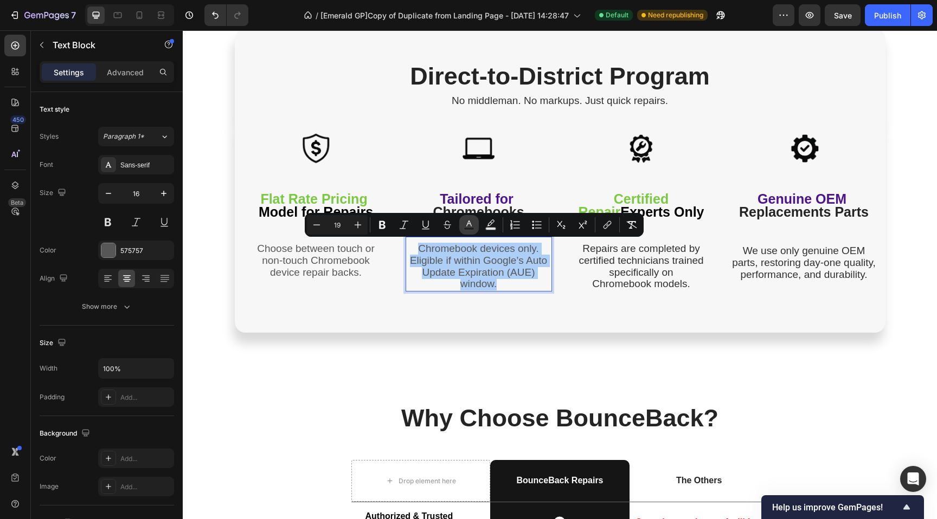
click at [472, 220] on icon "Editor contextual toolbar" at bounding box center [468, 225] width 11 height 11
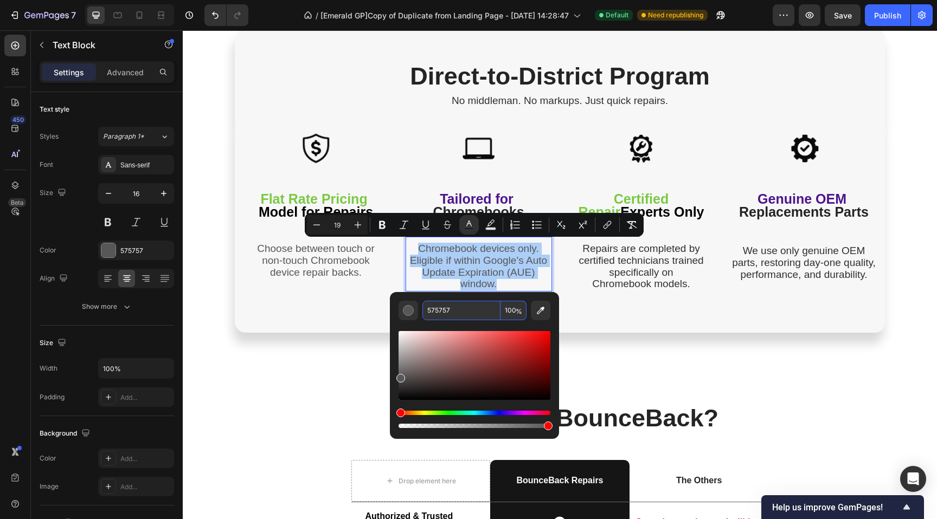
drag, startPoint x: 482, startPoint y: 312, endPoint x: 429, endPoint y: 306, distance: 54.1
click at [427, 305] on input "575757" at bounding box center [461, 311] width 78 height 20
click at [457, 310] on input "575757" at bounding box center [461, 311] width 78 height 20
click at [456, 310] on input "575757" at bounding box center [461, 311] width 78 height 20
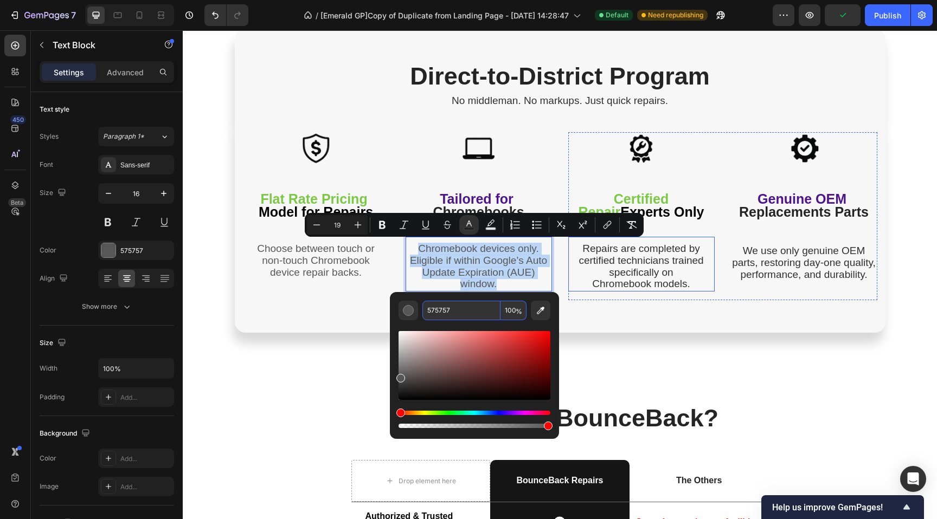
click at [629, 274] on span "Repairs are completed by certified technicians trained specifically on" at bounding box center [640, 260] width 125 height 35
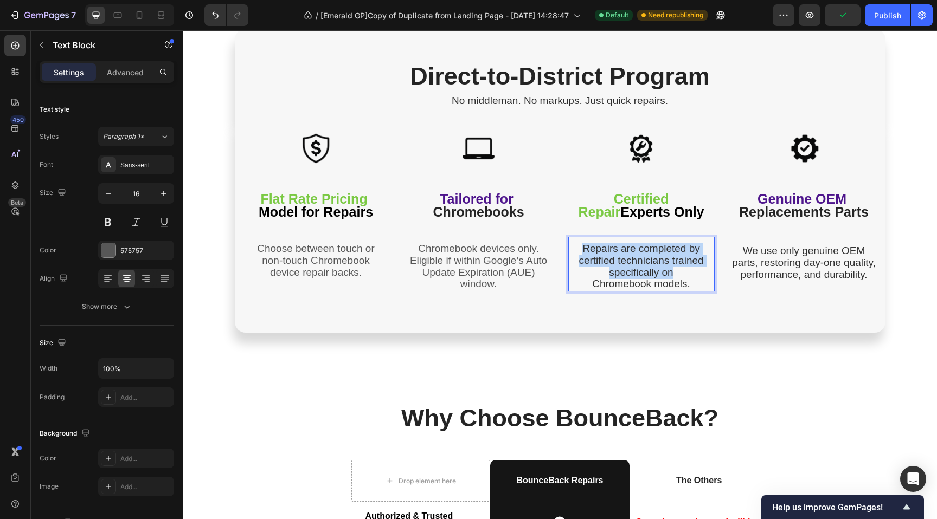
click at [629, 274] on span "Repairs are completed by certified technicians trained specifically on" at bounding box center [640, 260] width 125 height 35
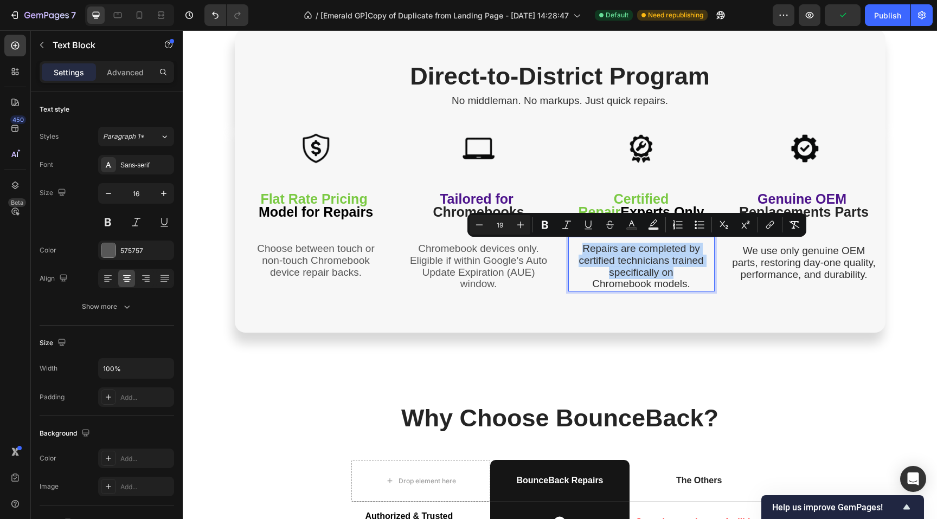
click at [629, 273] on span "Repairs are completed by certified technicians trained specifically on" at bounding box center [640, 260] width 125 height 35
click at [628, 273] on span "Repairs are completed by certified technicians trained specifically on" at bounding box center [640, 260] width 125 height 35
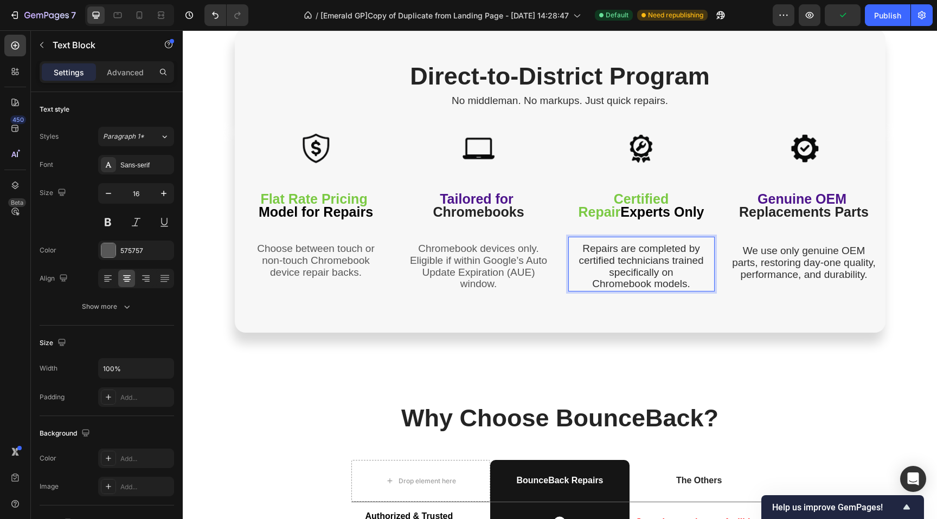
drag, startPoint x: 628, startPoint y: 282, endPoint x: 647, endPoint y: 282, distance: 18.4
click at [628, 282] on span "Chromebook models." at bounding box center [641, 283] width 98 height 11
drag, startPoint x: 699, startPoint y: 286, endPoint x: 572, endPoint y: 249, distance: 131.6
click at [572, 249] on div "Repairs are completed by certified technicians trained specifically on Chromebo…" at bounding box center [641, 266] width 146 height 49
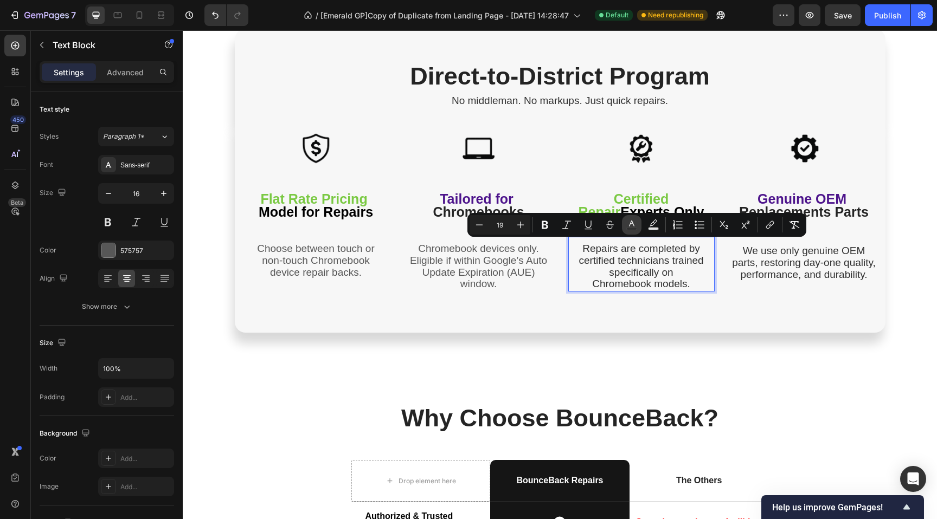
click at [631, 223] on icon "Editor contextual toolbar" at bounding box center [631, 224] width 5 height 6
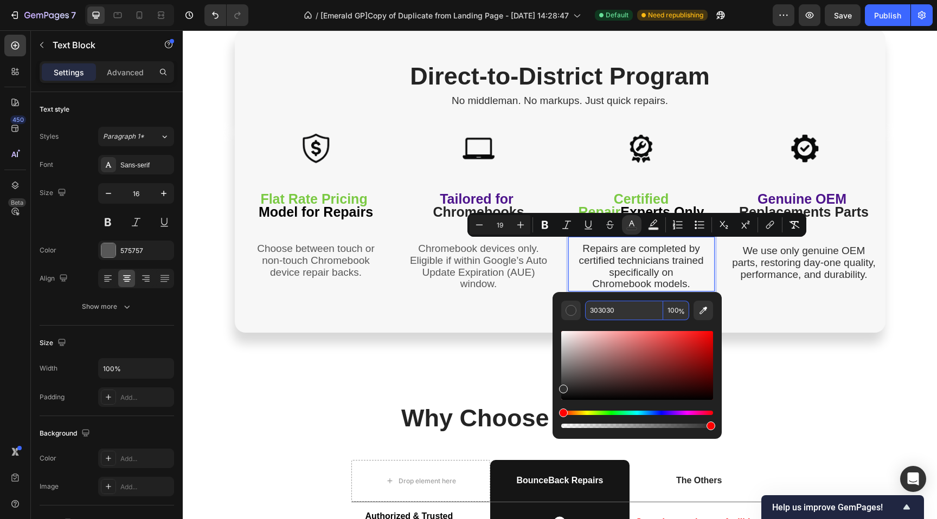
click at [626, 311] on input "303030" at bounding box center [624, 311] width 78 height 20
paste input "575757"
type input "575757"
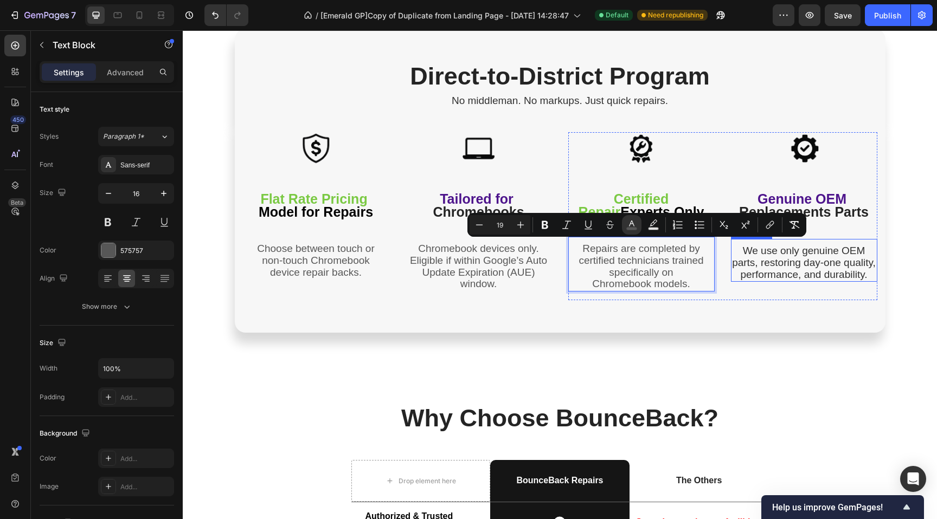
click at [813, 269] on span "We use only genuine OEM parts, restoring day-one quality, performance, and dura…" at bounding box center [804, 262] width 144 height 35
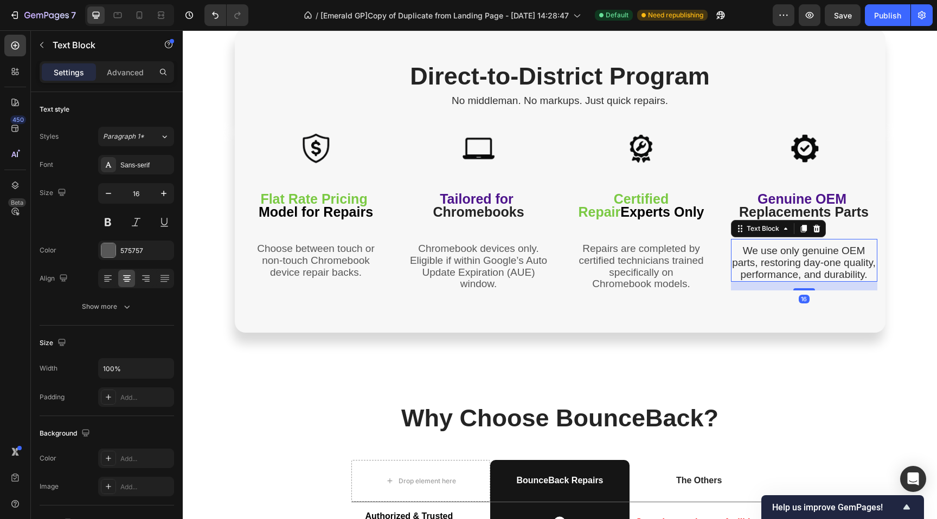
click at [813, 269] on span "We use only genuine OEM parts, restoring day-one quality, performance, and dura…" at bounding box center [804, 262] width 144 height 35
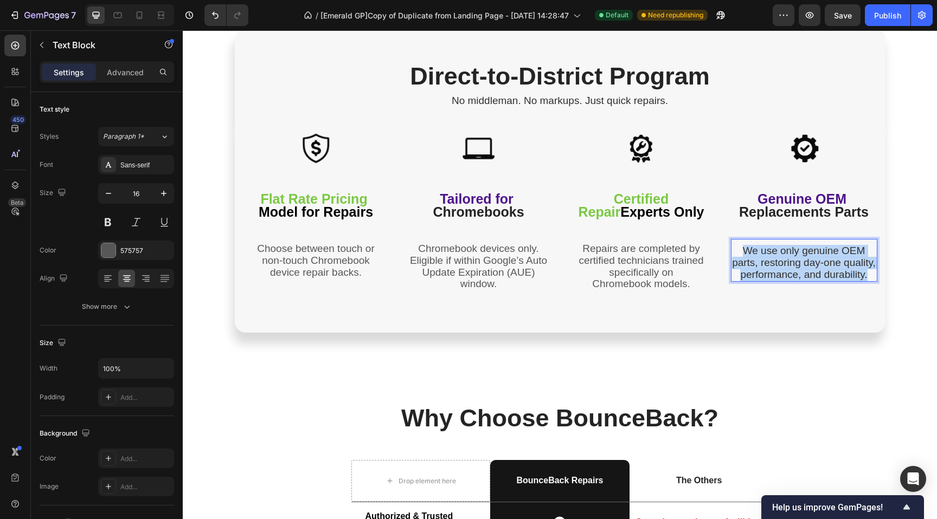
click at [813, 269] on span "We use only genuine OEM parts, restoring day-one quality, performance, and dura…" at bounding box center [804, 262] width 144 height 35
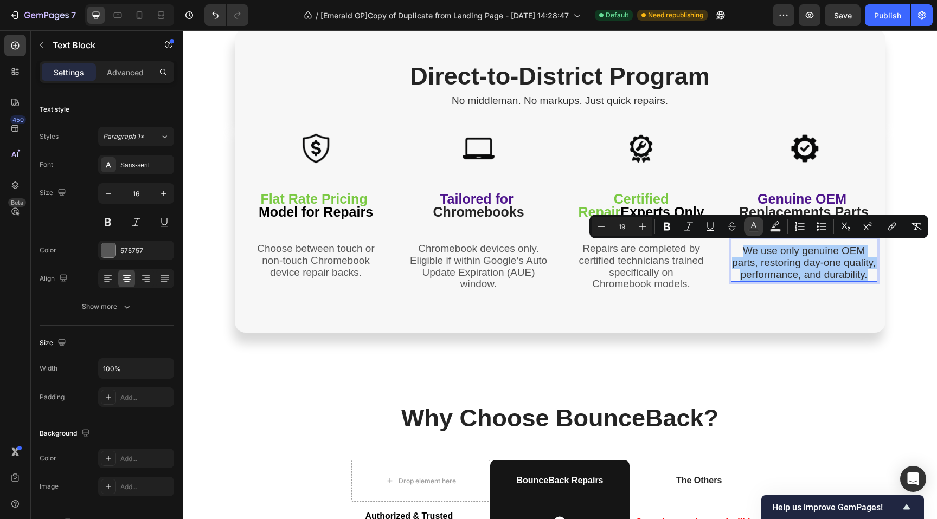
click at [750, 227] on icon "Editor contextual toolbar" at bounding box center [753, 226] width 11 height 11
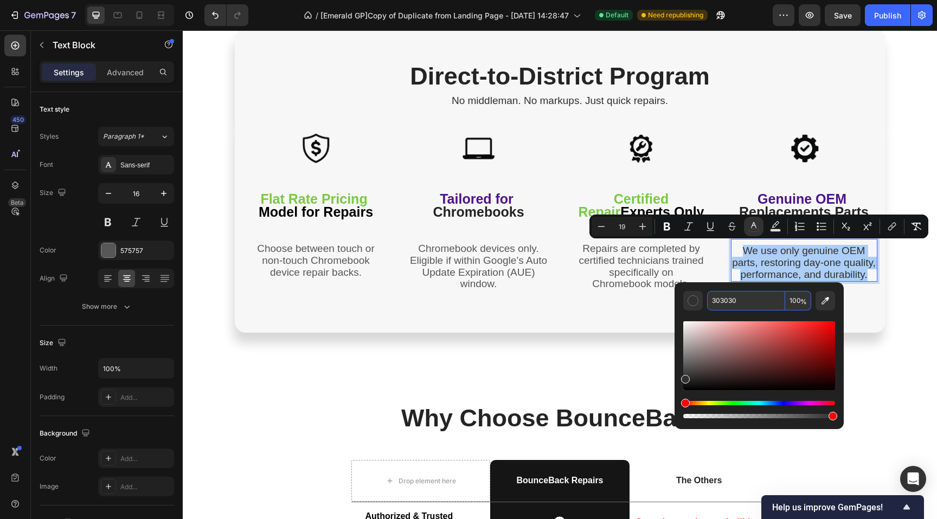
click at [735, 297] on input "303030" at bounding box center [746, 301] width 78 height 20
paste input "575757"
type input "575757"
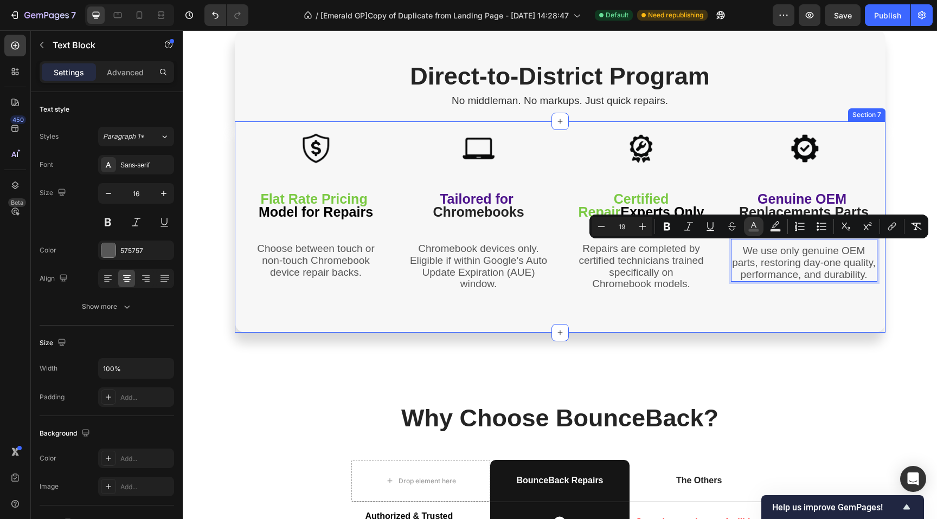
click at [635, 313] on div "Image Flat Rate Pricing Model for Repairs Text Block Choose between touch or no…" at bounding box center [560, 226] width 650 height 211
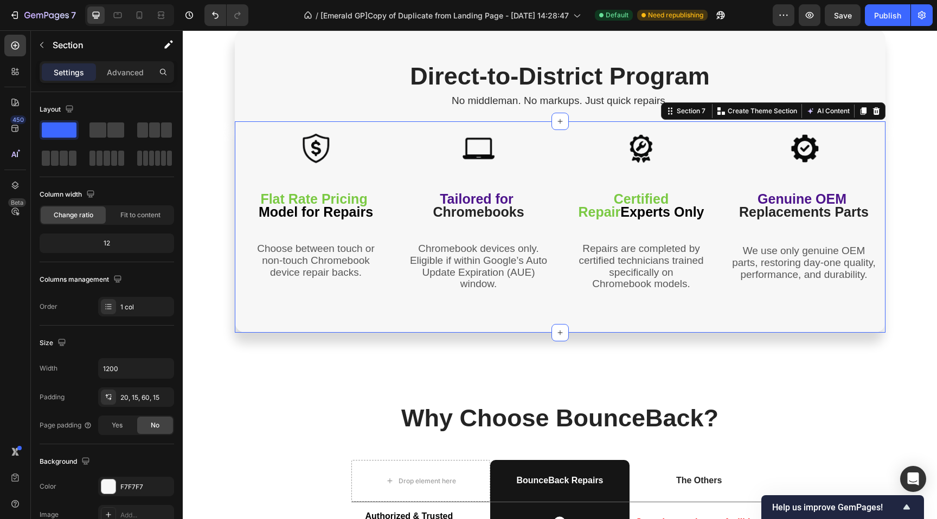
click at [226, 223] on section "Image Flat Rate Pricing Model for Repairs Text Block Choose between touch or no…" at bounding box center [560, 226] width 668 height 211
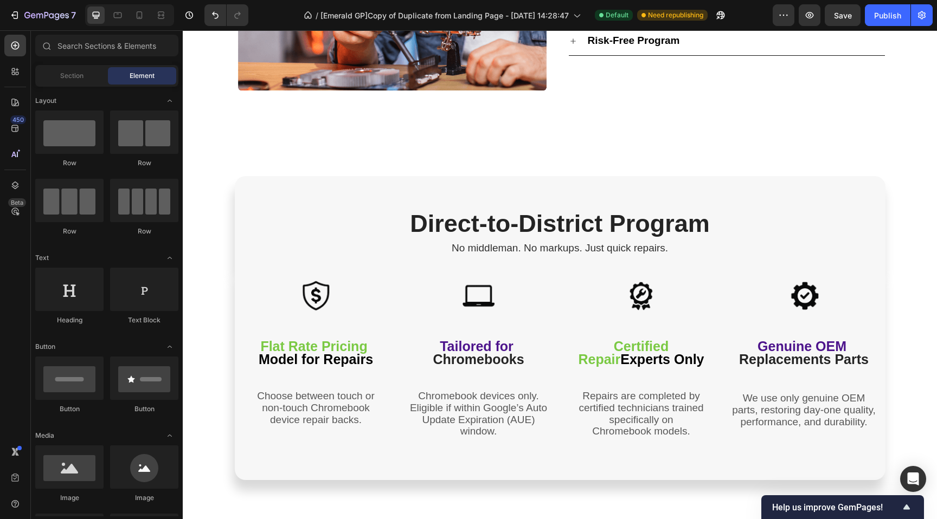
scroll to position [1633, 0]
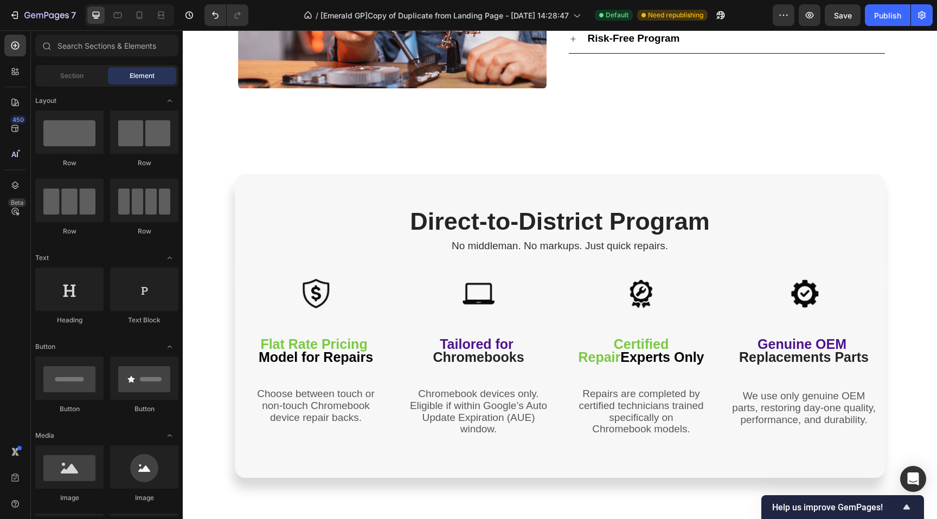
click at [242, 190] on div "Direct-to-District Program Heading" at bounding box center [560, 213] width 650 height 47
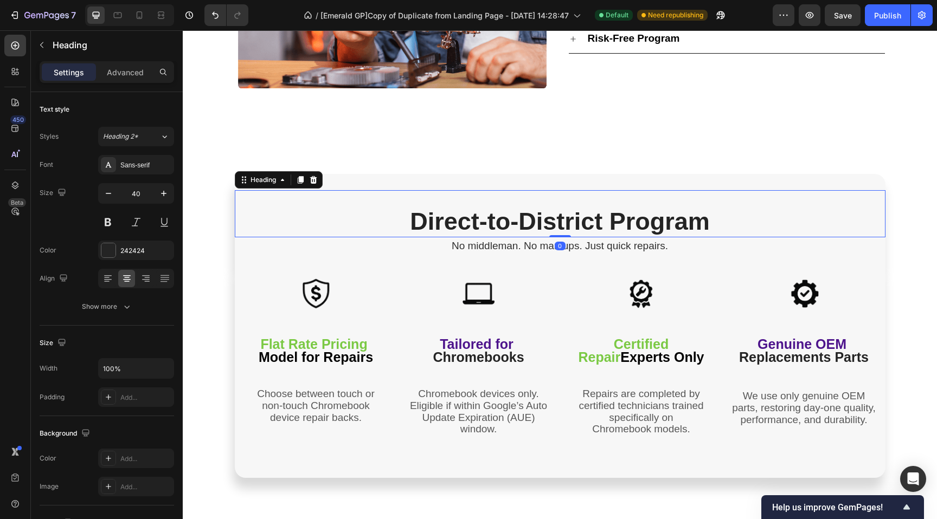
scroll to position [1635, 0]
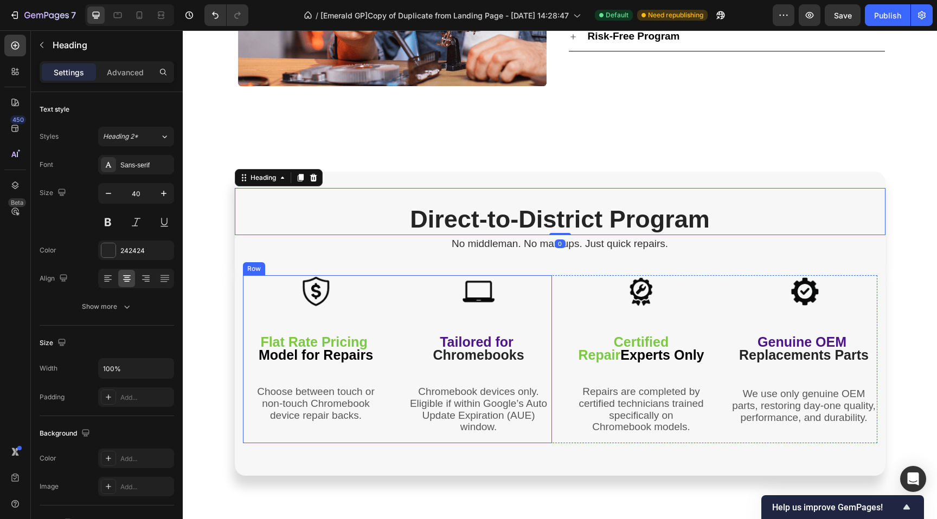
click at [261, 309] on div "Image Flat Rate Pricing Model for Repairs Text Block Choose between touch or no…" at bounding box center [316, 359] width 146 height 168
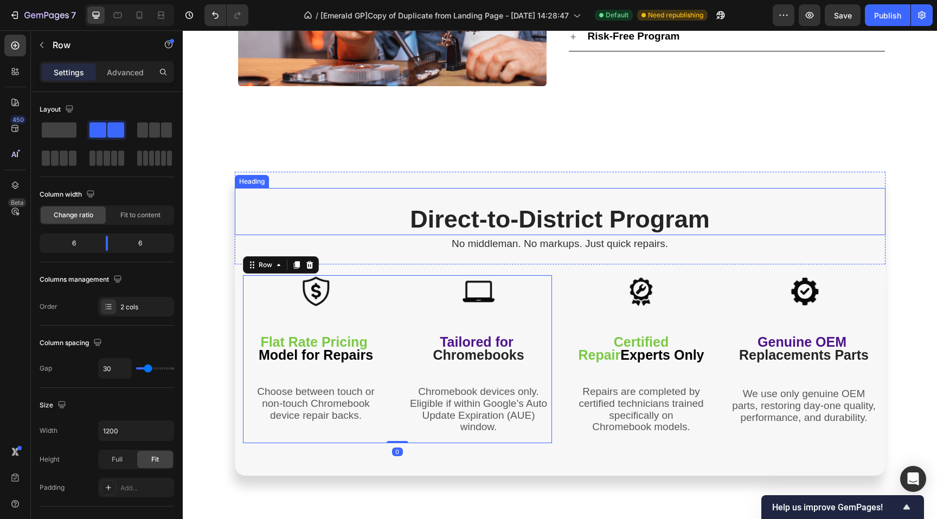
click at [240, 179] on div "Heading" at bounding box center [252, 182] width 30 height 10
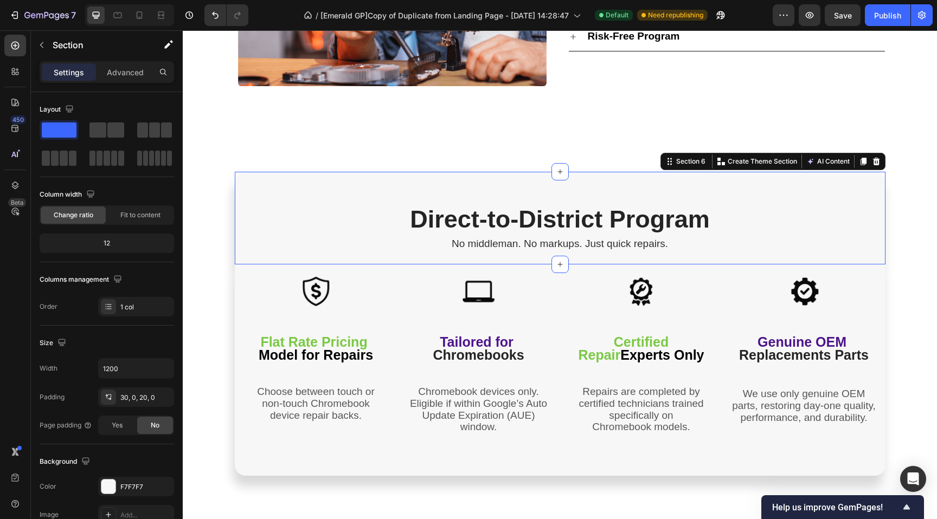
click at [329, 179] on div "Direct-to-District Program Heading No middleman. No markups. Just quick repairs…" at bounding box center [560, 218] width 650 height 93
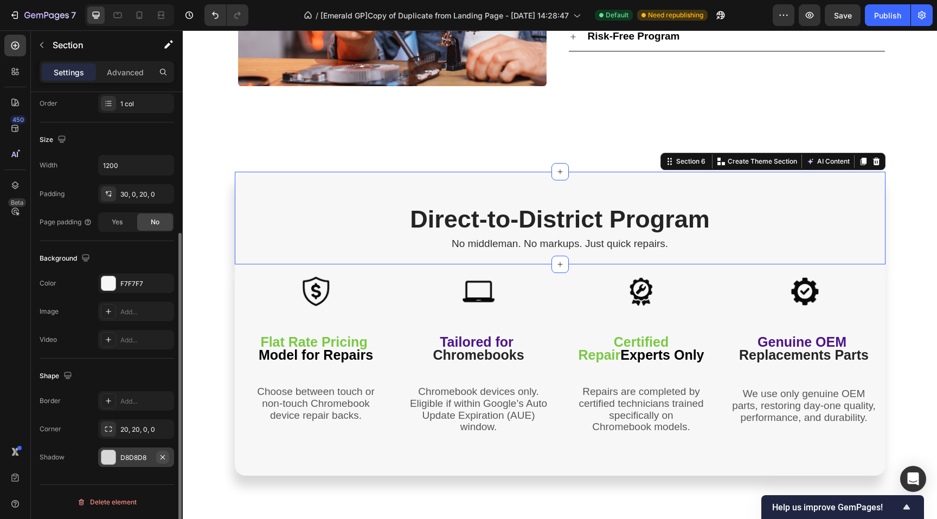
click at [162, 456] on icon "button" at bounding box center [162, 457] width 4 height 4
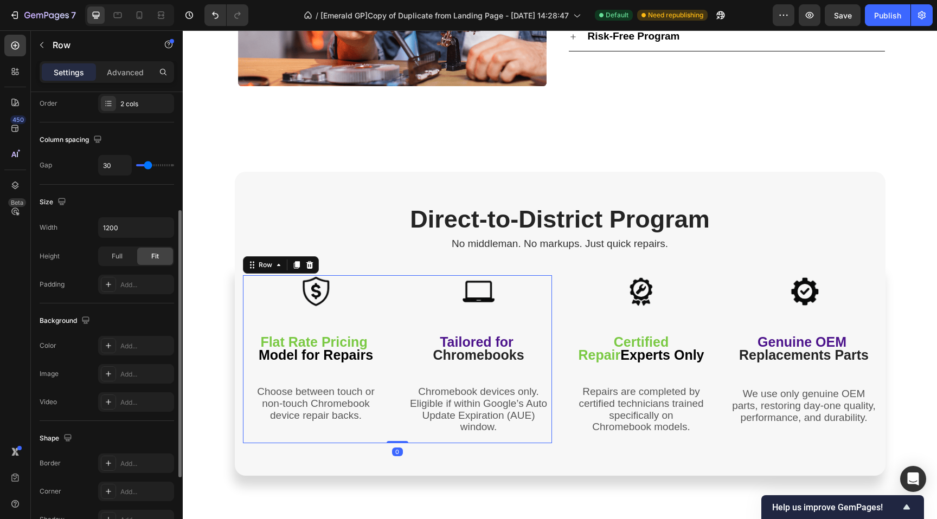
click at [243, 439] on div "Image Flat Rate Pricing Model for Repairs Text Block Choose between touch or no…" at bounding box center [316, 359] width 146 height 168
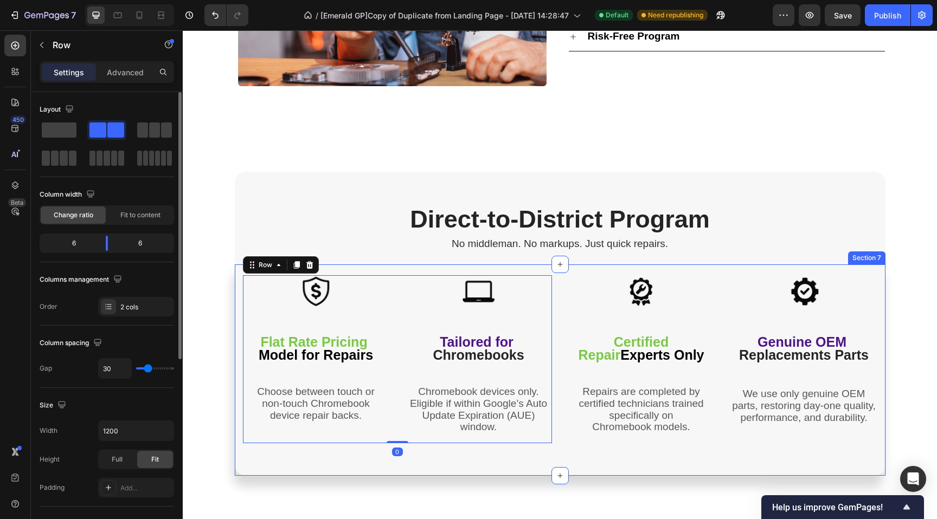
click at [239, 460] on div "Image Flat Rate Pricing Model for Repairs Text Block Choose between touch or no…" at bounding box center [560, 370] width 650 height 211
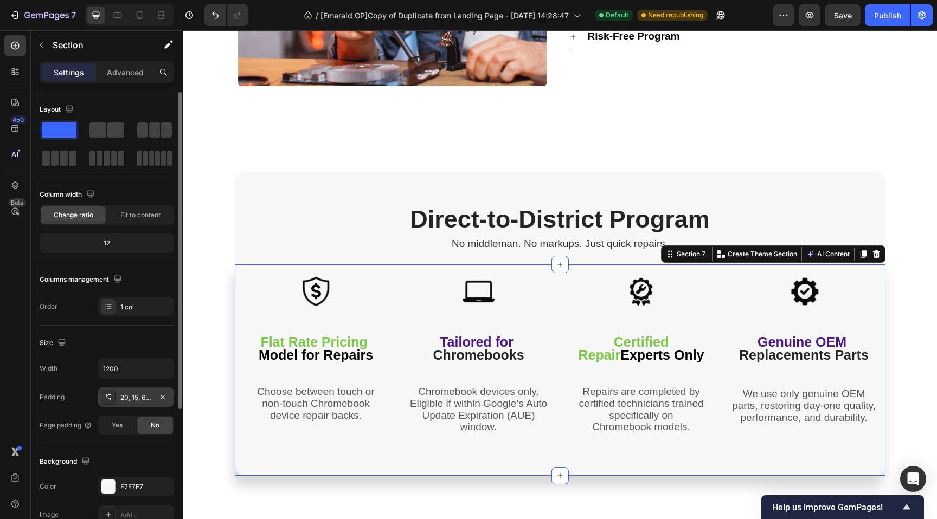
click at [139, 398] on div "20, 15, 60, 15" at bounding box center [135, 398] width 31 height 10
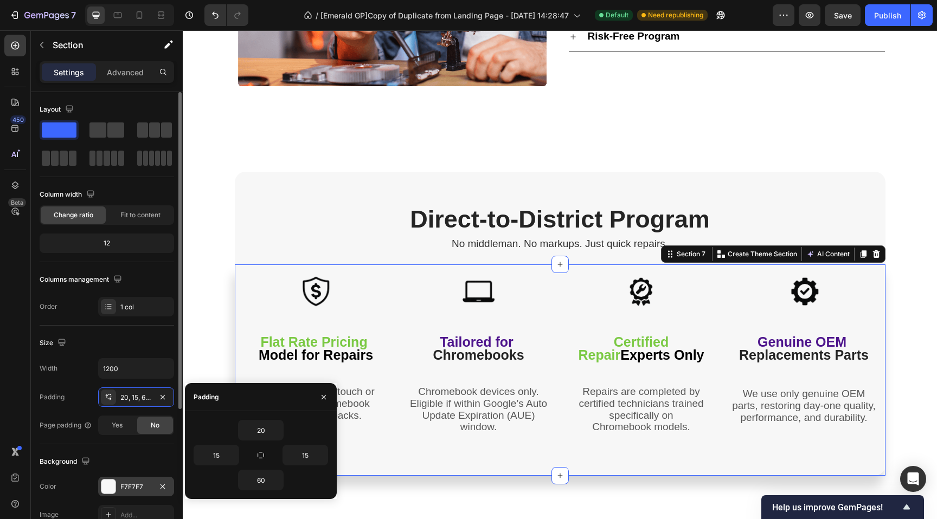
click at [156, 491] on div "F7F7F7" at bounding box center [136, 487] width 76 height 20
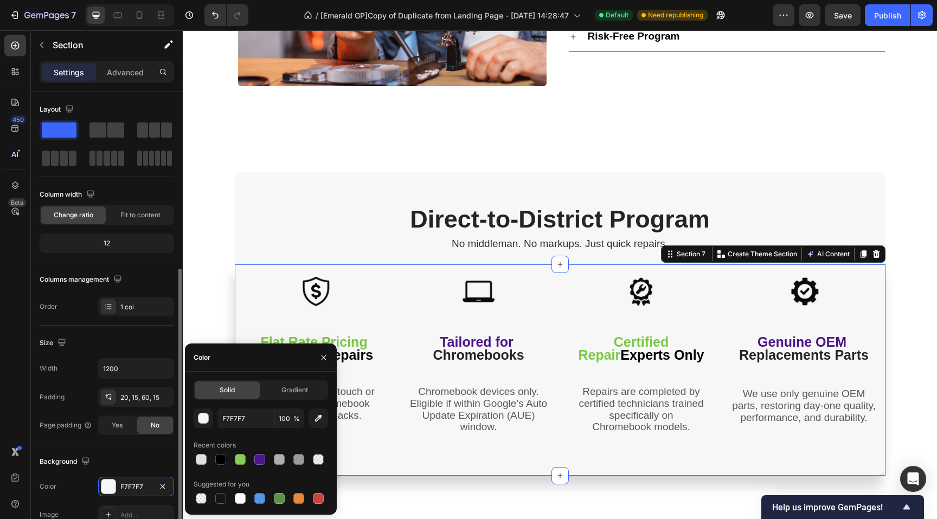
scroll to position [203, 0]
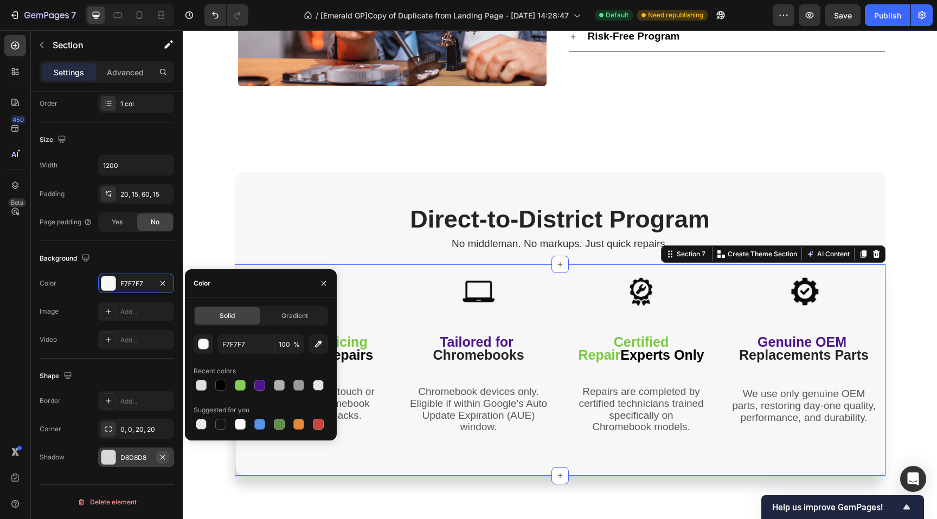
click at [162, 456] on icon "button" at bounding box center [162, 457] width 9 height 9
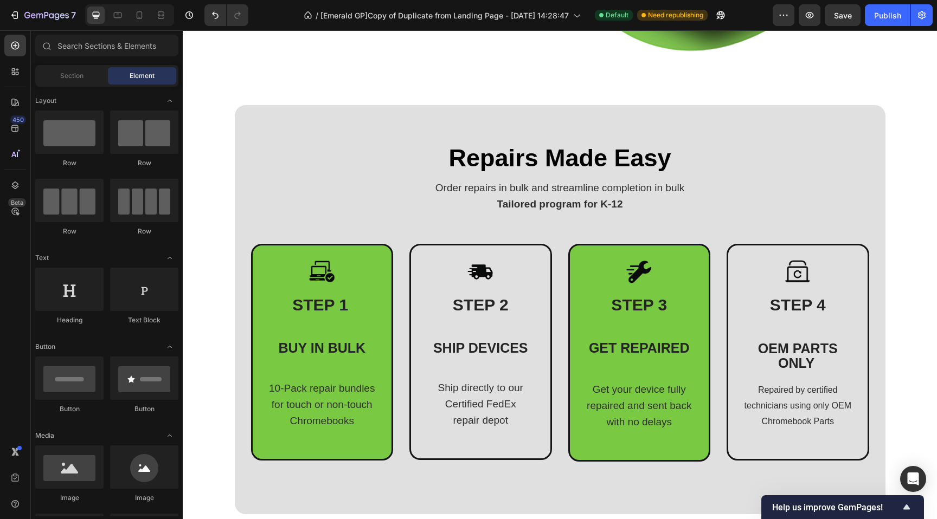
scroll to position [414, 0]
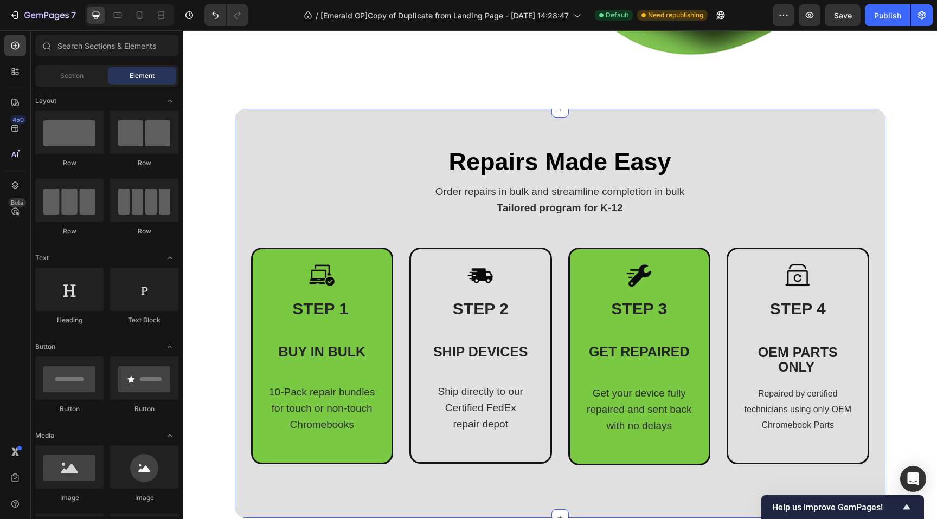
click at [247, 133] on div "Repairs Made Easy Heading Order repairs in bulk and streamline completion in bu…" at bounding box center [560, 313] width 650 height 409
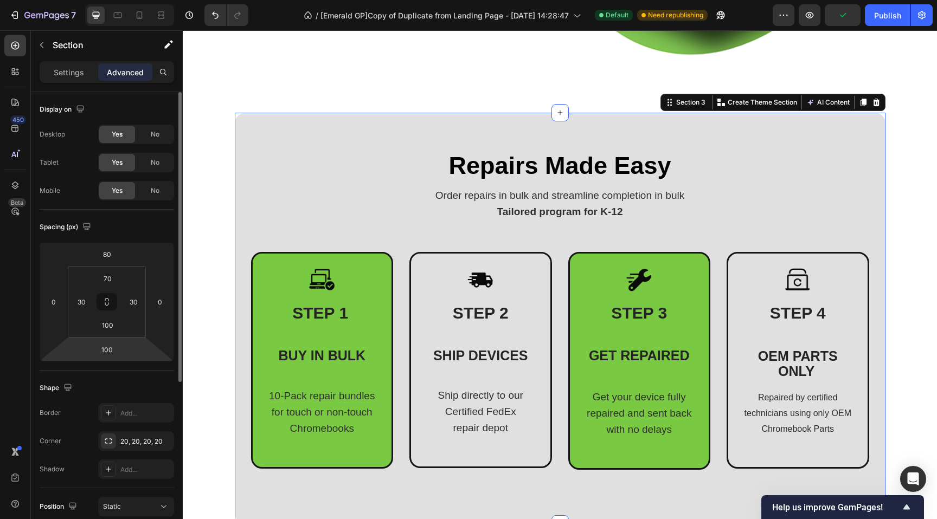
scroll to position [265, 0]
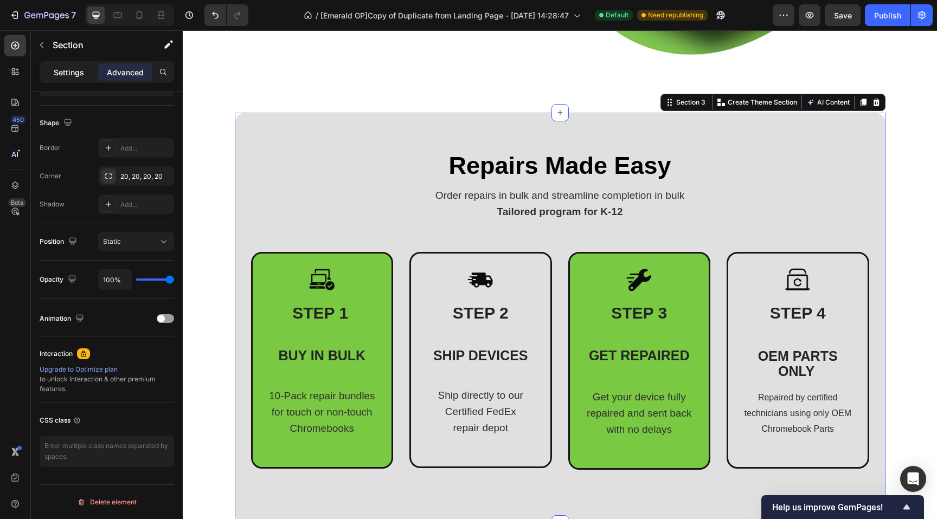
click at [70, 73] on p "Settings" at bounding box center [69, 72] width 30 height 11
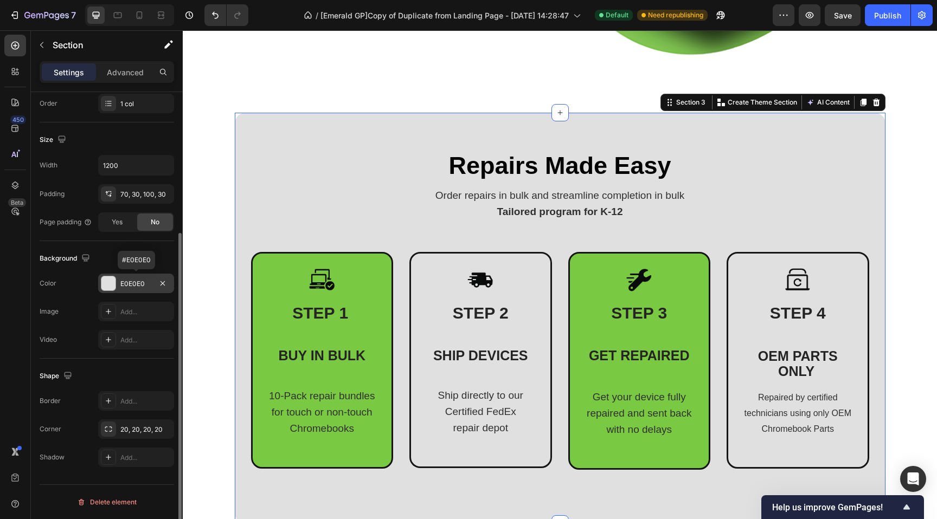
click at [140, 283] on div "E0E0E0" at bounding box center [135, 284] width 31 height 10
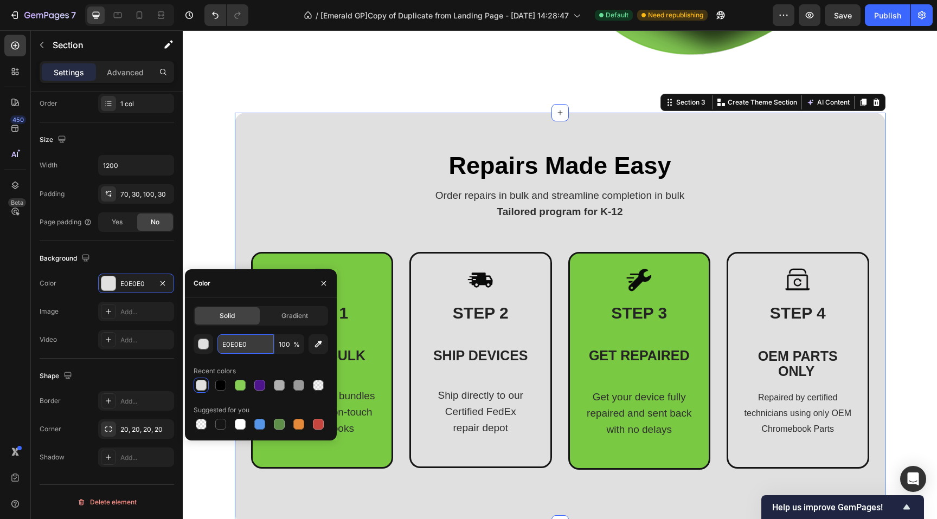
click at [245, 345] on input "E0E0E0" at bounding box center [245, 344] width 56 height 20
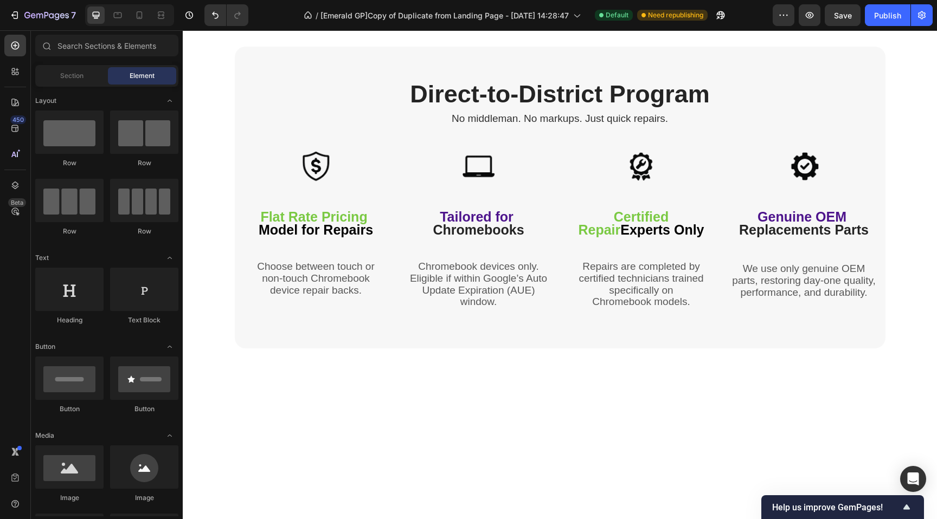
scroll to position [1532, 0]
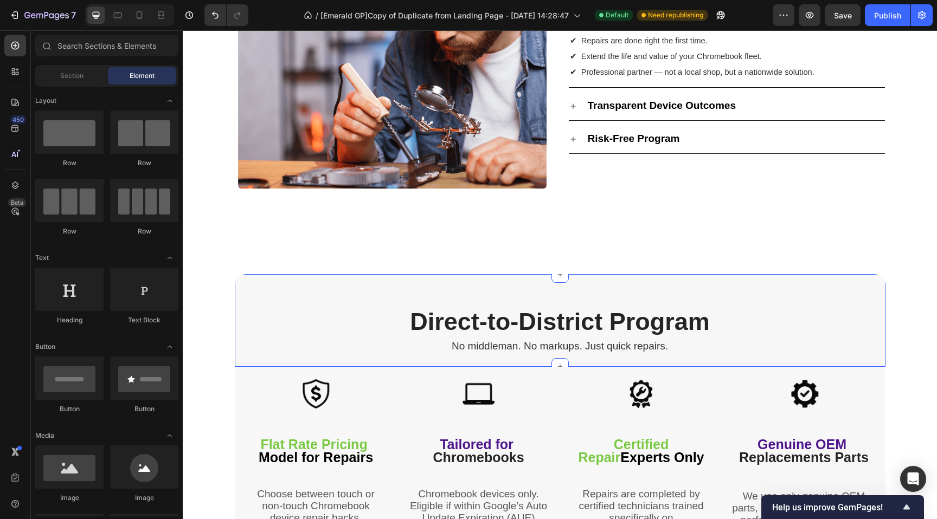
click at [241, 278] on div "Direct-to-District Program Heading No middleman. No markups. Just quick repairs…" at bounding box center [560, 320] width 650 height 93
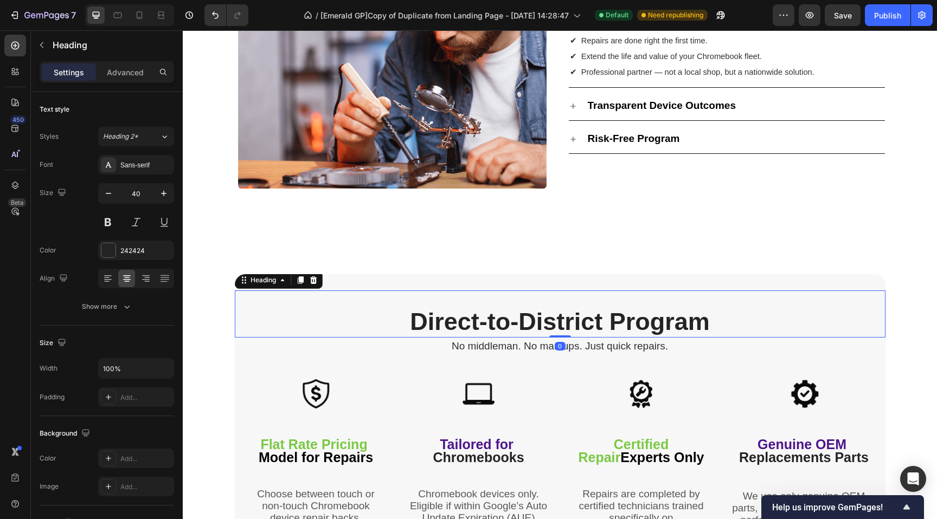
click at [246, 294] on div "Direct-to-District Program Heading 0" at bounding box center [560, 314] width 650 height 47
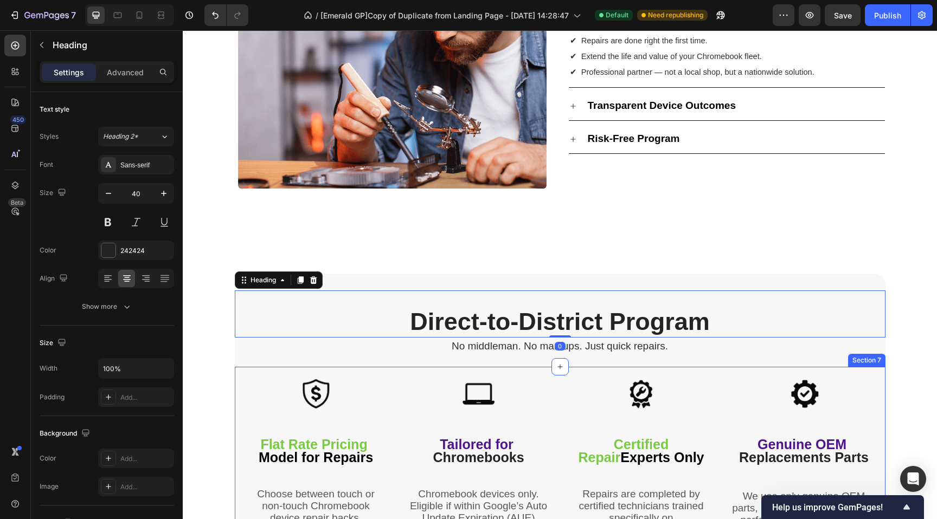
click at [246, 389] on div at bounding box center [316, 394] width 146 height 33
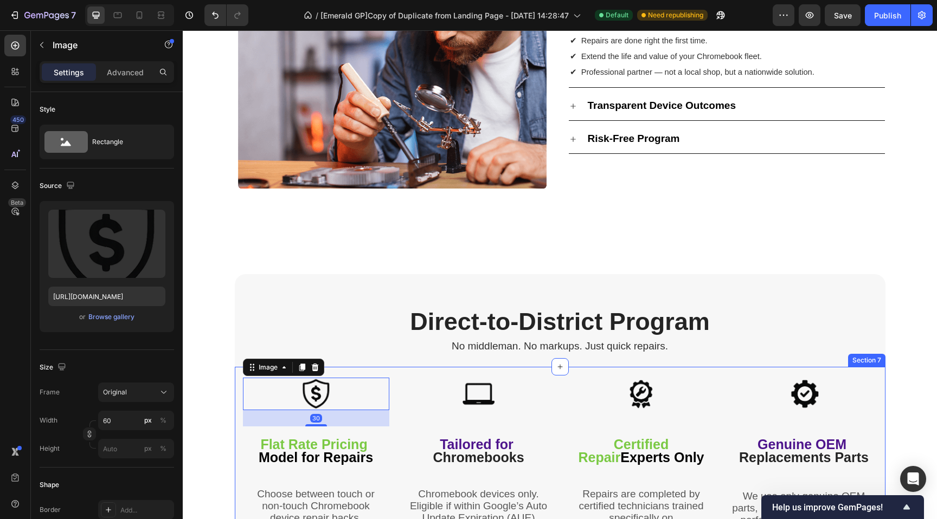
click at [235, 444] on div "Image 30 Flat Rate Pricing Model for Repairs Text Block Choose between touch or…" at bounding box center [560, 472] width 650 height 211
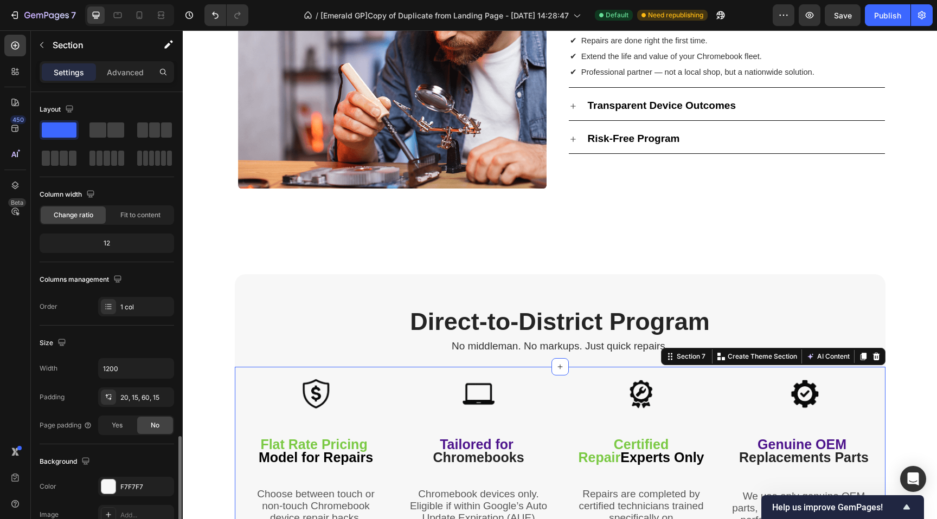
scroll to position [203, 0]
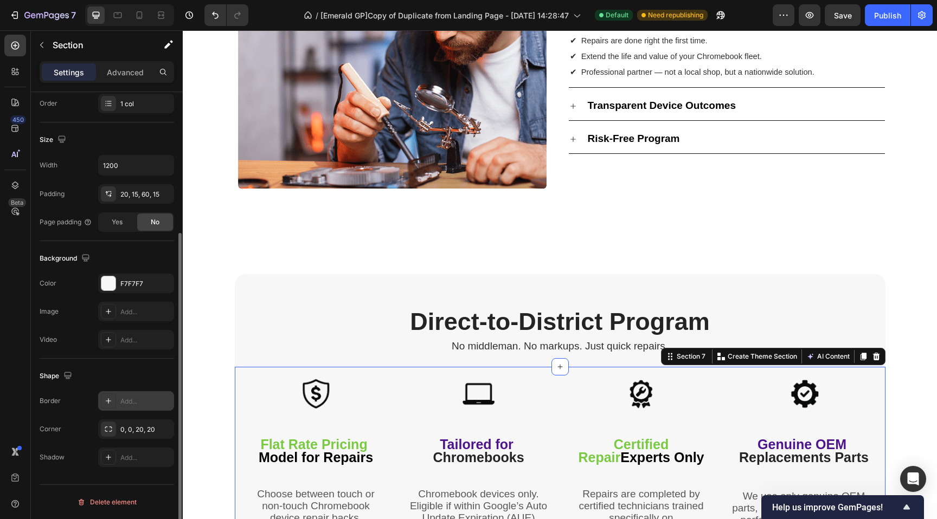
click at [138, 397] on div "Add..." at bounding box center [145, 402] width 51 height 10
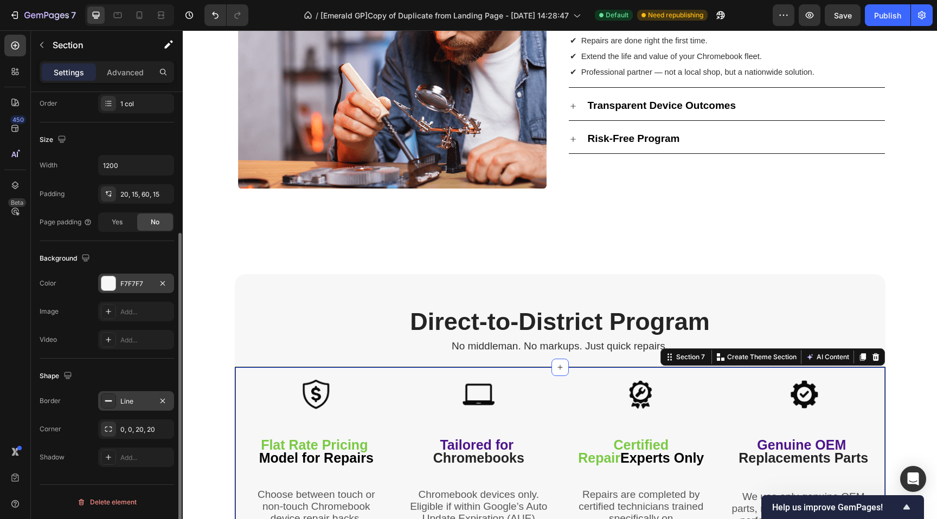
click at [132, 284] on div "F7F7F7" at bounding box center [135, 284] width 31 height 10
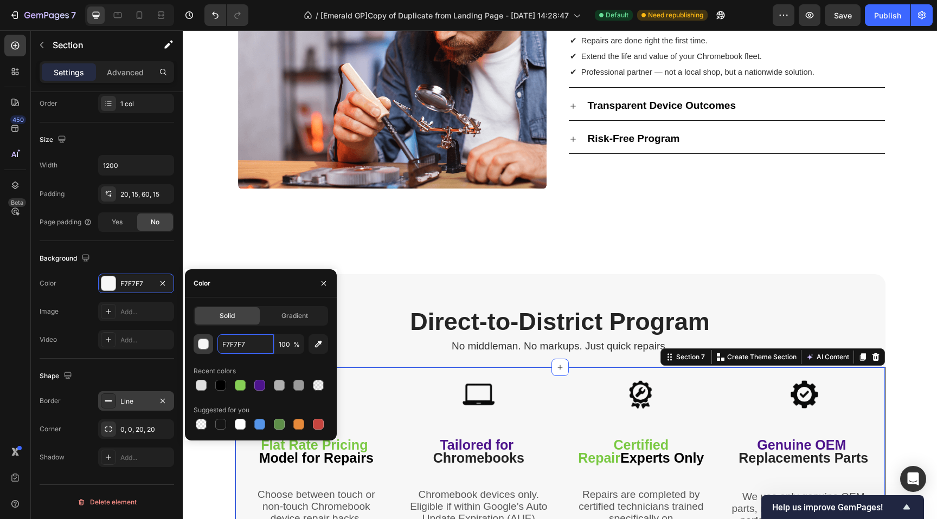
drag, startPoint x: 252, startPoint y: 344, endPoint x: 208, endPoint y: 340, distance: 44.7
click at [208, 340] on div "F7F7F7 100 %" at bounding box center [261, 344] width 134 height 20
paste input "E0E0E0"
click at [246, 343] on input "E0E0E0F7F7F7" at bounding box center [245, 344] width 56 height 20
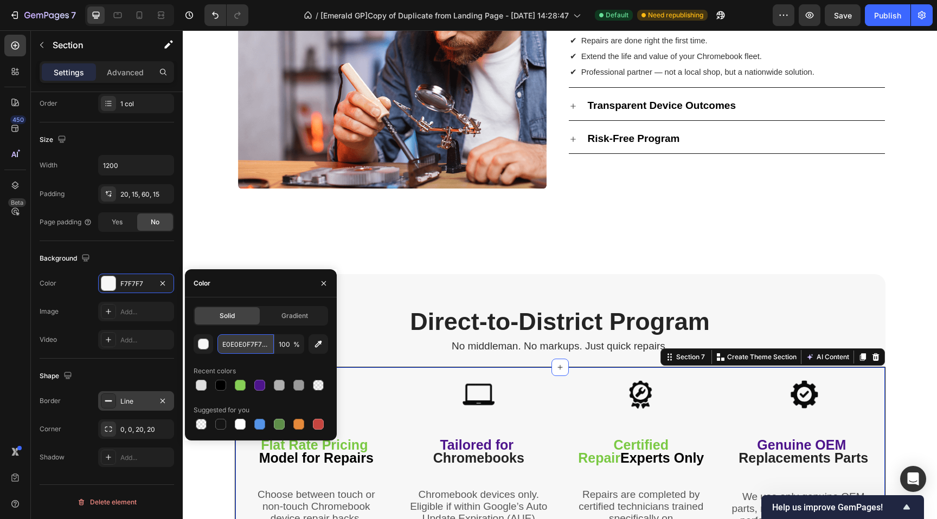
paste input "text"
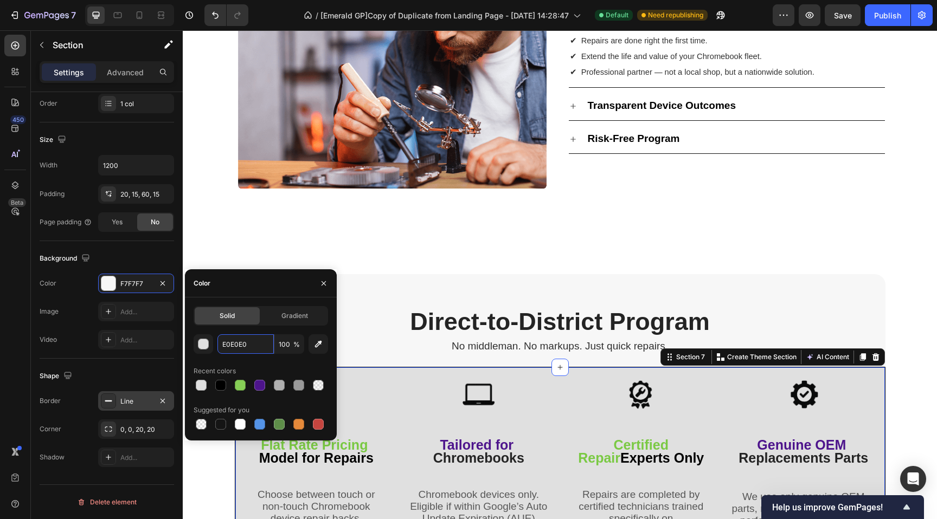
type input "E0E0E0"
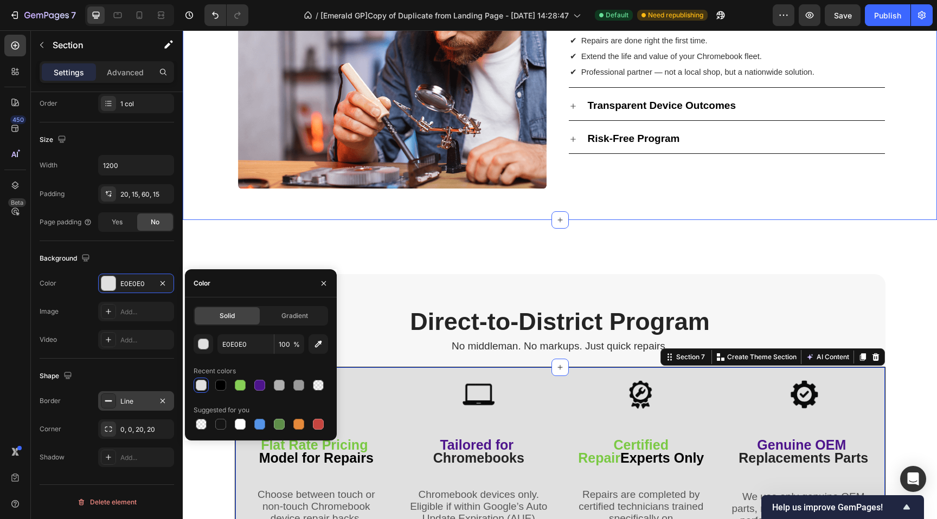
click at [233, 214] on div "Image More Than Just Repairs Heading Complete Peace of Mind ✔ Repairs are done …" at bounding box center [560, 27] width 754 height 388
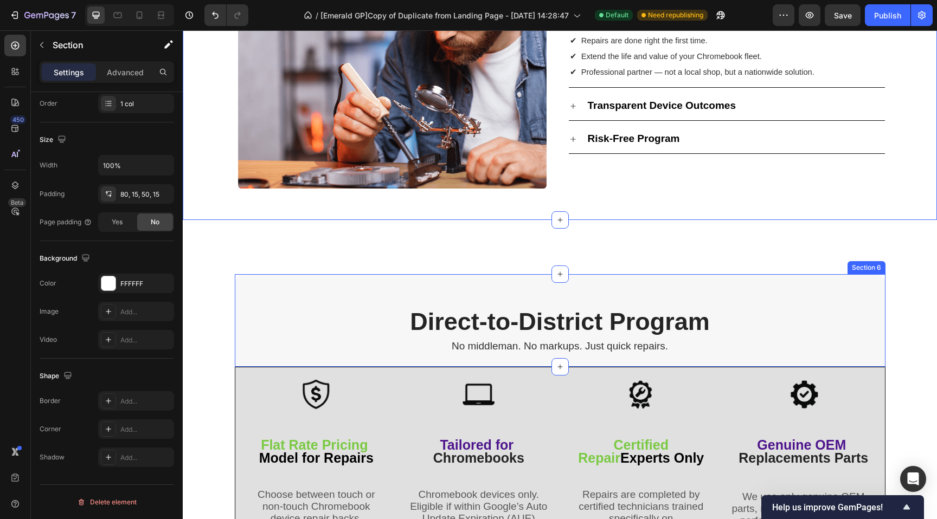
click at [288, 286] on div "Direct-to-District Program Heading No middleman. No markups. Just quick repairs…" at bounding box center [560, 320] width 650 height 93
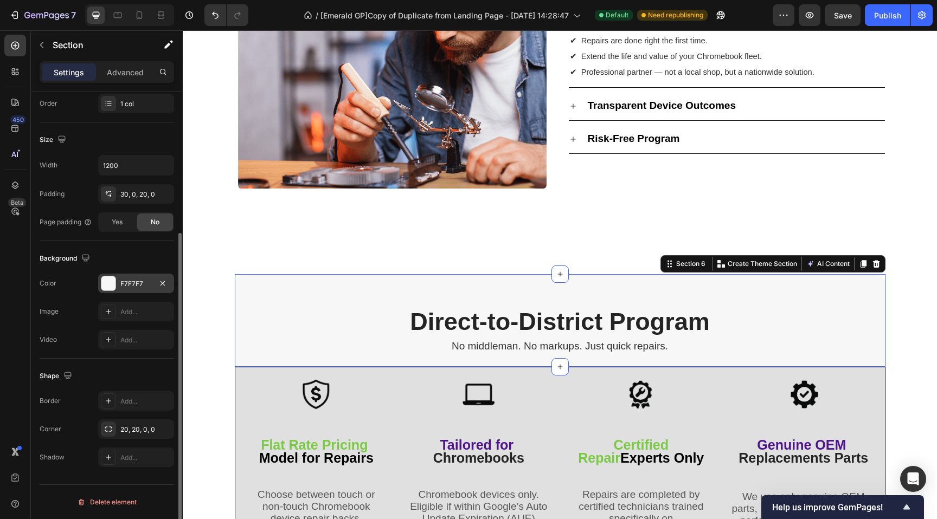
click at [133, 285] on div "F7F7F7" at bounding box center [135, 284] width 31 height 10
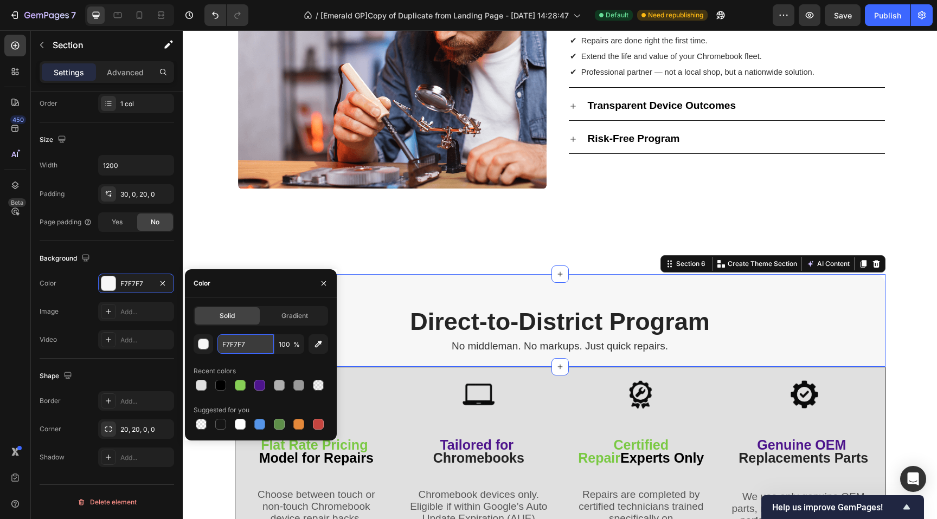
click at [254, 343] on input "F7F7F7" at bounding box center [245, 344] width 56 height 20
paste input "E0E0E0"
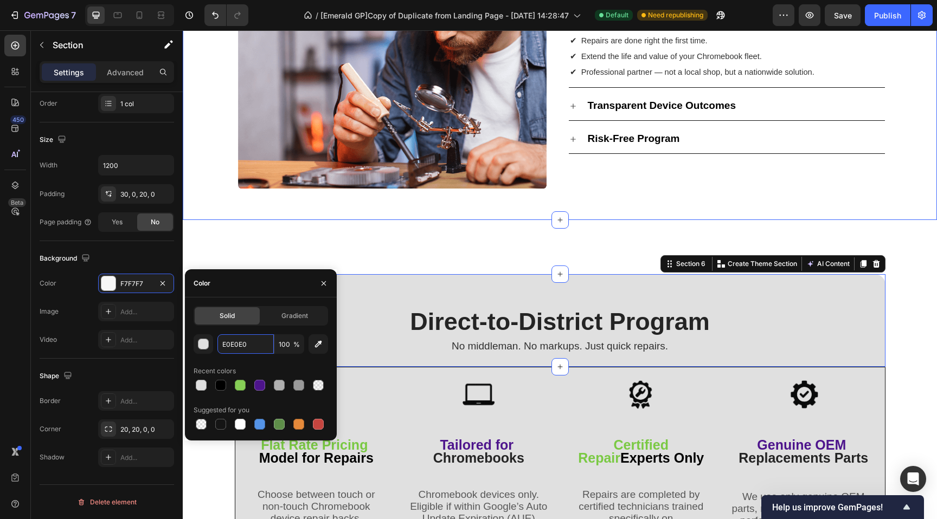
type input "E0E0E0"
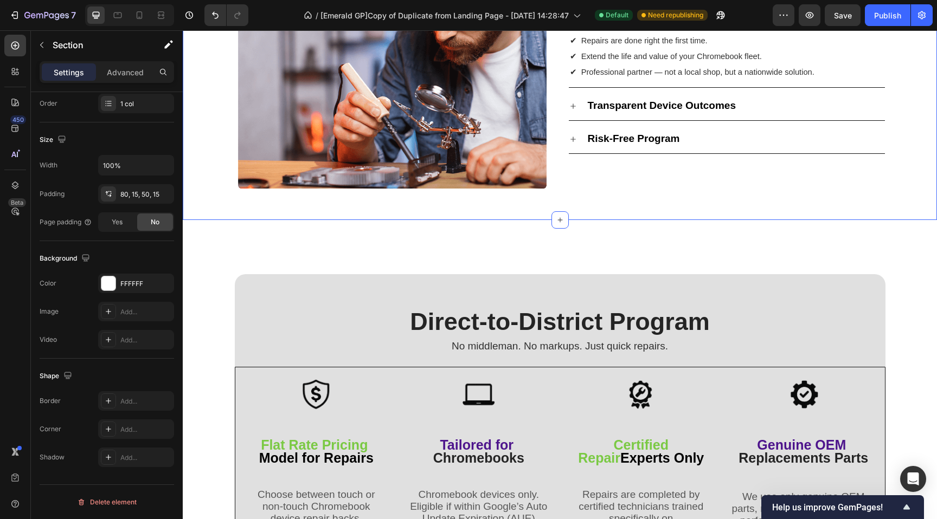
click at [197, 165] on div "Image More Than Just Repairs Heading Complete Peace of Mind ✔ Repairs are done …" at bounding box center [560, 34] width 738 height 317
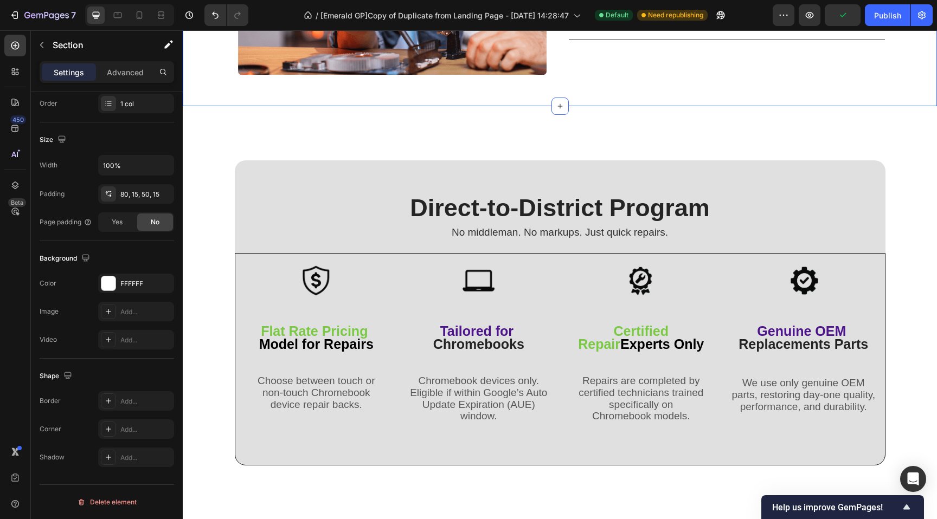
scroll to position [1648, 0]
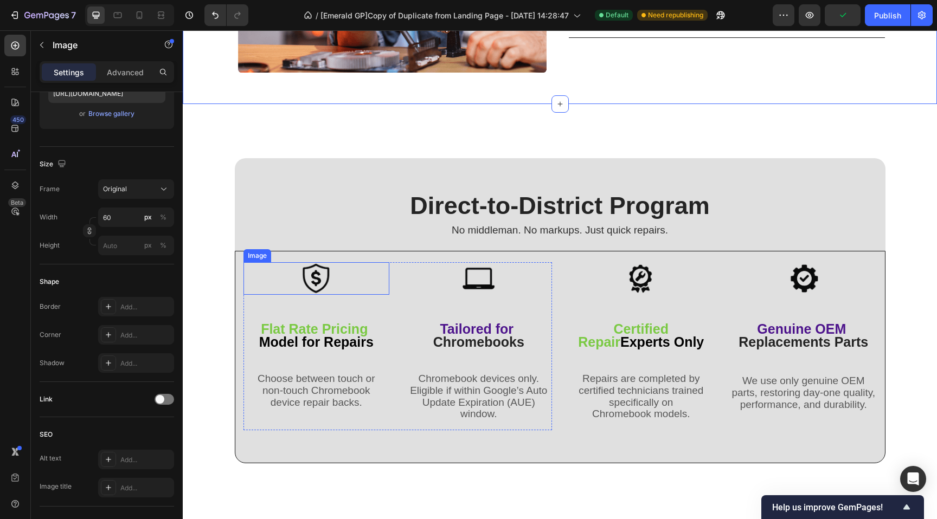
click at [240, 259] on div "Image Flat Rate Pricing Model for Repairs Text Block Choose between touch or no…" at bounding box center [560, 357] width 650 height 212
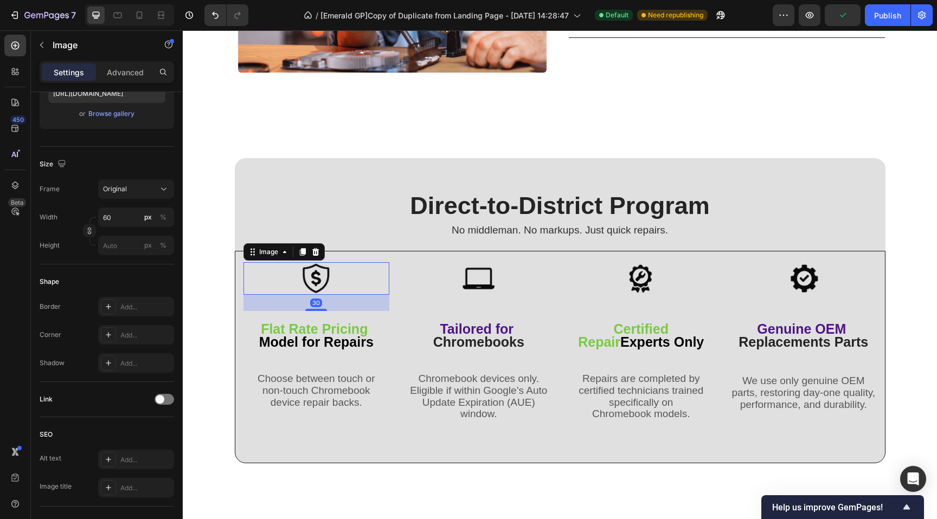
scroll to position [0, 0]
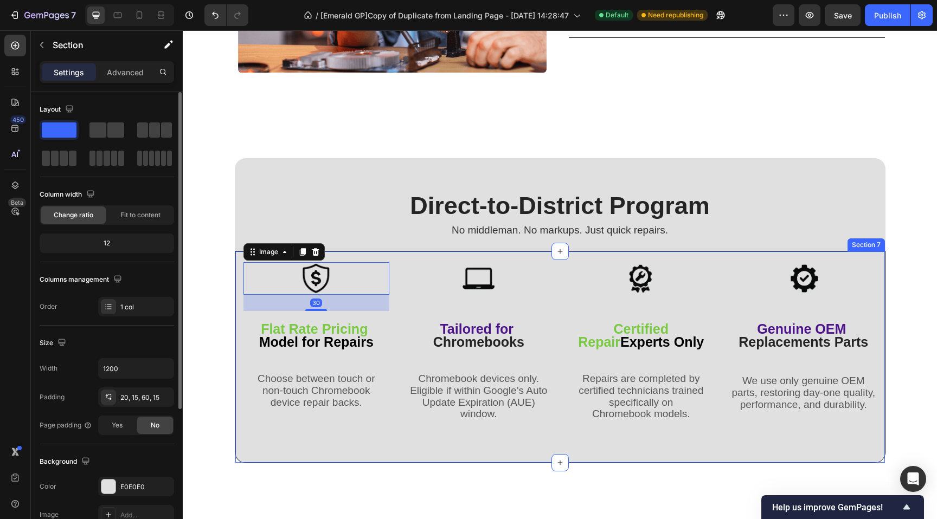
click at [236, 256] on div "Image 30 Flat Rate Pricing Model for Repairs Text Block Choose between touch or…" at bounding box center [560, 357] width 650 height 212
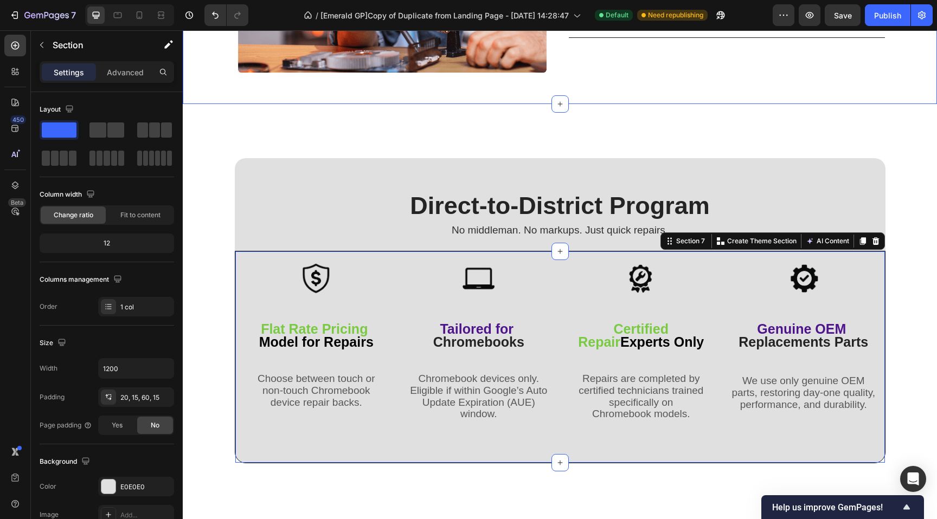
click at [237, 255] on div "Image Flat Rate Pricing Model for Repairs Text Block Choose between touch or no…" at bounding box center [560, 357] width 650 height 212
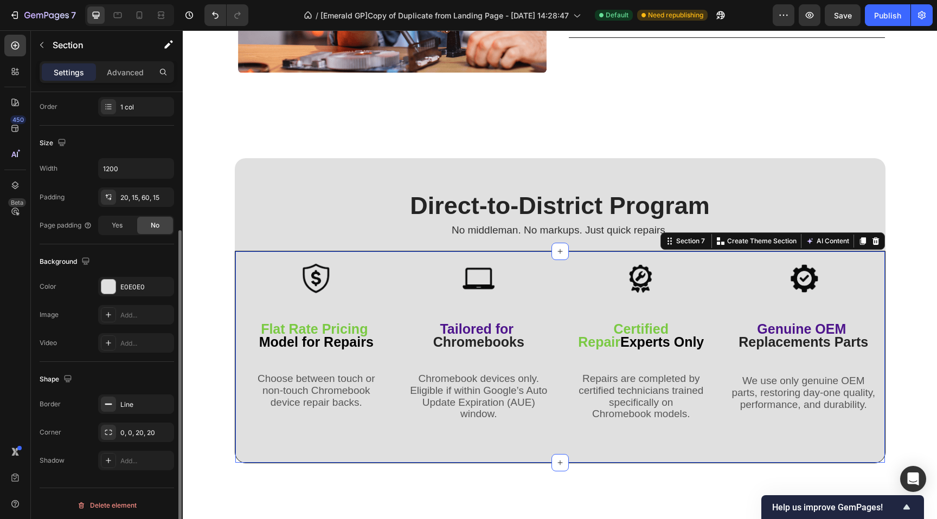
scroll to position [203, 0]
click at [137, 403] on div "Line" at bounding box center [135, 402] width 31 height 10
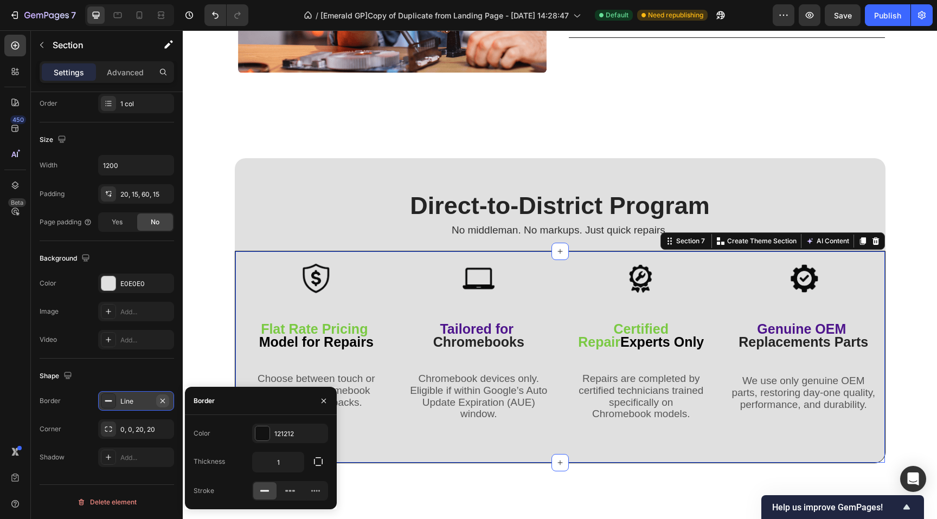
click at [160, 401] on icon "button" at bounding box center [162, 401] width 9 height 9
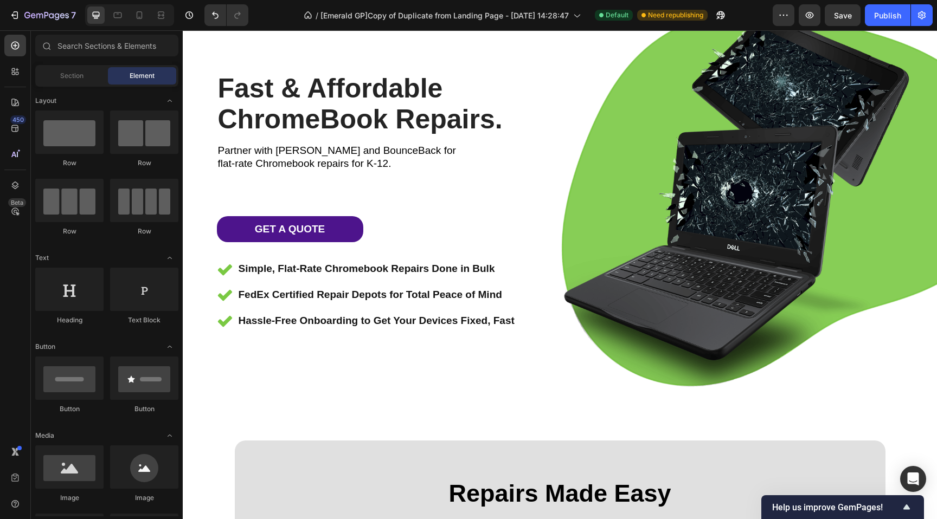
scroll to position [455, 0]
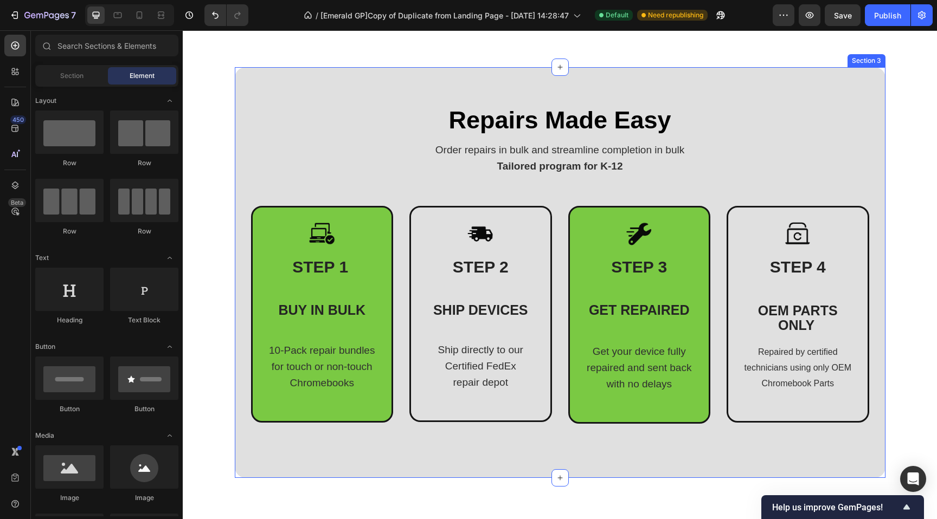
click at [235, 133] on div "Repairs Made Easy Heading Order repairs in bulk and streamline completion in bu…" at bounding box center [560, 272] width 650 height 411
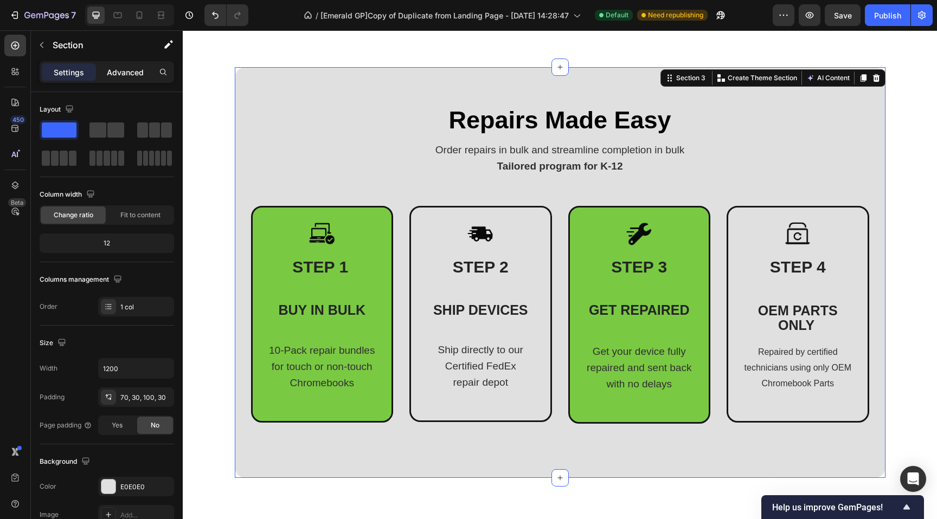
click at [126, 82] on div "Settings Advanced" at bounding box center [107, 76] width 152 height 31
click at [127, 74] on p "Advanced" at bounding box center [125, 72] width 37 height 11
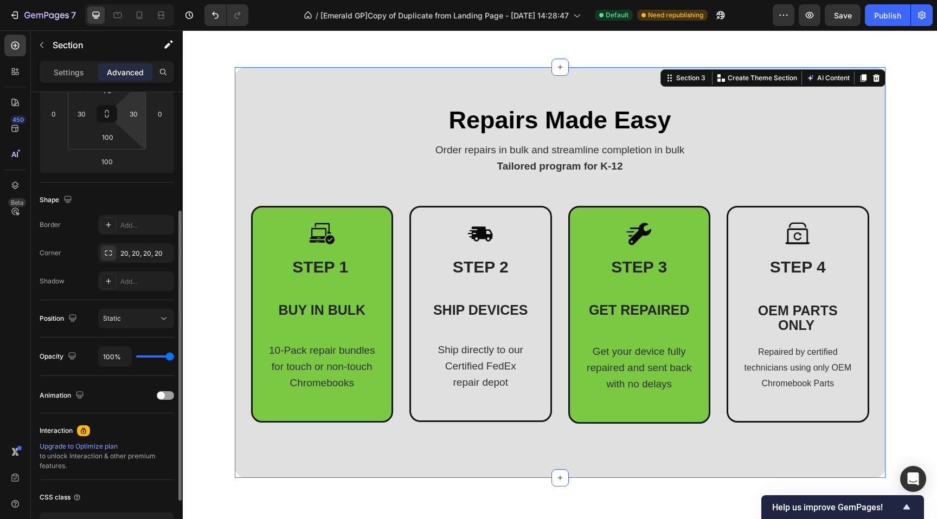
scroll to position [265, 0]
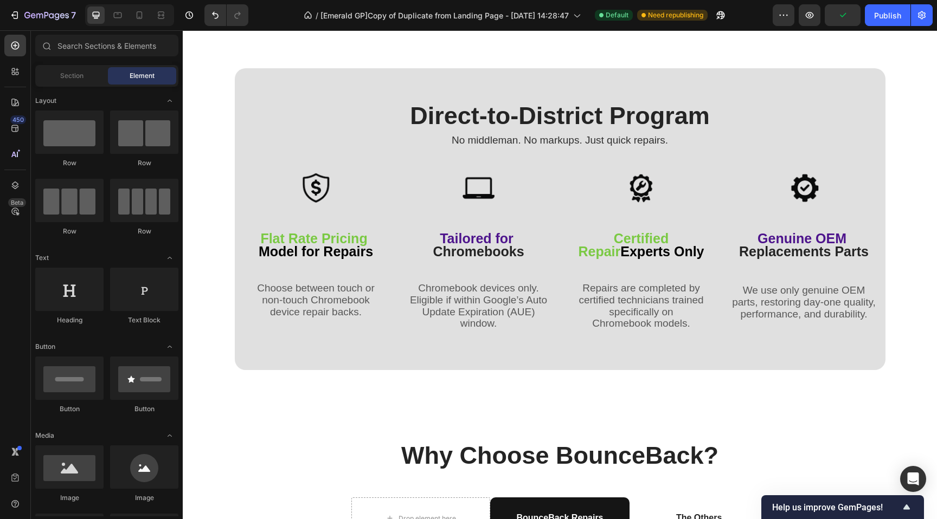
scroll to position [1738, 0]
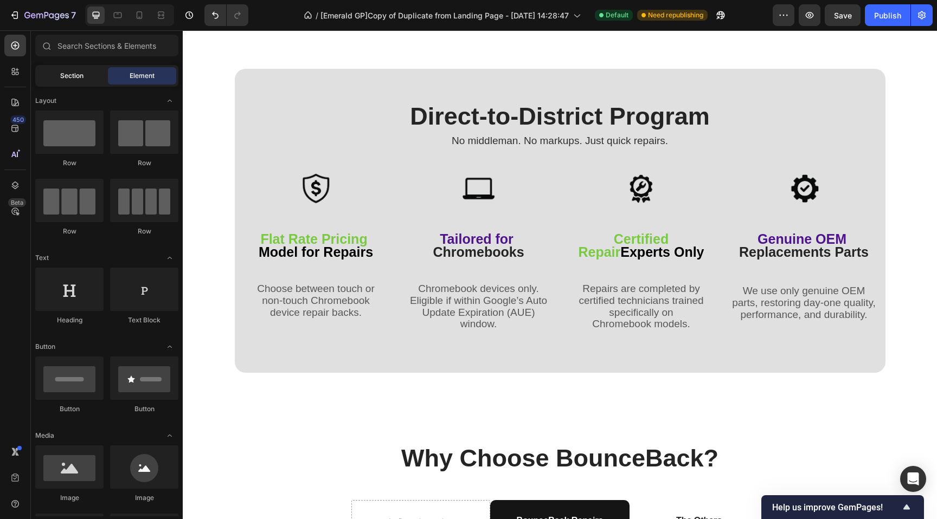
click at [59, 72] on div "Section" at bounding box center [71, 75] width 68 height 17
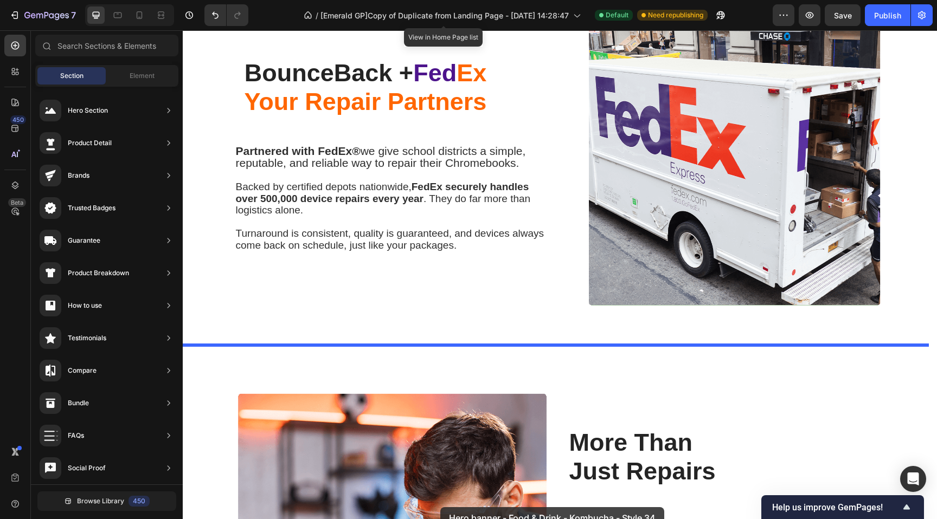
scroll to position [1125, 0]
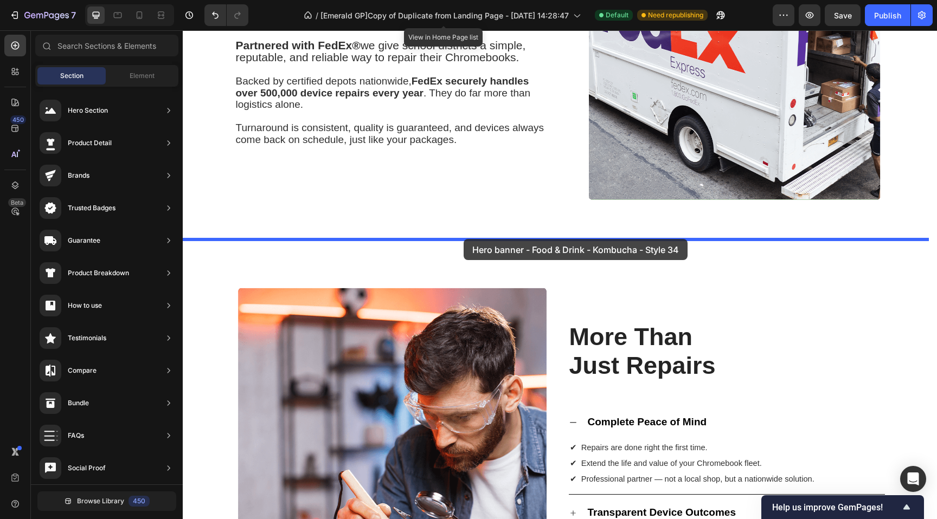
drag, startPoint x: 471, startPoint y: 195, endPoint x: 463, endPoint y: 239, distance: 44.5
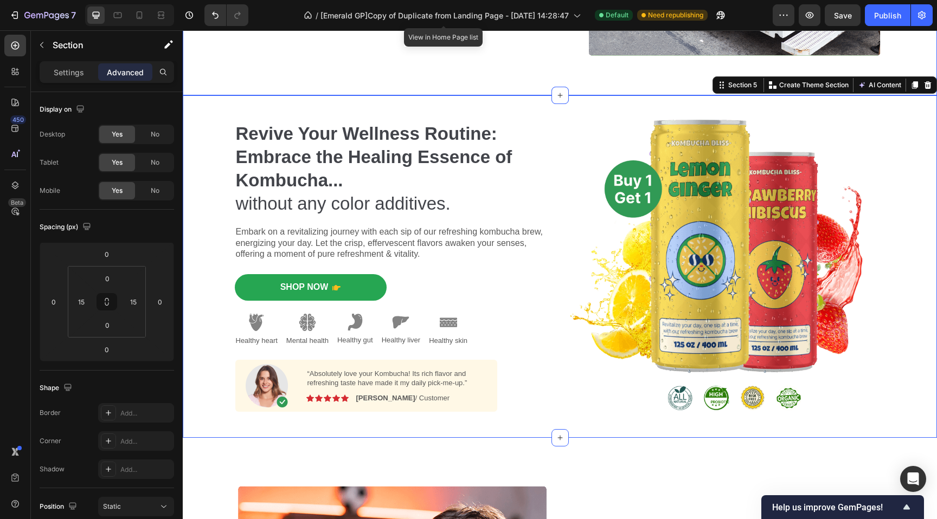
scroll to position [1276, 0]
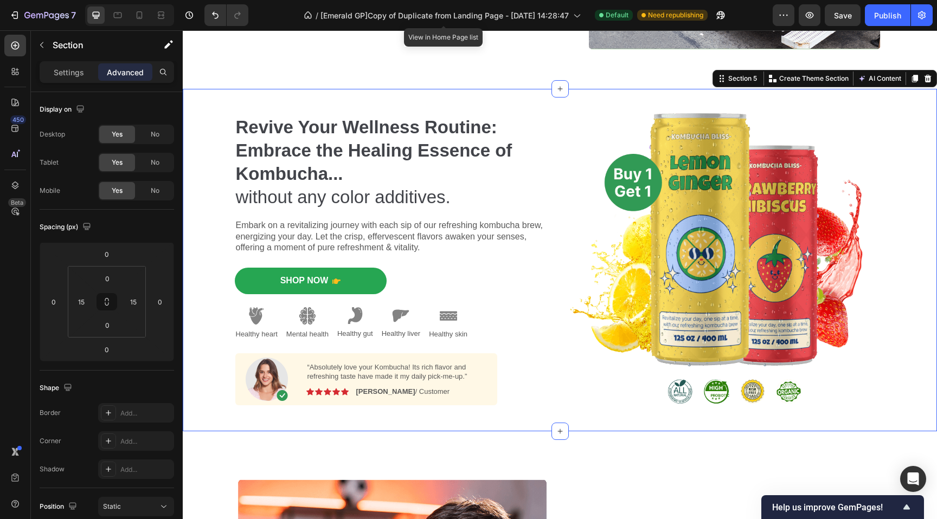
click at [923, 78] on icon at bounding box center [927, 78] width 9 height 9
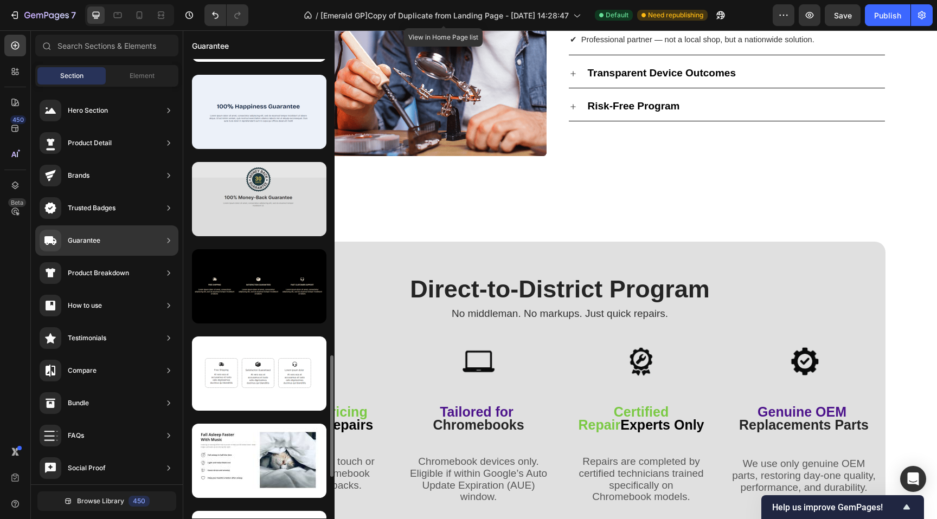
scroll to position [1144, 0]
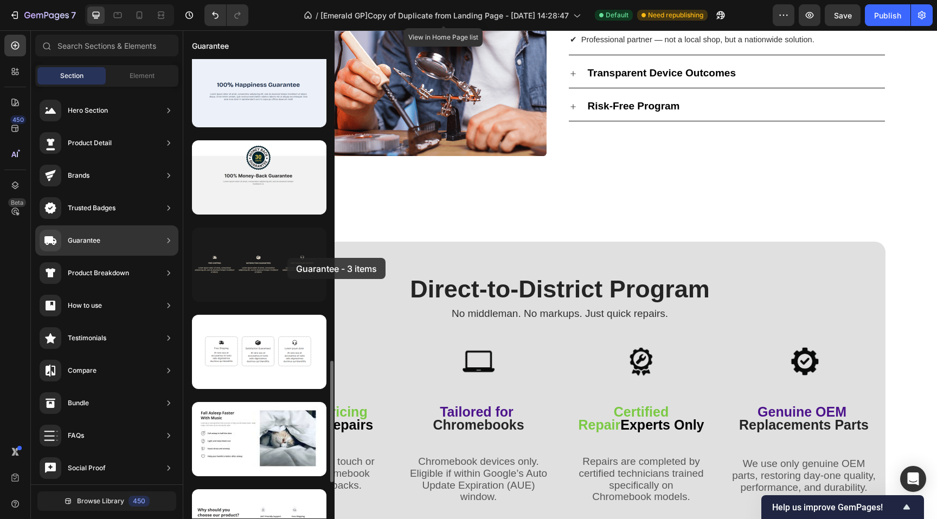
drag, startPoint x: 247, startPoint y: 265, endPoint x: 287, endPoint y: 258, distance: 40.7
click at [287, 258] on div at bounding box center [259, 265] width 134 height 74
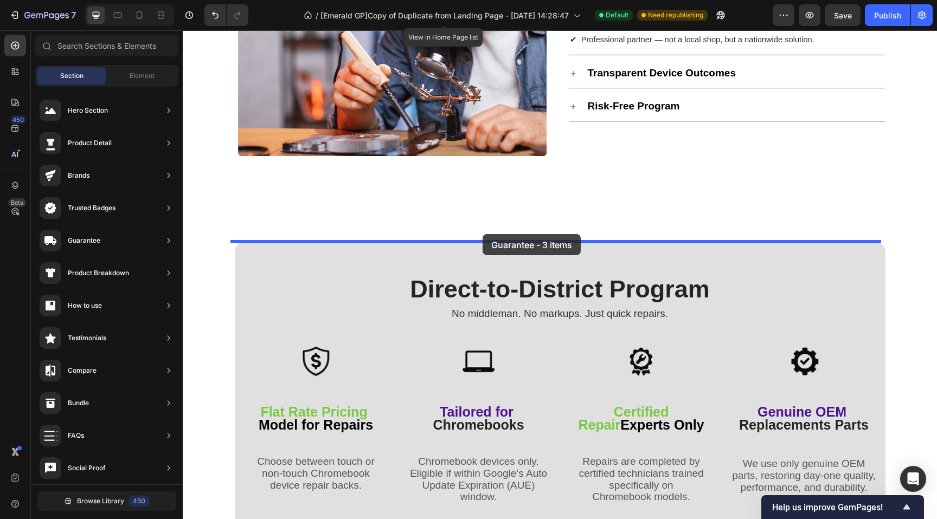
drag, startPoint x: 448, startPoint y: 289, endPoint x: 482, endPoint y: 234, distance: 64.8
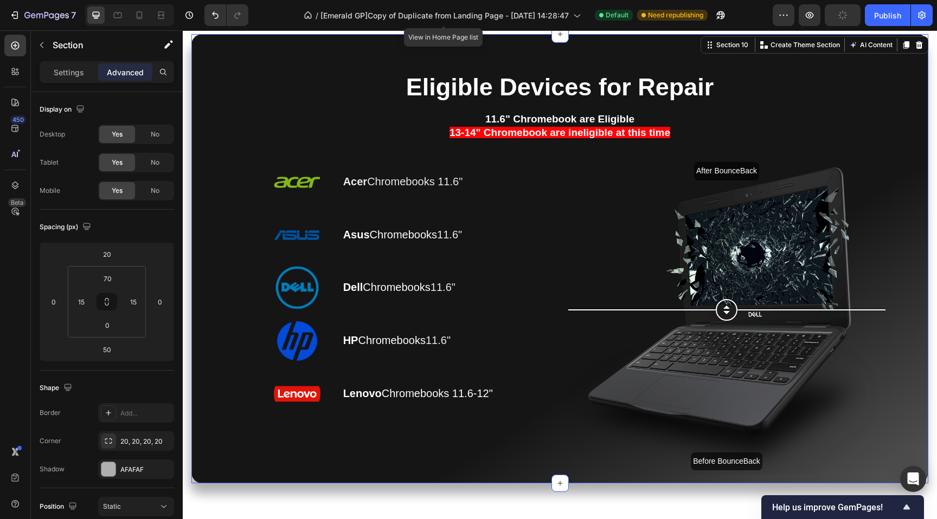
scroll to position [265, 0]
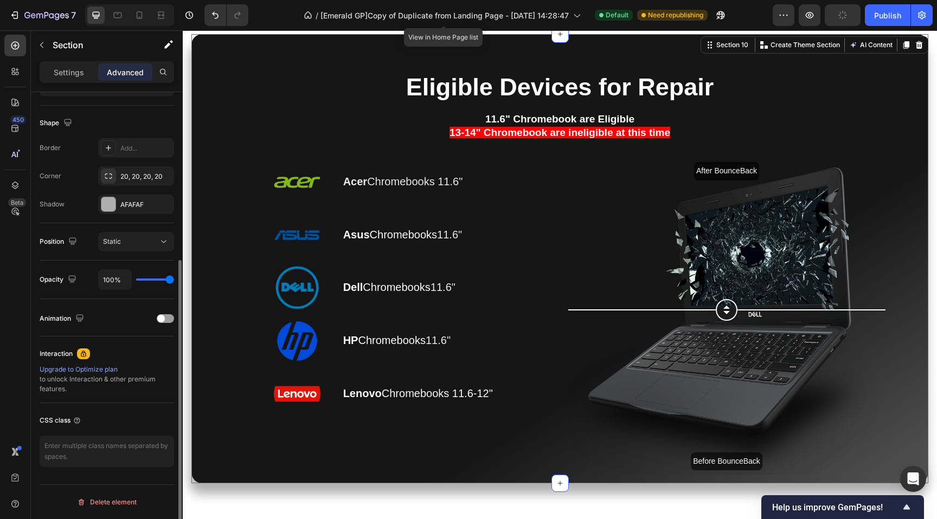
click at [201, 184] on div "Eligible Devices for Repair Heading 11.6" Chromebook are Eligible 13-14" Chrome…" at bounding box center [559, 277] width 720 height 411
click at [83, 70] on p "Settings" at bounding box center [69, 72] width 30 height 11
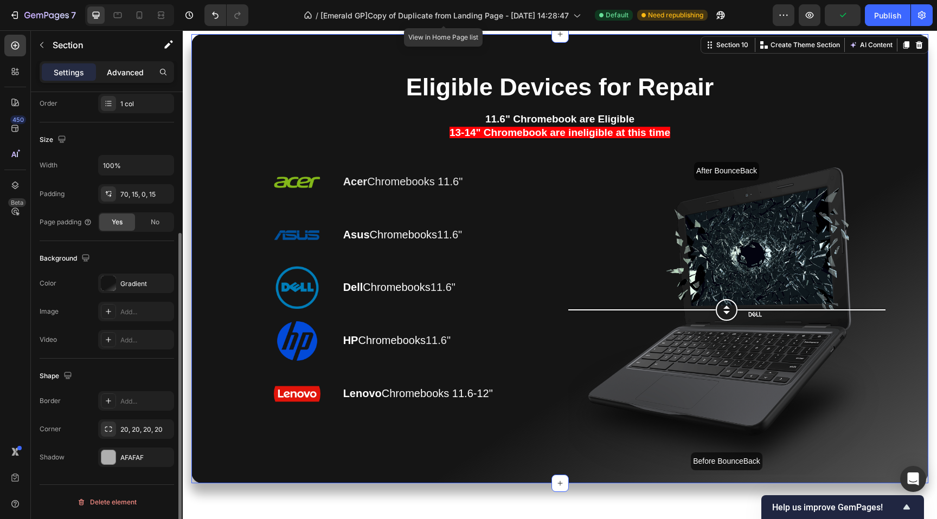
scroll to position [203, 0]
click at [123, 70] on p "Advanced" at bounding box center [125, 72] width 37 height 11
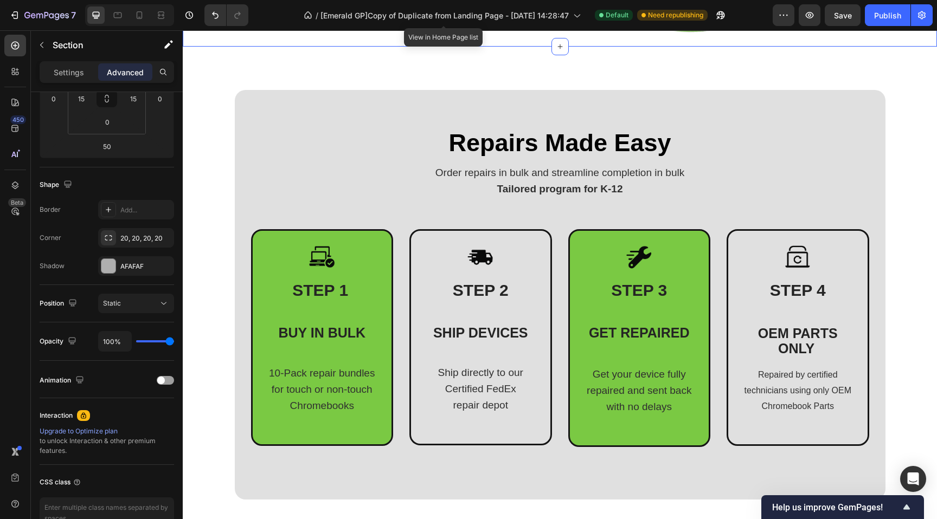
scroll to position [447, 0]
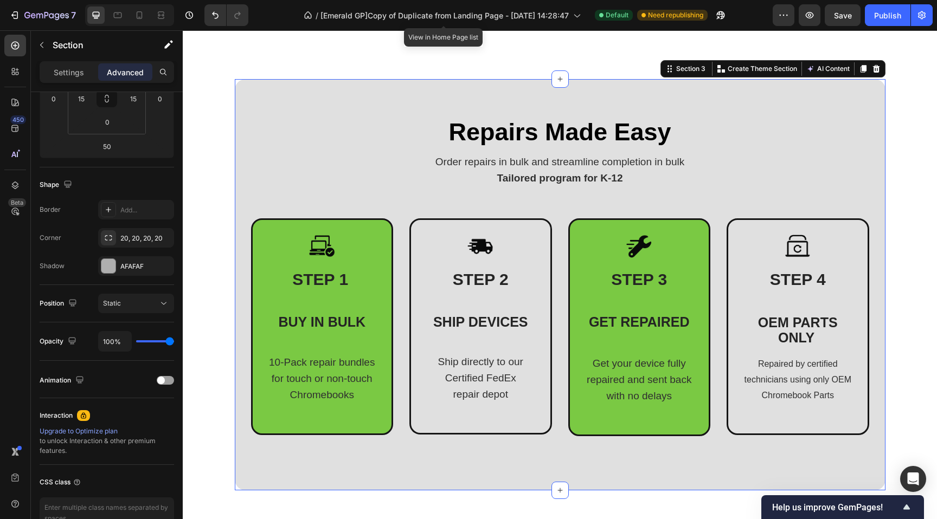
click at [256, 85] on div "Repairs Made Easy Heading Order repairs in bulk and streamline completion in bu…" at bounding box center [560, 284] width 650 height 411
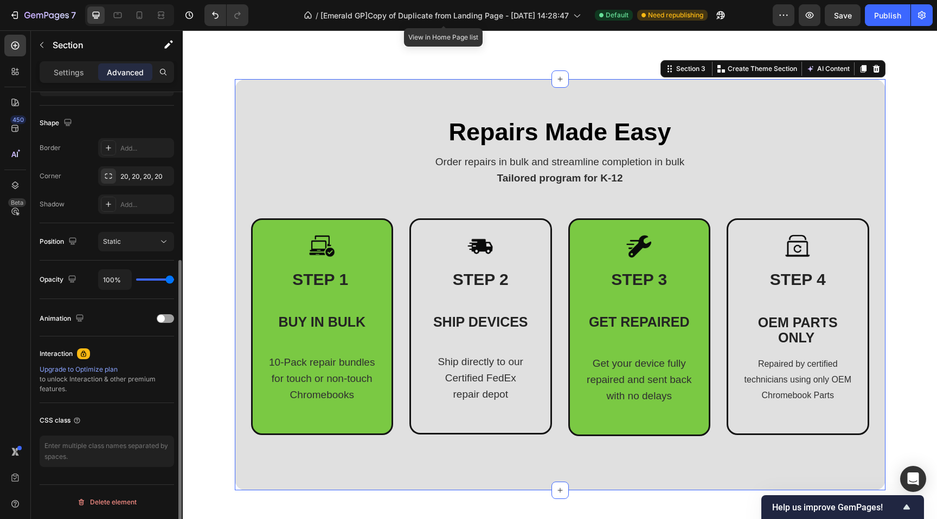
scroll to position [0, 0]
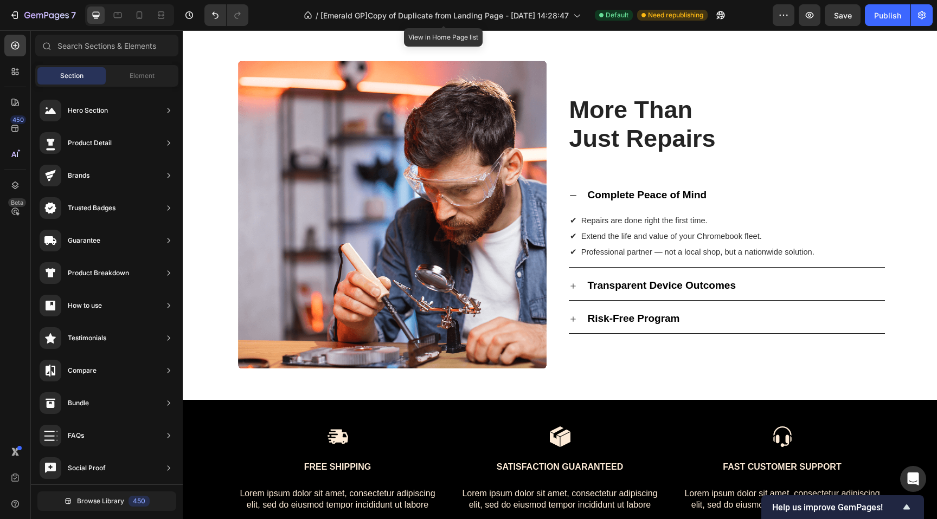
scroll to position [1357, 0]
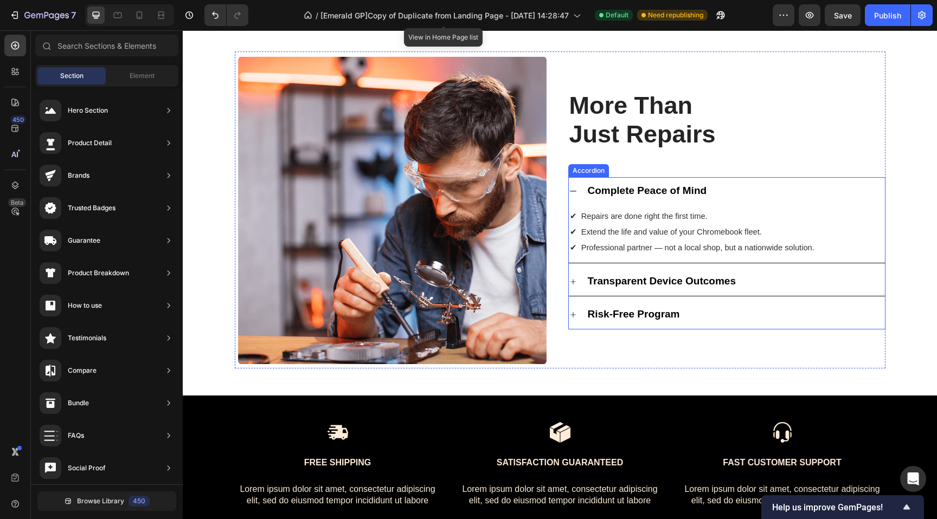
click at [571, 194] on icon at bounding box center [573, 191] width 9 height 9
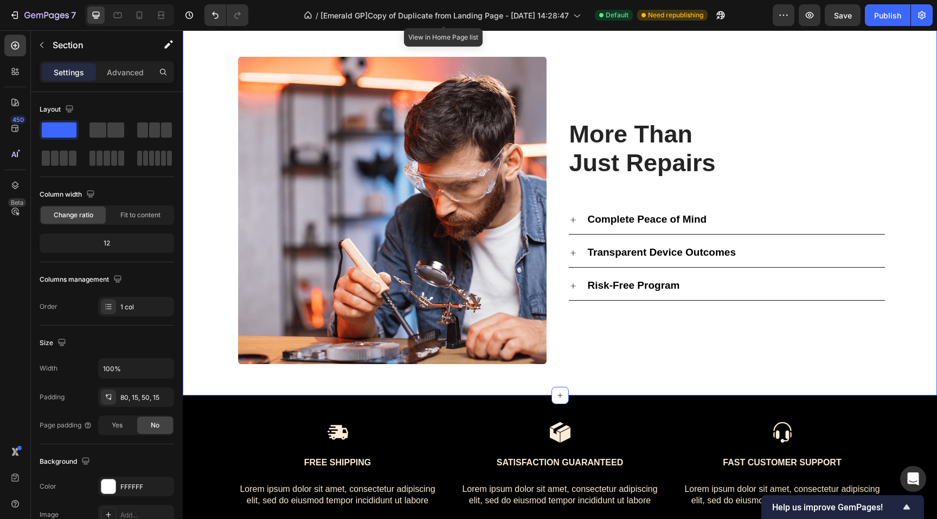
click at [195, 114] on div "Image More Than Just Repairs Heading Complete Peace of Mind Transparent Device …" at bounding box center [560, 209] width 738 height 317
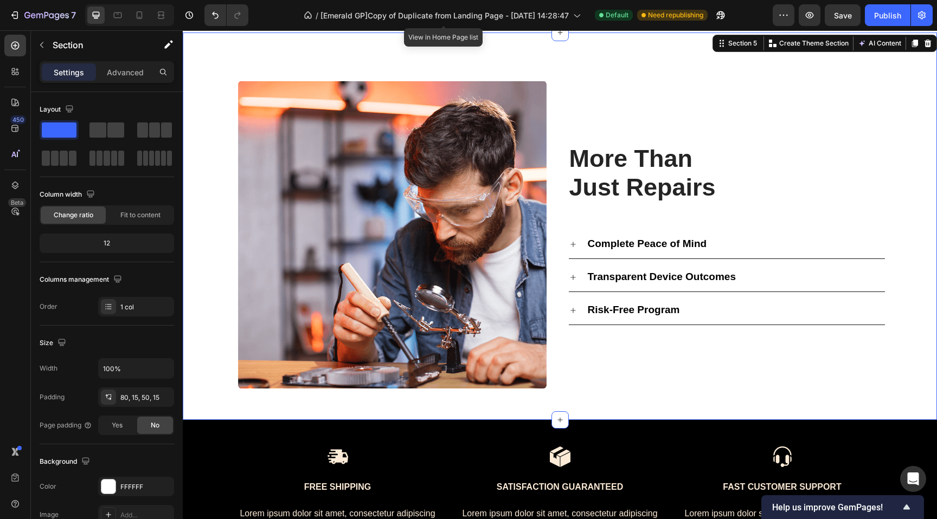
scroll to position [1332, 0]
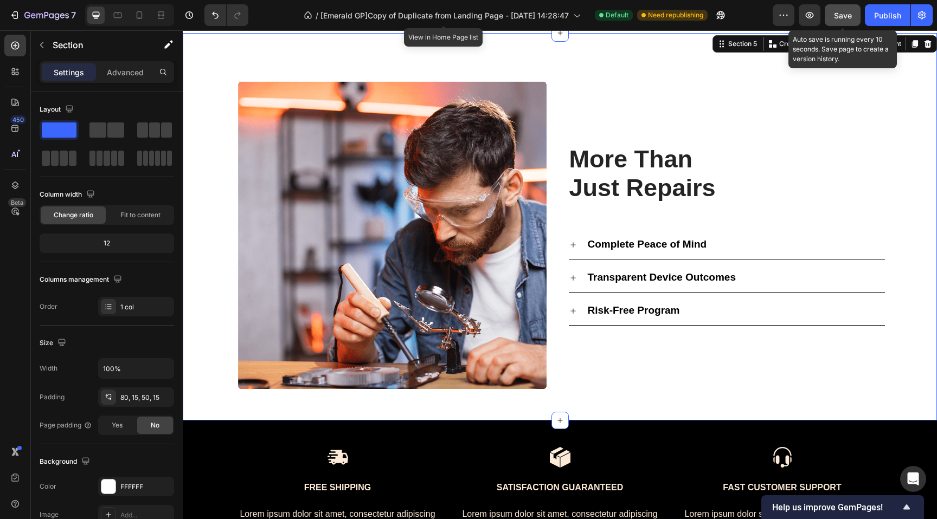
click at [842, 14] on span "Save" at bounding box center [843, 15] width 18 height 9
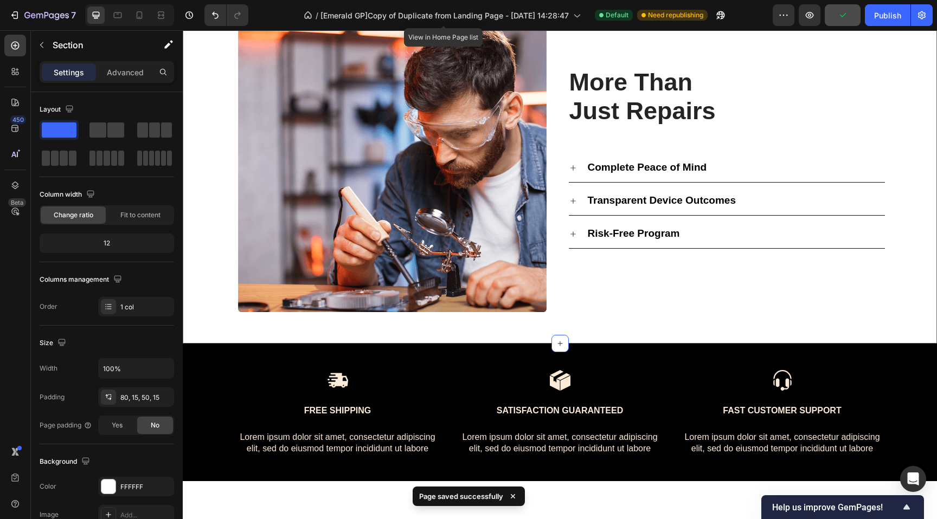
scroll to position [1412, 0]
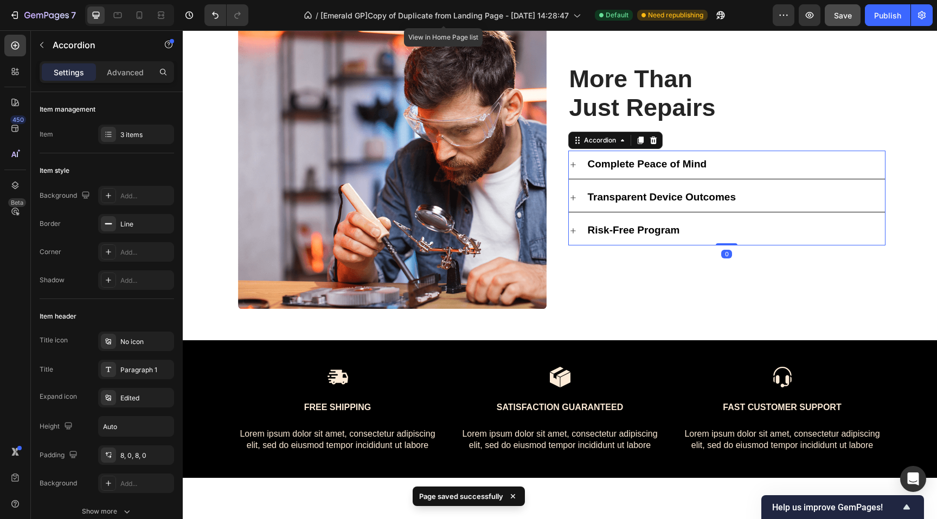
click at [571, 230] on icon at bounding box center [573, 231] width 9 height 9
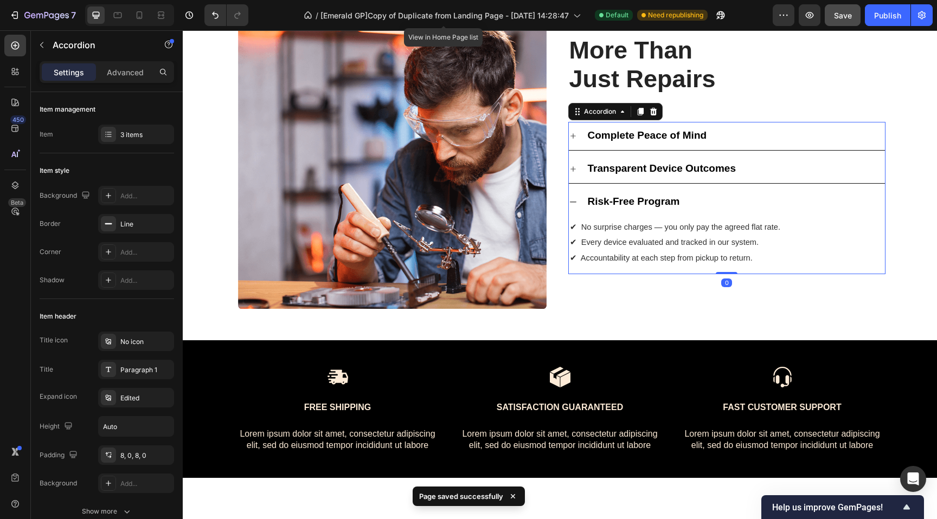
click at [570, 199] on icon at bounding box center [573, 202] width 9 height 9
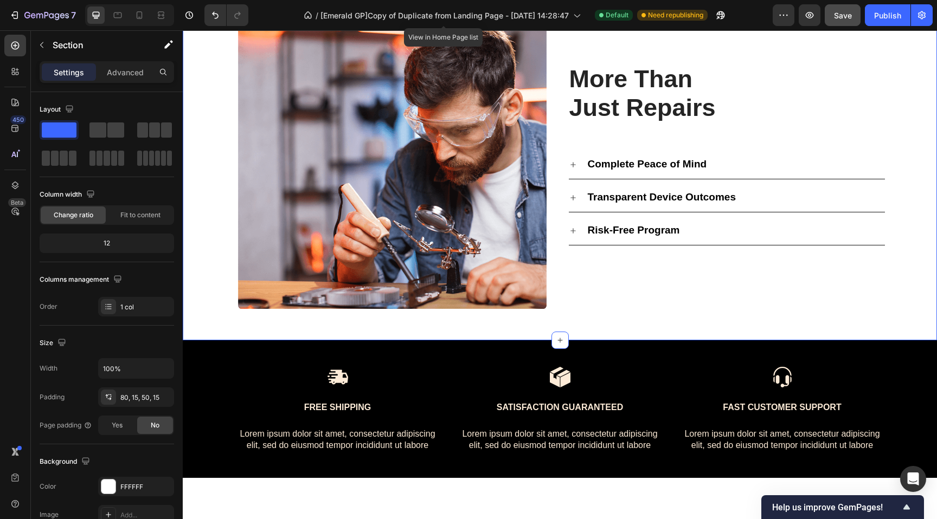
click at [215, 143] on div "Image More Than Just Repairs Heading Complete Peace of Mind Transparent Device …" at bounding box center [560, 154] width 738 height 317
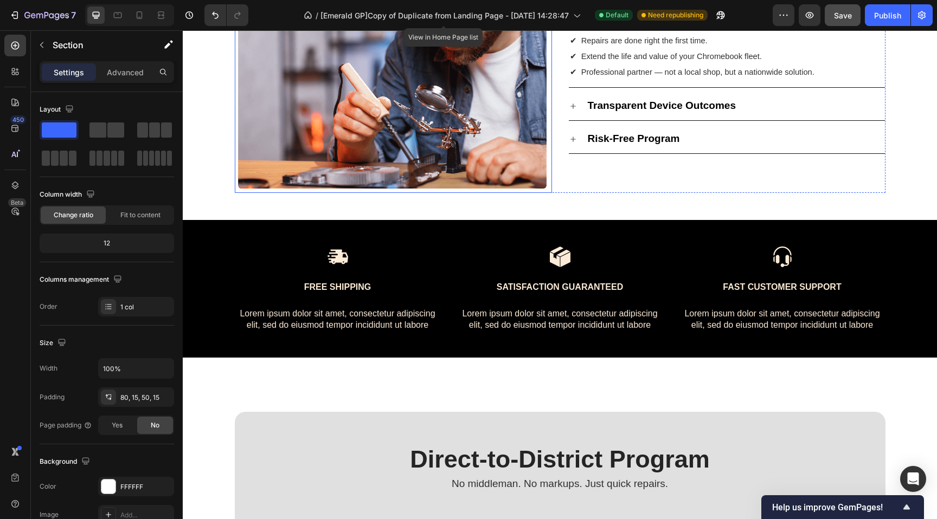
scroll to position [1510, 0]
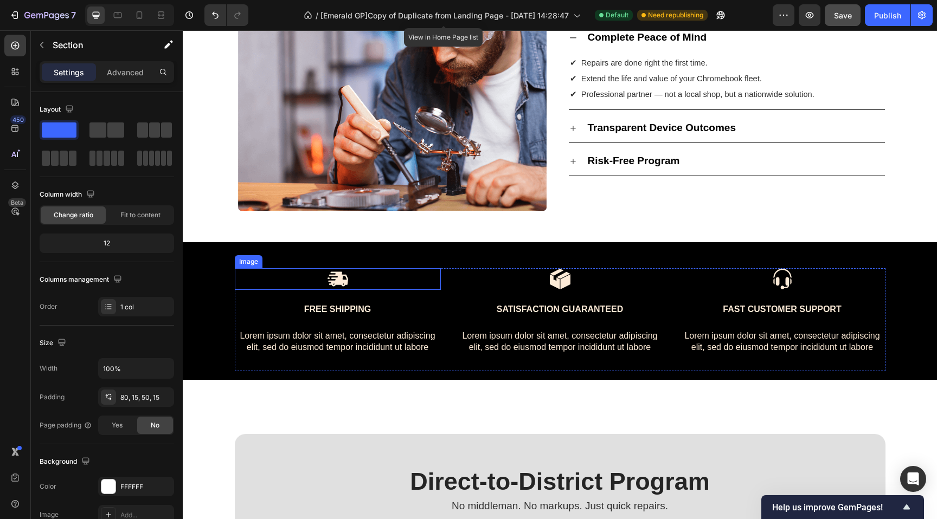
click at [287, 272] on div at bounding box center [338, 279] width 206 height 22
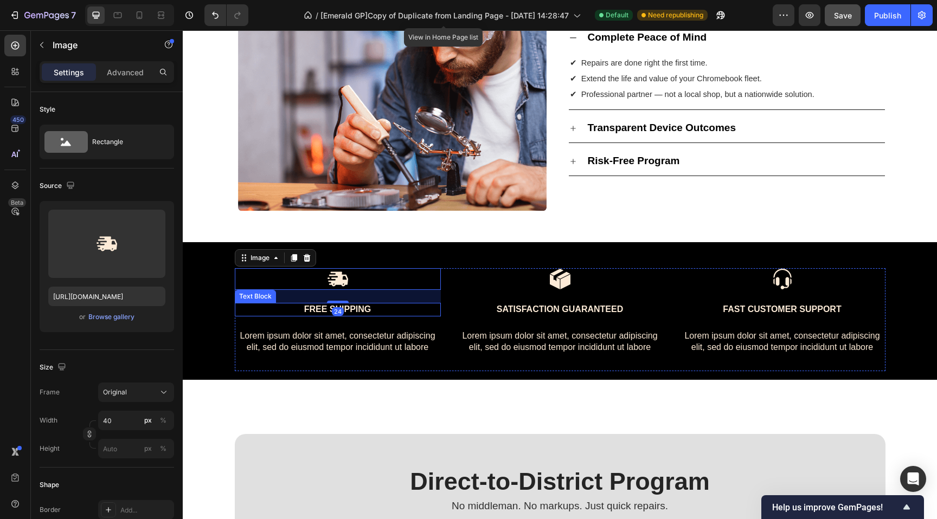
click at [236, 312] on p "Free Shipping" at bounding box center [338, 309] width 204 height 11
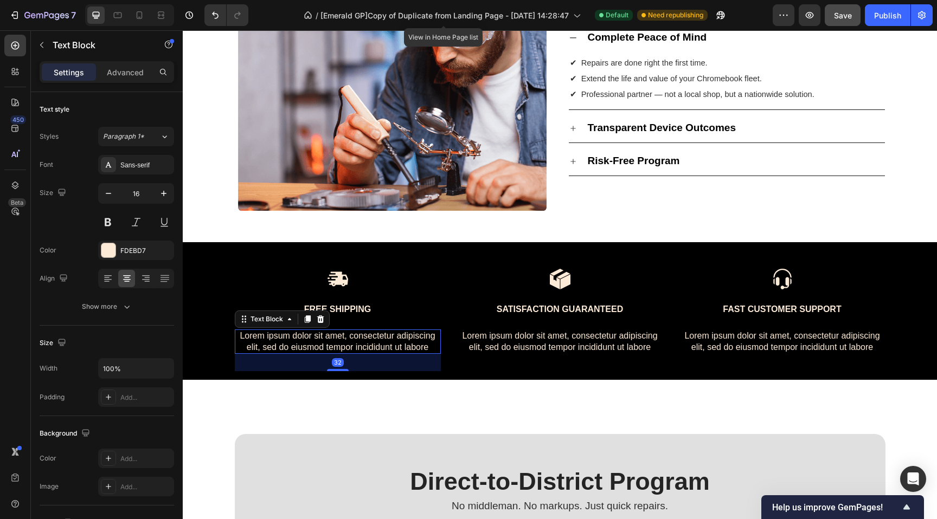
click at [236, 339] on p "Lorem ipsum dolor sit amet, consectetur adipiscing elit, sed do eiusmod tempor …" at bounding box center [338, 342] width 204 height 23
click at [113, 75] on p "Advanced" at bounding box center [125, 72] width 37 height 11
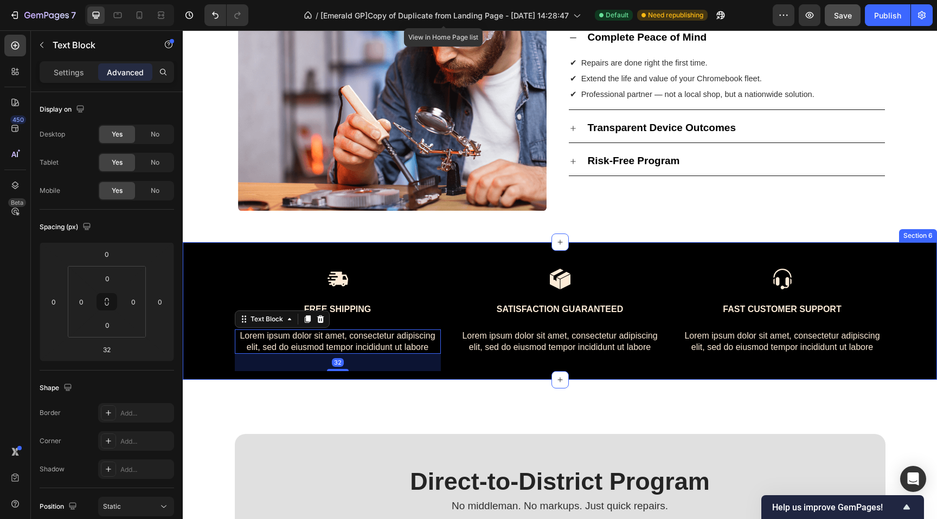
click at [385, 265] on div "Image Free Shipping Text Block Lorem ipsum dolor sit amet, consectetur adipisci…" at bounding box center [560, 311] width 754 height 138
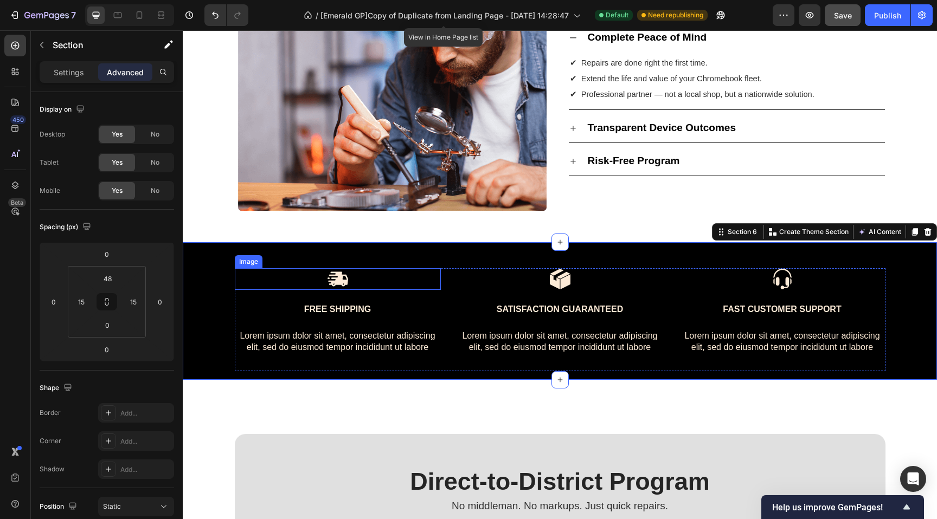
click at [385, 283] on div at bounding box center [338, 279] width 206 height 22
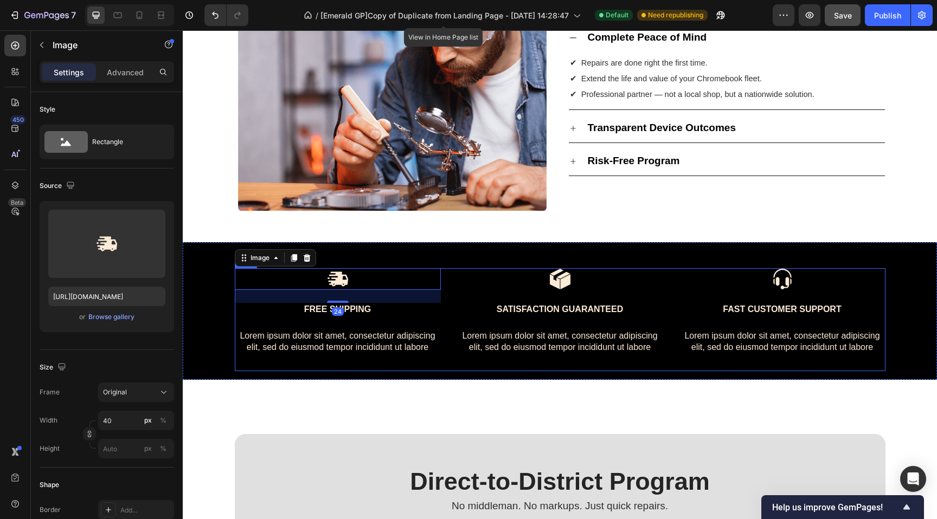
click at [448, 277] on div "Image 24 Free Shipping Text Block Lorem ipsum dolor sit amet, consectetur adipi…" at bounding box center [560, 319] width 650 height 103
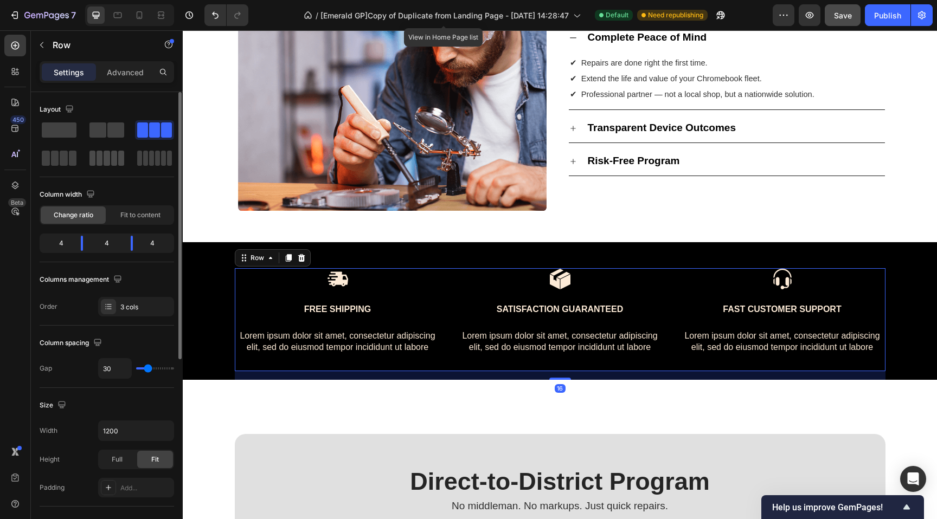
drag, startPoint x: 56, startPoint y: 158, endPoint x: 100, endPoint y: 165, distance: 44.4
click at [56, 158] on span at bounding box center [55, 158] width 8 height 15
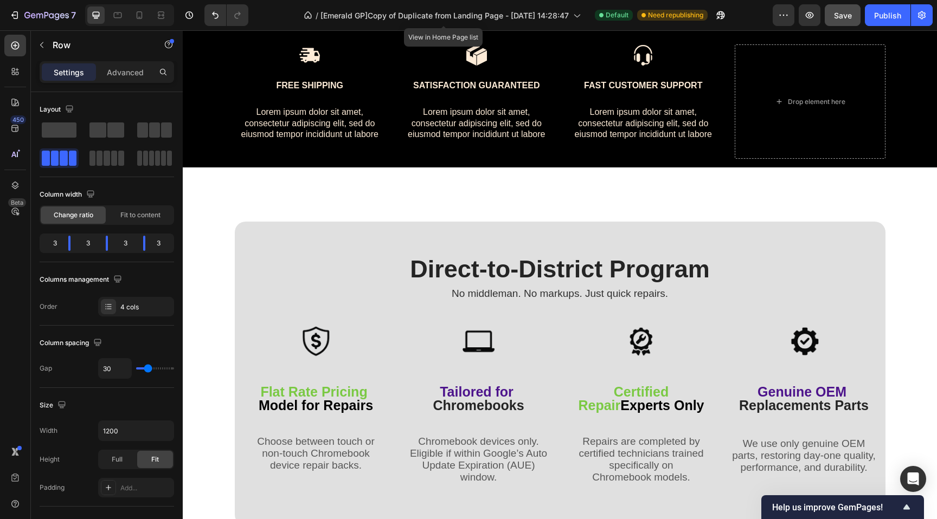
scroll to position [1735, 0]
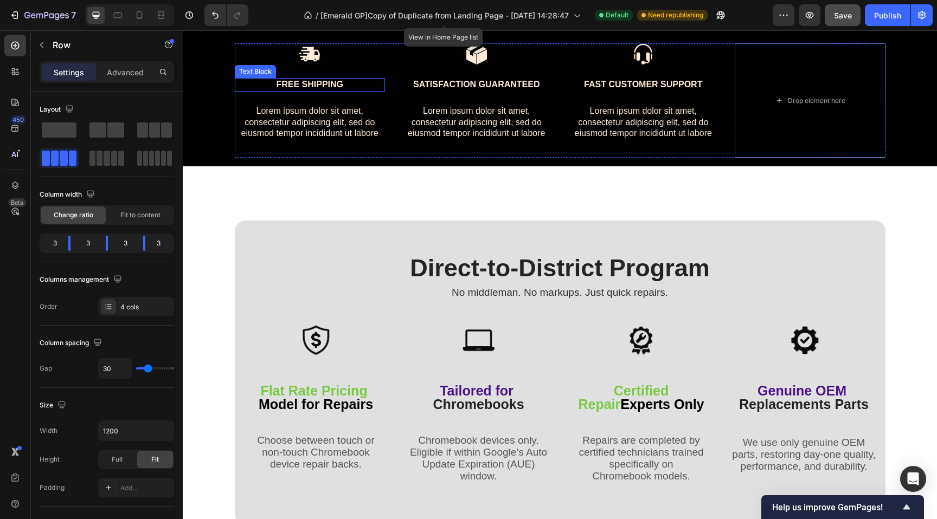
click at [307, 87] on p "Free Shipping" at bounding box center [310, 84] width 149 height 11
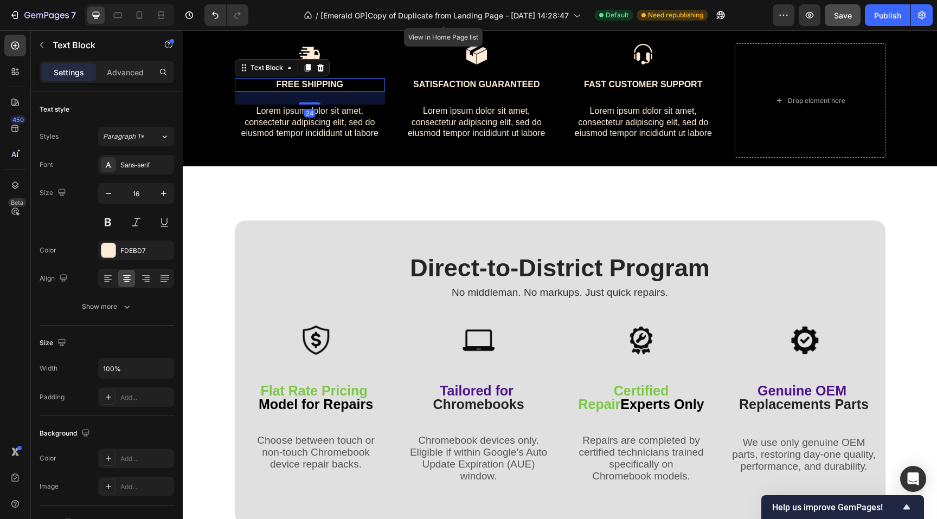
click at [307, 87] on p "Free Shipping" at bounding box center [310, 84] width 149 height 11
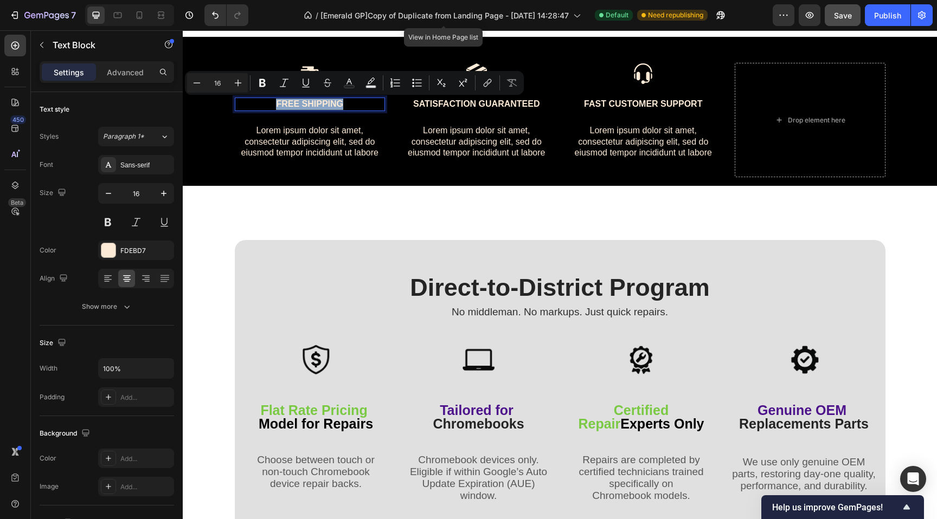
scroll to position [1715, 0]
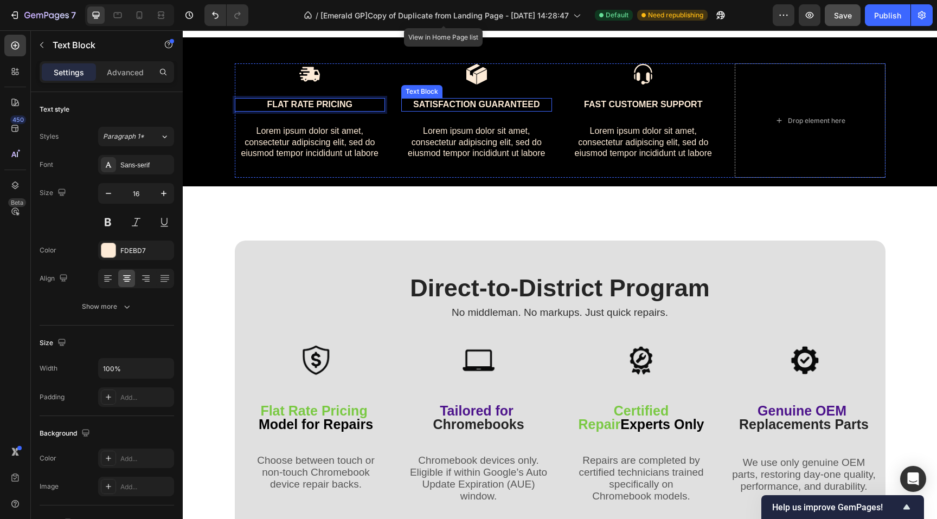
click at [447, 105] on p "Satisfaction Guaranteed" at bounding box center [476, 104] width 149 height 11
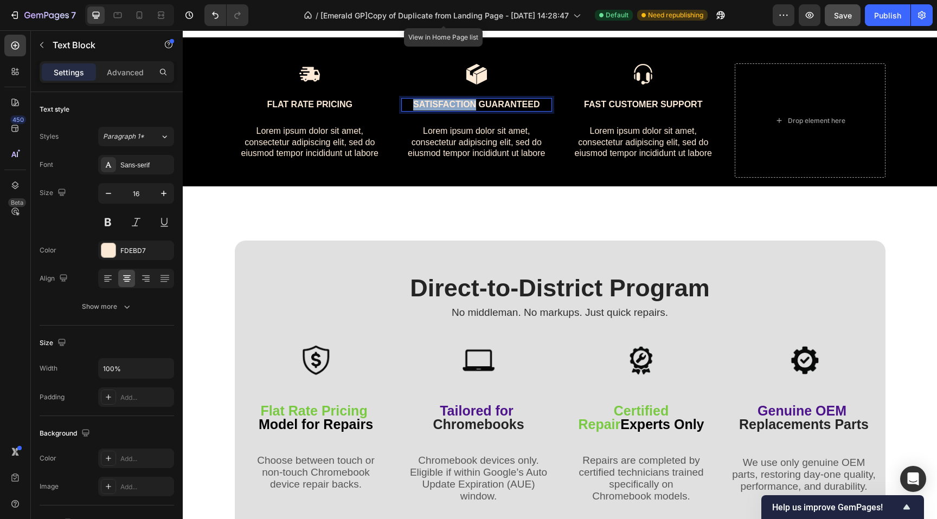
click at [447, 105] on p "Satisfaction Guaranteed" at bounding box center [476, 104] width 149 height 11
click at [619, 105] on p "Fast Customer Support" at bounding box center [643, 104] width 149 height 11
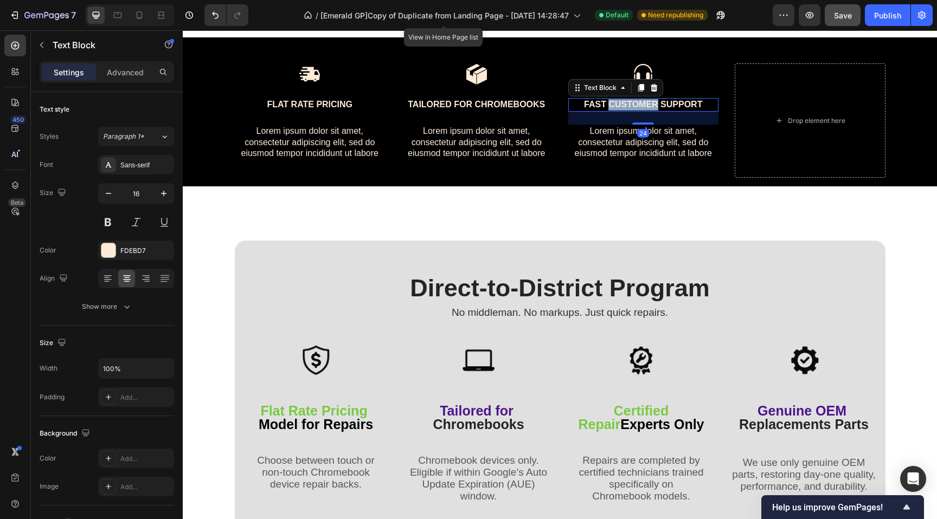
click at [619, 105] on p "Fast Customer Support" at bounding box center [643, 104] width 149 height 11
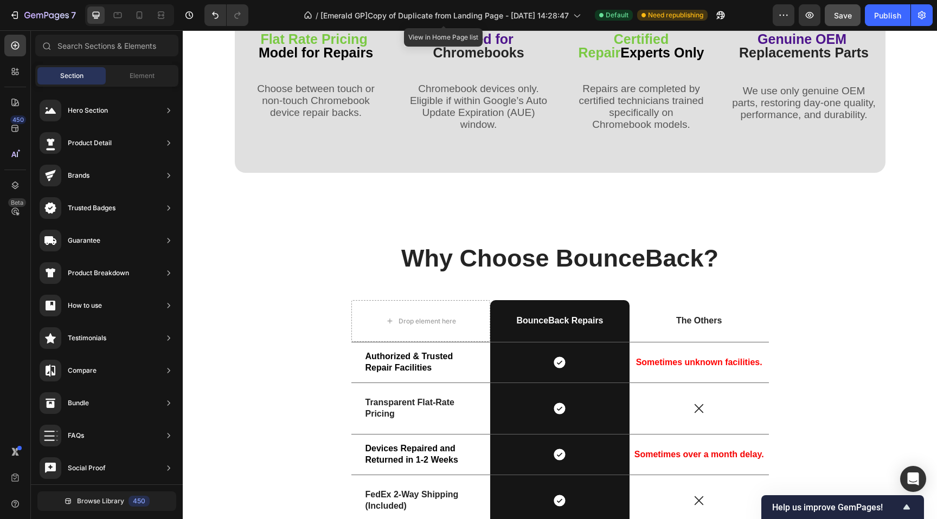
scroll to position [1881, 0]
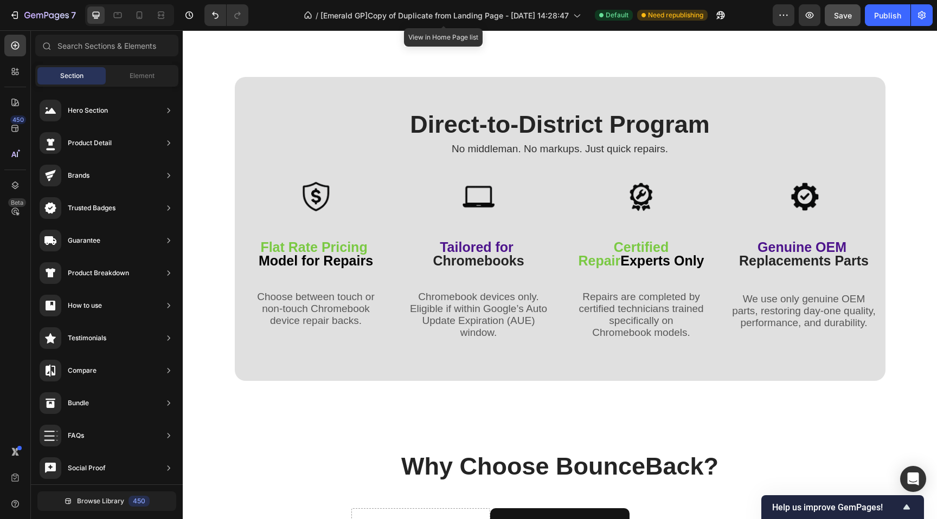
click at [221, 74] on div "Direct-to-District Program Heading No middleman. No markups. Just quick repairs…" at bounding box center [560, 392] width 754 height 4436
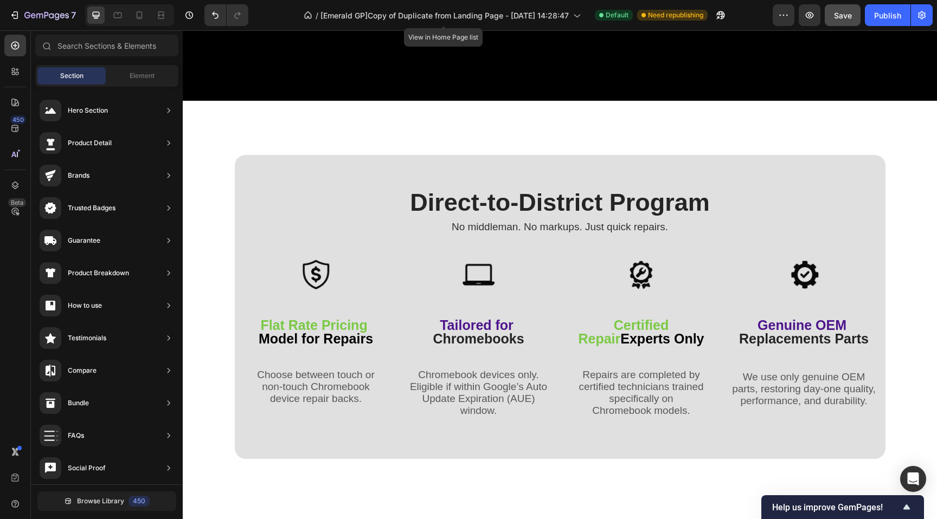
scroll to position [1794, 0]
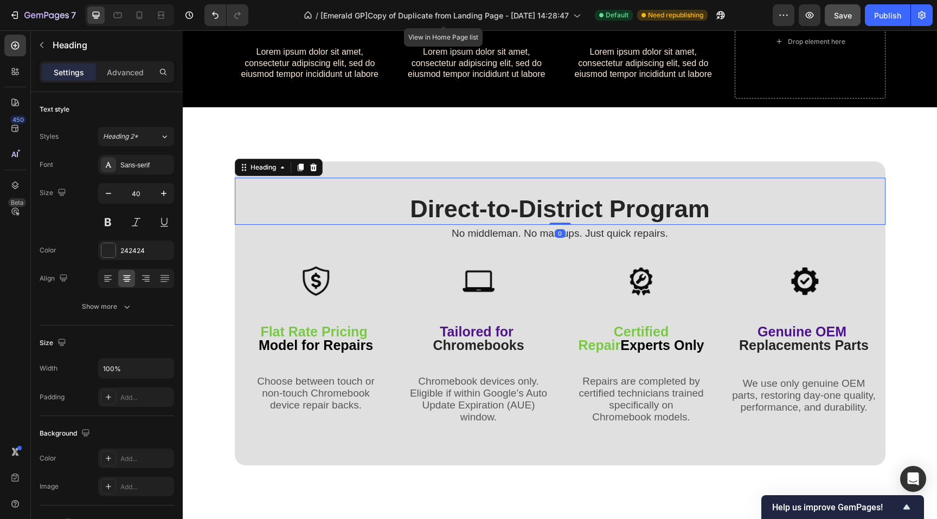
click at [273, 184] on div "Direct-to-District Program Heading 0" at bounding box center [560, 201] width 650 height 47
click at [215, 175] on div "Image Flat rate pricing Text Block Lorem ipsum dolor sit amet, consectetur adip…" at bounding box center [560, 476] width 754 height 4436
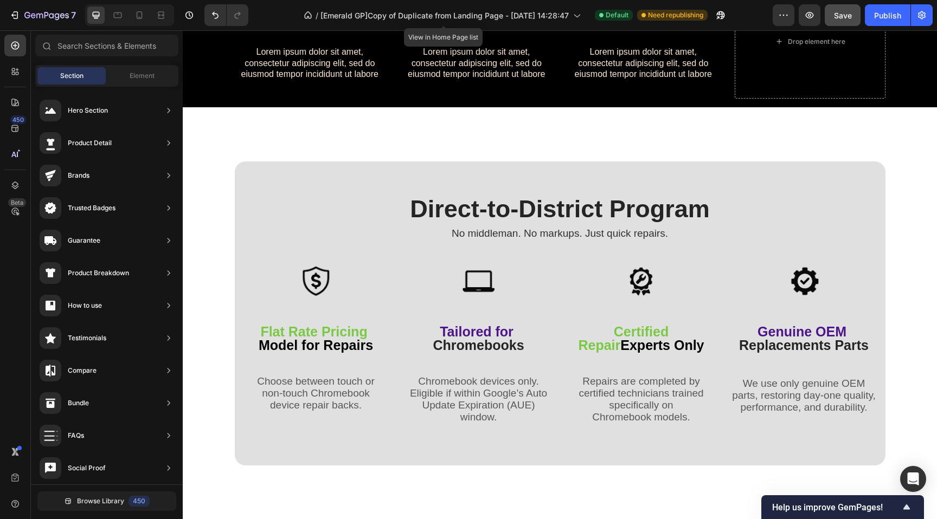
click at [228, 217] on section "Direct-to-District Program Heading No middleman. No markups. Just quick repairs…" at bounding box center [560, 208] width 668 height 93
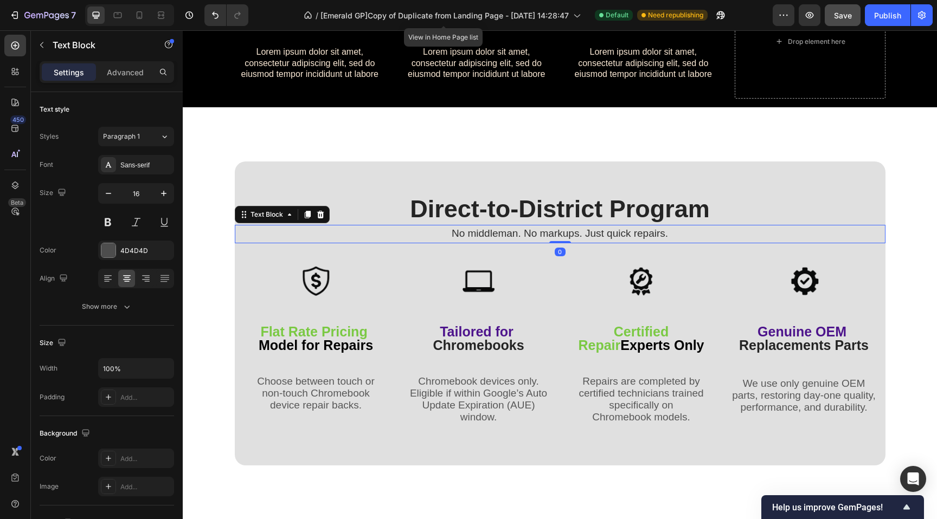
click at [236, 230] on p "No middleman. No markups. Just quick repairs." at bounding box center [560, 234] width 648 height 16
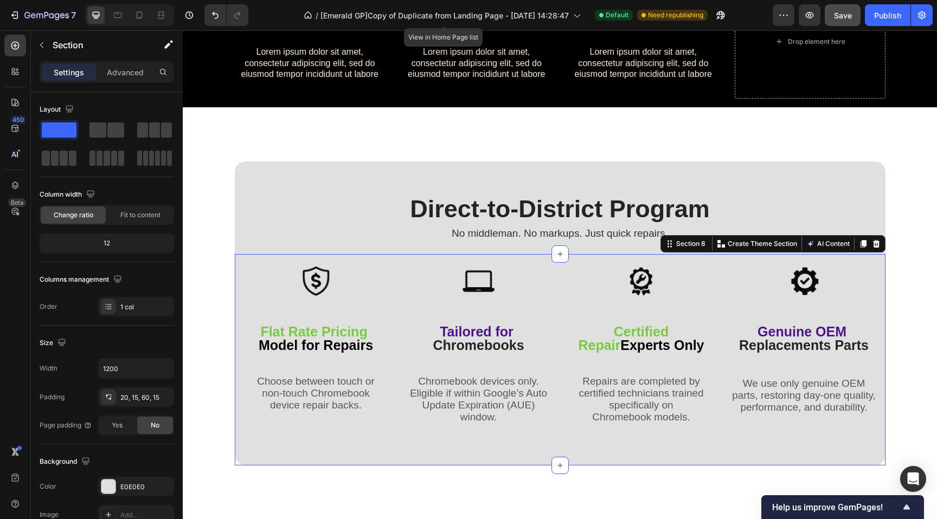
click at [235, 323] on div "Image Flat Rate Pricing Model for Repairs Text Block Choose between touch or no…" at bounding box center [560, 359] width 650 height 211
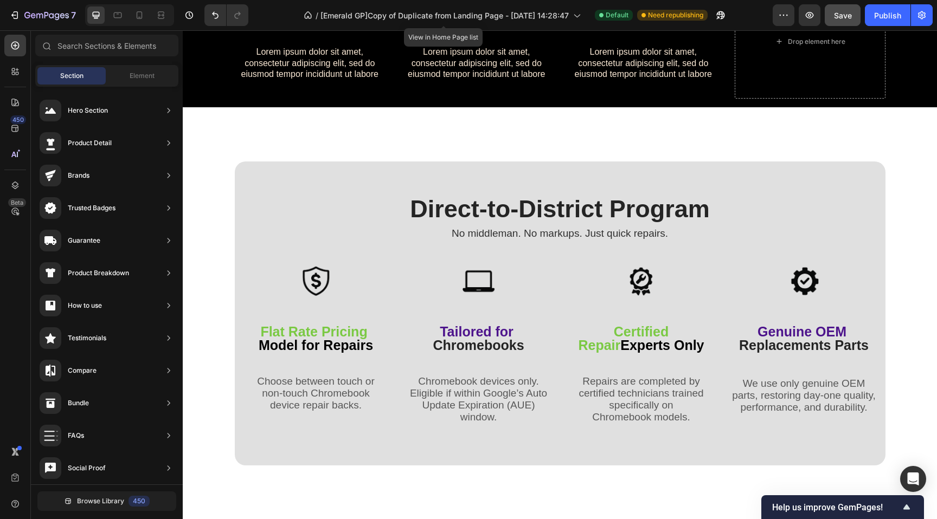
click at [205, 354] on div "Image Flat rate pricing Text Block Lorem ipsum dolor sit amet, consectetur adip…" at bounding box center [560, 476] width 754 height 4436
click at [226, 475] on div "Image Flat rate pricing Text Block Lorem ipsum dolor sit amet, consectetur adip…" at bounding box center [560, 476] width 754 height 4436
click at [319, 489] on div "Image Flat rate pricing Text Block Lorem ipsum dolor sit amet, consectetur adip…" at bounding box center [560, 476] width 754 height 4436
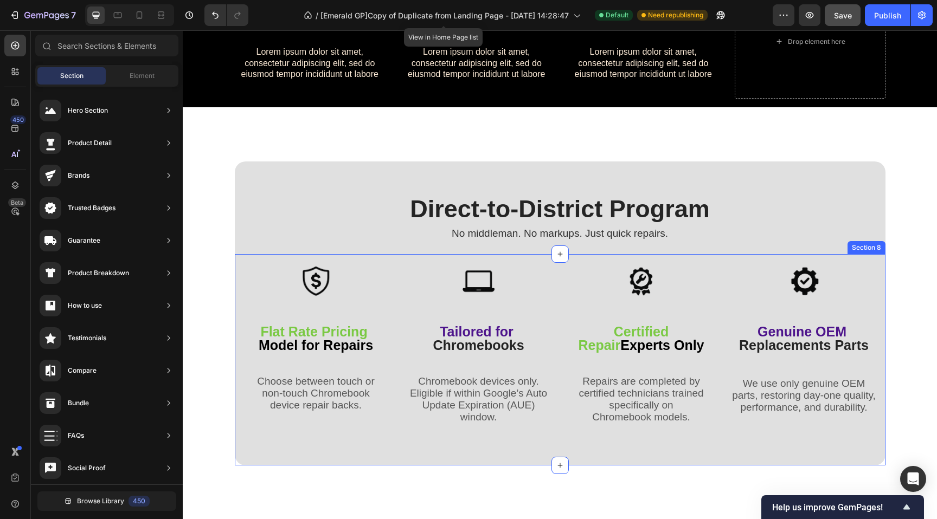
click at [321, 440] on div "Image Flat Rate Pricing Model for Repairs Text Block Choose between touch or no…" at bounding box center [560, 359] width 650 height 211
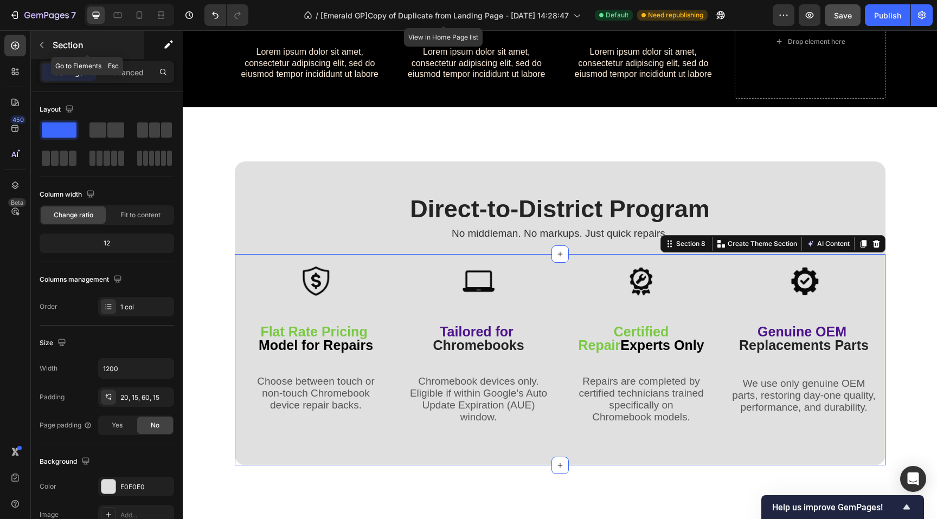
click at [37, 41] on button "button" at bounding box center [41, 44] width 17 height 17
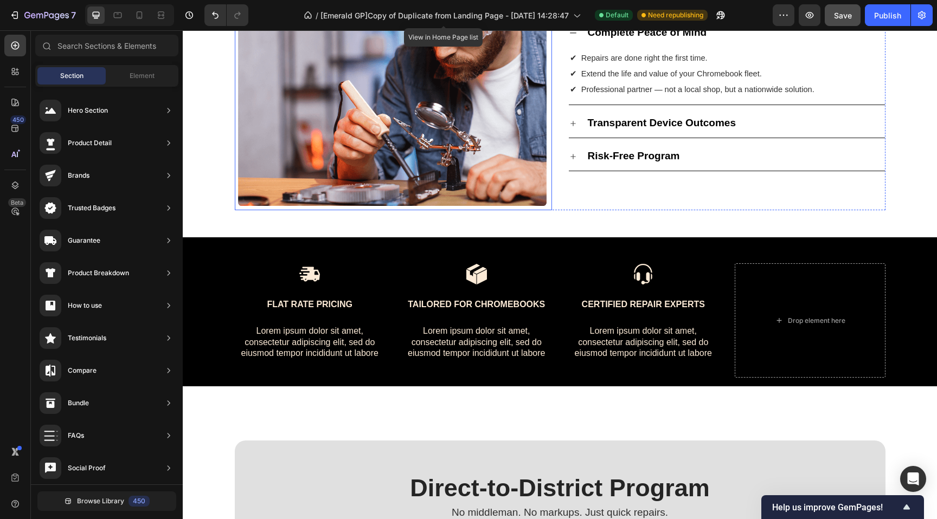
scroll to position [1597, 0]
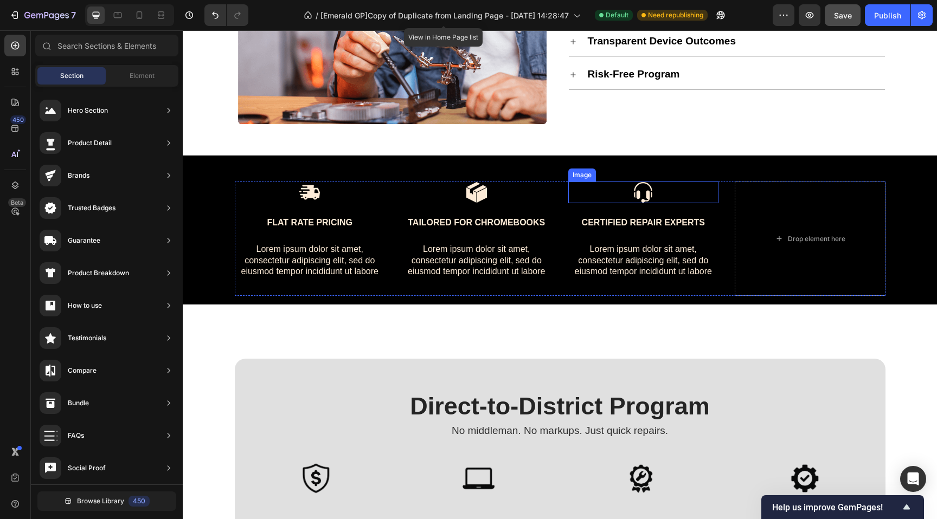
click at [645, 192] on img at bounding box center [643, 193] width 22 height 22
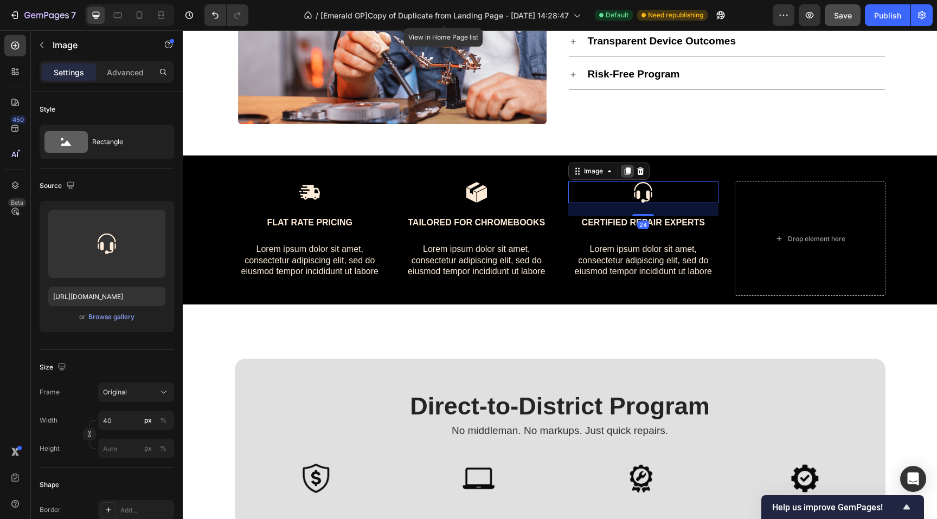
click at [624, 171] on icon at bounding box center [627, 171] width 6 height 8
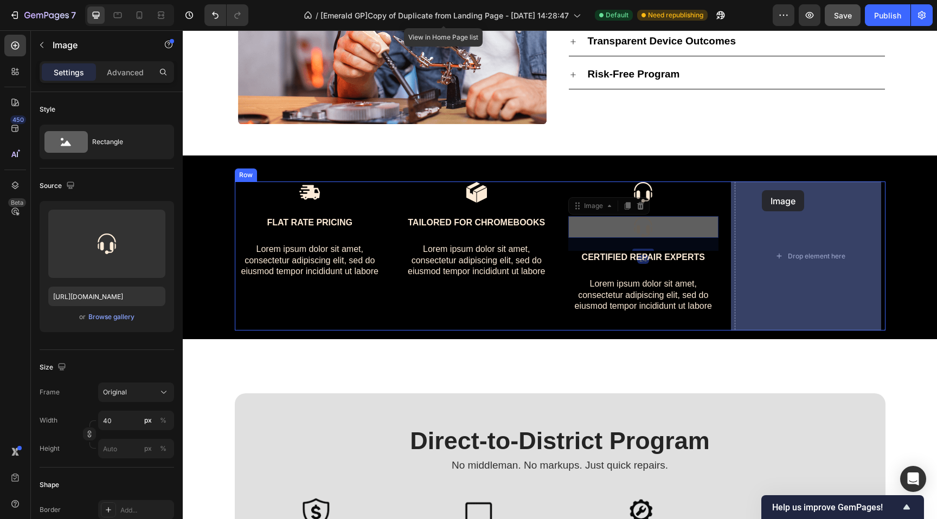
drag, startPoint x: 573, startPoint y: 211, endPoint x: 762, endPoint y: 190, distance: 189.8
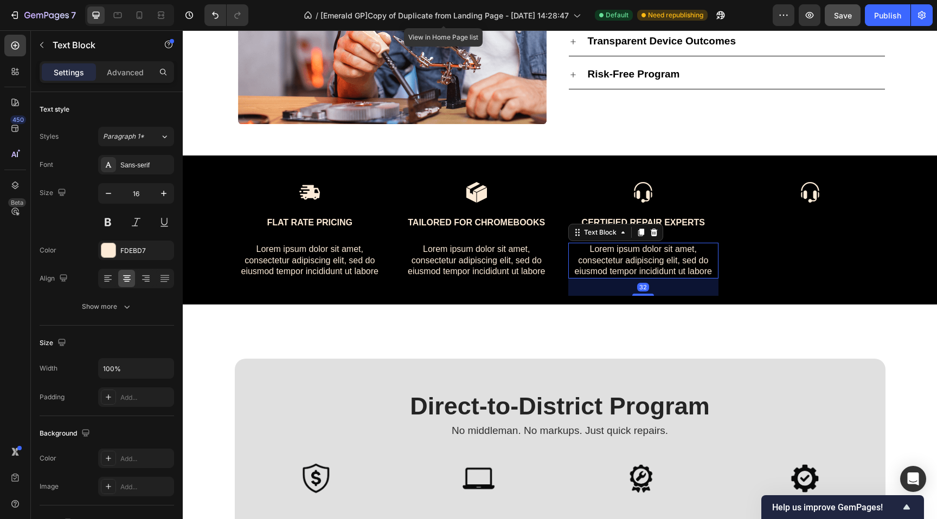
click at [612, 254] on p "Lorem ipsum dolor sit amet, consectetur adipiscing elit, sed do eiusmod tempor …" at bounding box center [643, 261] width 149 height 34
click at [636, 234] on icon at bounding box center [640, 232] width 9 height 9
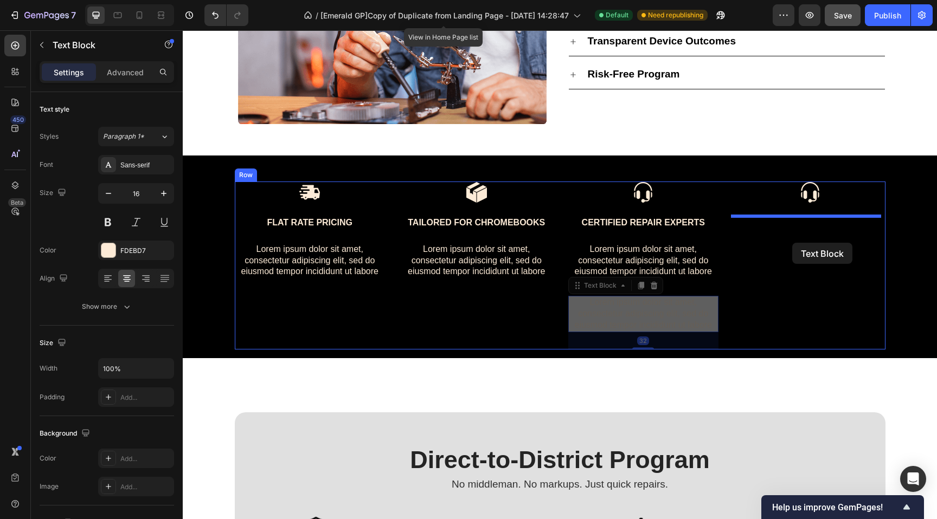
drag, startPoint x: 575, startPoint y: 288, endPoint x: 792, endPoint y: 243, distance: 222.0
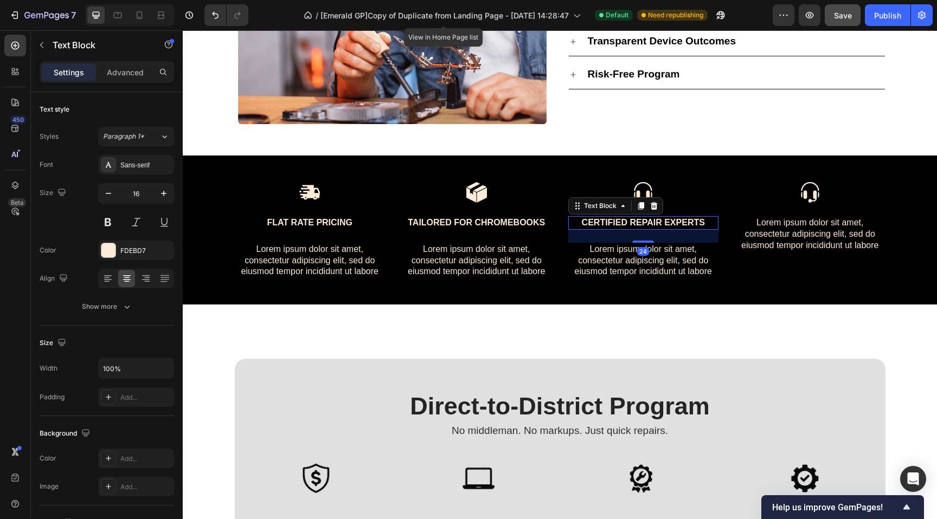
click at [639, 224] on p "certified repair experts" at bounding box center [643, 222] width 149 height 11
click at [637, 209] on icon at bounding box center [640, 206] width 6 height 8
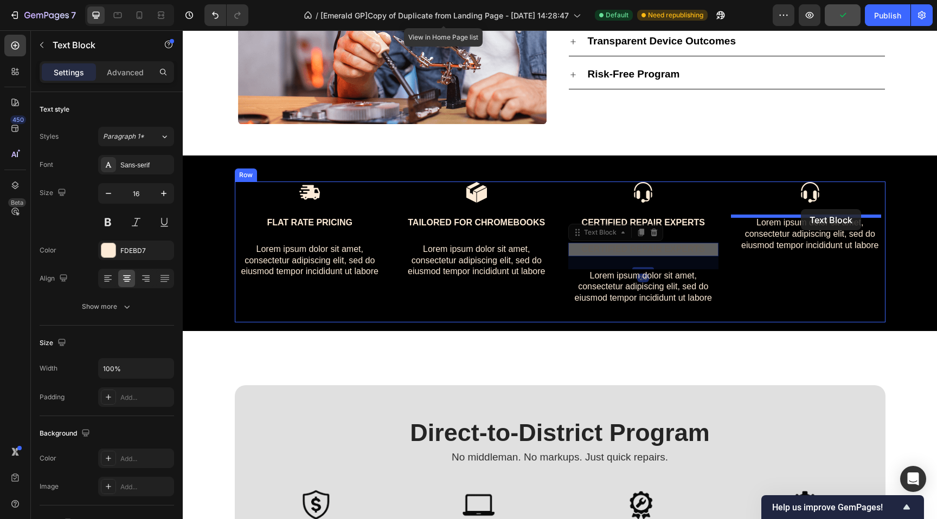
drag, startPoint x: 573, startPoint y: 234, endPoint x: 801, endPoint y: 210, distance: 228.9
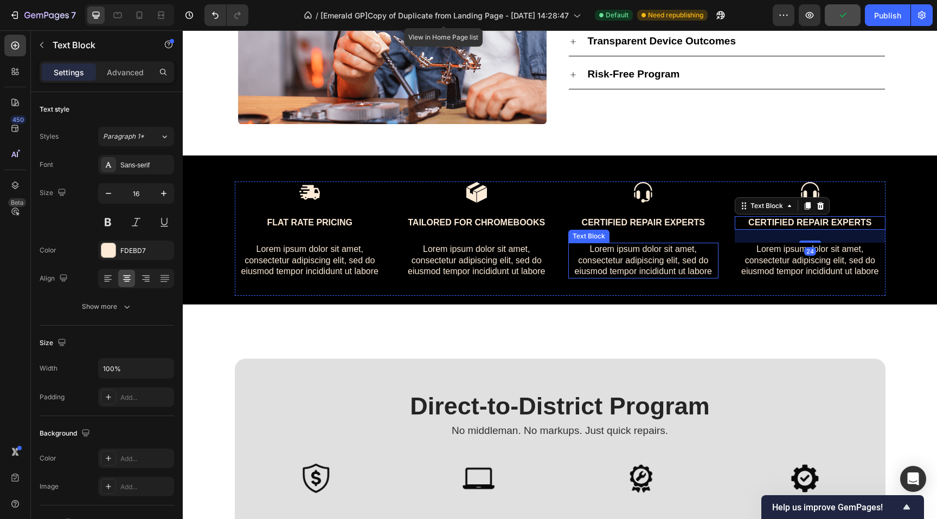
click at [665, 254] on p "Lorem ipsum dolor sit amet, consectetur adipiscing elit, sed do eiusmod tempor …" at bounding box center [643, 261] width 149 height 34
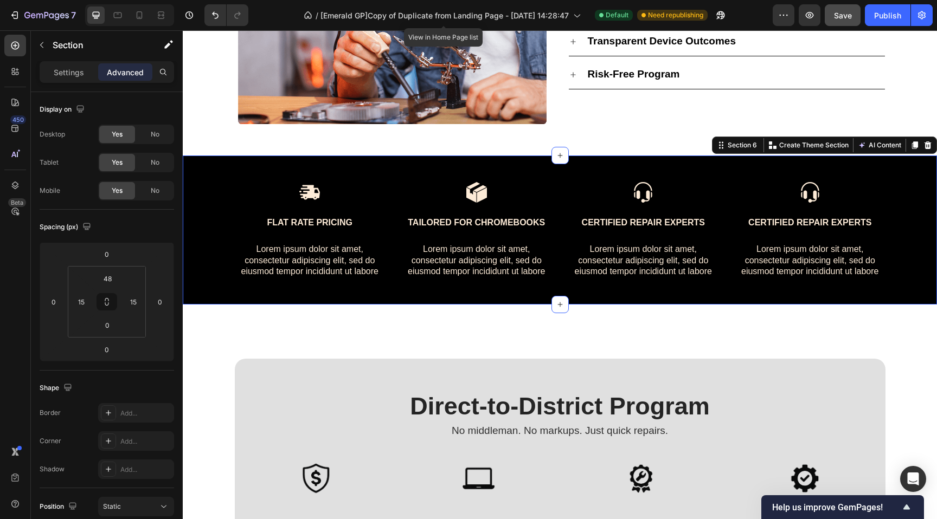
click at [203, 162] on div "Image Flat rate pricing Text Block Lorem ipsum dolor sit amet, consectetur adip…" at bounding box center [560, 230] width 754 height 149
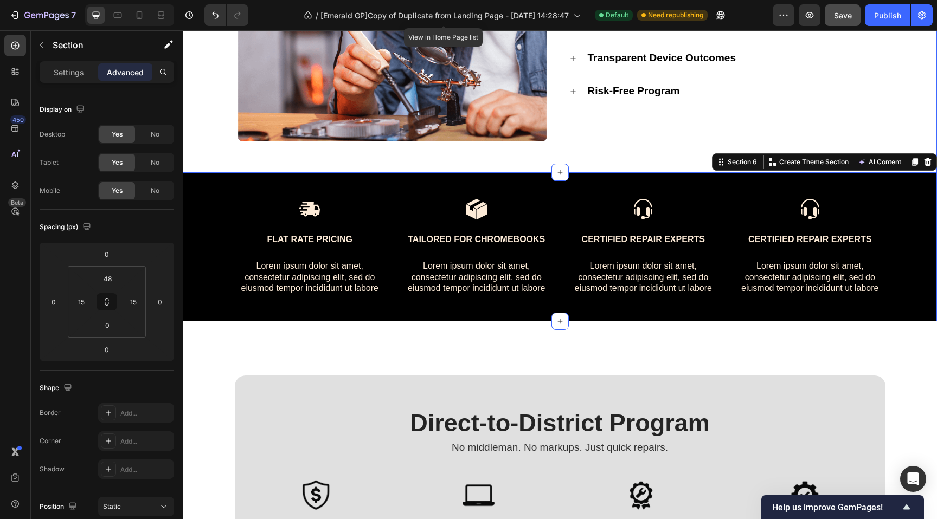
scroll to position [1669, 0]
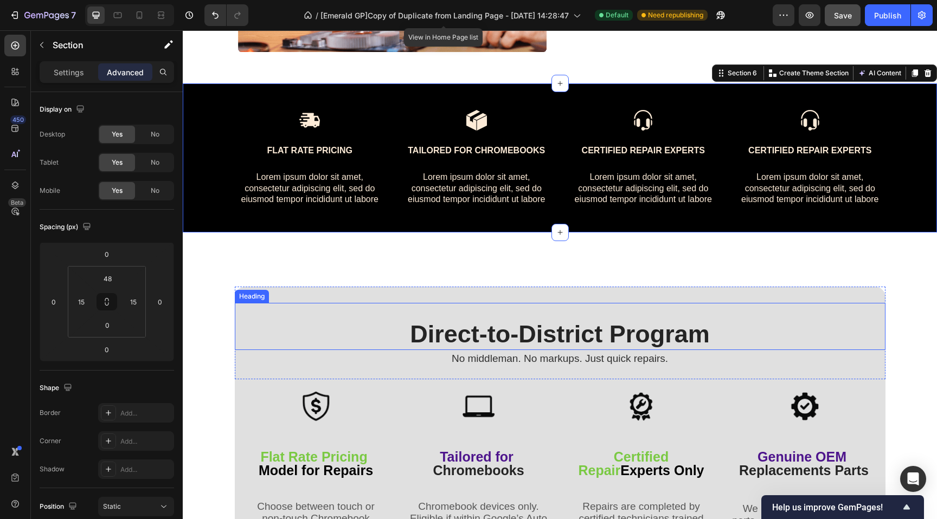
click at [266, 311] on div "Direct-to-District Program Heading" at bounding box center [560, 326] width 650 height 47
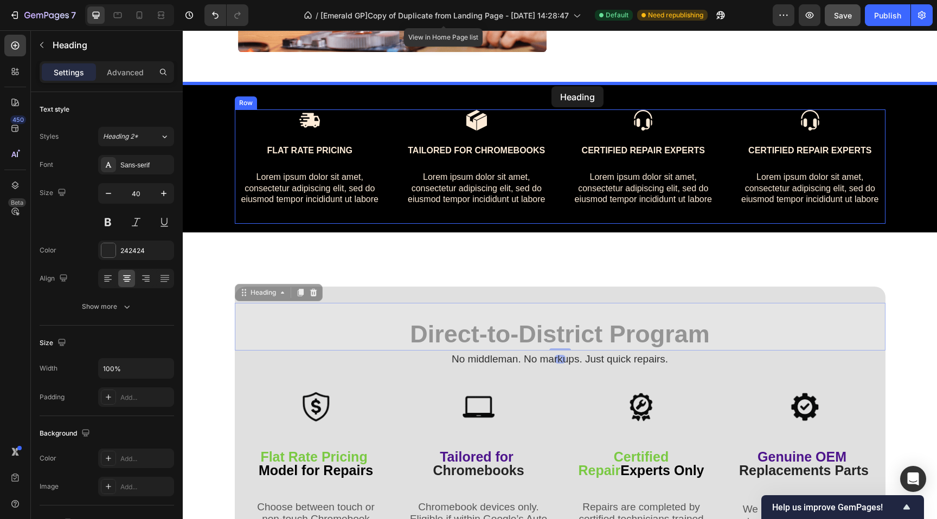
drag, startPoint x: 238, startPoint y: 291, endPoint x: 551, endPoint y: 86, distance: 374.4
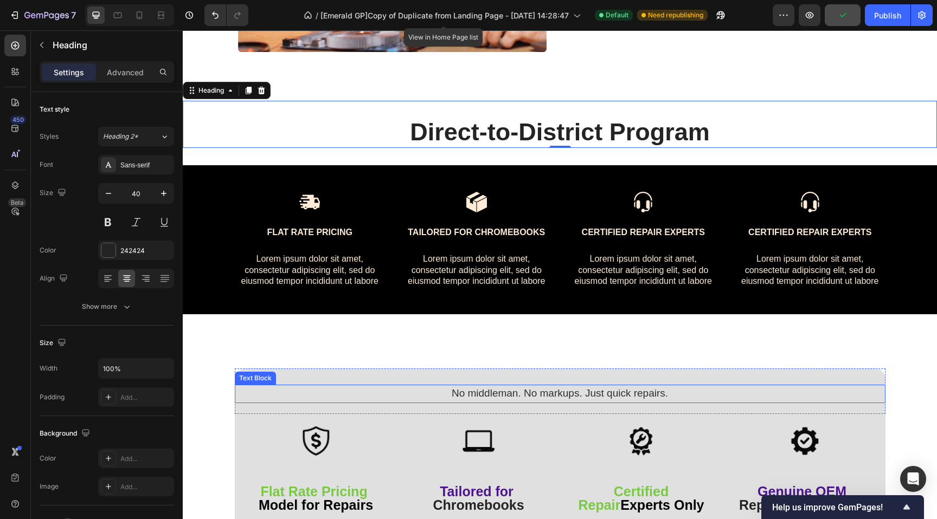
click at [553, 395] on span "No middleman. No markups. Just quick repairs." at bounding box center [560, 393] width 216 height 11
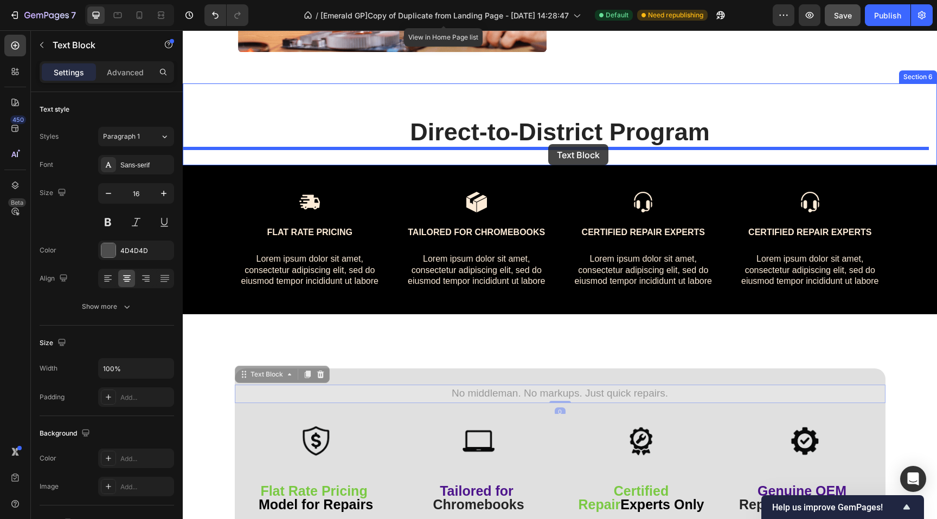
drag, startPoint x: 269, startPoint y: 302, endPoint x: 548, endPoint y: 144, distance: 320.4
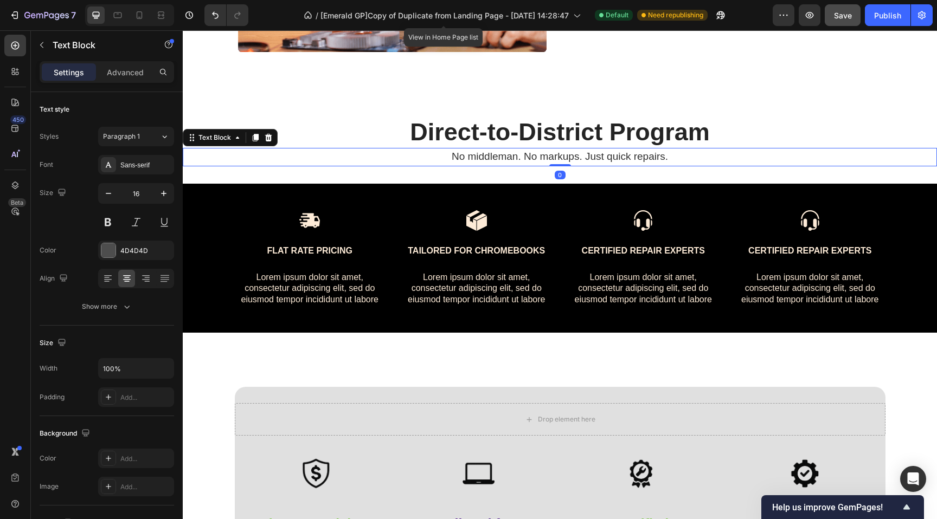
click at [375, 150] on p "No middleman. No markups. Just quick repairs." at bounding box center [560, 157] width 752 height 16
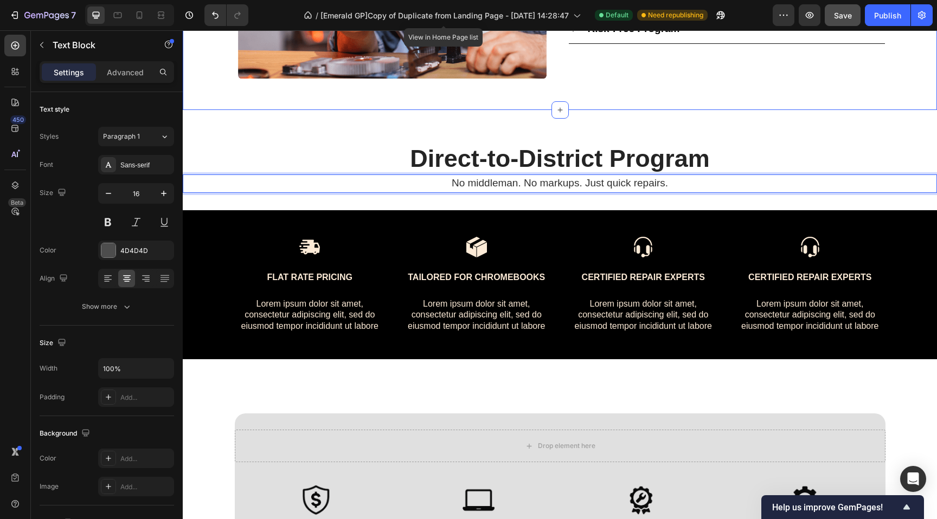
scroll to position [1582, 0]
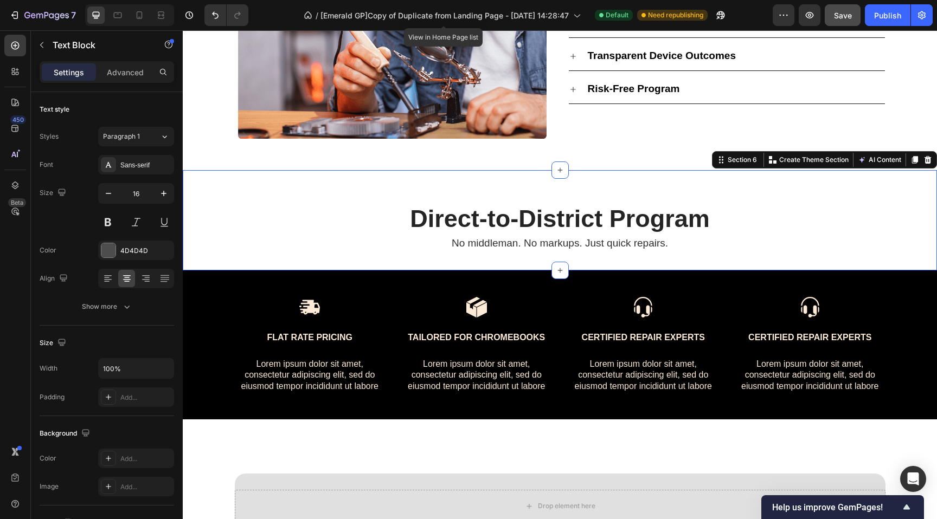
click at [305, 178] on div "Direct-to-District Program Heading No middleman. No markups. Just quick repairs…" at bounding box center [560, 220] width 754 height 100
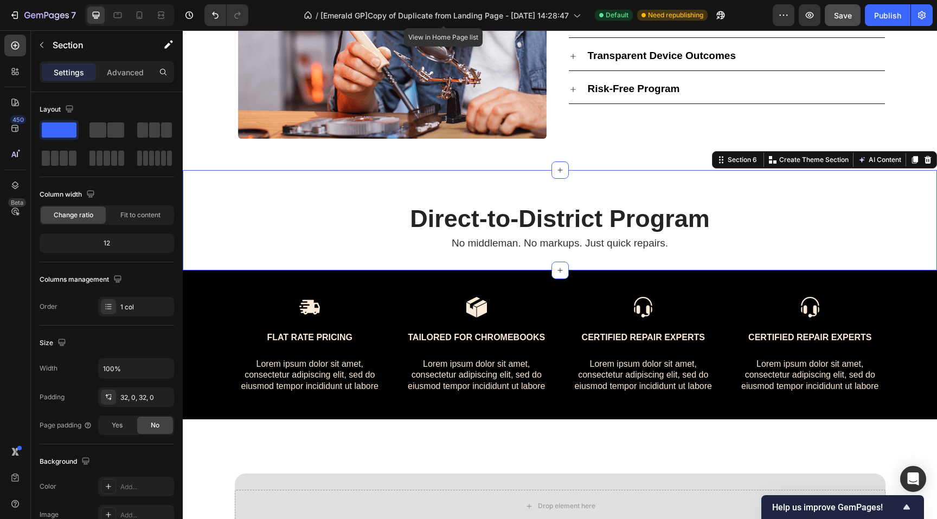
click at [277, 261] on div "Direct-to-District Program Heading No middleman. No markups. Just quick repairs…" at bounding box center [560, 220] width 754 height 100
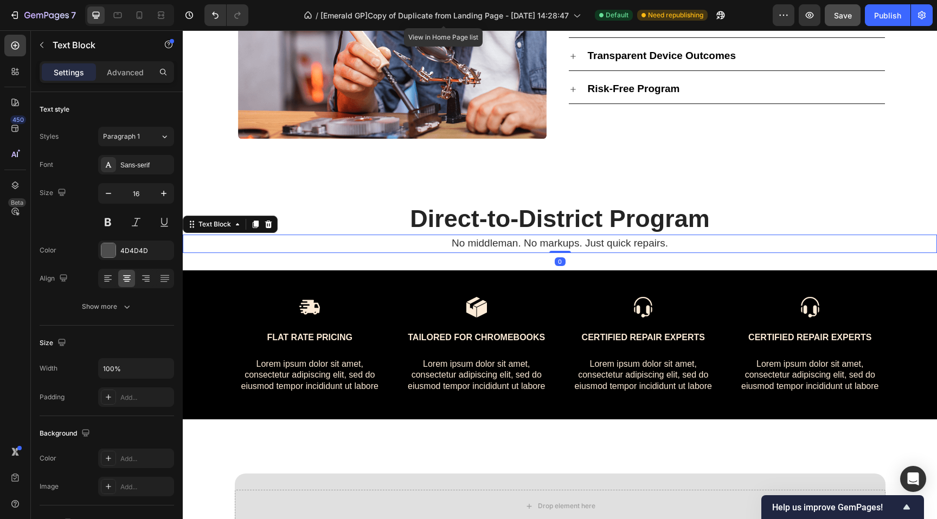
click at [308, 241] on p "No middleman. No markups. Just quick repairs." at bounding box center [560, 244] width 752 height 16
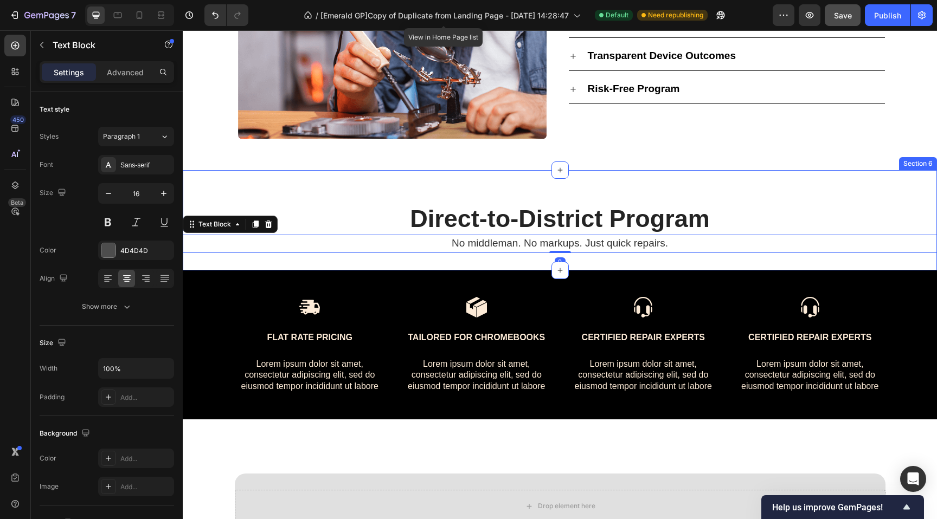
click at [305, 263] on div "Direct-to-District Program Heading No middleman. No markups. Just quick repairs…" at bounding box center [560, 220] width 754 height 100
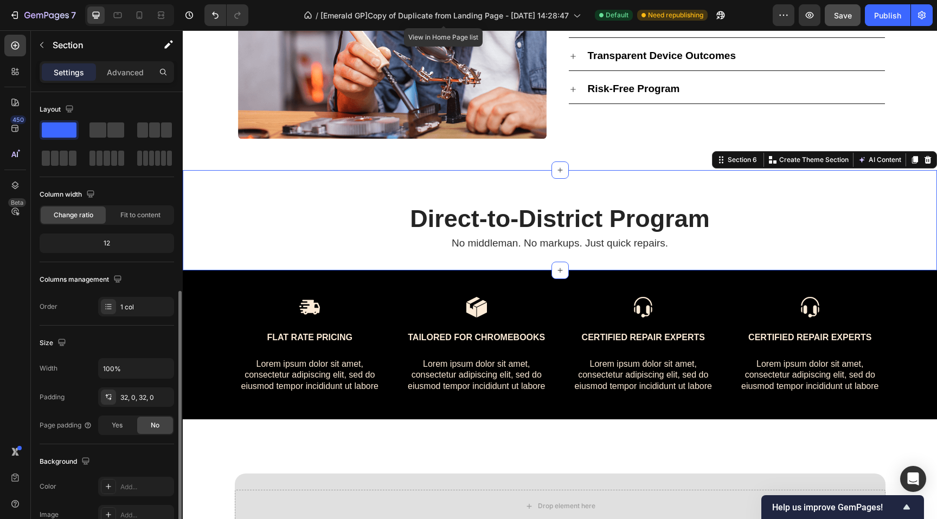
scroll to position [203, 0]
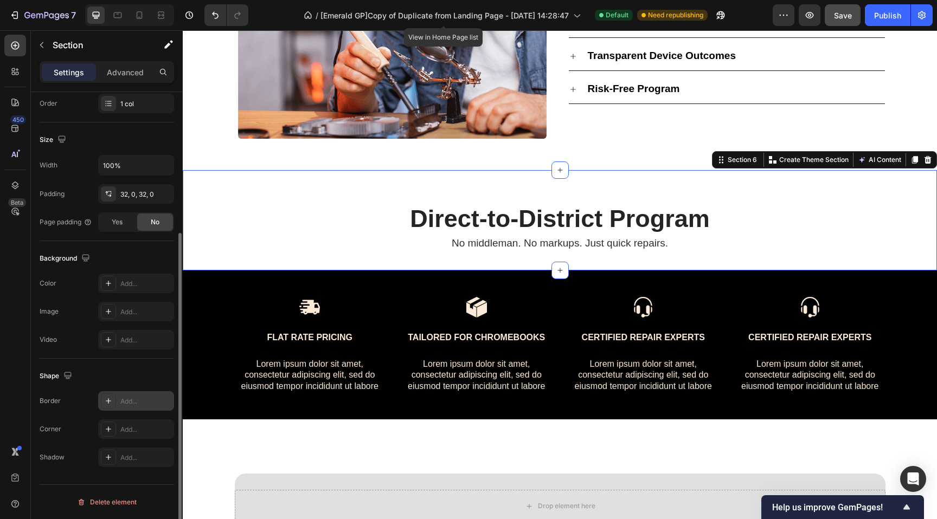
click at [128, 402] on div "Add..." at bounding box center [145, 402] width 51 height 10
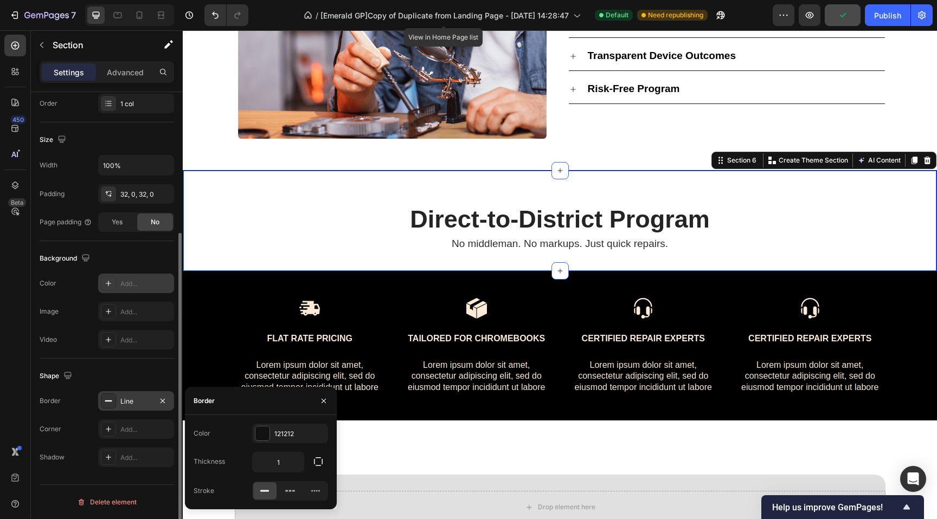
click at [130, 274] on div "Add..." at bounding box center [136, 284] width 76 height 20
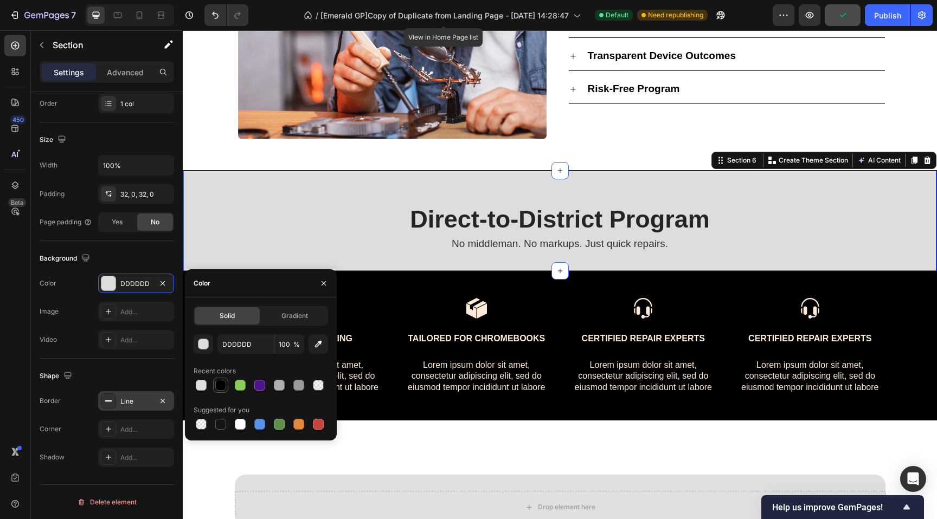
click at [220, 383] on div at bounding box center [220, 385] width 11 height 11
type input "000000"
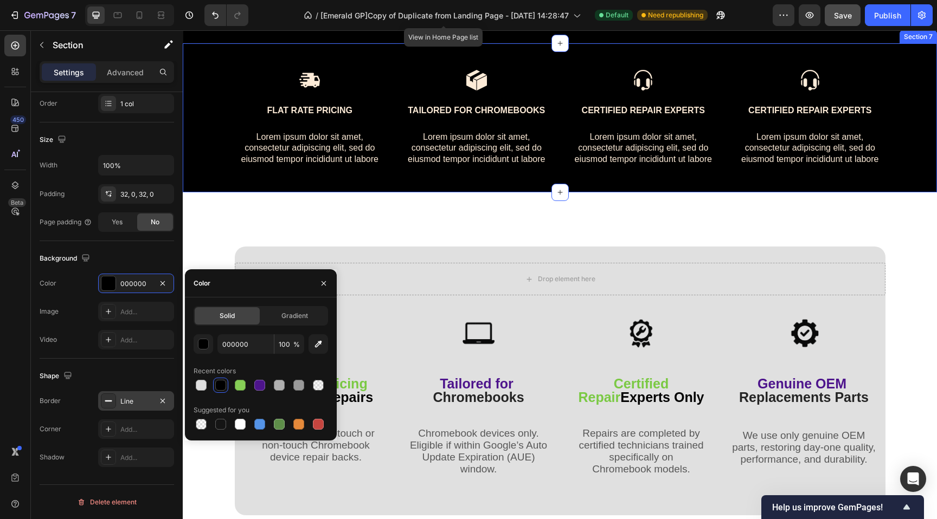
scroll to position [1647, 0]
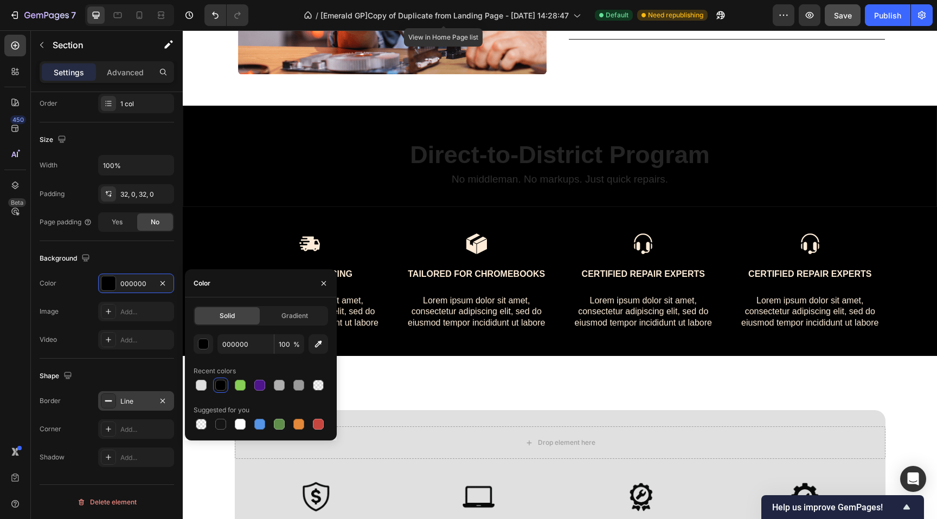
click at [274, 116] on div "Direct-to-District Program Heading No middleman. No markups. Just quick repairs…" at bounding box center [560, 156] width 754 height 101
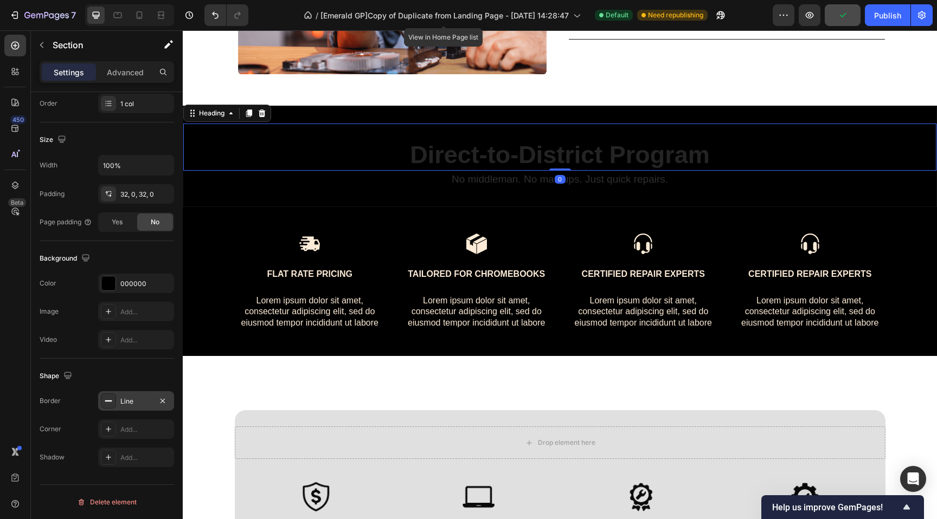
click at [454, 160] on span "Direct-to-District Program" at bounding box center [560, 155] width 300 height 28
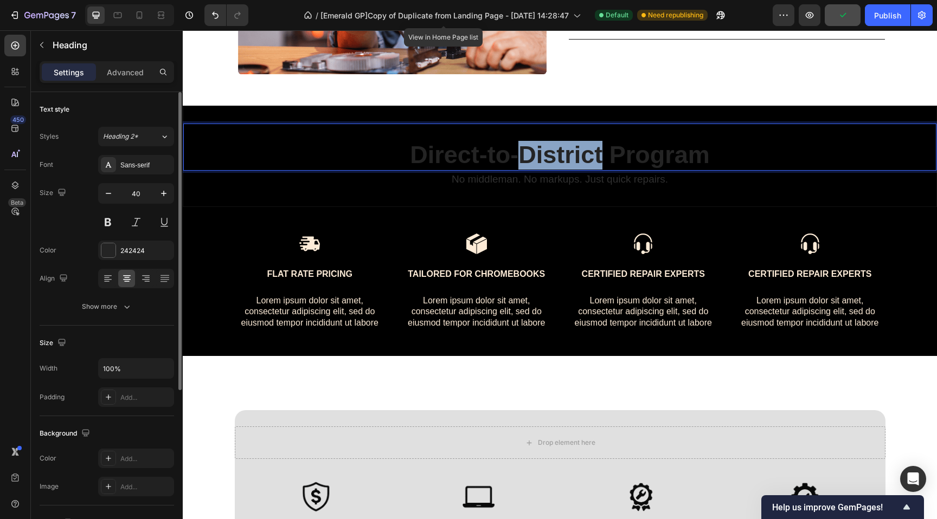
click at [512, 150] on span "Direct-to-District Program" at bounding box center [560, 155] width 300 height 28
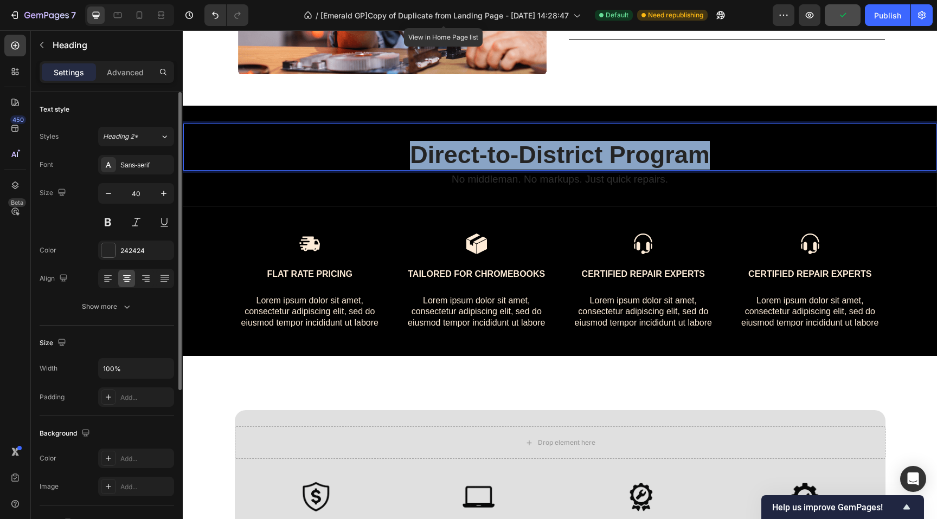
click at [512, 150] on span "Direct-to-District Program" at bounding box center [560, 155] width 300 height 28
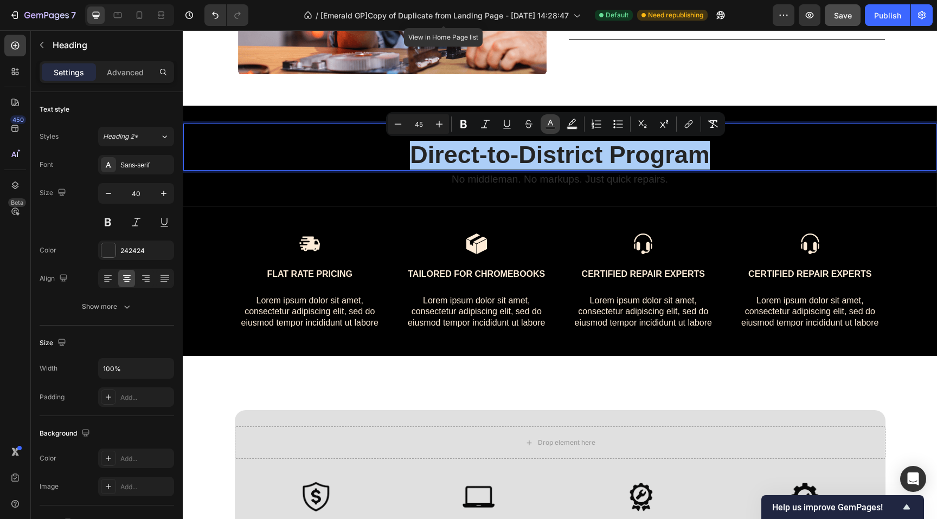
click at [552, 123] on icon "Editor contextual toolbar" at bounding box center [549, 123] width 5 height 6
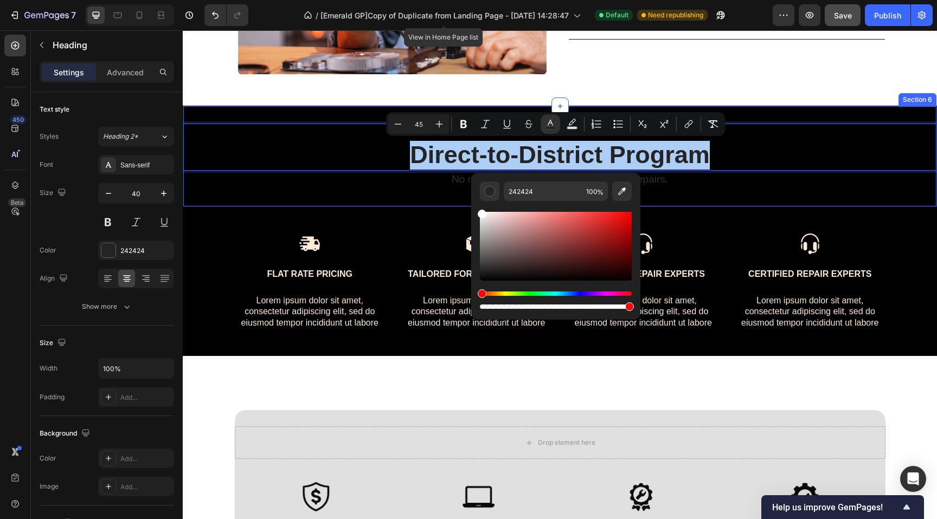
drag, startPoint x: 670, startPoint y: 253, endPoint x: 422, endPoint y: 196, distance: 254.7
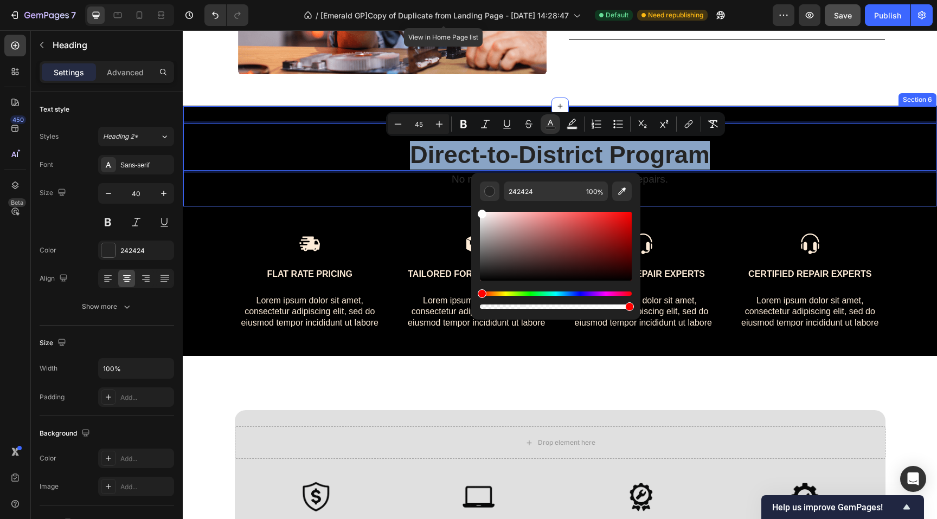
type input "FFFFFF"
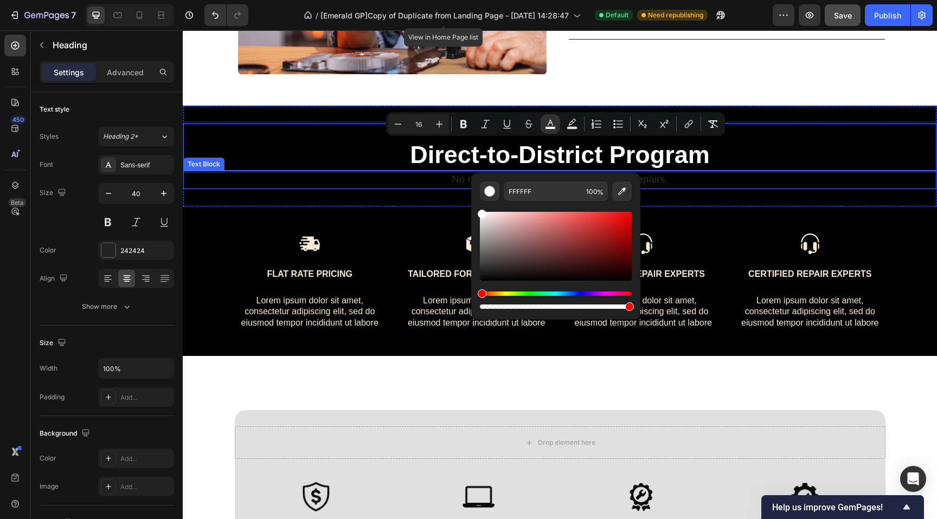
click at [458, 183] on span "No middleman. No markups. Just quick repairs." at bounding box center [560, 178] width 216 height 11
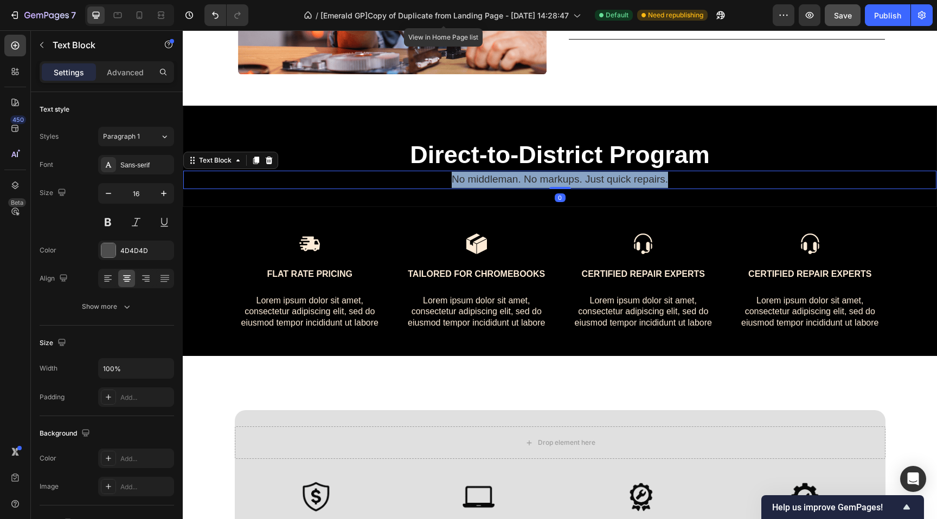
click at [458, 183] on span "No middleman. No markups. Just quick repairs." at bounding box center [560, 178] width 216 height 11
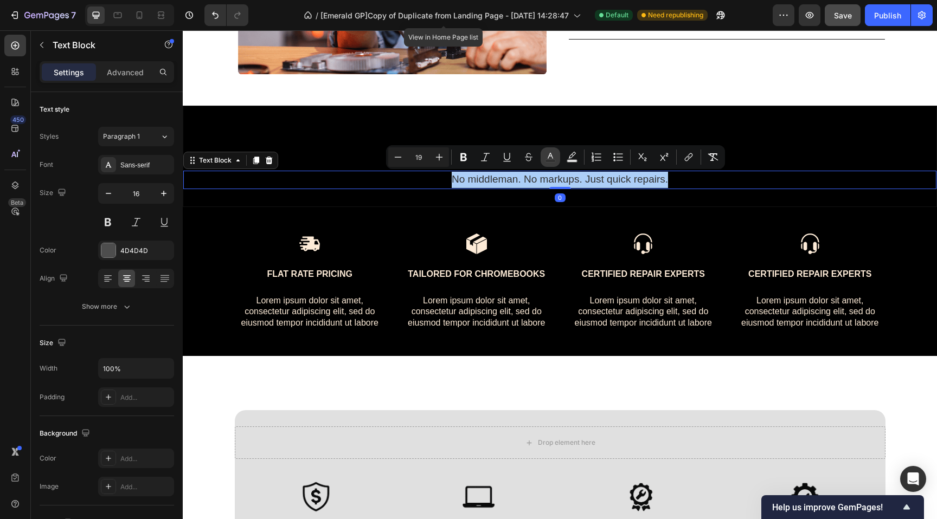
click at [549, 155] on icon "Editor contextual toolbar" at bounding box center [549, 156] width 5 height 6
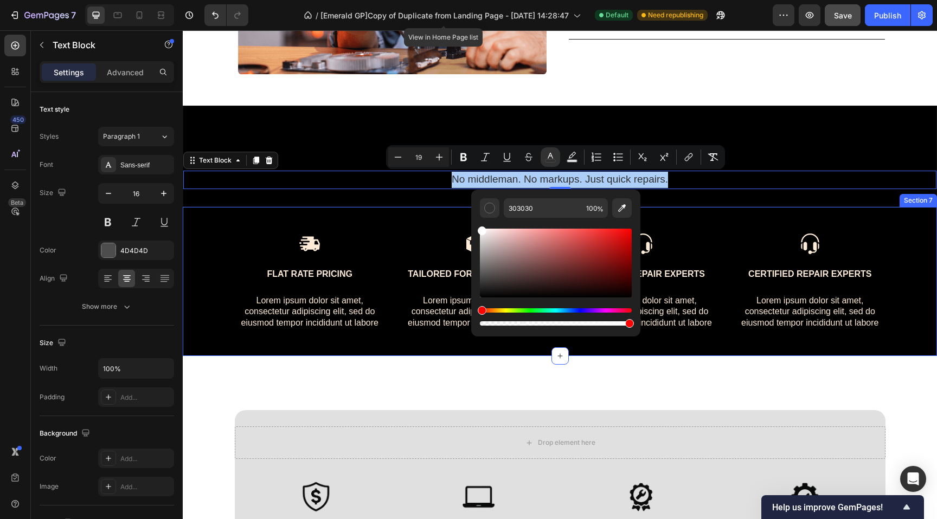
drag, startPoint x: 669, startPoint y: 270, endPoint x: 460, endPoint y: 208, distance: 218.8
type input "FFFFFF"
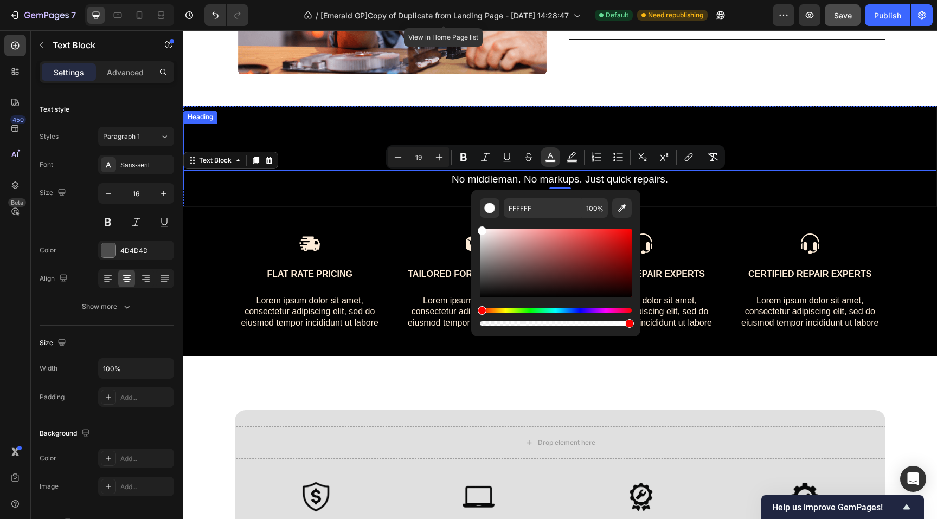
click at [340, 129] on div "⁠⁠⁠⁠⁠⁠⁠ Direct-to-District Program Heading" at bounding box center [559, 147] width 753 height 47
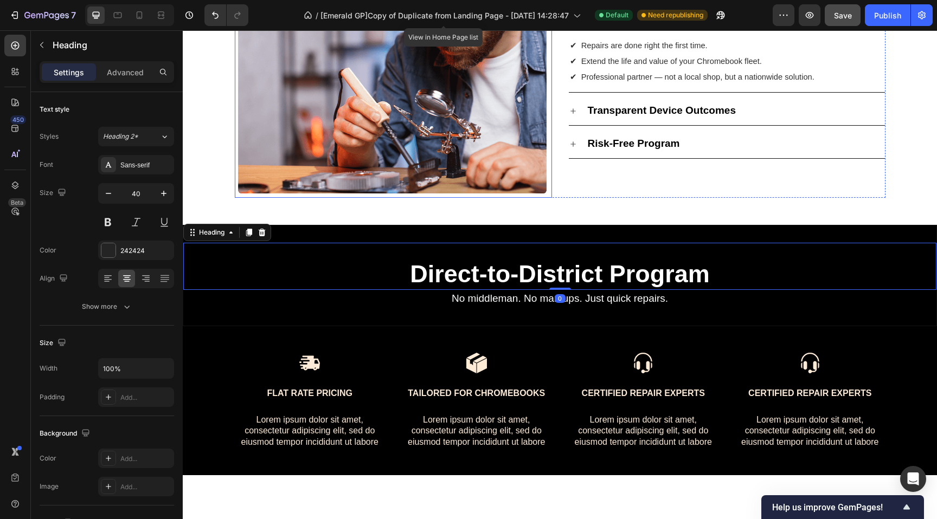
scroll to position [1656, 0]
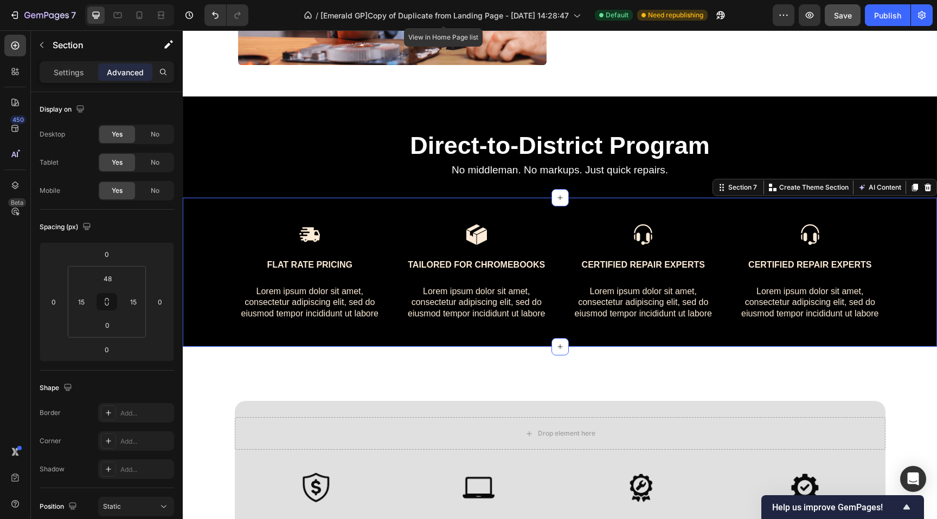
drag, startPoint x: 561, startPoint y: 212, endPoint x: 645, endPoint y: 209, distance: 83.5
click at [562, 212] on div "Image Flat rate pricing Text Block Lorem ipsum dolor sit amet, consectetur adip…" at bounding box center [560, 272] width 754 height 149
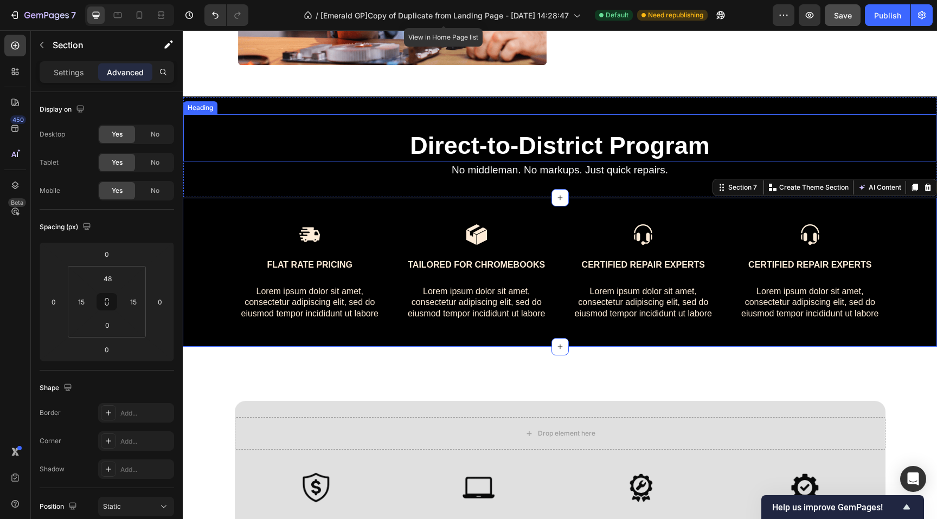
click at [485, 138] on span "Direct-to-District Program" at bounding box center [560, 146] width 300 height 28
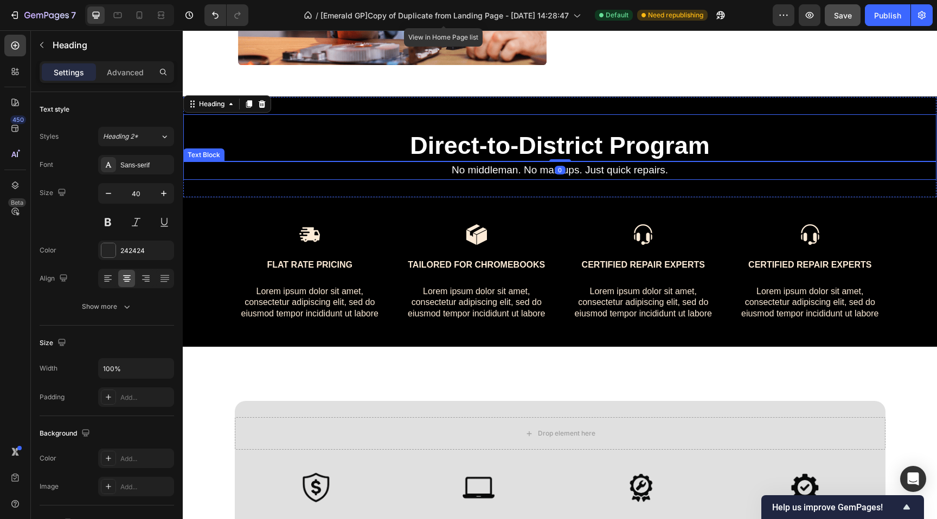
click at [484, 177] on p "No middleman. No markups. Just quick repairs." at bounding box center [559, 171] width 751 height 16
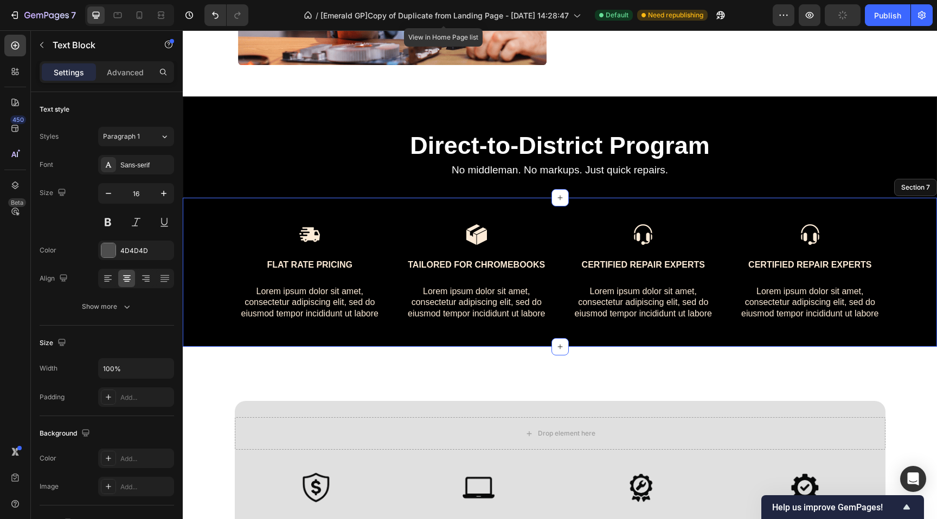
click at [199, 327] on div "Image Flat rate pricing Text Block Lorem ipsum dolor sit amet, consectetur adip…" at bounding box center [560, 285] width 738 height 123
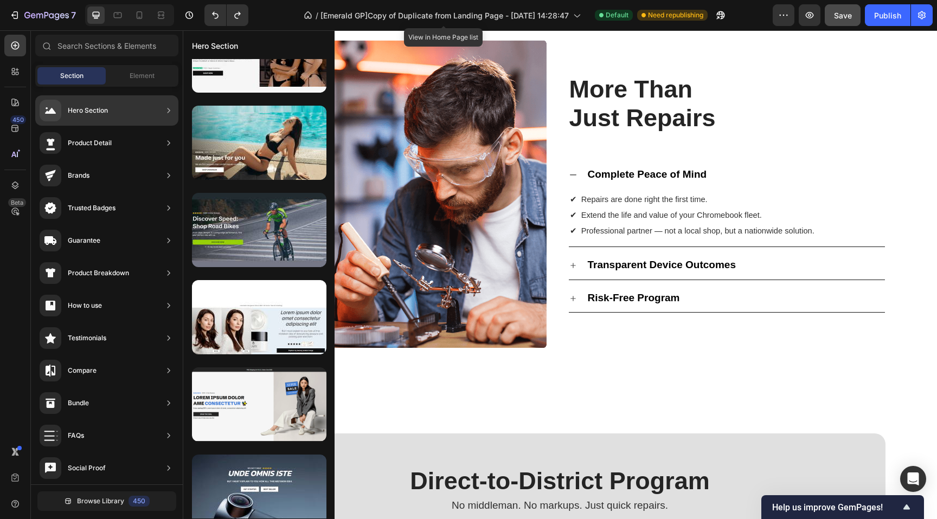
scroll to position [2005, 0]
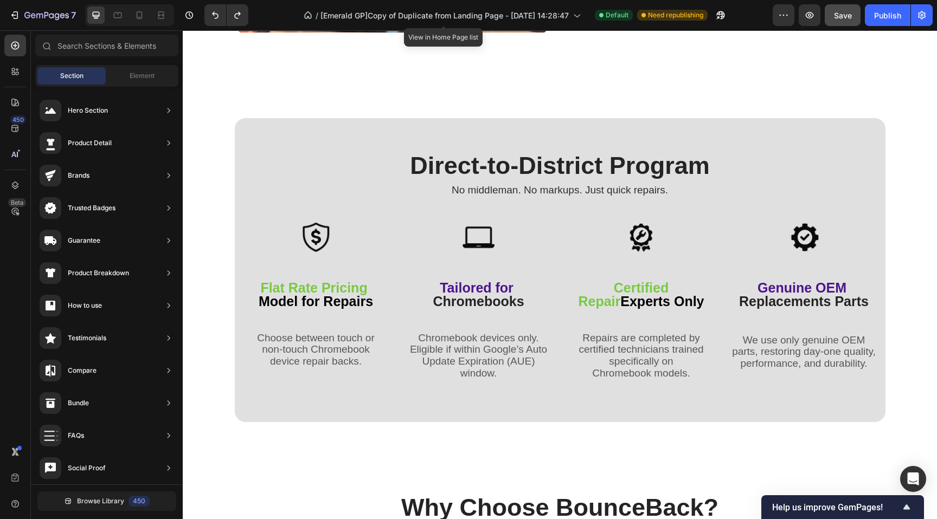
click at [591, 76] on div "Image More Than Just Repairs Heading Complete Peace of Mind ✔ Repairs are done …" at bounding box center [560, 349] width 754 height 4602
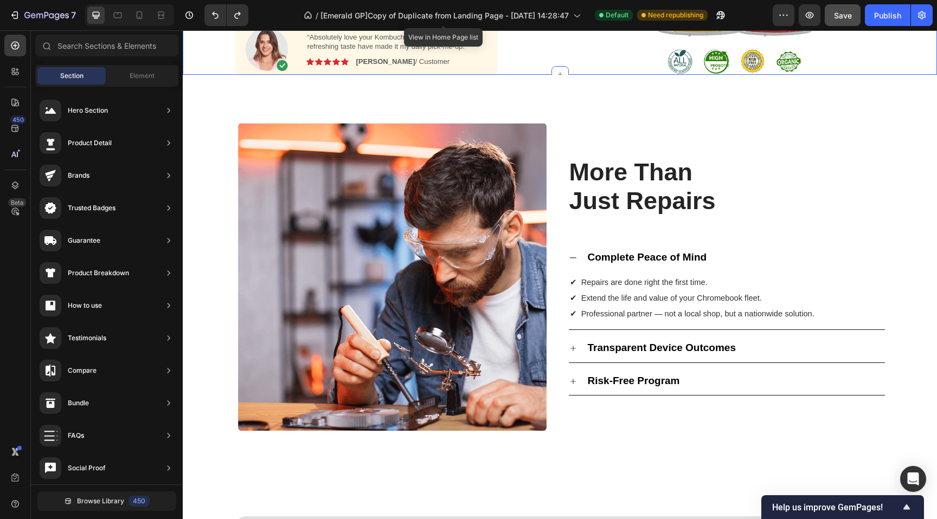
scroll to position [1686, 0]
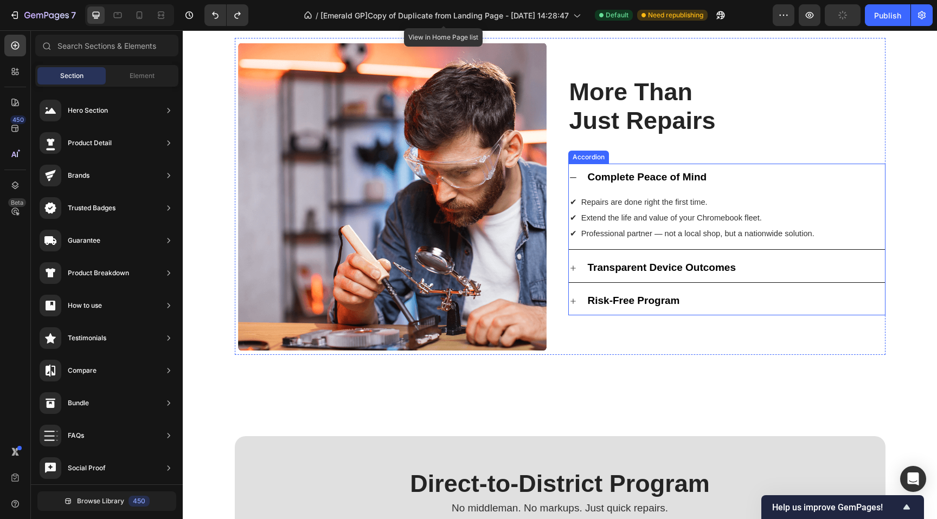
click at [569, 177] on icon at bounding box center [573, 177] width 9 height 9
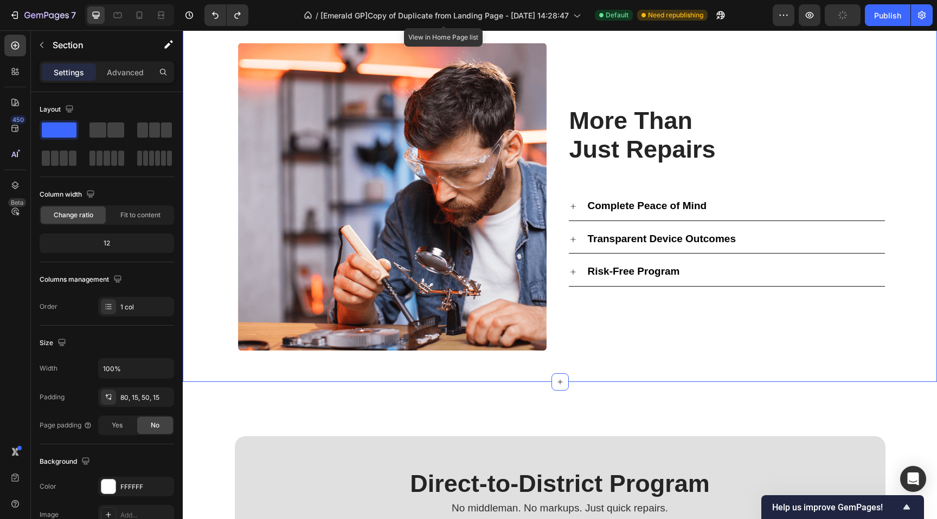
drag, startPoint x: 202, startPoint y: 173, endPoint x: 203, endPoint y: 156, distance: 17.4
click at [202, 173] on div "Image More Than Just Repairs Heading Complete Peace of Mind Transparent Device …" at bounding box center [560, 196] width 738 height 317
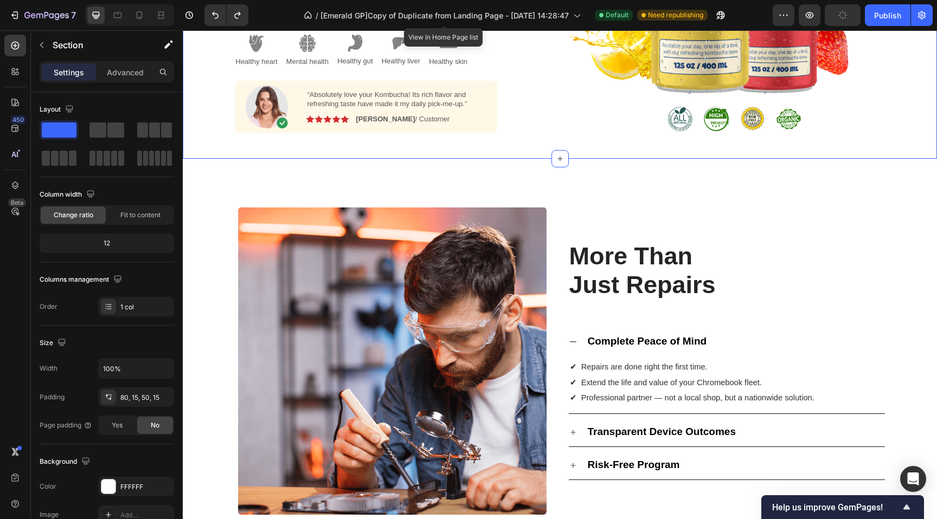
scroll to position [1206, 0]
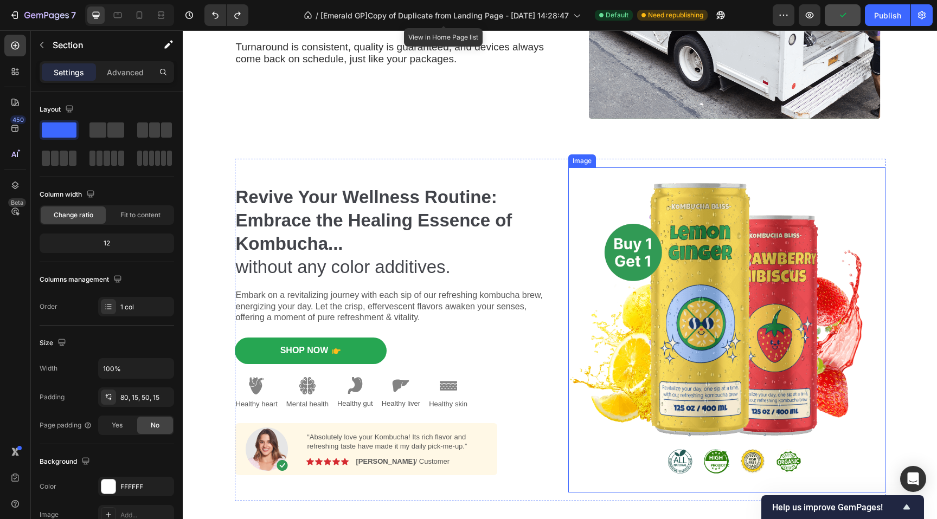
click at [839, 218] on img at bounding box center [726, 329] width 317 height 325
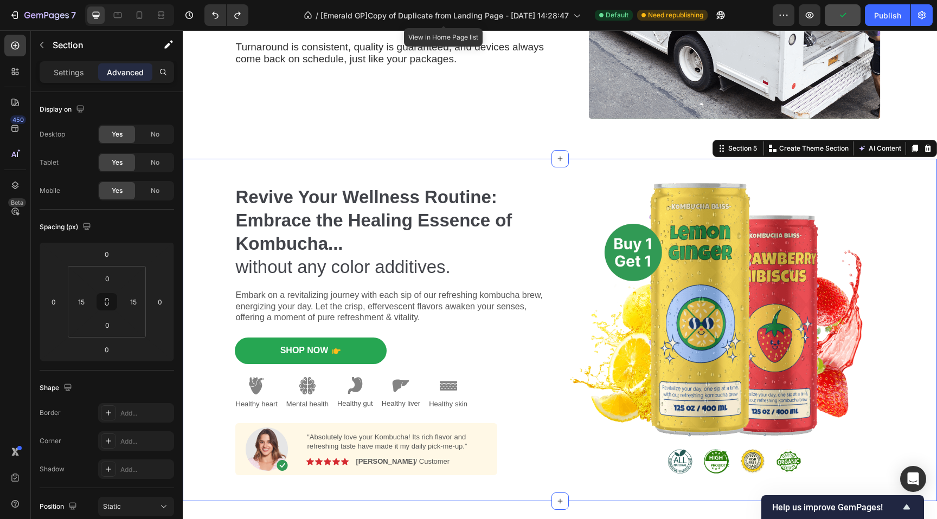
click at [889, 189] on div "Revive Your Wellness Routine: Embrace the Healing Essence of Kombucha... withou…" at bounding box center [560, 330] width 738 height 343
click at [924, 150] on icon at bounding box center [927, 149] width 7 height 8
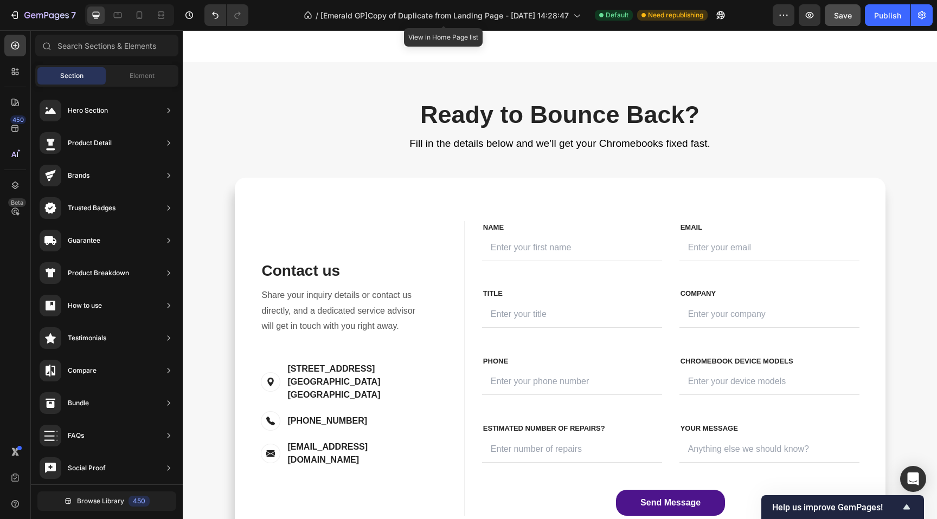
scroll to position [3527, 0]
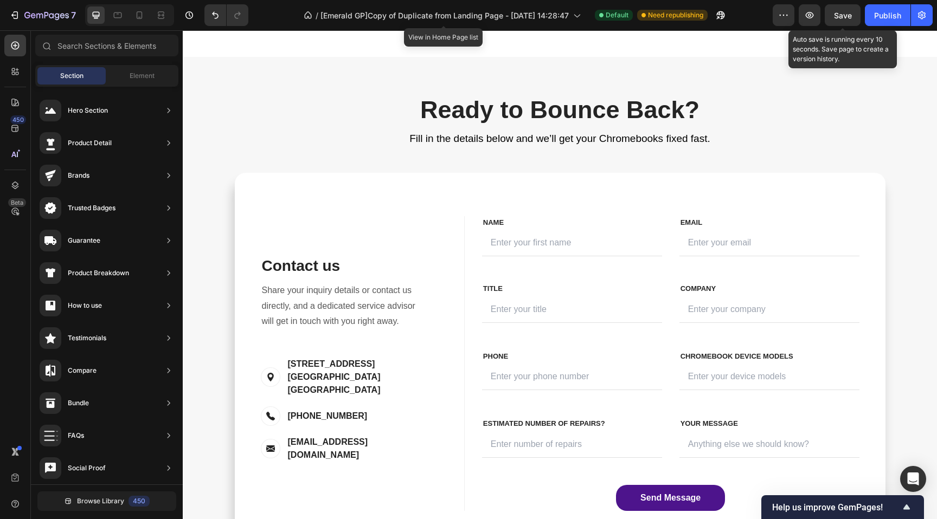
drag, startPoint x: 840, startPoint y: 19, endPoint x: 840, endPoint y: 26, distance: 7.1
click at [840, 19] on span "Save" at bounding box center [843, 15] width 18 height 9
